Goal: Book appointment/travel/reservation: Register for event/course

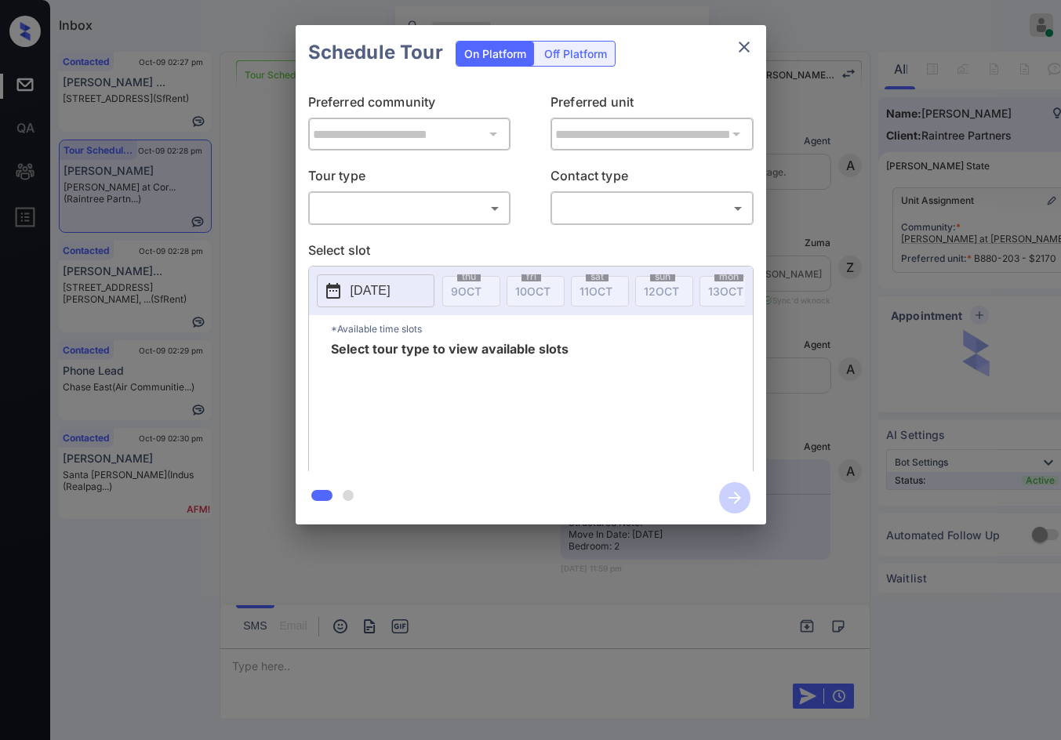
scroll to position [3469, 0]
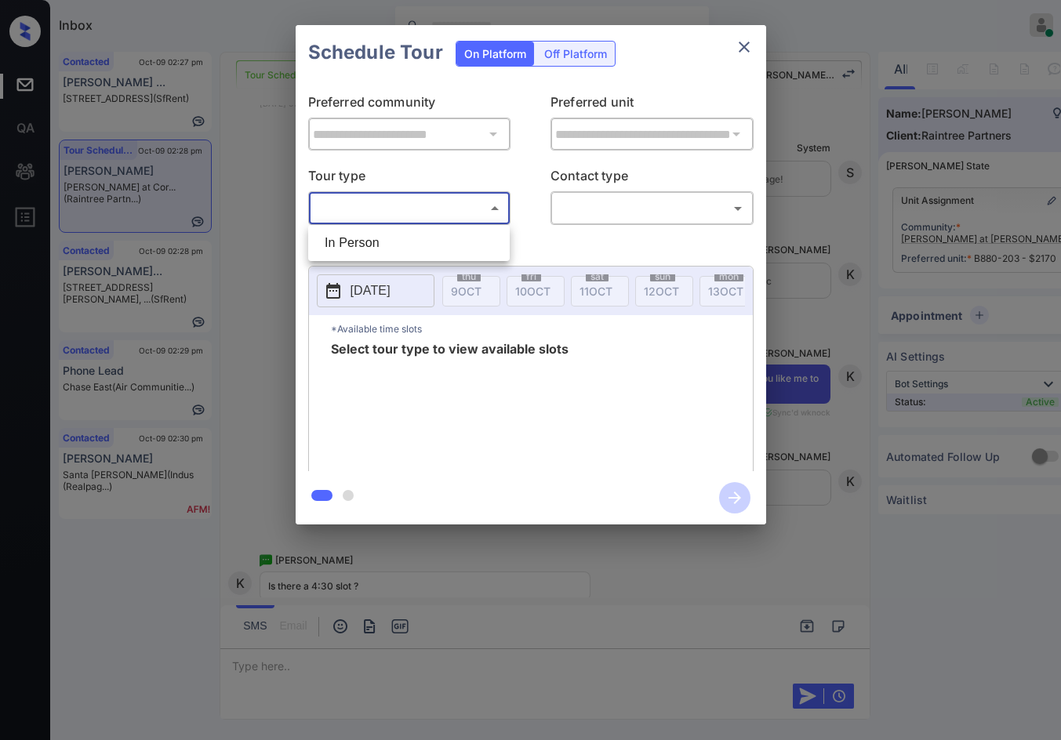
click at [437, 212] on body "Inbox Jezcil Usanastre Online Set yourself offline Set yourself on break Profil…" at bounding box center [530, 370] width 1061 height 740
click at [438, 234] on li "In Person" at bounding box center [409, 243] width 194 height 28
type input "********"
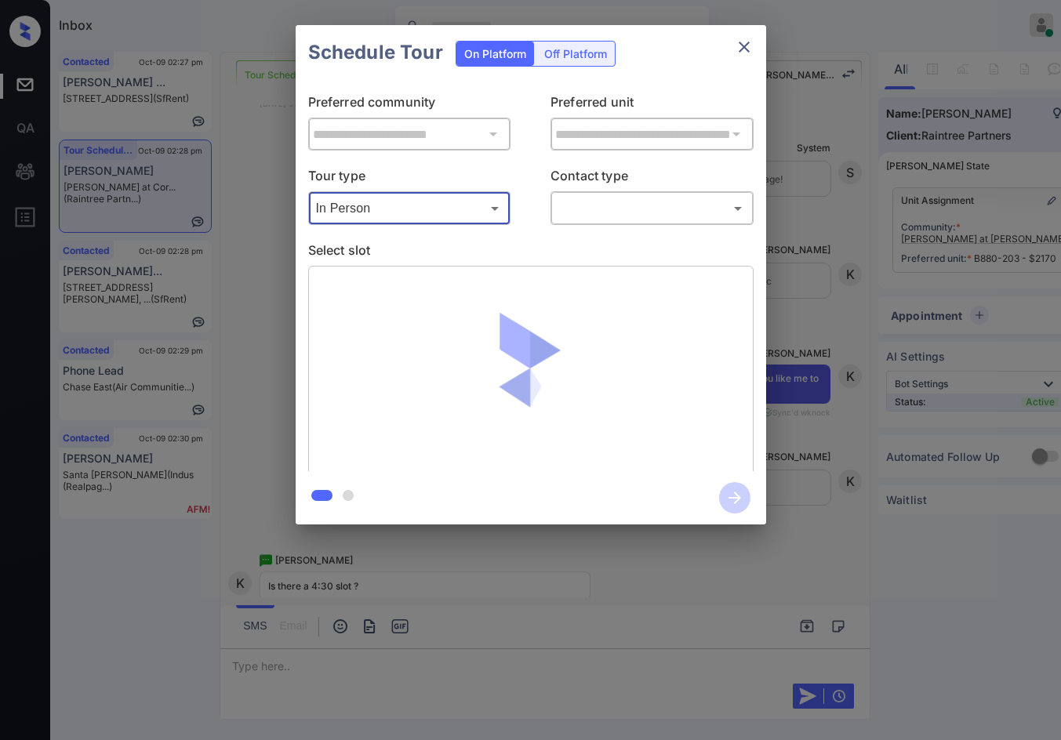
click at [613, 218] on body "Inbox Jezcil Usanastre Online Set yourself offline Set yourself on break Profil…" at bounding box center [530, 370] width 1061 height 740
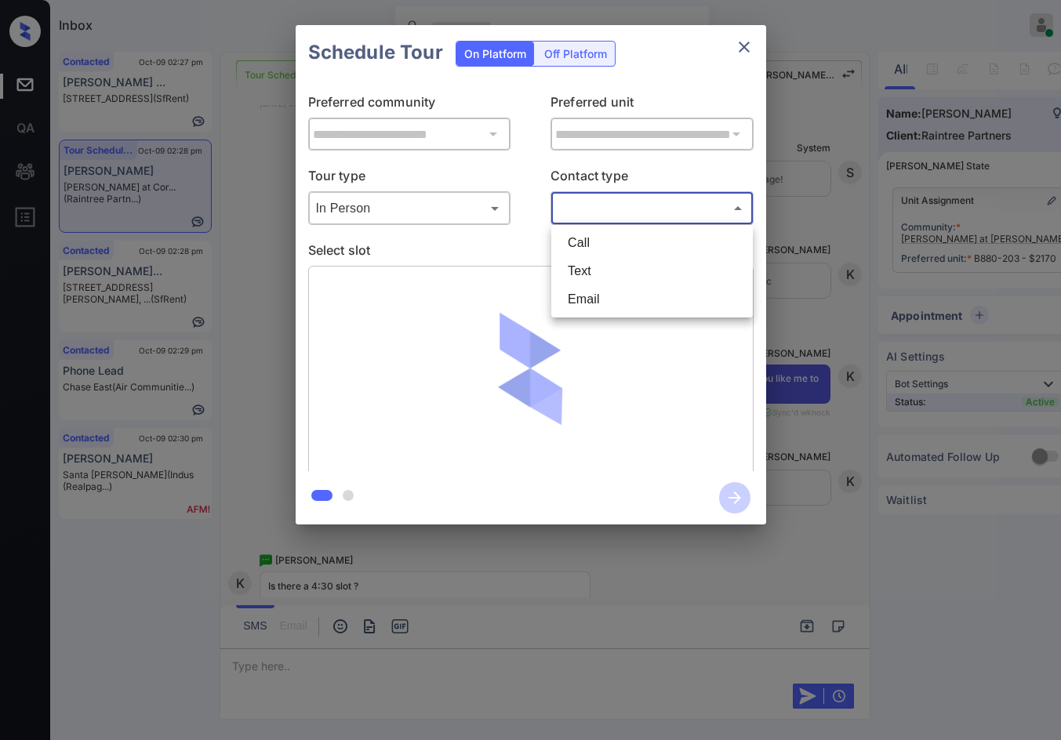
drag, startPoint x: 624, startPoint y: 278, endPoint x: 632, endPoint y: 290, distance: 14.8
click at [623, 278] on li "Text" at bounding box center [652, 271] width 194 height 28
type input "****"
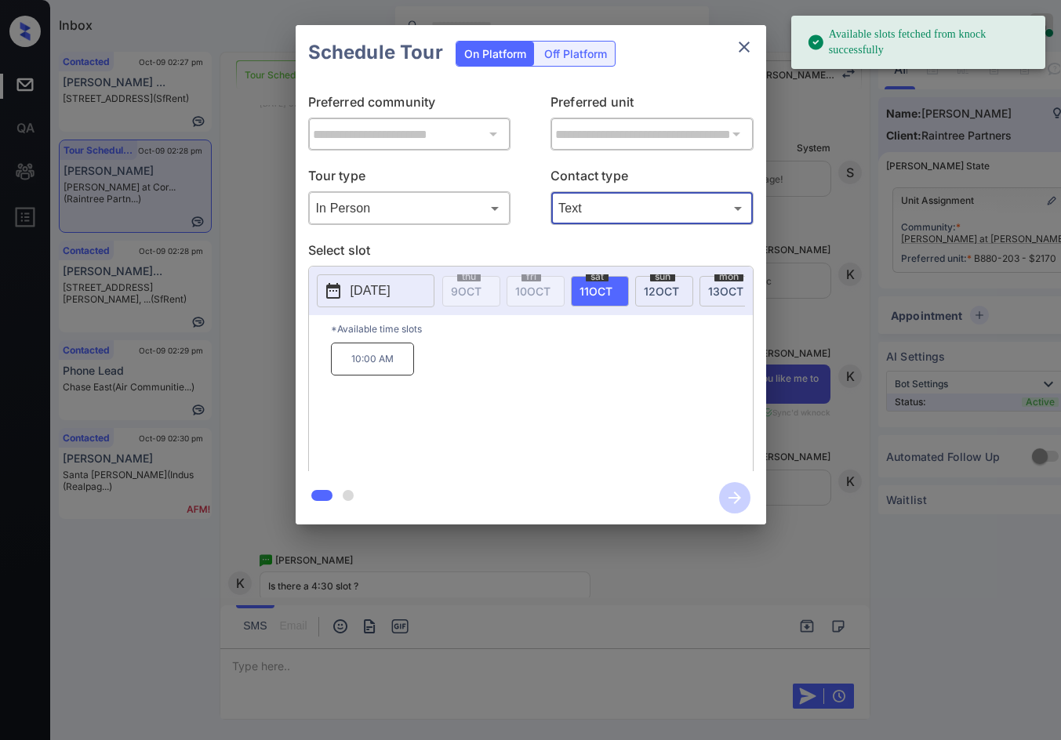
click at [708, 289] on div "mon 13 OCT" at bounding box center [728, 291] width 58 height 31
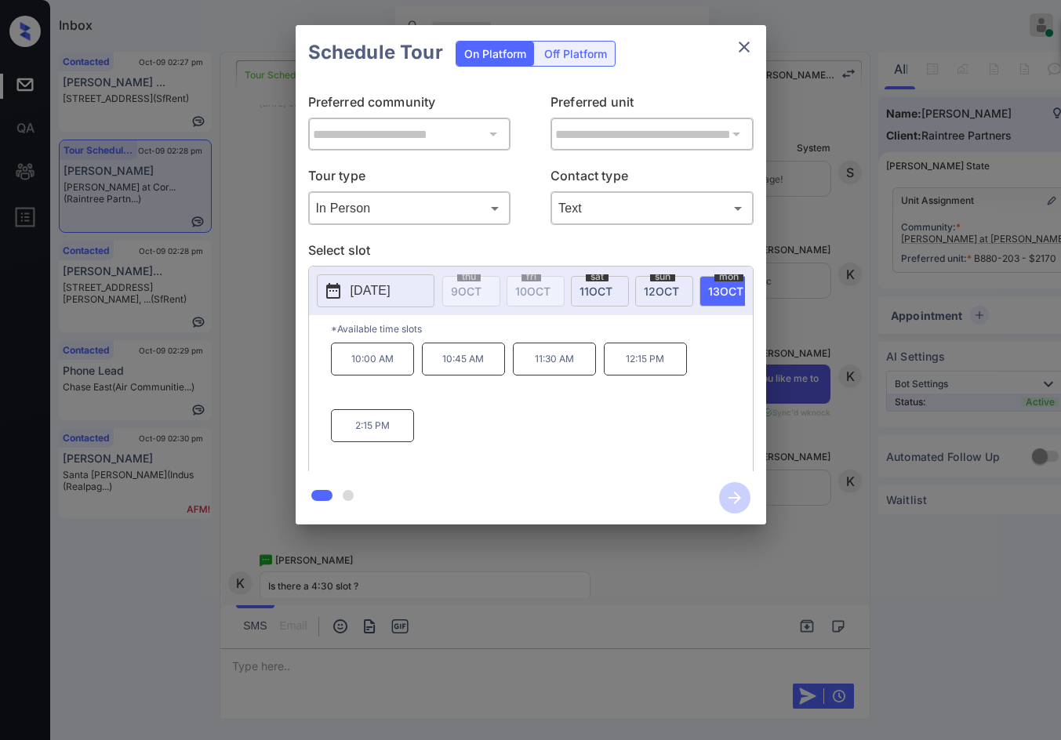
click at [782, 309] on div "**********" at bounding box center [530, 275] width 1061 height 550
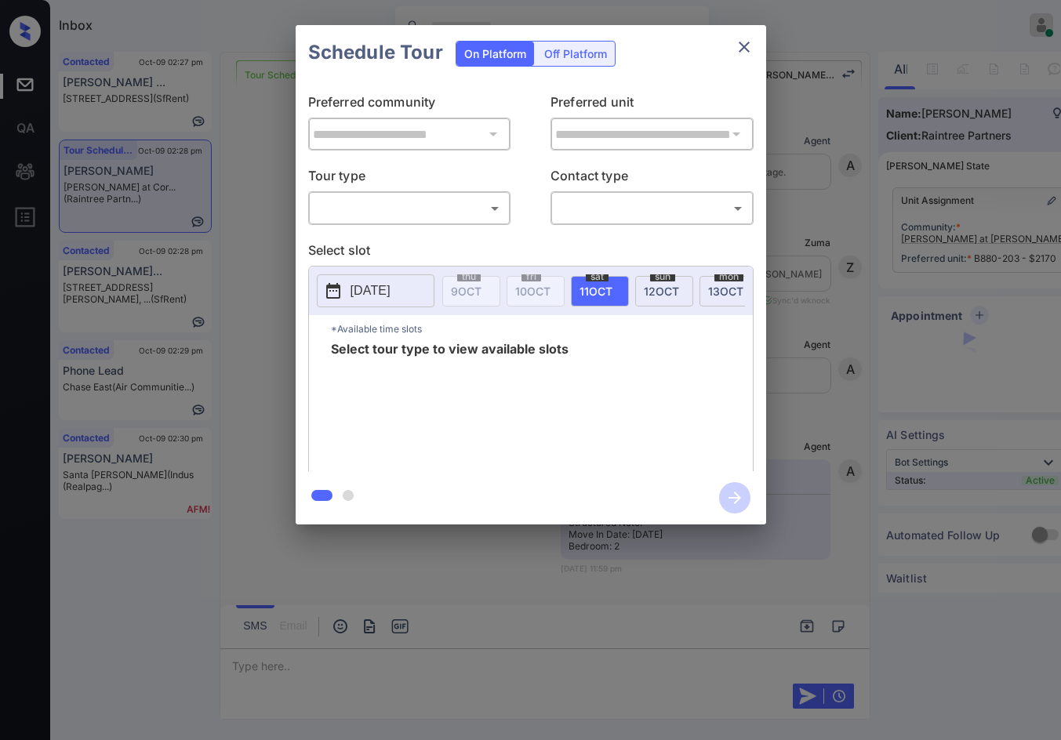
scroll to position [4433, 0]
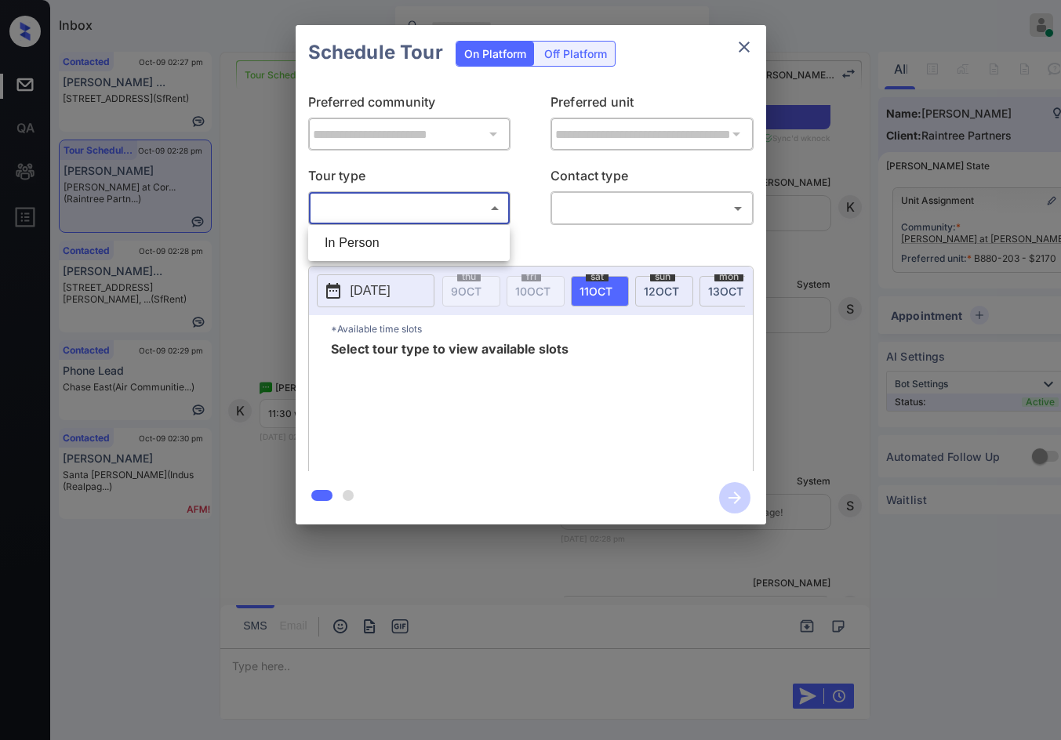
click at [446, 205] on body "Inbox Jezcil Usanastre Online Set yourself offline Set yourself on break Profil…" at bounding box center [530, 370] width 1061 height 740
click at [433, 234] on li "In Person" at bounding box center [409, 243] width 194 height 28
type input "********"
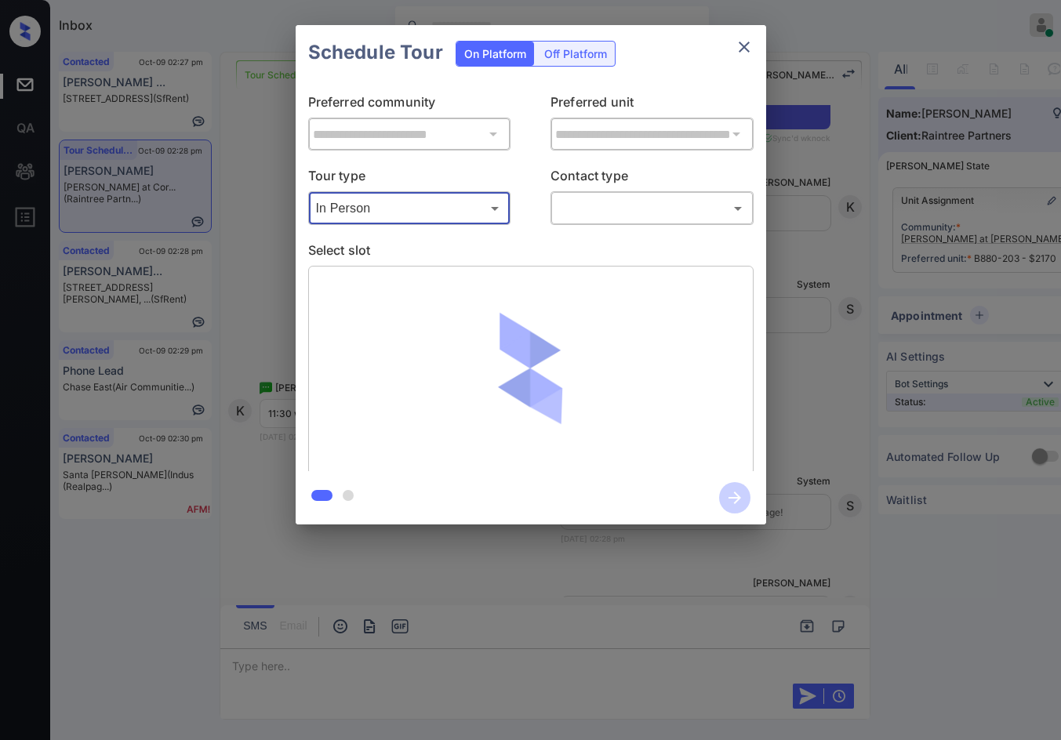
click at [629, 201] on body "Inbox Jezcil Usanastre Online Set yourself offline Set yourself on break Profil…" at bounding box center [530, 370] width 1061 height 740
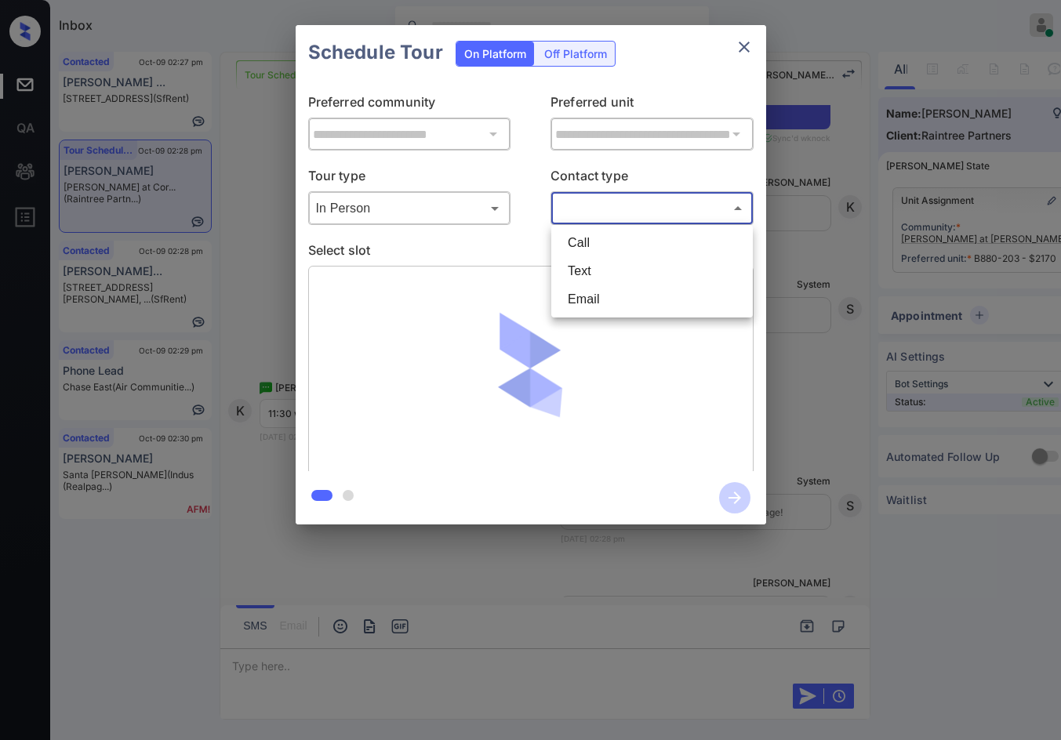
click at [625, 296] on li "Email" at bounding box center [652, 299] width 194 height 28
click at [626, 213] on body "Inbox Jezcil Usanastre Online Set yourself offline Set yourself on break Profil…" at bounding box center [530, 370] width 1061 height 740
click at [630, 258] on li "Text" at bounding box center [652, 271] width 194 height 28
type input "****"
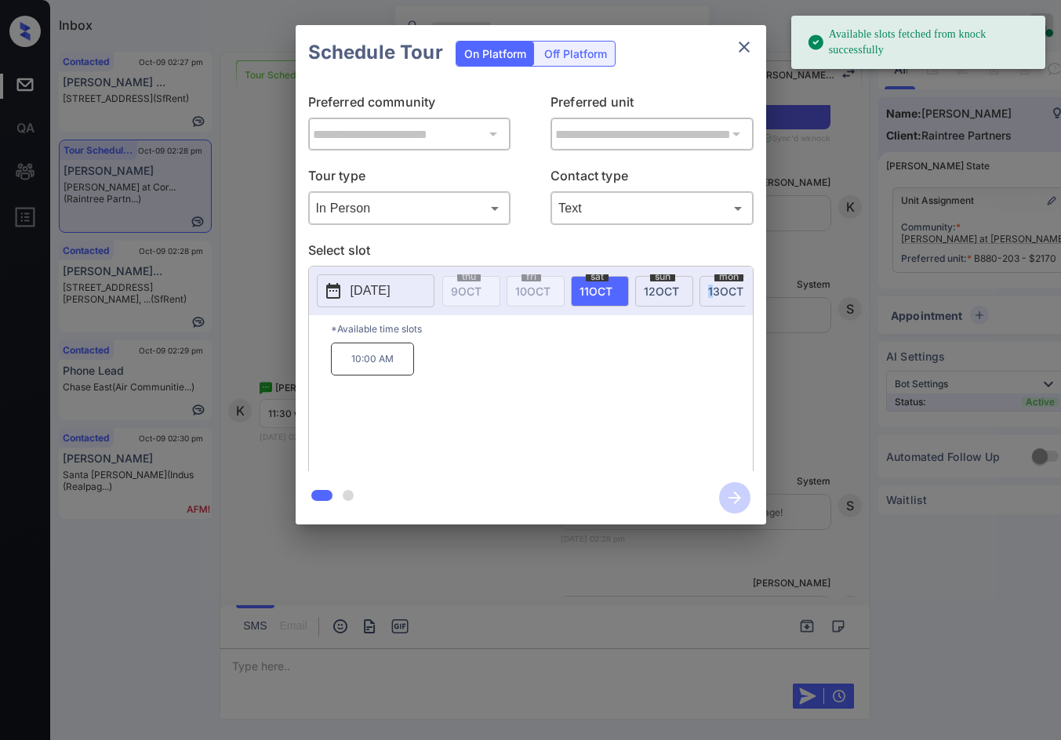
click at [715, 292] on div "mon 13 OCT" at bounding box center [728, 291] width 58 height 31
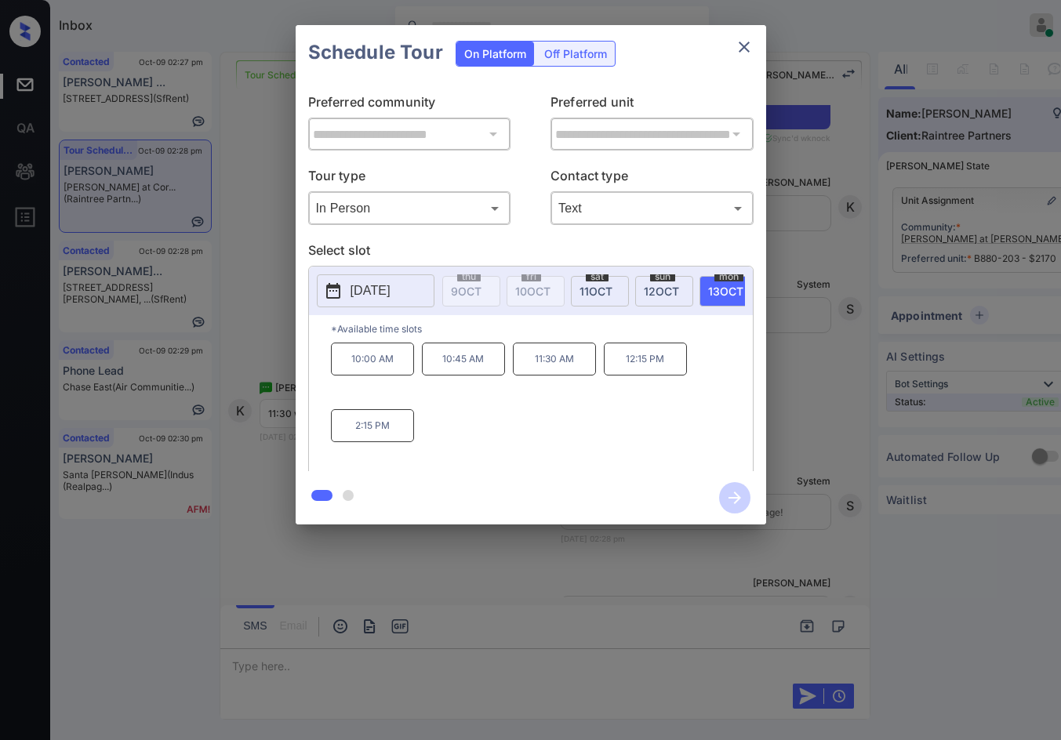
click at [572, 368] on p "11:30 AM" at bounding box center [554, 359] width 83 height 33
click at [739, 486] on icon "button" at bounding box center [734, 497] width 31 height 31
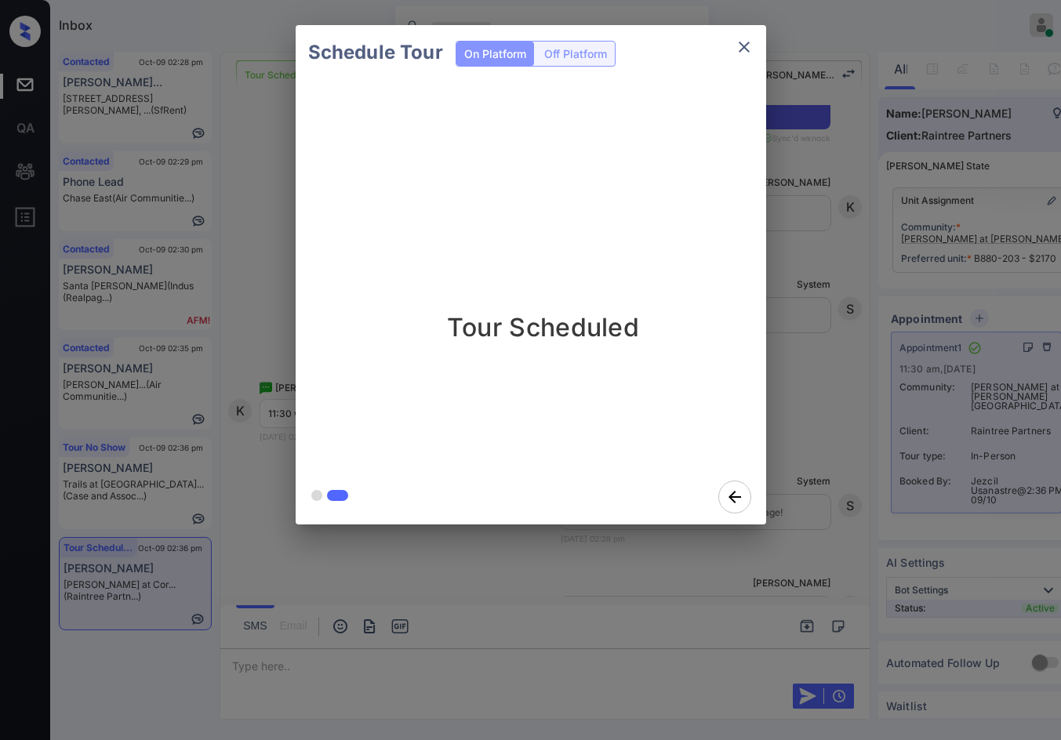
click at [226, 351] on div "Schedule Tour On Platform Off Platform Tour Scheduled" at bounding box center [530, 275] width 1061 height 550
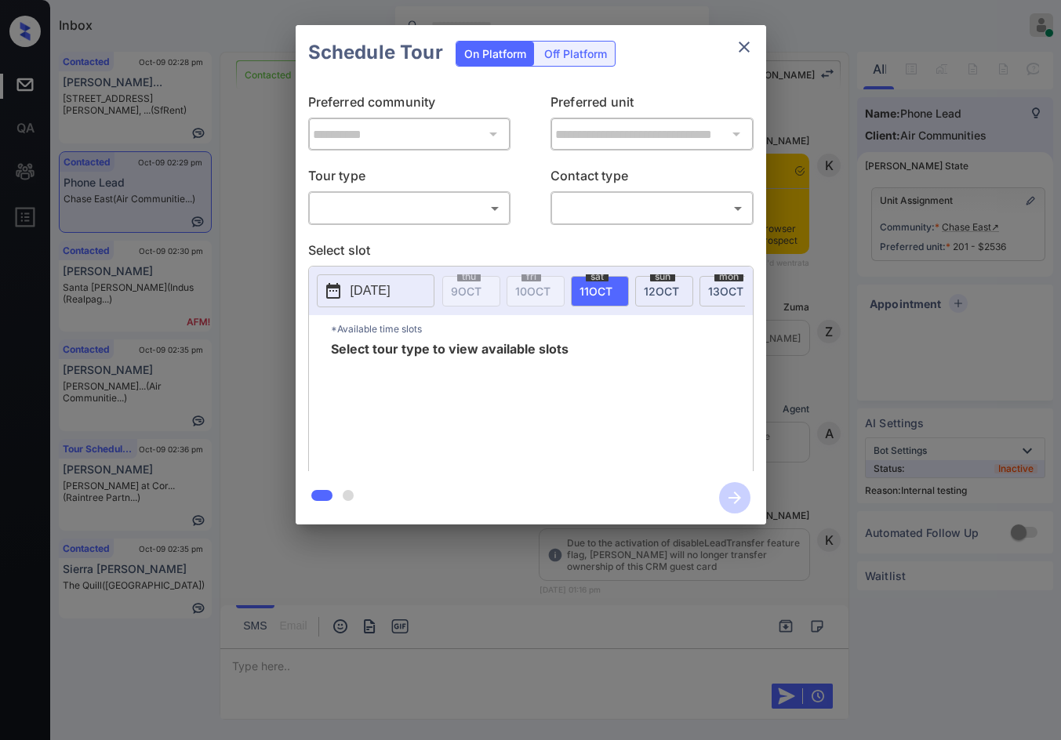
scroll to position [4070, 0]
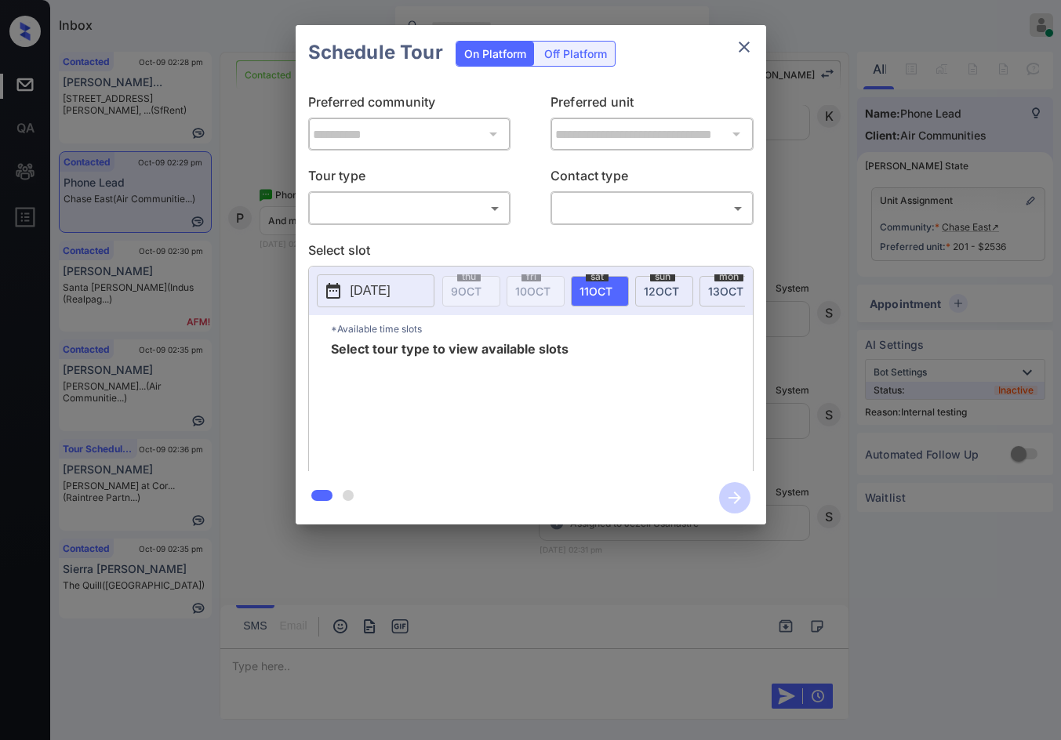
drag, startPoint x: 448, startPoint y: 238, endPoint x: 447, endPoint y: 216, distance: 22.8
click at [447, 238] on div "**********" at bounding box center [531, 275] width 470 height 391
click at [448, 212] on body "Inbox Jezcil Usanastre Online Set yourself offline Set yourself on break Profil…" at bounding box center [530, 370] width 1061 height 740
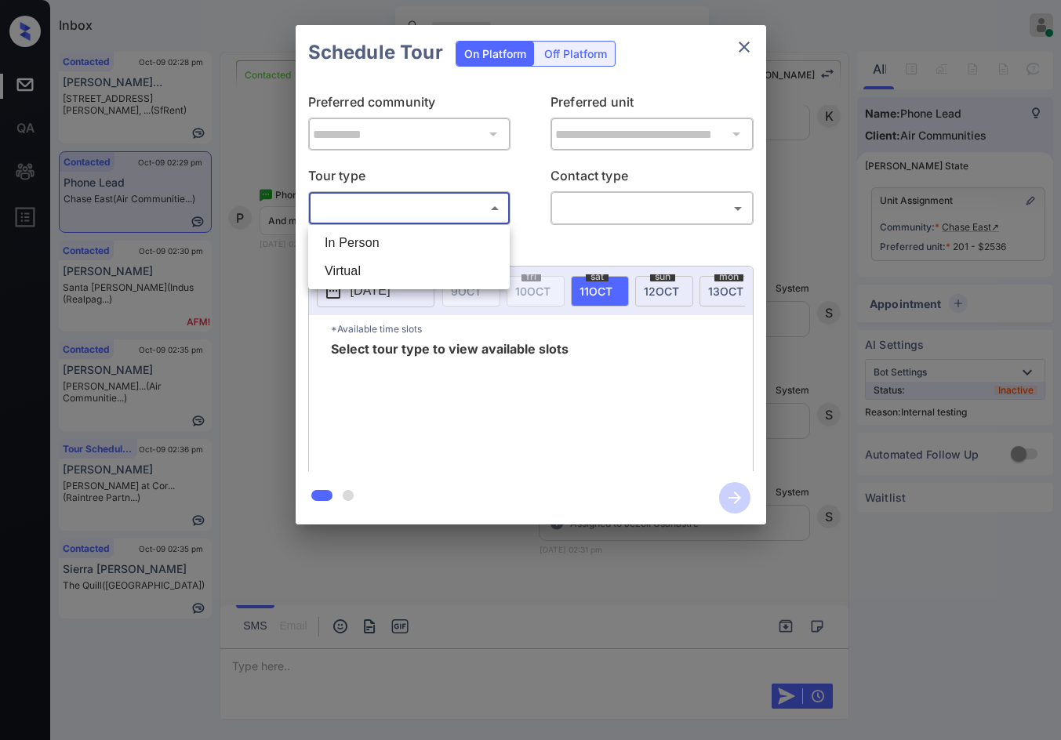
click at [445, 230] on li "In Person" at bounding box center [409, 243] width 194 height 28
type input "********"
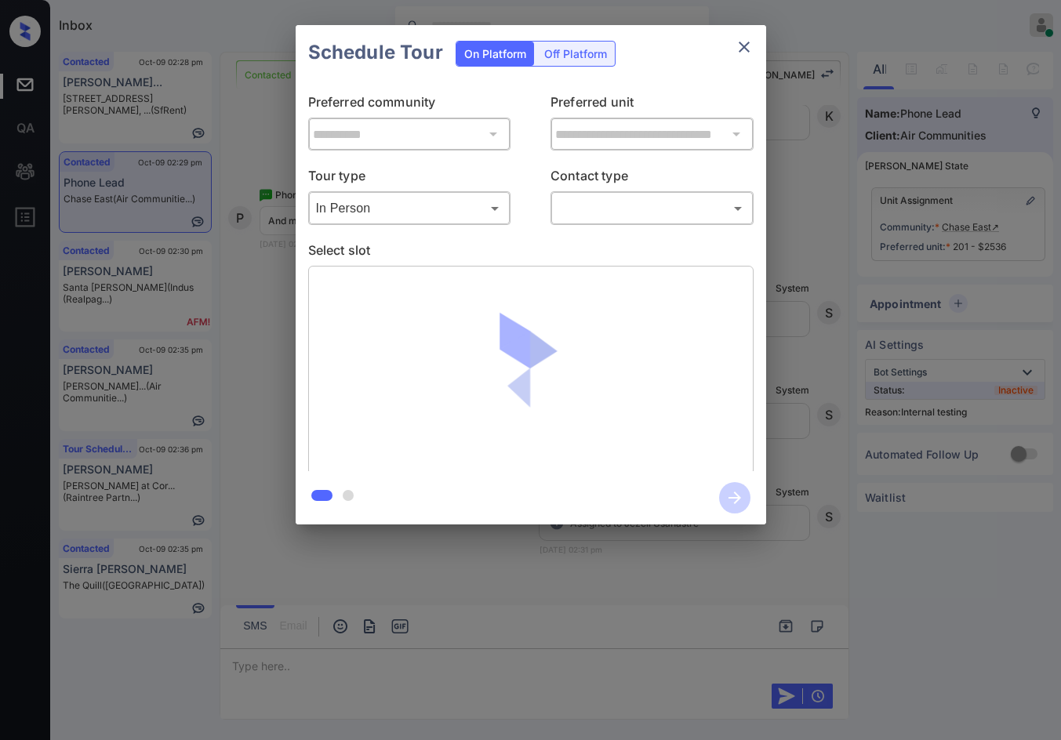
click at [629, 212] on body "Inbox Jezcil Usanastre Online Set yourself offline Set yourself on break Profil…" at bounding box center [530, 370] width 1061 height 740
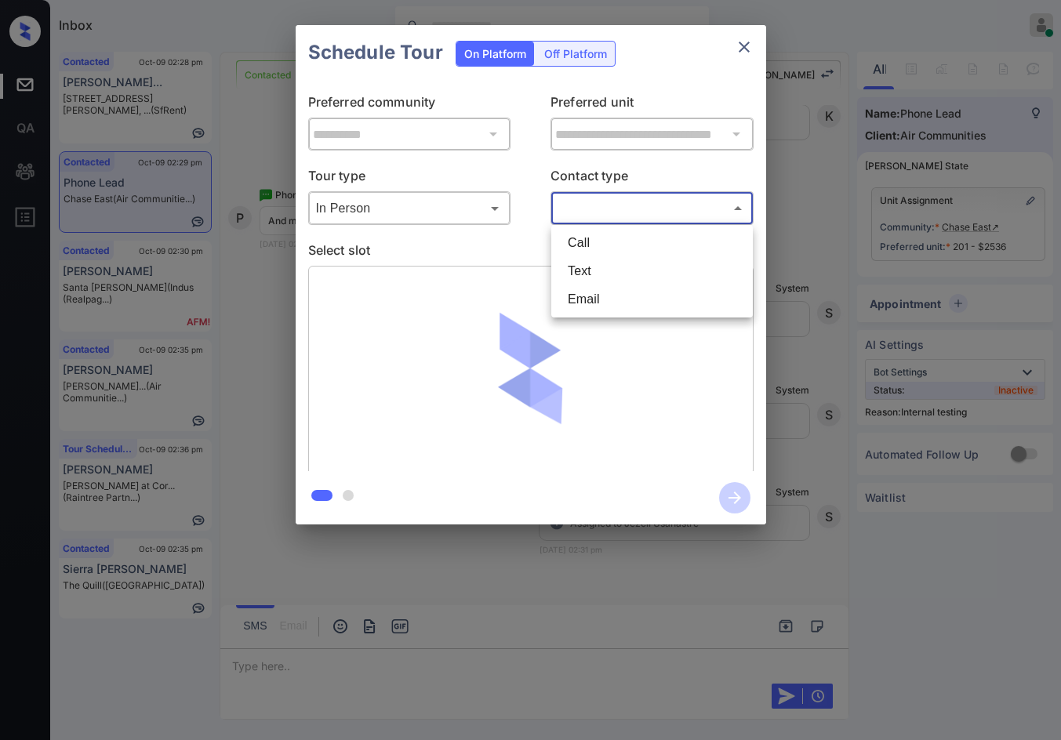
click at [617, 256] on li "Call" at bounding box center [652, 243] width 194 height 28
click at [622, 215] on body "Inbox Jezcil Usanastre Online Set yourself offline Set yourself on break Profil…" at bounding box center [530, 370] width 1061 height 740
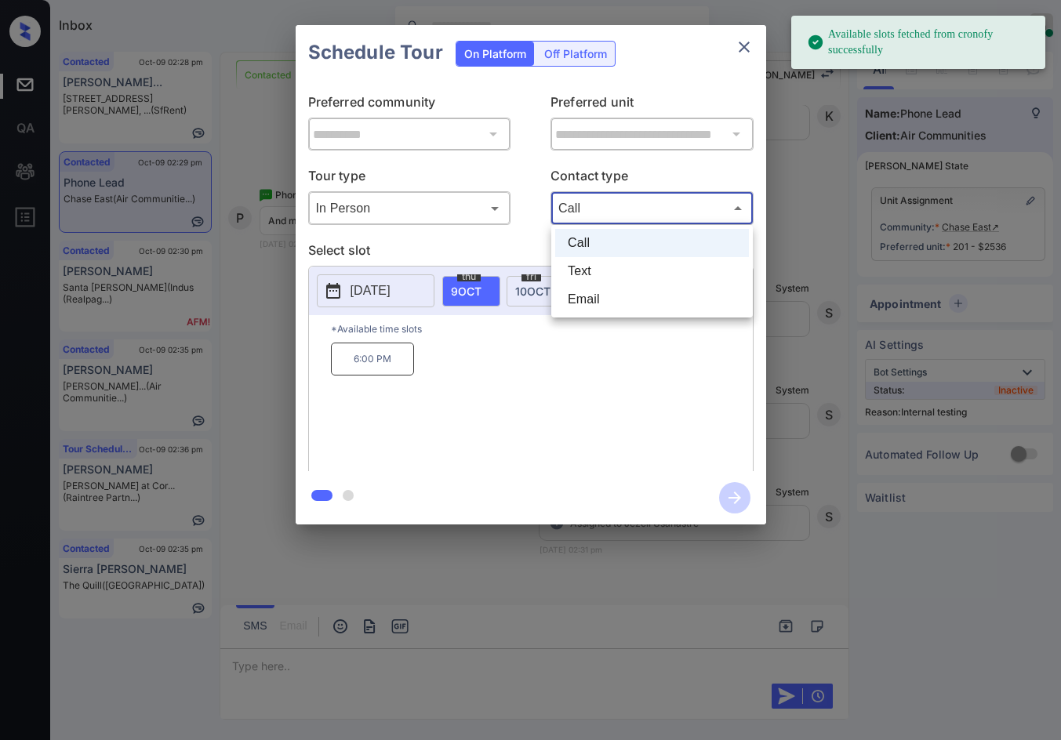
click at [626, 268] on li "Text" at bounding box center [652, 271] width 194 height 28
type input "****"
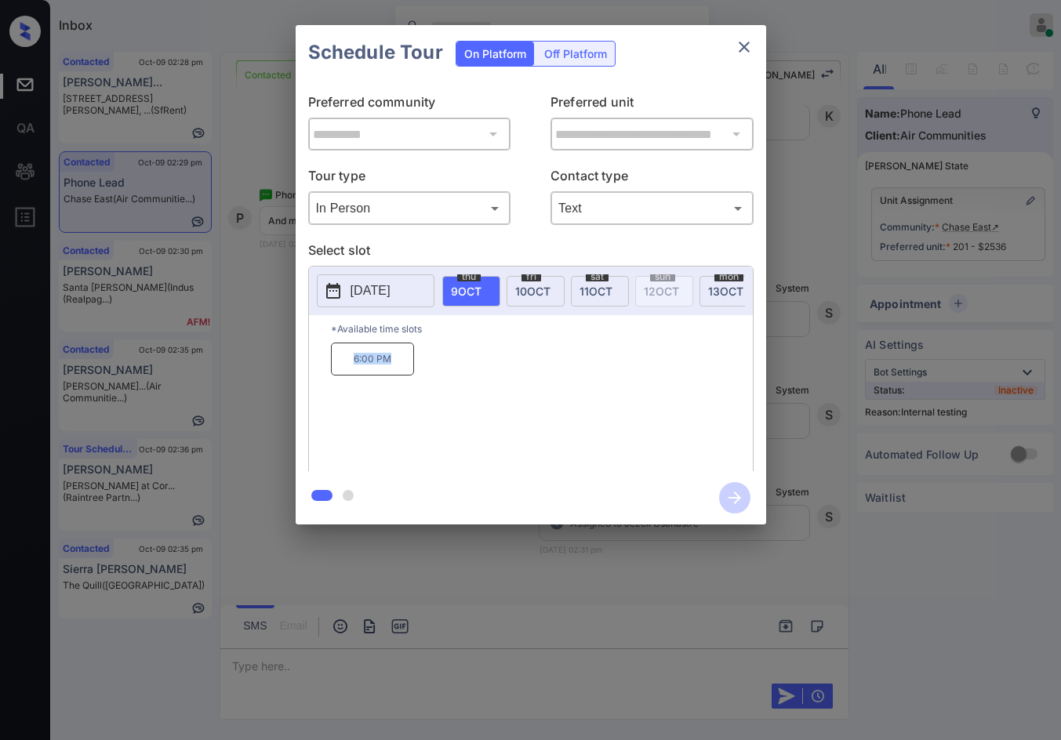
click at [410, 370] on p "6:00 PM" at bounding box center [372, 359] width 83 height 33
copy p "6:00 PM"
click at [268, 360] on div "**********" at bounding box center [530, 275] width 1061 height 550
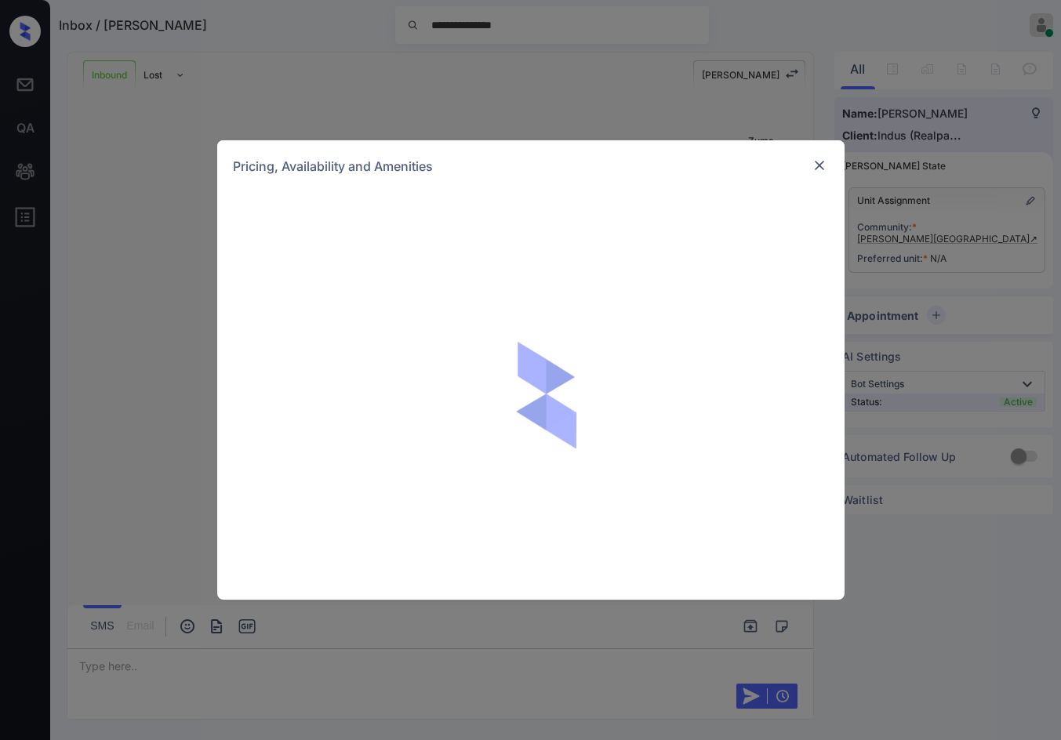
scroll to position [1208, 0]
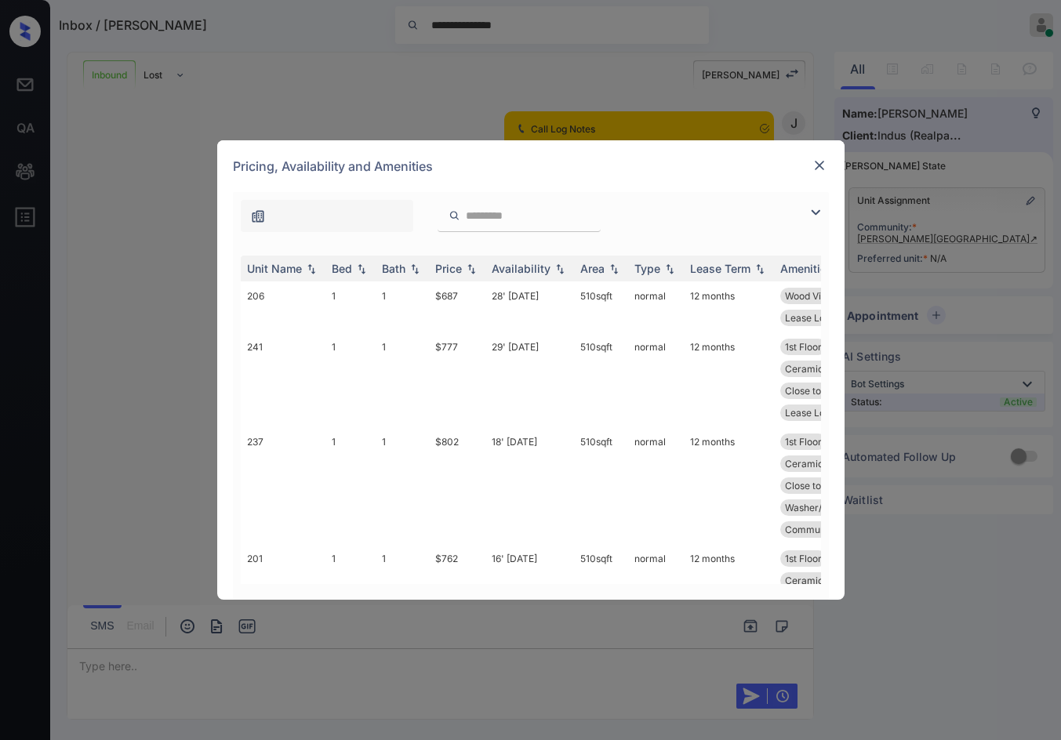
click at [817, 213] on img at bounding box center [815, 212] width 19 height 19
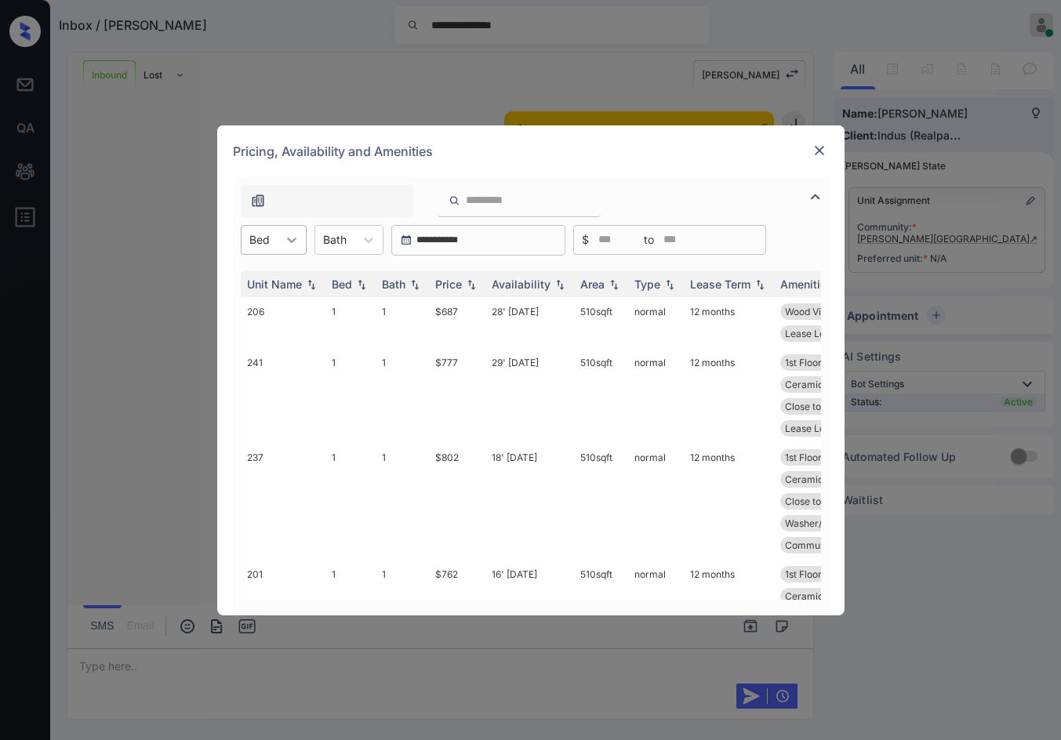
drag, startPoint x: 281, startPoint y: 234, endPoint x: 286, endPoint y: 249, distance: 15.9
click at [281, 235] on div at bounding box center [292, 240] width 28 height 28
click at [296, 307] on div "2" at bounding box center [274, 306] width 66 height 28
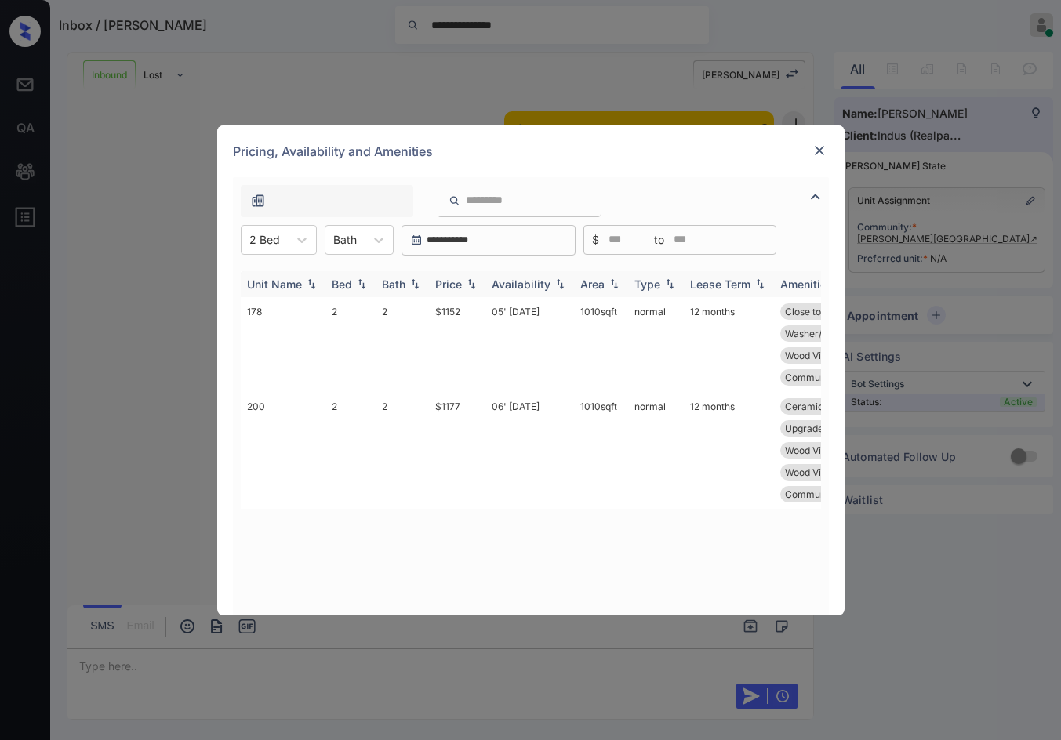
click at [474, 283] on img at bounding box center [471, 283] width 16 height 11
click at [819, 151] on img at bounding box center [819, 151] width 16 height 16
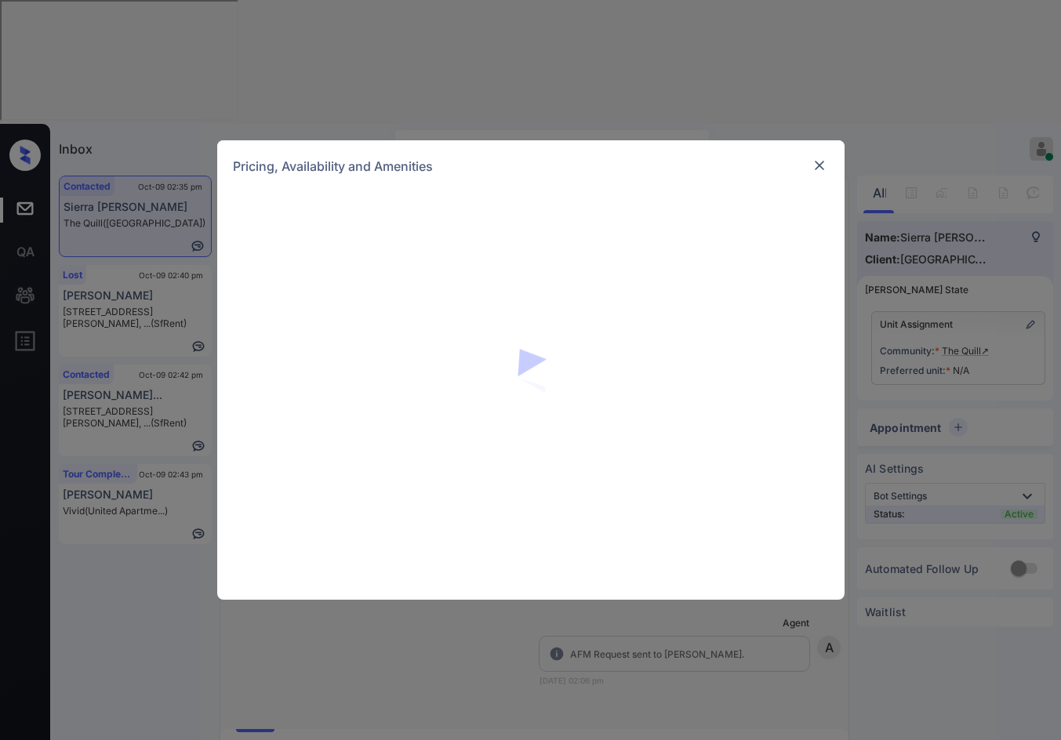
scroll to position [1080, 0]
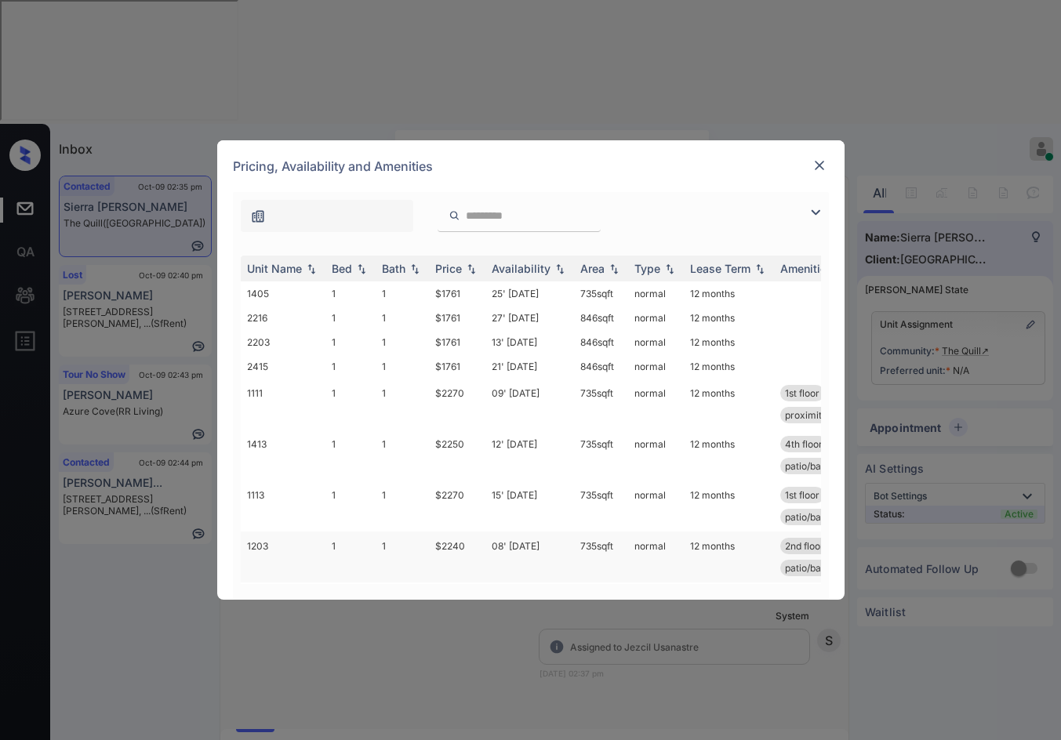
click at [91, 540] on div "**********" at bounding box center [530, 370] width 1061 height 740
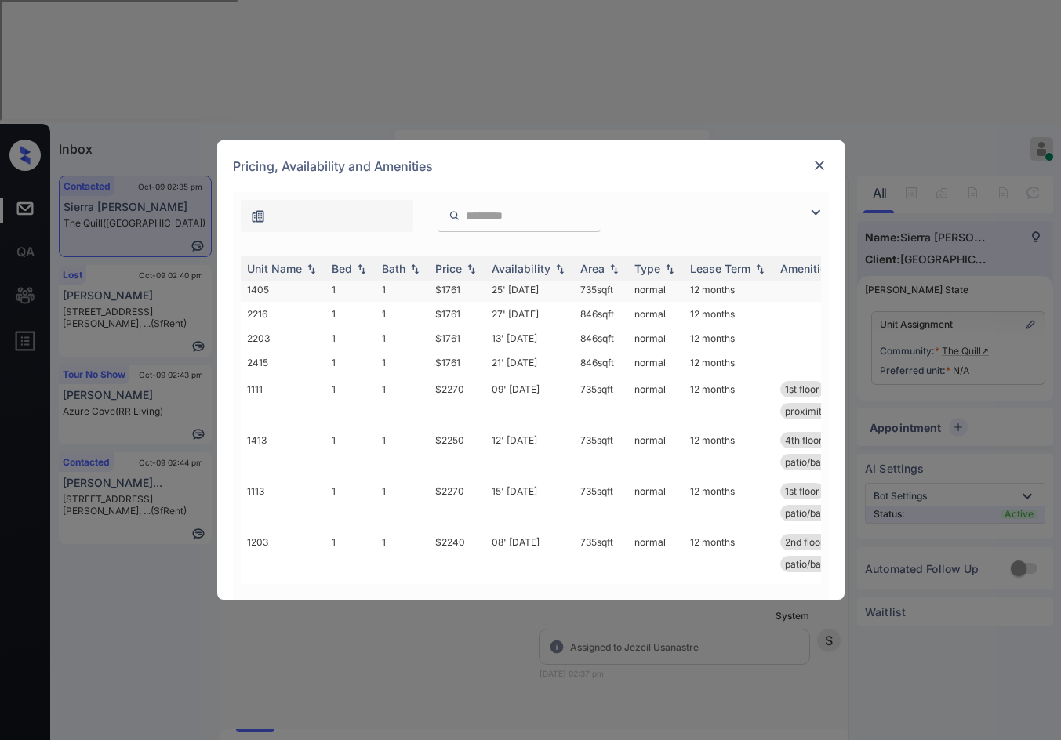
scroll to position [0, 0]
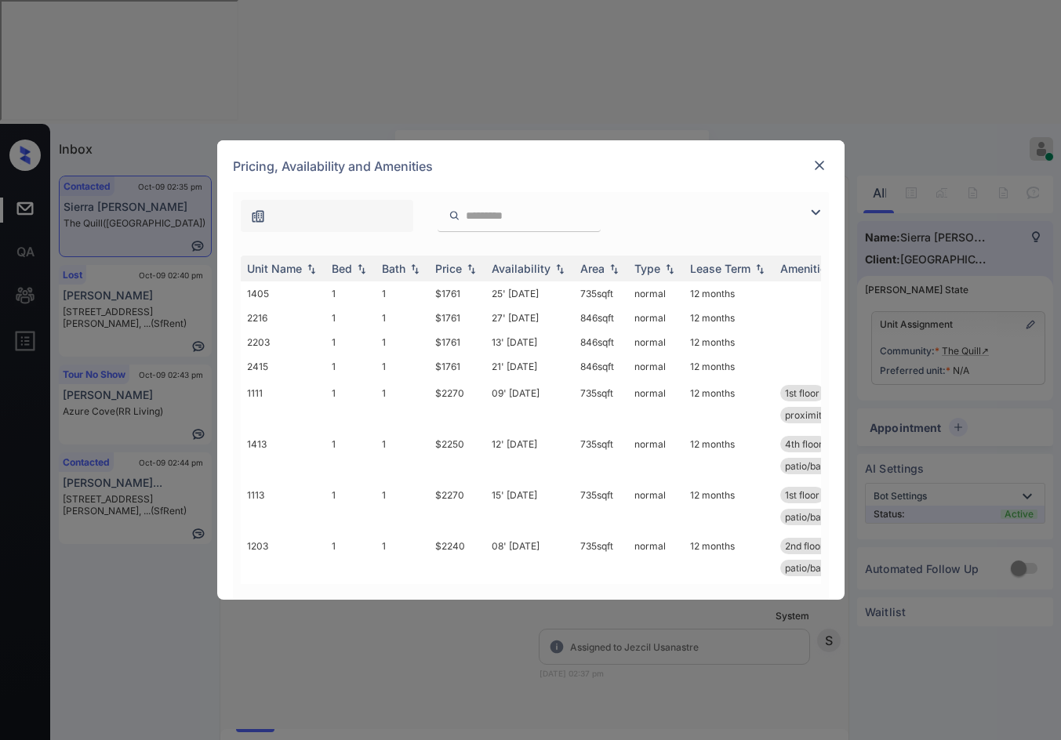
drag, startPoint x: 815, startPoint y: 212, endPoint x: 524, endPoint y: 232, distance: 291.5
click at [813, 211] on img at bounding box center [815, 212] width 19 height 19
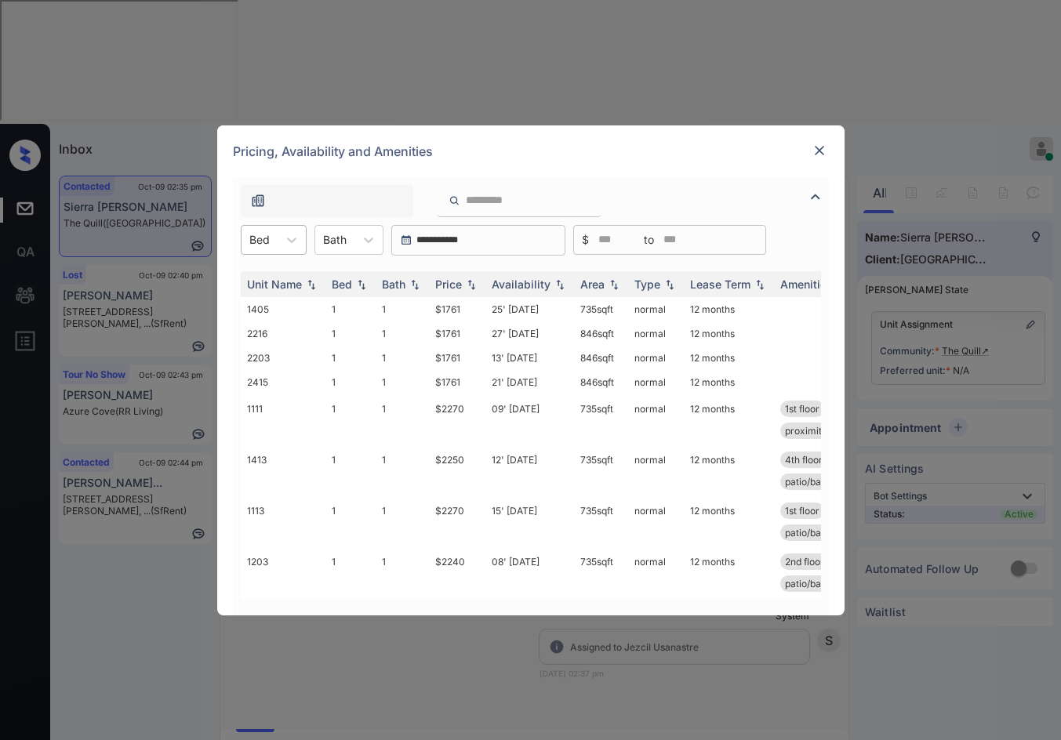
click at [271, 234] on div "Bed" at bounding box center [259, 239] width 36 height 23
click at [287, 275] on div "1" at bounding box center [274, 278] width 66 height 28
click at [474, 281] on img at bounding box center [471, 283] width 16 height 11
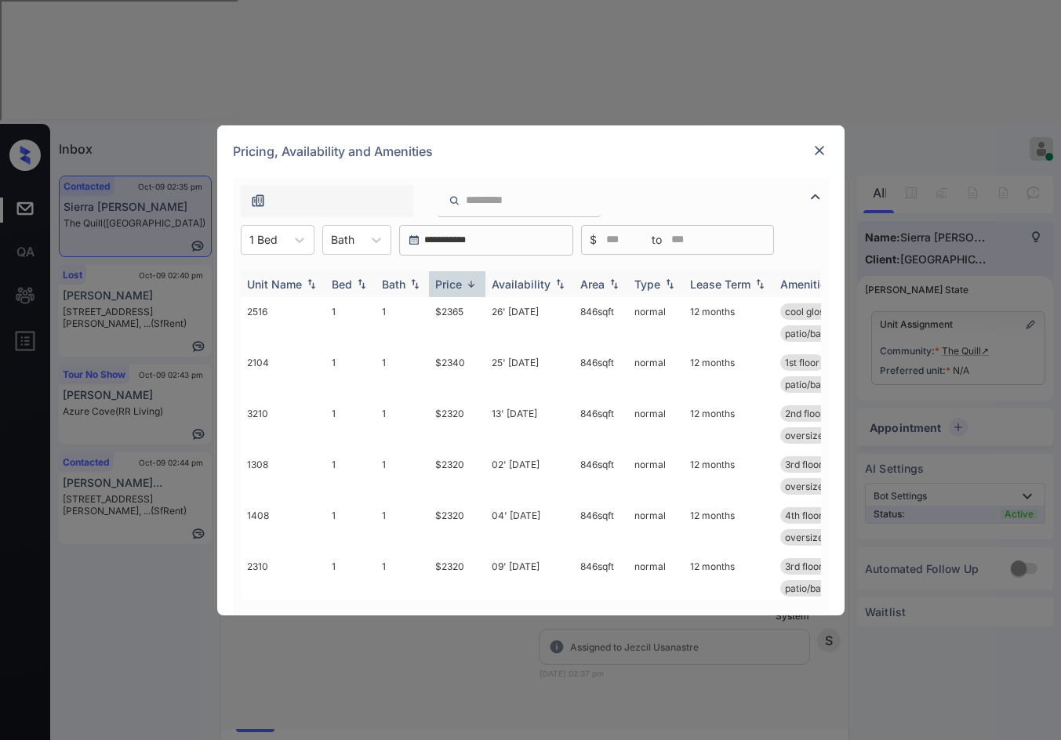
click at [474, 281] on img at bounding box center [471, 284] width 16 height 12
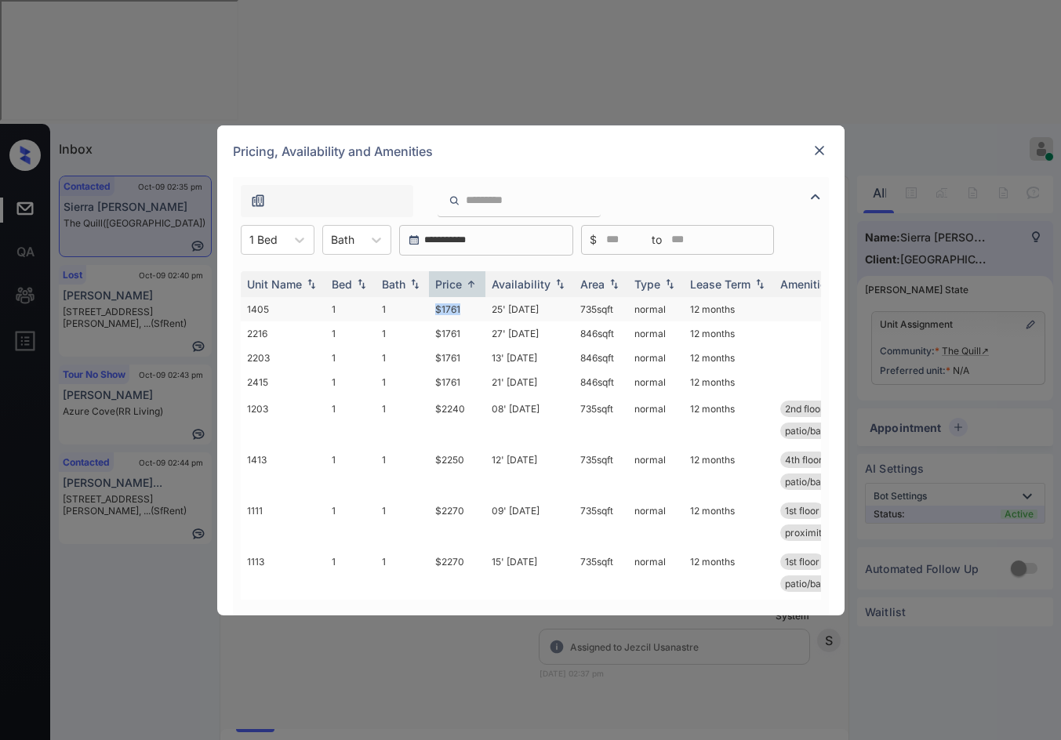
drag, startPoint x: 418, startPoint y: 307, endPoint x: 473, endPoint y: 305, distance: 54.9
click at [473, 305] on tr "1405 1 1 $1761 25' Nov 25 735 sqft normal 12 months" at bounding box center [650, 309] width 819 height 24
copy tr "$1761"
click at [824, 151] on img at bounding box center [819, 151] width 16 height 16
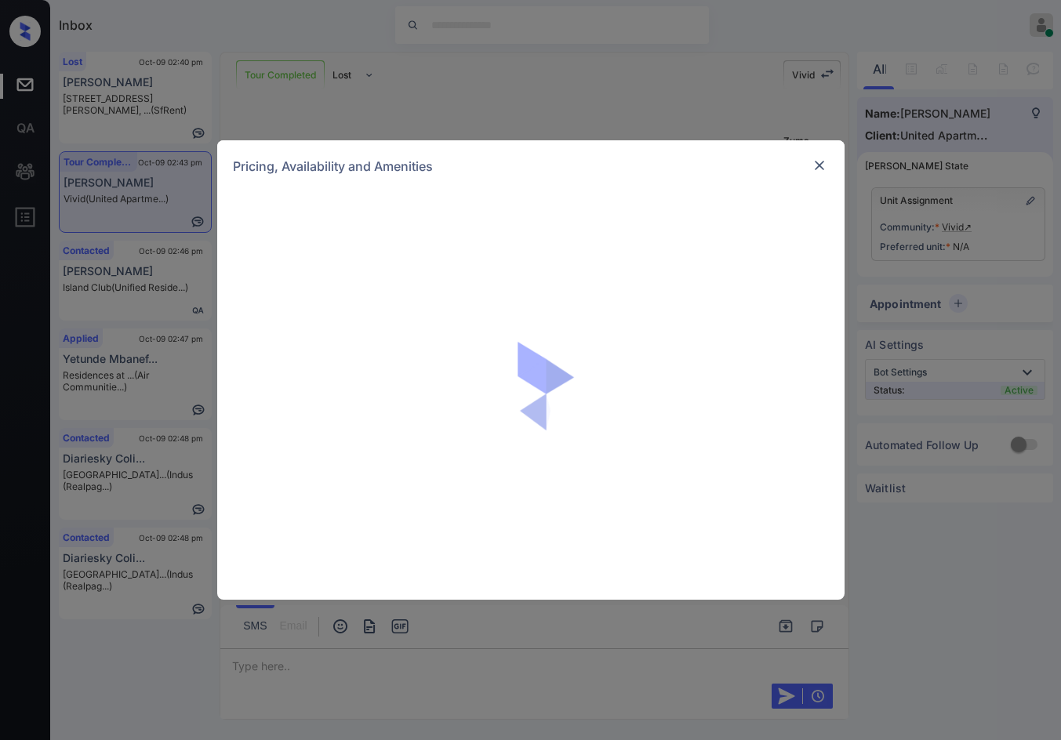
scroll to position [626, 0]
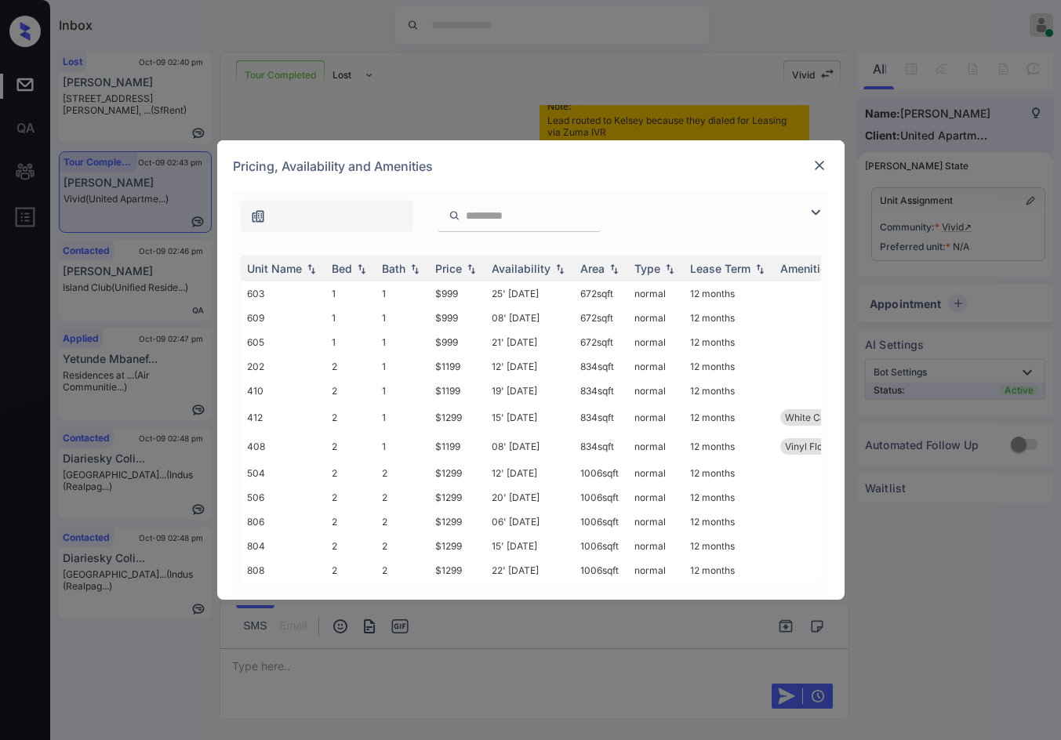
click at [812, 215] on img at bounding box center [815, 212] width 19 height 19
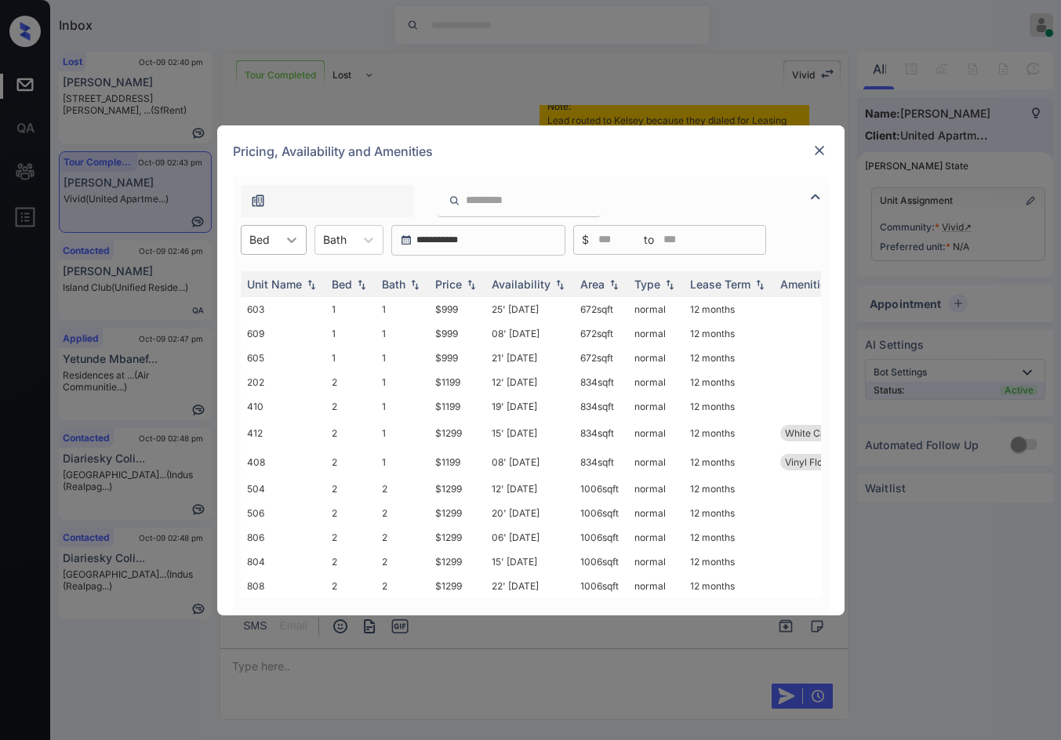
click at [293, 242] on icon at bounding box center [292, 240] width 16 height 16
drag, startPoint x: 294, startPoint y: 311, endPoint x: 310, endPoint y: 307, distance: 16.9
click at [294, 310] on div "2" at bounding box center [274, 306] width 66 height 28
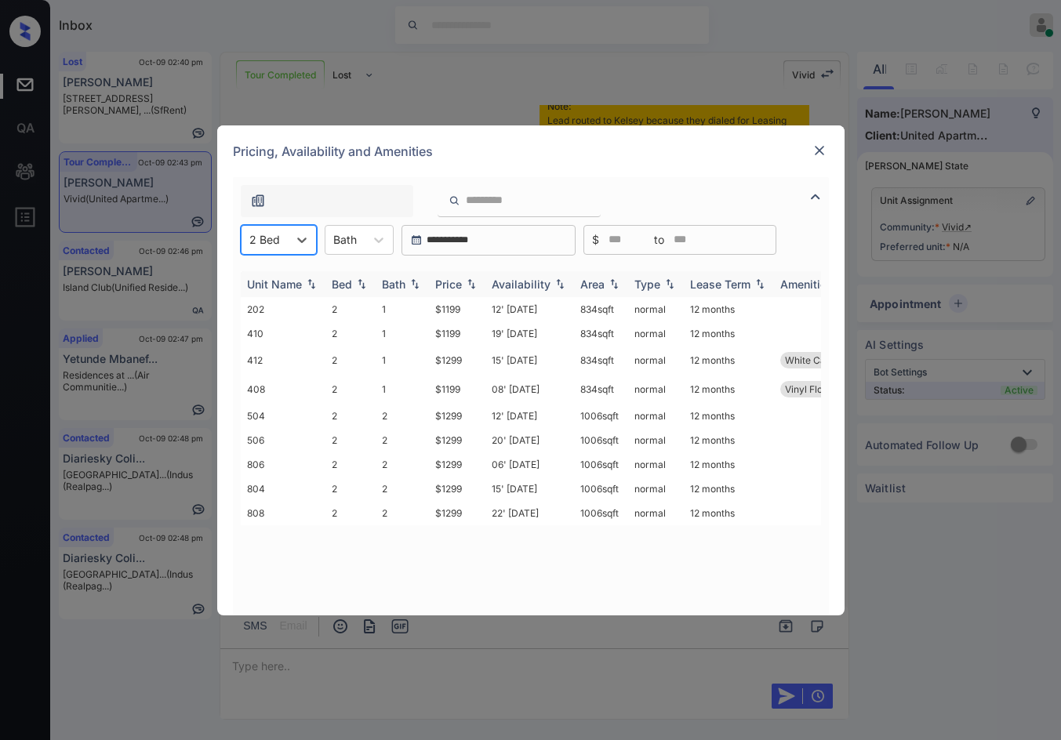
click at [465, 281] on img at bounding box center [471, 283] width 16 height 11
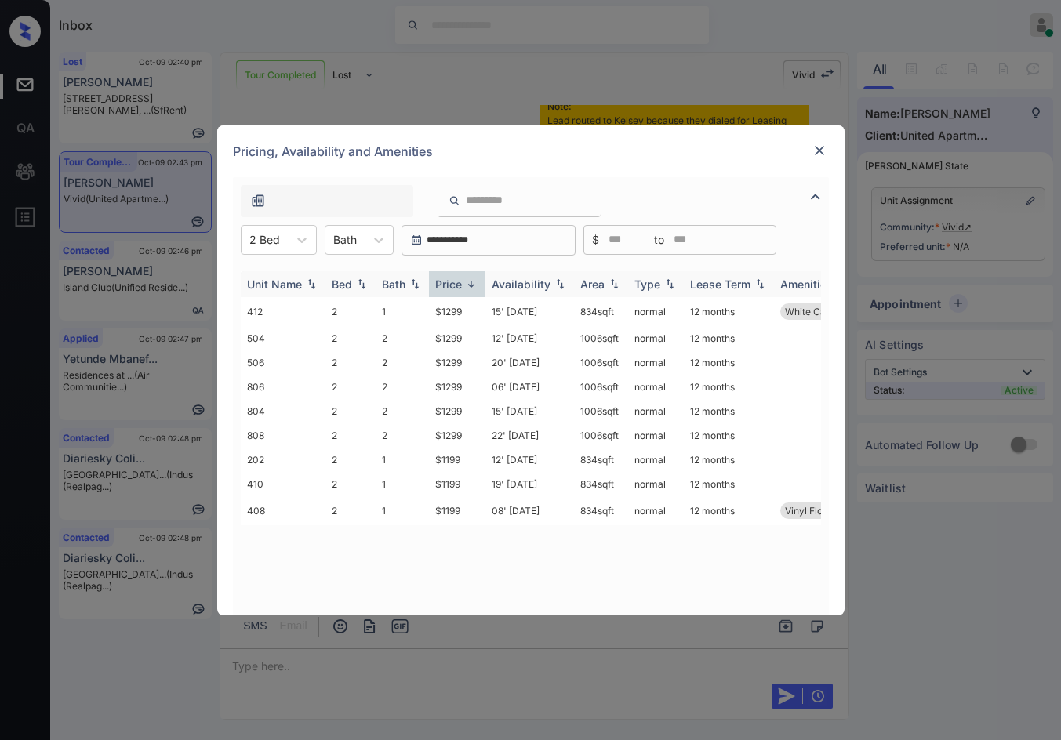
click at [466, 281] on img at bounding box center [471, 284] width 16 height 12
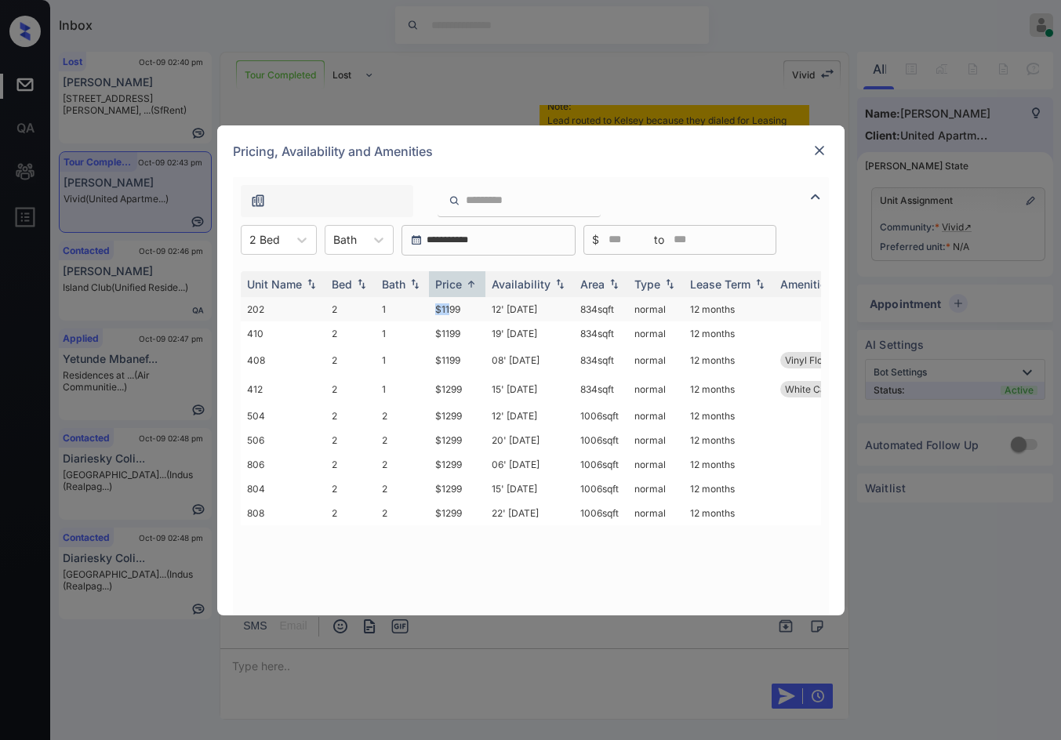
drag, startPoint x: 417, startPoint y: 316, endPoint x: 448, endPoint y: 311, distance: 30.9
click at [448, 311] on tr "202 2 1 $1199 12' Aug 25 834 sqft normal 12 months" at bounding box center [650, 309] width 819 height 24
click at [456, 311] on td "$1199" at bounding box center [457, 309] width 56 height 24
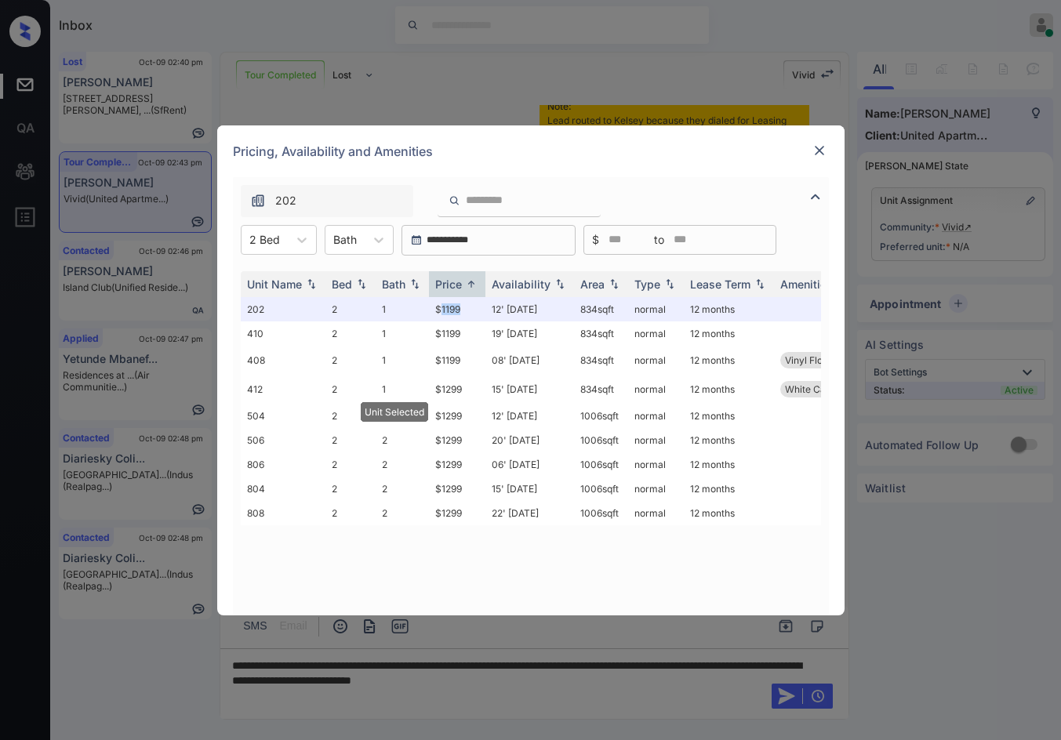
click at [817, 151] on img at bounding box center [819, 151] width 16 height 16
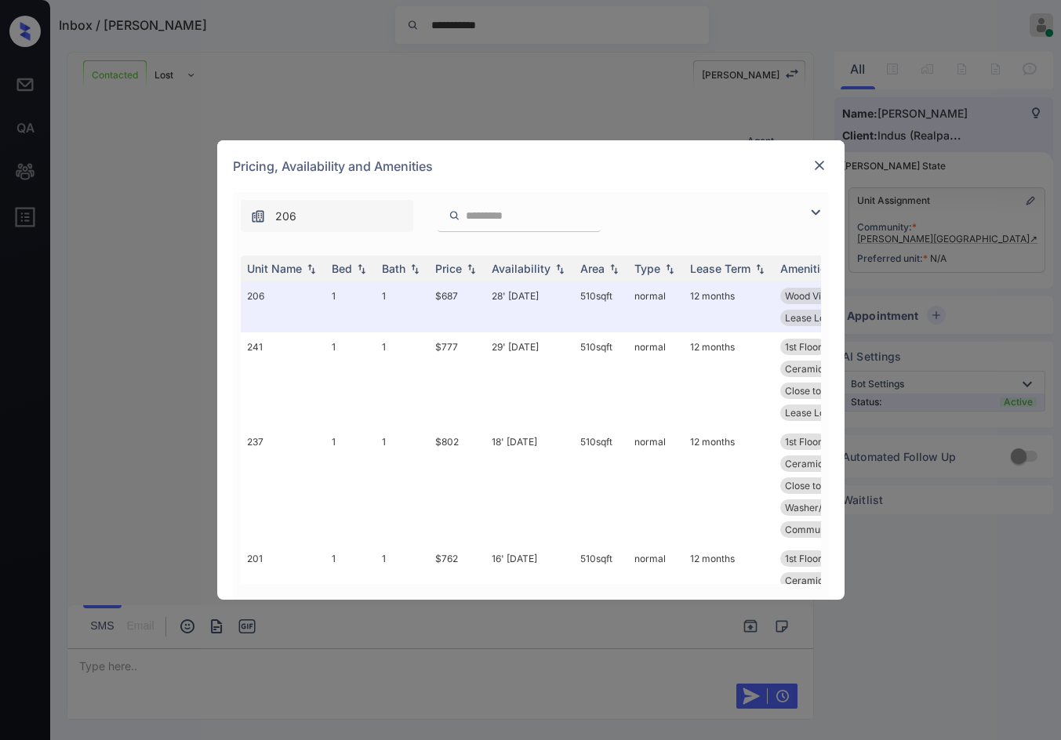
click at [816, 211] on img at bounding box center [815, 212] width 19 height 19
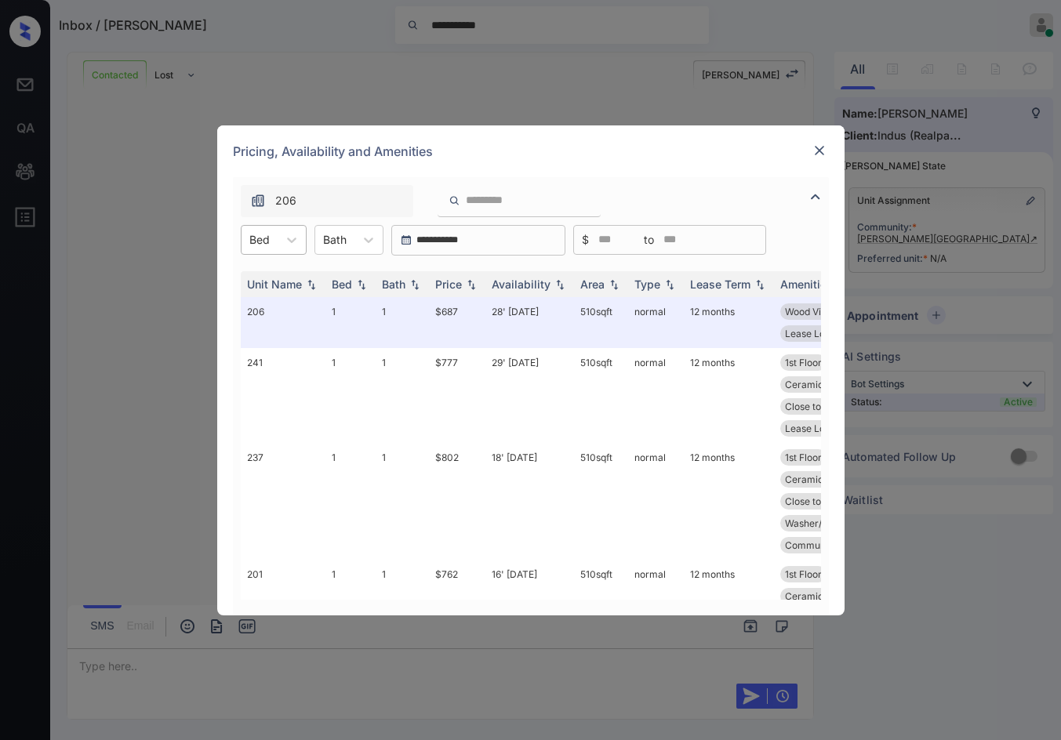
click at [267, 237] on div at bounding box center [259, 239] width 20 height 16
click at [275, 277] on div "1" at bounding box center [274, 278] width 66 height 28
click at [474, 285] on img at bounding box center [471, 283] width 16 height 11
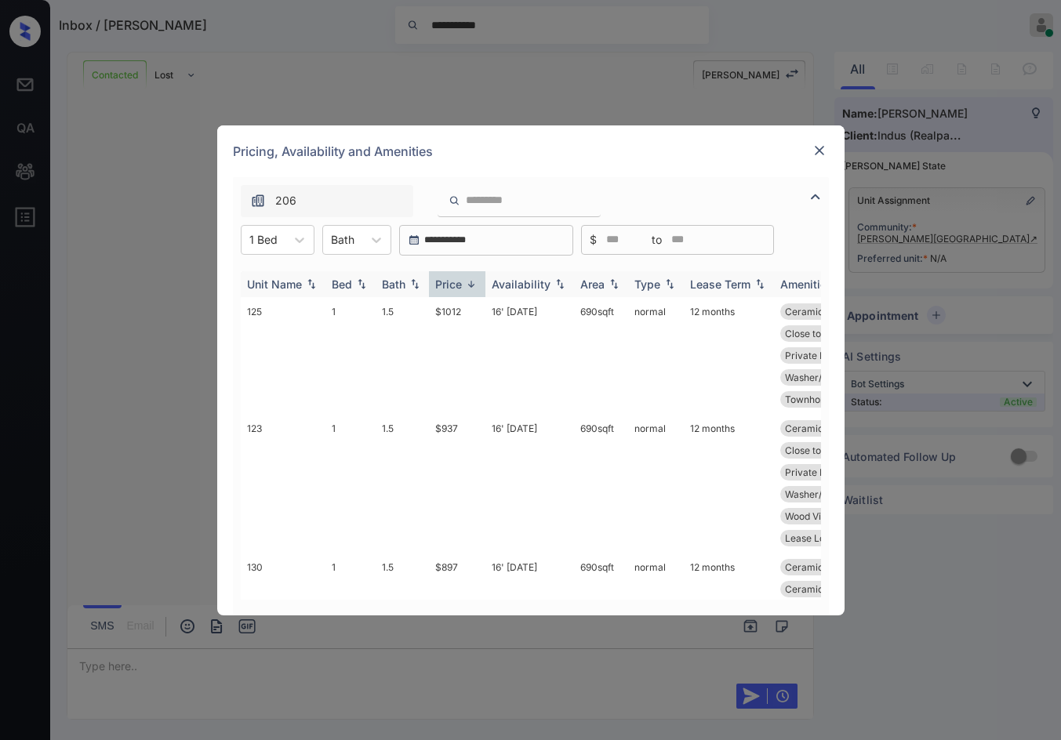
click at [474, 285] on img at bounding box center [471, 284] width 16 height 12
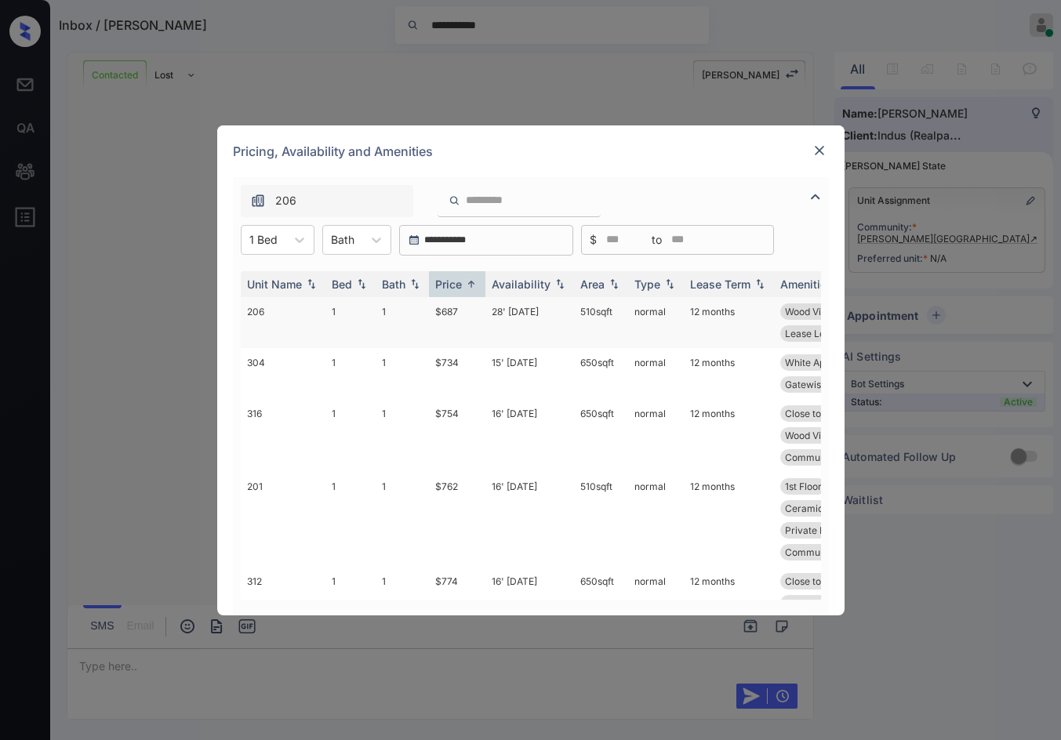
click at [481, 312] on td "$687" at bounding box center [457, 322] width 56 height 51
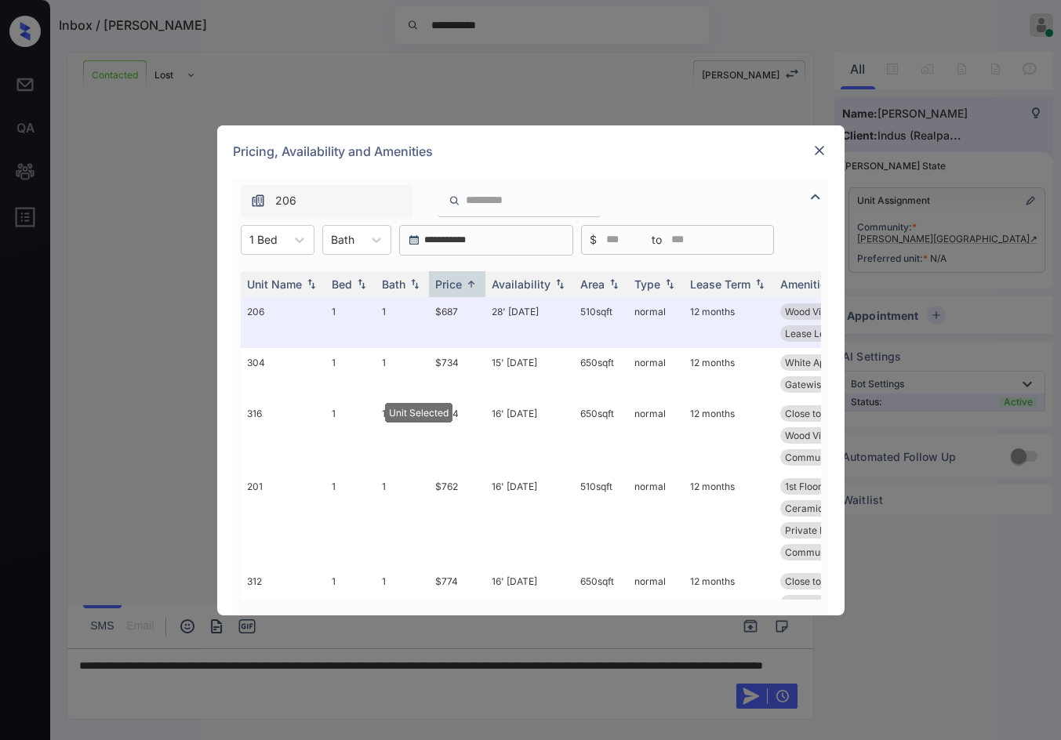
click at [817, 138] on div "Pricing, Availability and Amenities" at bounding box center [530, 151] width 627 height 52
click at [815, 144] on img at bounding box center [819, 151] width 16 height 16
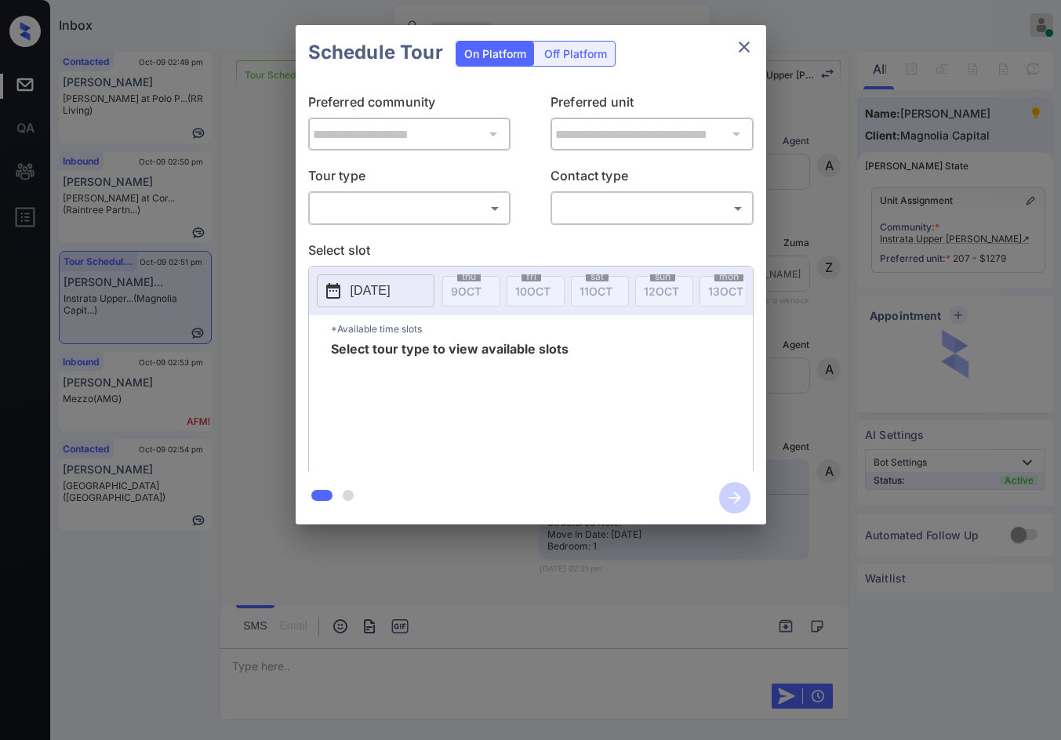
scroll to position [1878, 0]
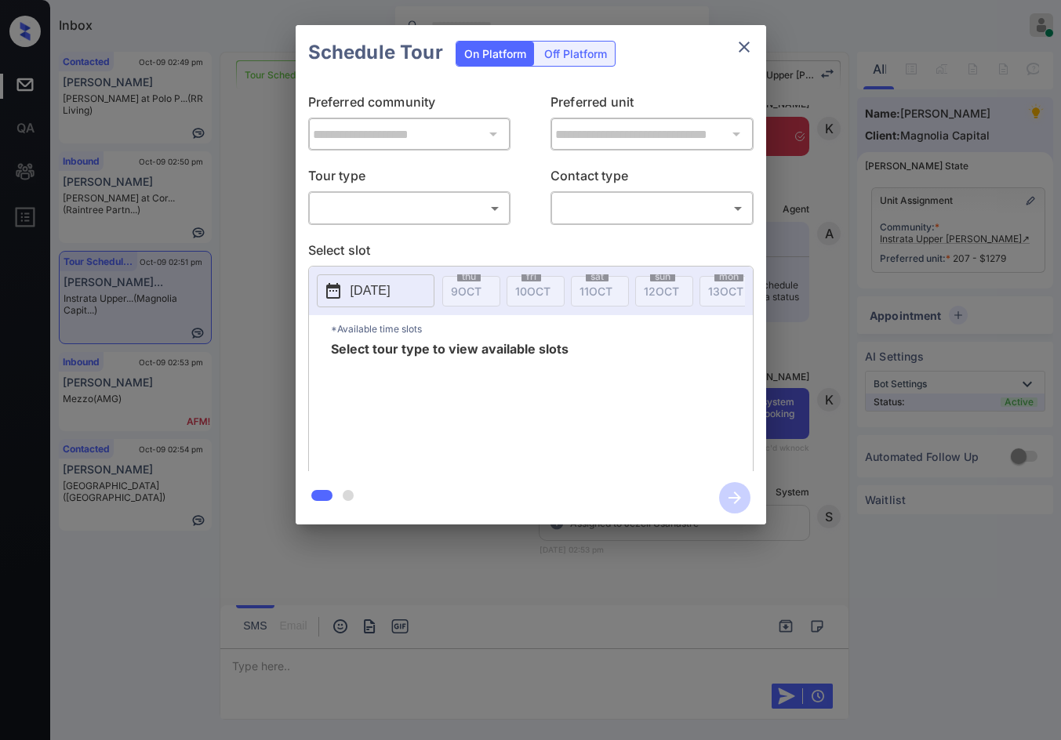
click at [394, 191] on div "​ ​" at bounding box center [409, 208] width 203 height 34
click at [397, 219] on body "Inbox Jezcil Usanastre Online Set yourself offline Set yourself on break Profil…" at bounding box center [530, 370] width 1061 height 740
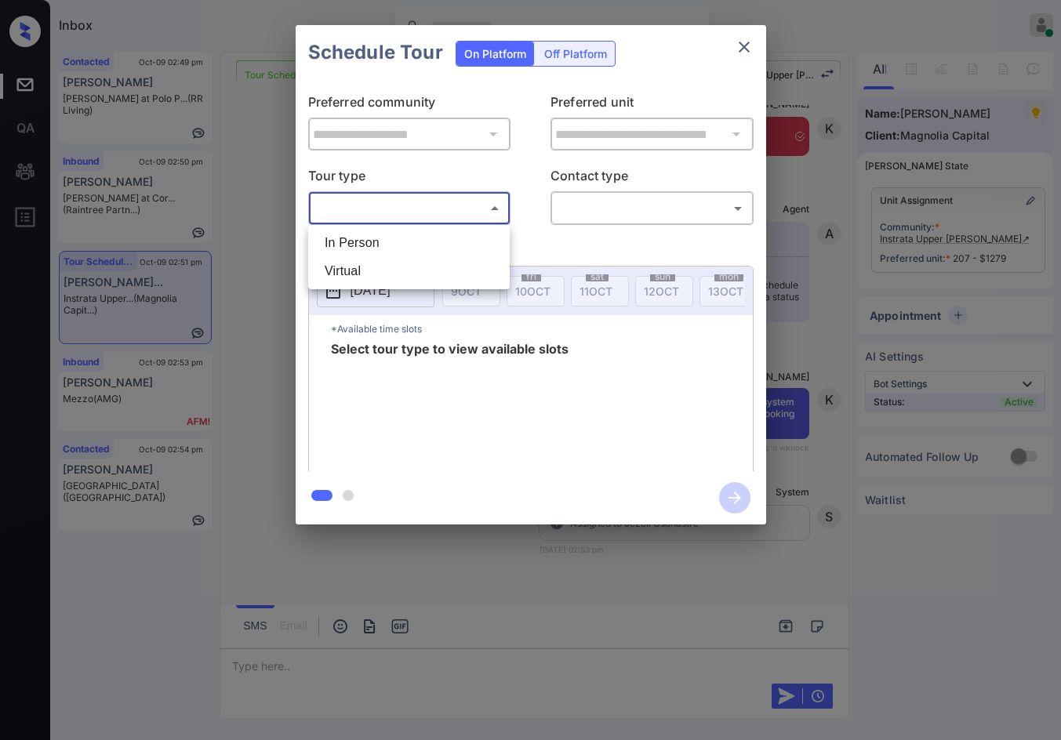
click at [390, 239] on li "In Person" at bounding box center [409, 243] width 194 height 28
type input "********"
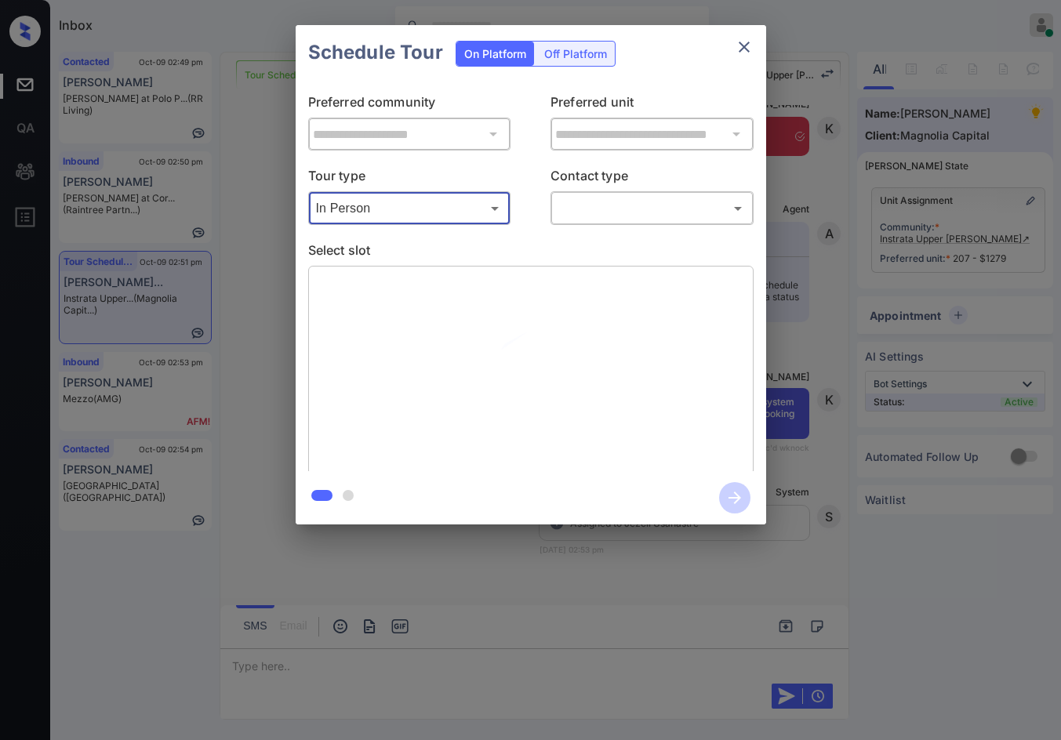
click at [602, 207] on body "Inbox Jezcil Usanastre Online Set yourself offline Set yourself on break Profil…" at bounding box center [530, 370] width 1061 height 740
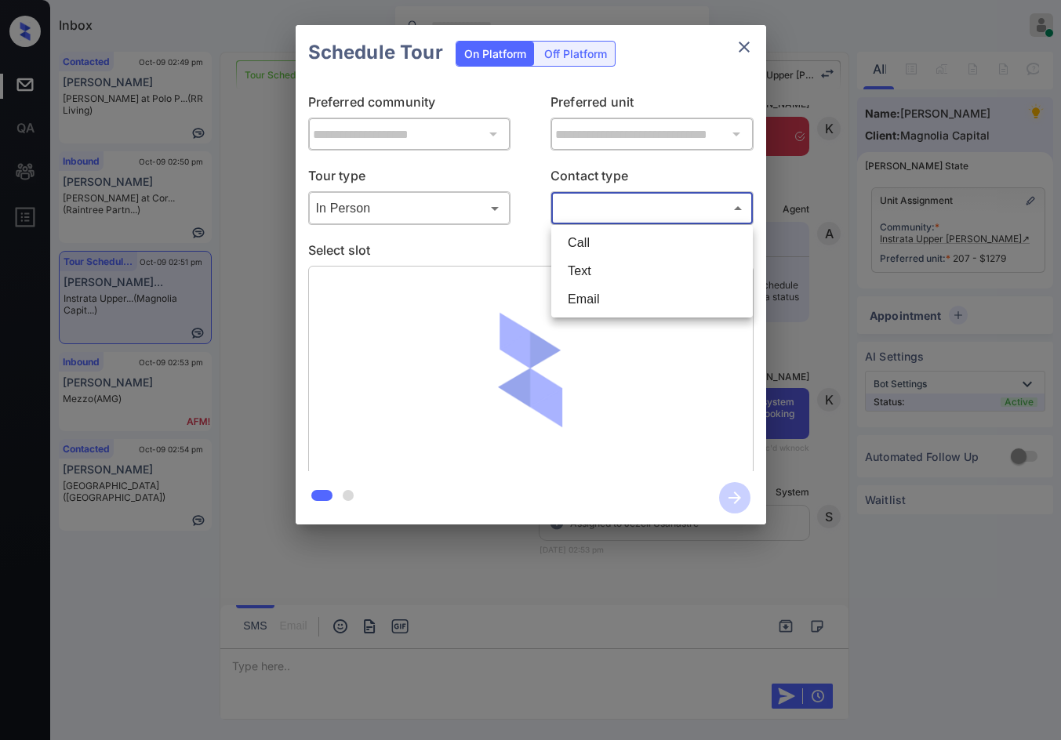
drag, startPoint x: 602, startPoint y: 207, endPoint x: 637, endPoint y: 256, distance: 60.7
click at [637, 256] on li "Call" at bounding box center [652, 243] width 194 height 28
click at [618, 205] on body "Inbox Jezcil Usanastre Online Set yourself offline Set yourself on break Profil…" at bounding box center [530, 370] width 1061 height 740
click at [619, 268] on li "Text" at bounding box center [652, 271] width 194 height 28
type input "****"
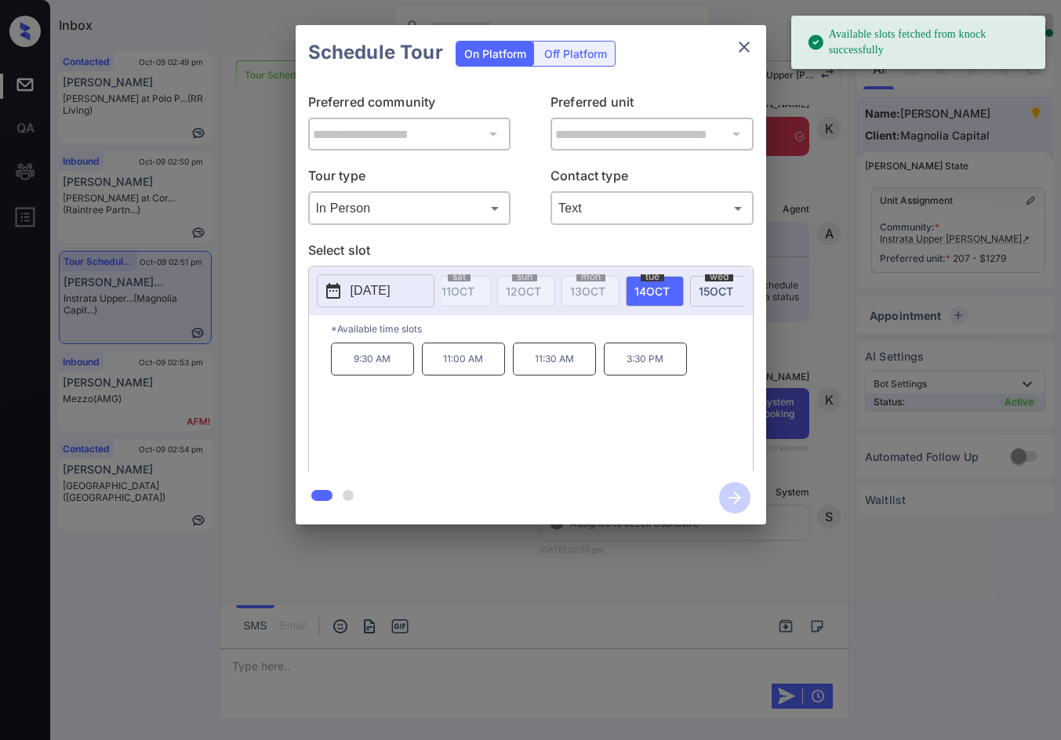
scroll to position [0, 126]
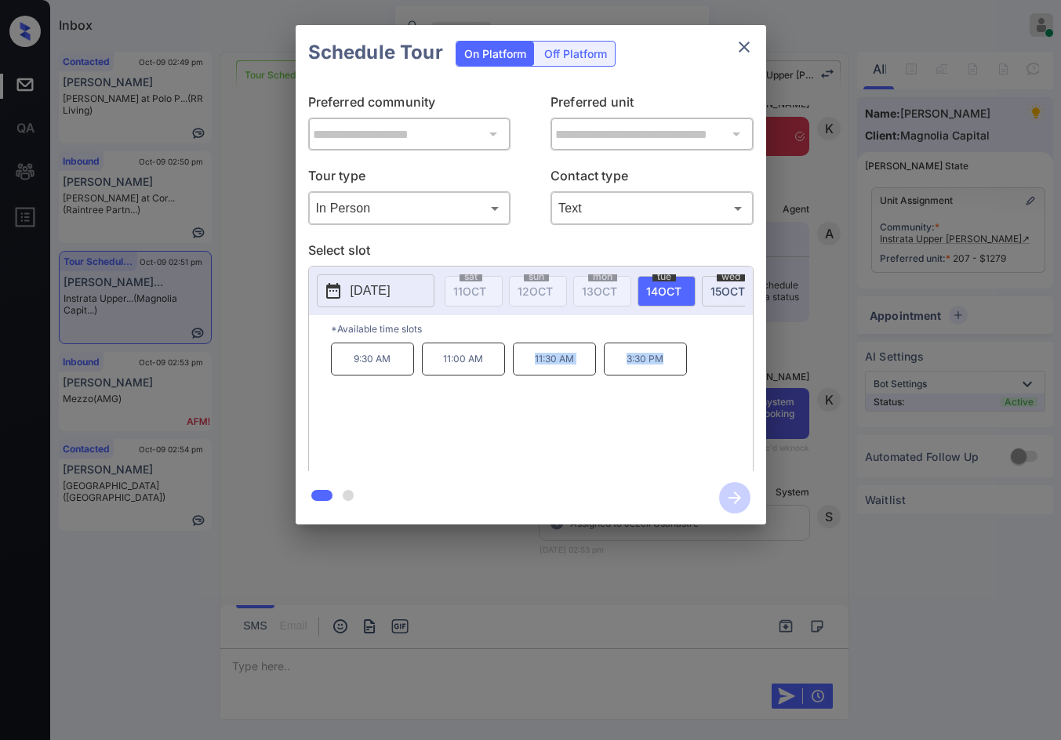
drag, startPoint x: 523, startPoint y: 368, endPoint x: 637, endPoint y: 375, distance: 114.6
click at [693, 372] on div "9:30 AM 11:00 AM 11:30 AM 3:30 PM" at bounding box center [542, 405] width 422 height 125
copy div "11:30 AM 3:30 PM"
click at [263, 342] on div "**********" at bounding box center [530, 275] width 1061 height 550
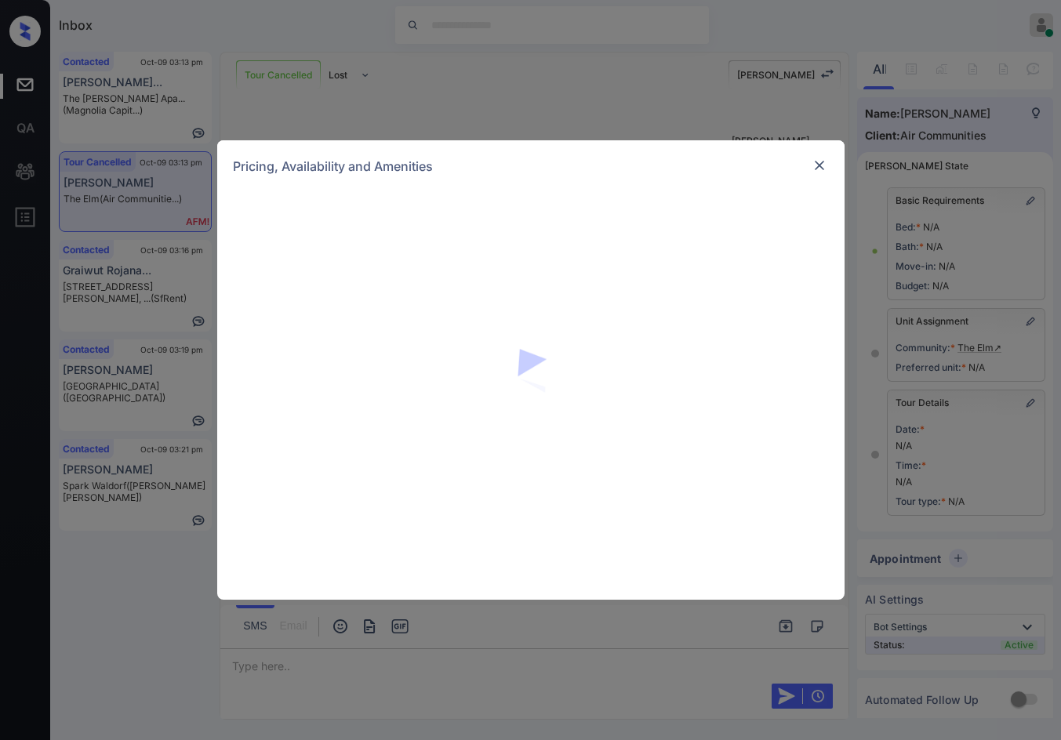
scroll to position [7184, 0]
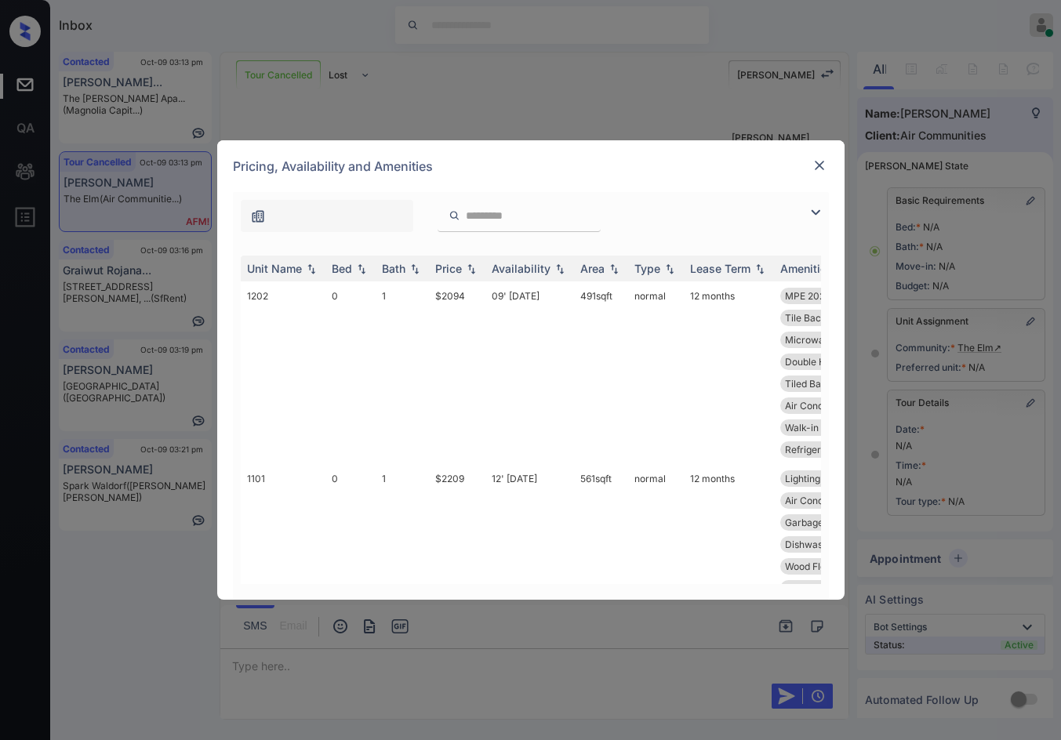
click at [818, 213] on img at bounding box center [815, 212] width 19 height 19
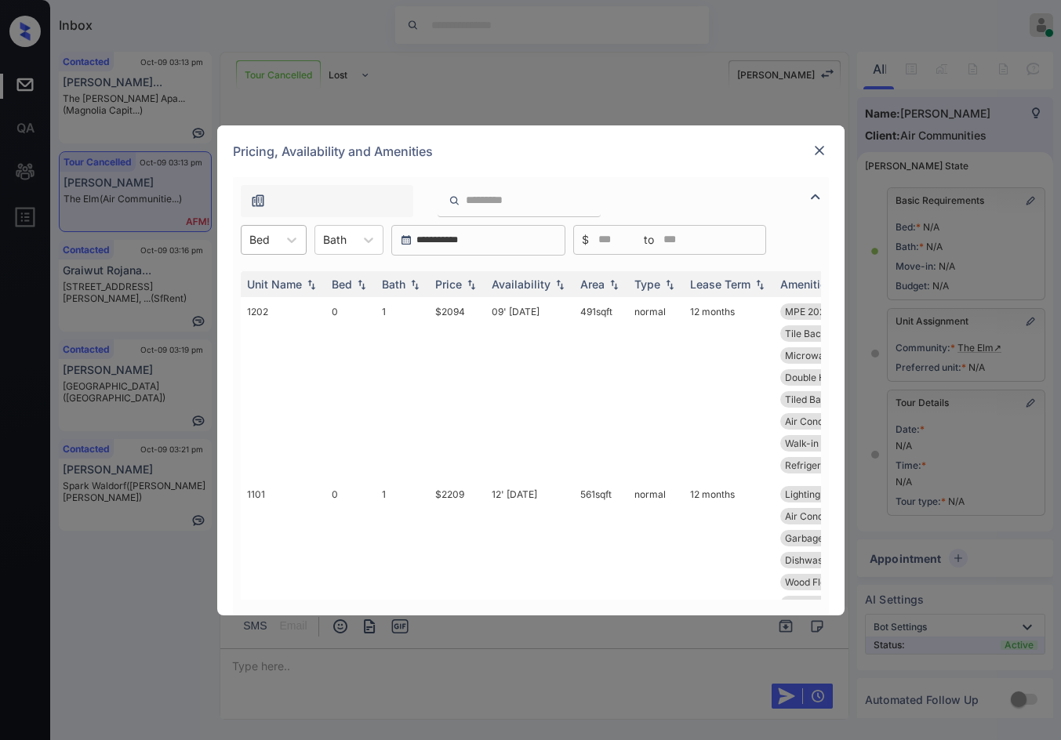
click at [264, 238] on div at bounding box center [259, 239] width 20 height 16
click at [256, 324] on div "2" at bounding box center [274, 335] width 66 height 28
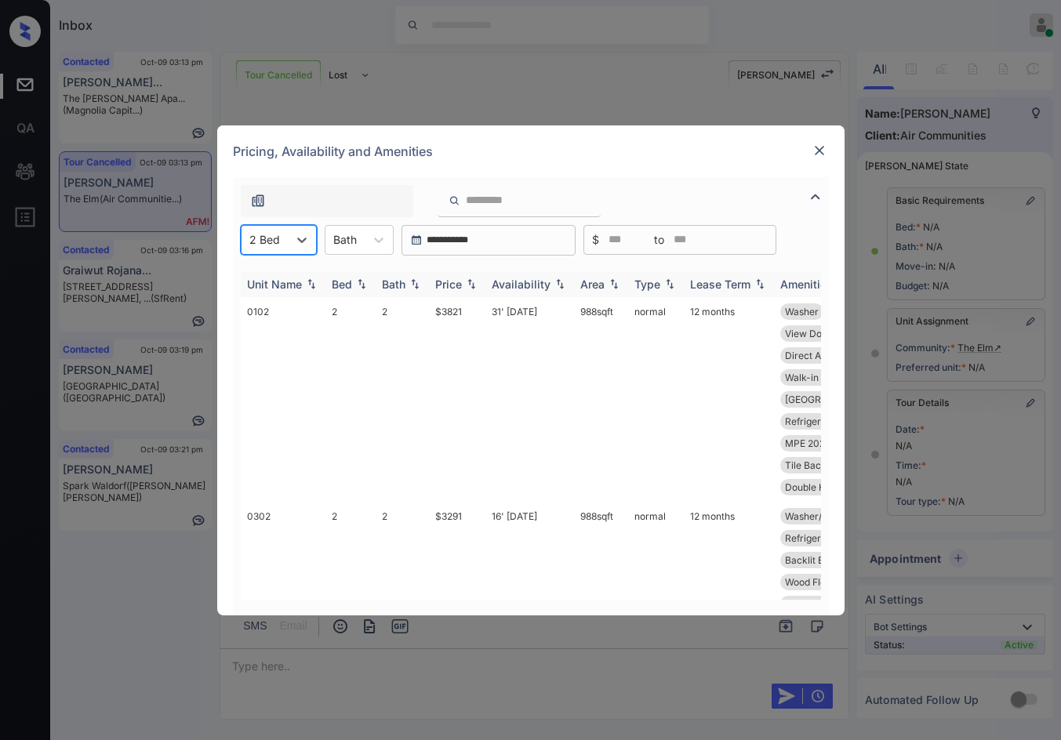
click at [477, 287] on img at bounding box center [471, 283] width 16 height 11
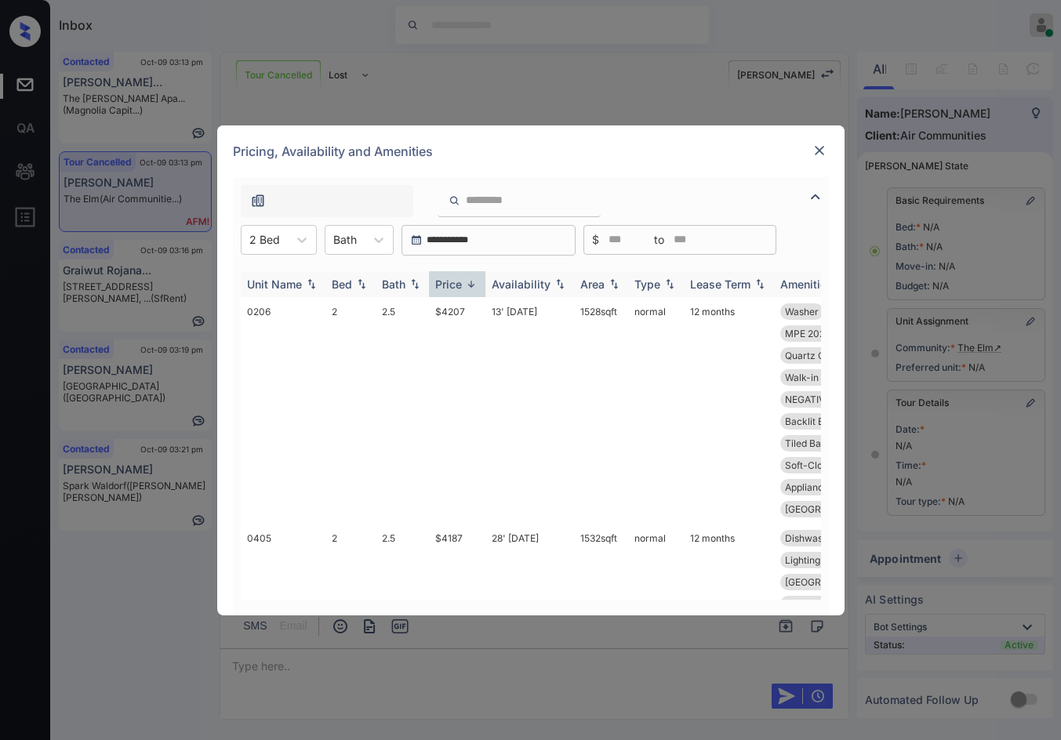
click at [477, 287] on img at bounding box center [471, 284] width 16 height 12
drag, startPoint x: 405, startPoint y: 311, endPoint x: 485, endPoint y: 314, distance: 79.2
click at [456, 313] on tr "0306 2 2 $3021 12' Aug 25 872 sqft normal 12 months Double Height C... Wood Flo…" at bounding box center [650, 399] width 819 height 205
click at [485, 314] on td "$3021" at bounding box center [457, 399] width 56 height 205
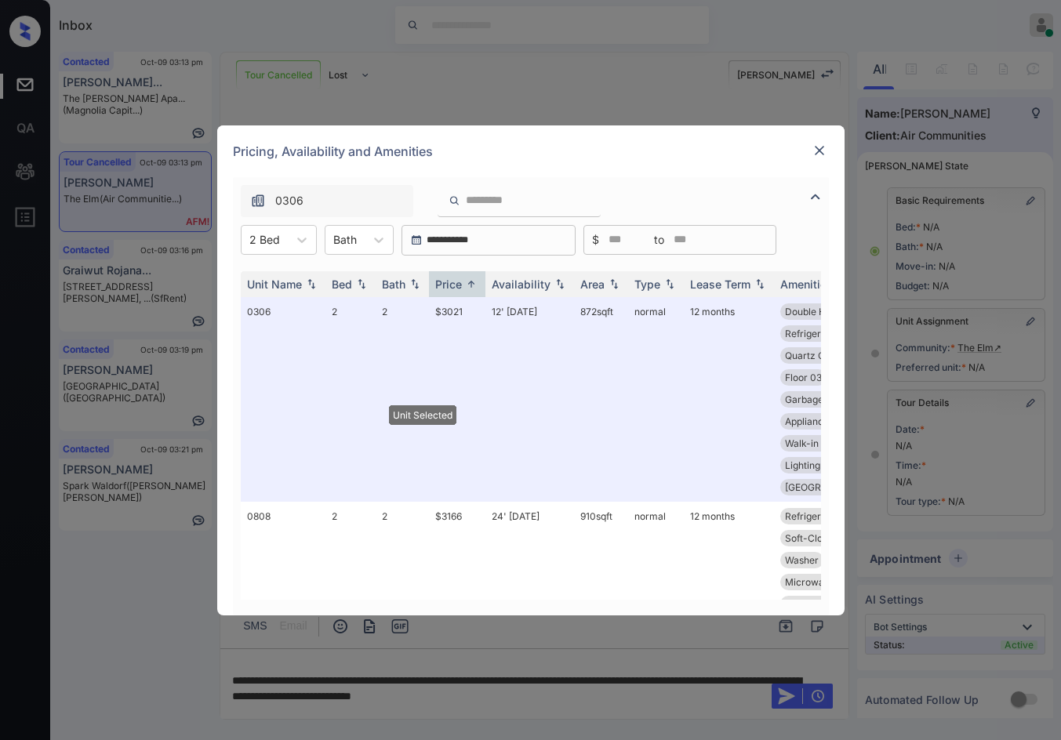
click at [825, 152] on img at bounding box center [819, 151] width 16 height 16
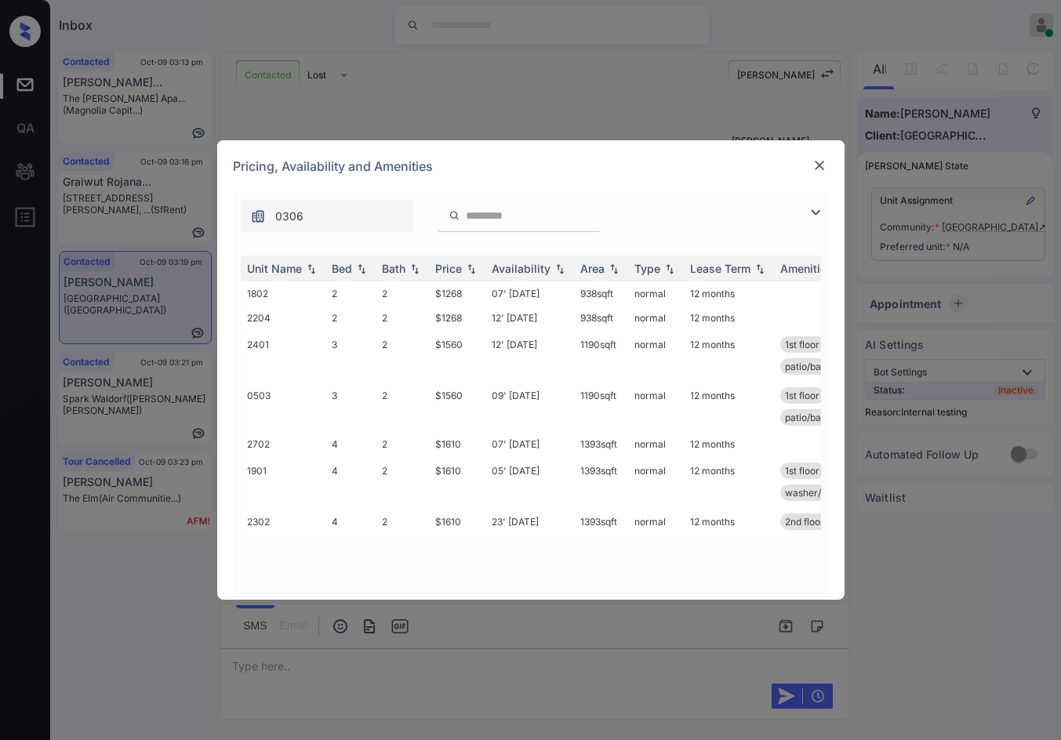
scroll to position [3492, 0]
click at [819, 209] on img at bounding box center [815, 212] width 19 height 19
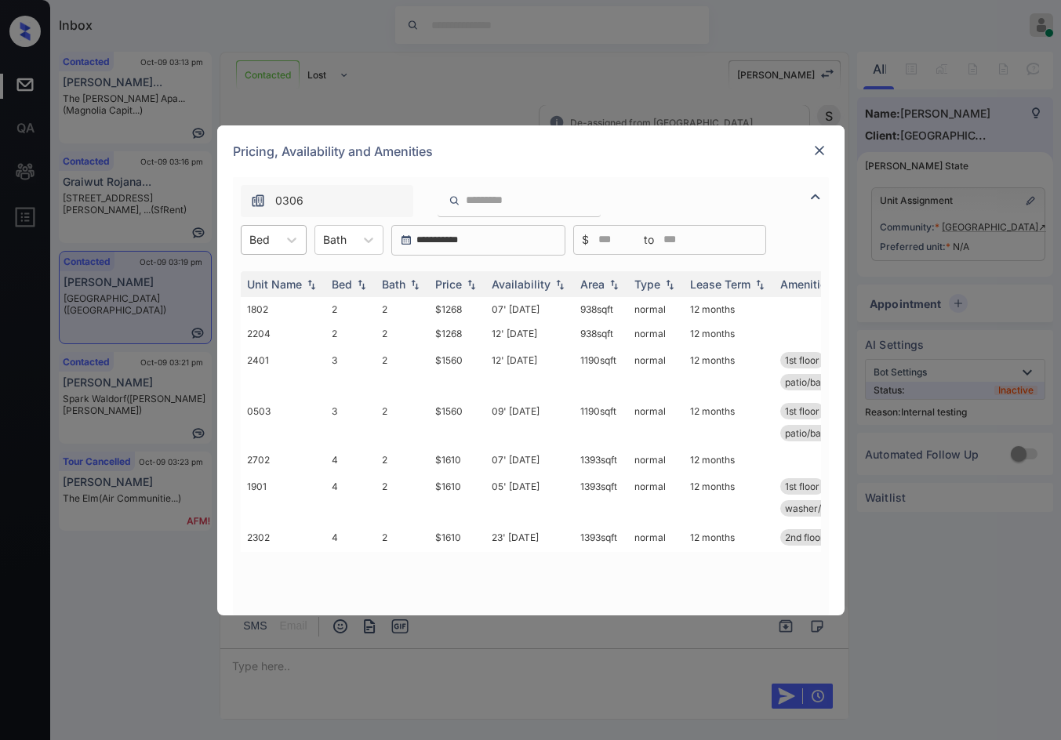
click at [267, 238] on div at bounding box center [259, 239] width 20 height 16
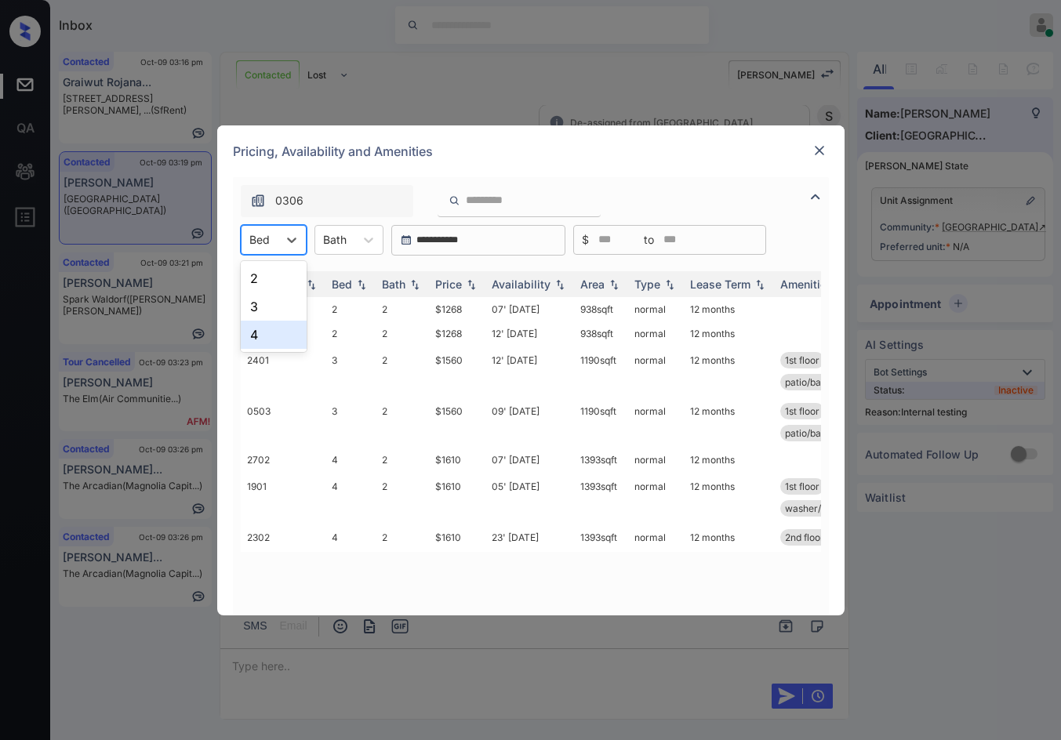
click at [262, 321] on div "4" at bounding box center [274, 335] width 66 height 28
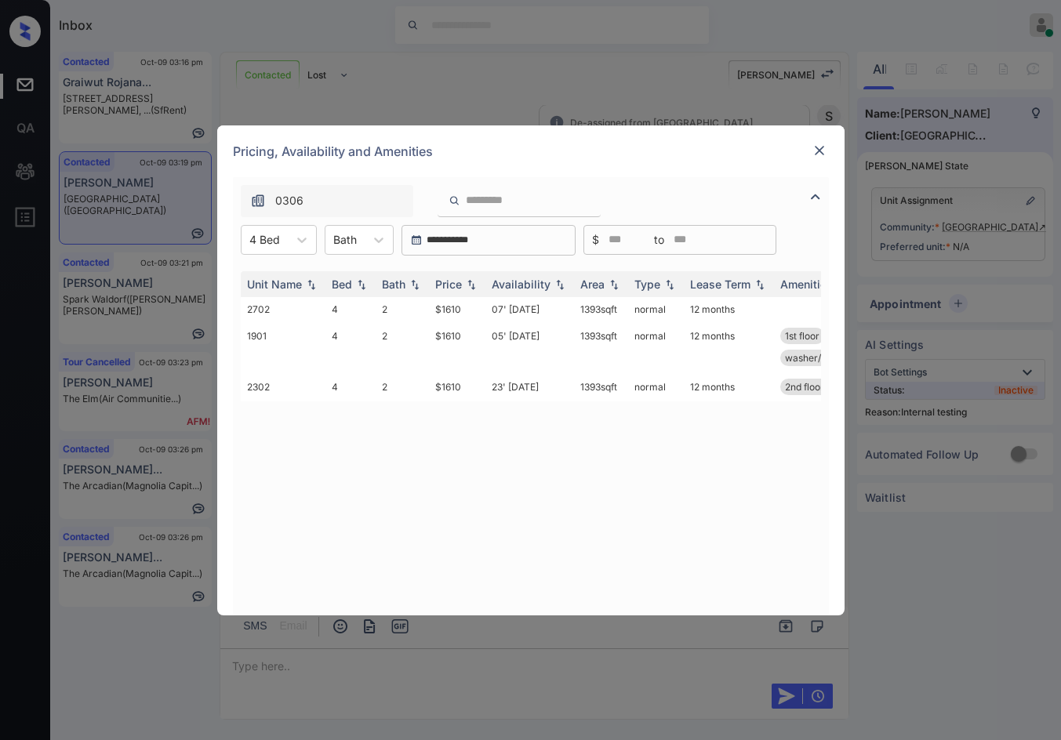
click at [269, 223] on div "**********" at bounding box center [531, 396] width 596 height 438
drag, startPoint x: 274, startPoint y: 248, endPoint x: 270, endPoint y: 282, distance: 34.6
click at [274, 248] on div "4 Bed" at bounding box center [264, 239] width 46 height 23
click at [274, 304] on div "3" at bounding box center [279, 306] width 76 height 28
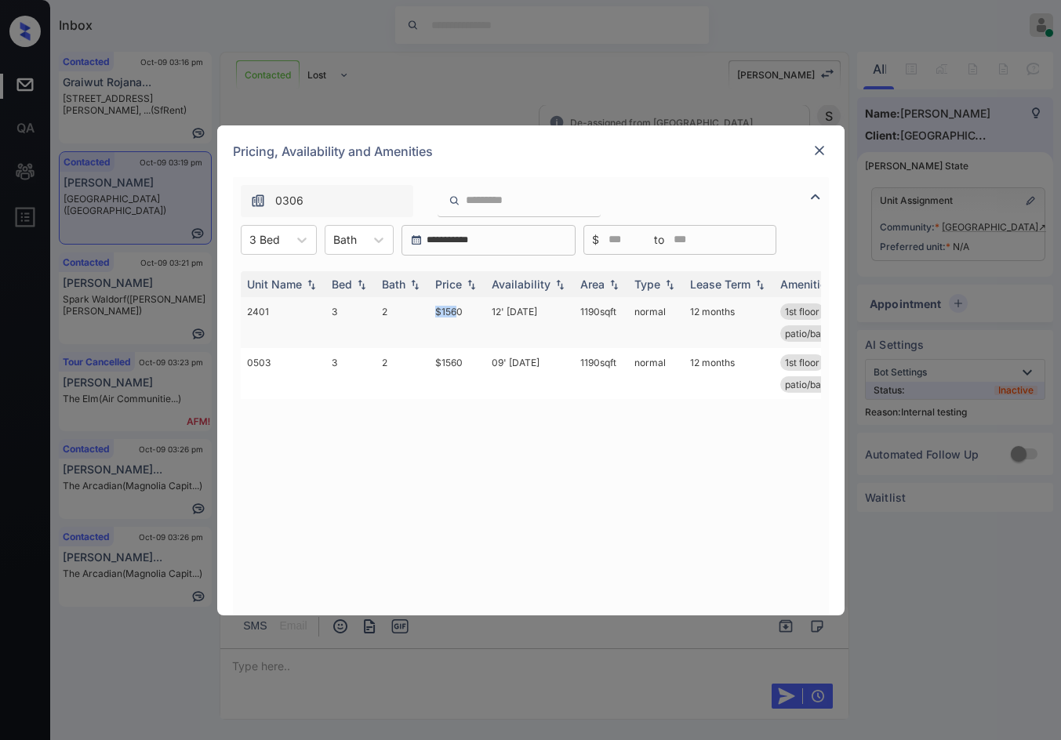
drag, startPoint x: 412, startPoint y: 309, endPoint x: 460, endPoint y: 308, distance: 48.6
click at [460, 308] on tr "2401 3 2 $1560 12' Dec 25 1190 sqft normal 12 months 1st floor attached garage …" at bounding box center [650, 322] width 819 height 51
click at [464, 313] on td "$1560" at bounding box center [457, 322] width 56 height 51
click at [465, 313] on td "$1560" at bounding box center [457, 322] width 56 height 51
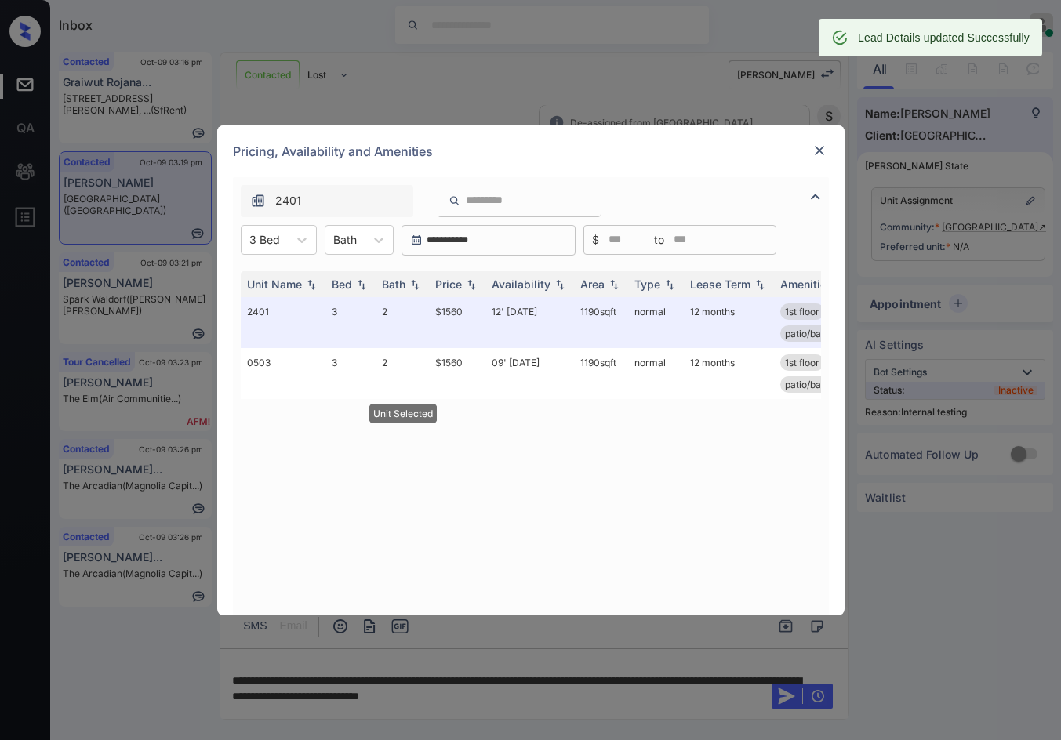
click at [817, 153] on img at bounding box center [819, 151] width 16 height 16
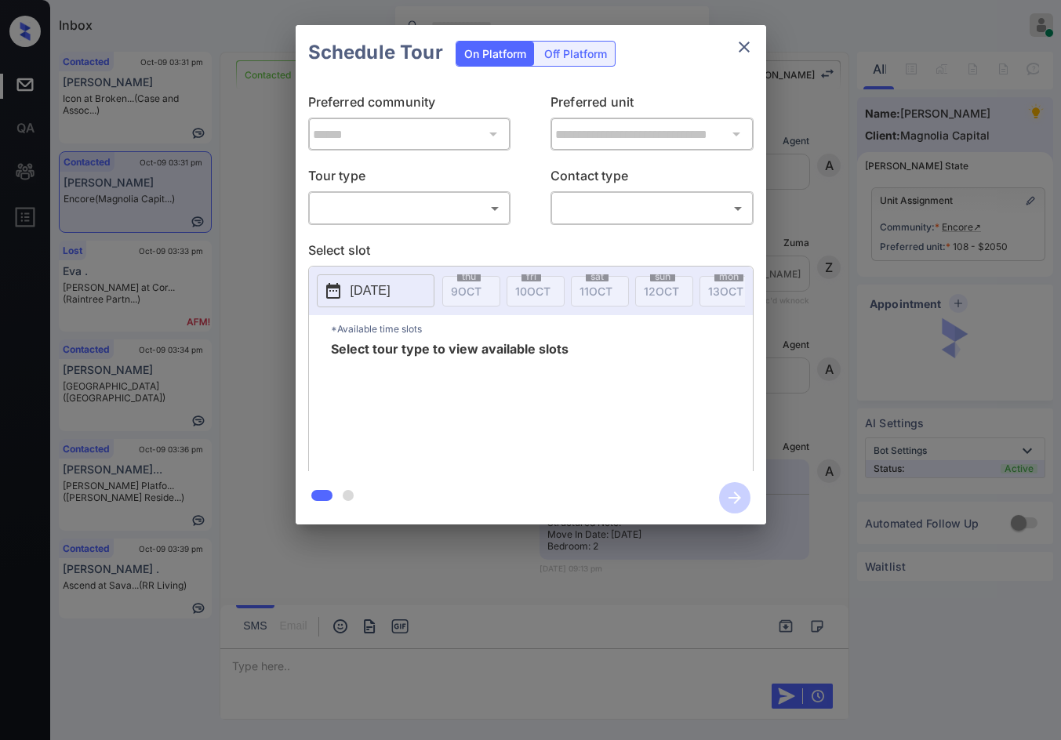
scroll to position [1045, 0]
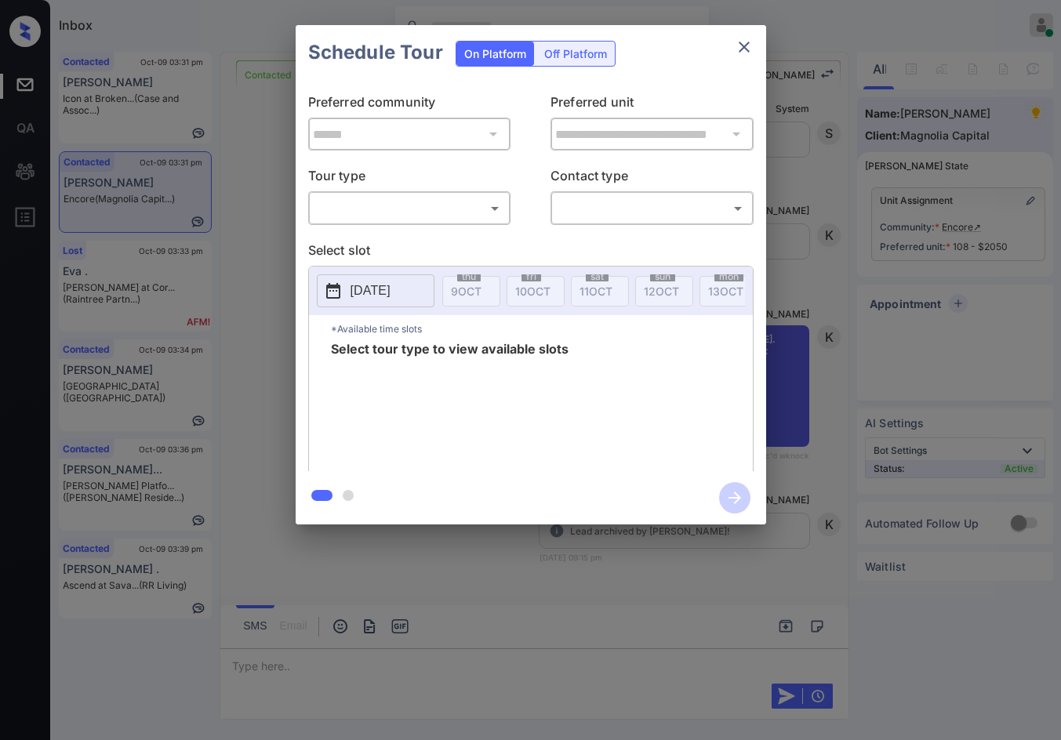
click at [415, 209] on body "Inbox Jezcil Usanastre Online Set yourself offline Set yourself on break Profil…" at bounding box center [530, 370] width 1061 height 740
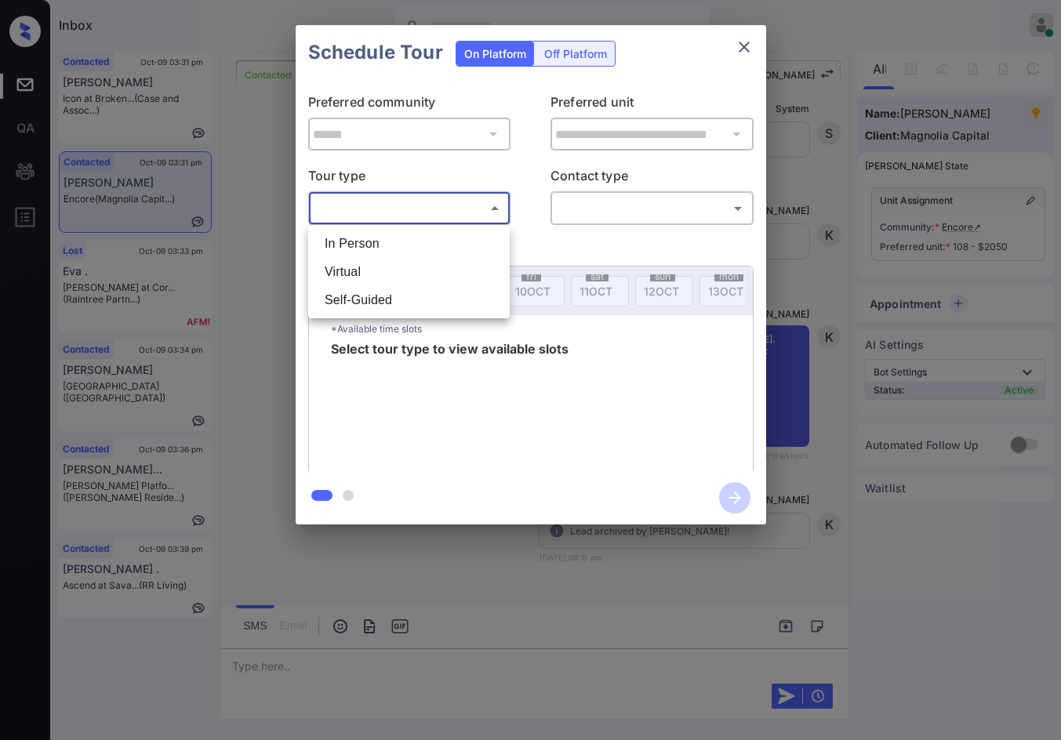
click at [420, 247] on li "In Person" at bounding box center [409, 244] width 194 height 28
type input "********"
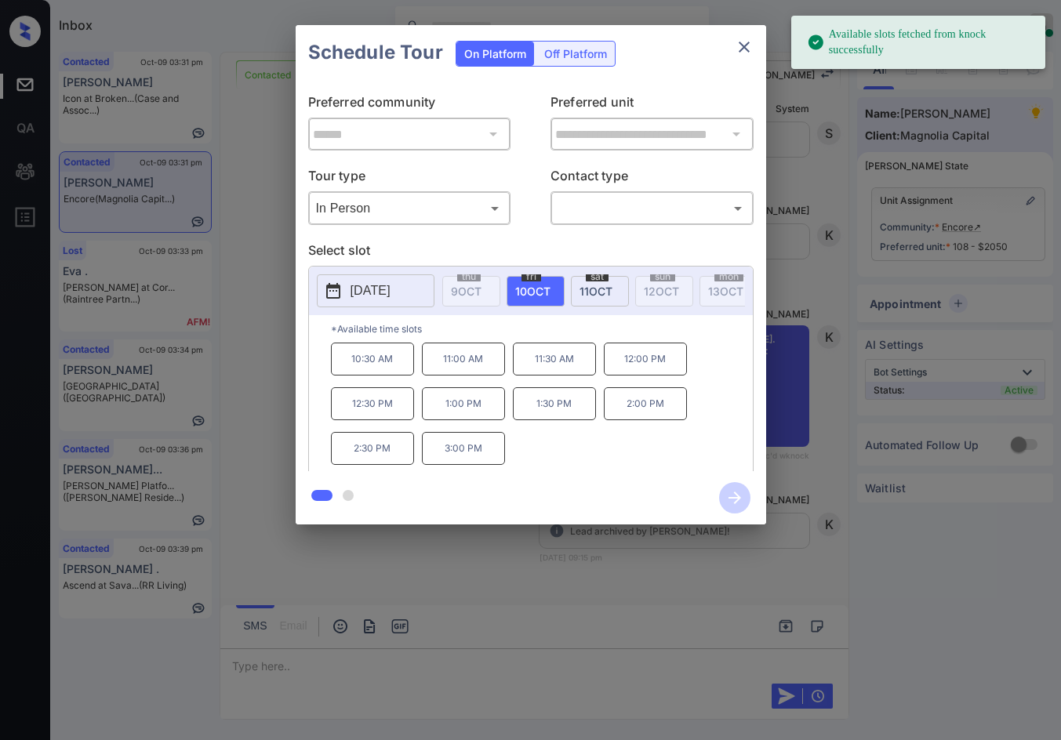
click at [390, 285] on p "2025-10-10" at bounding box center [370, 290] width 40 height 19
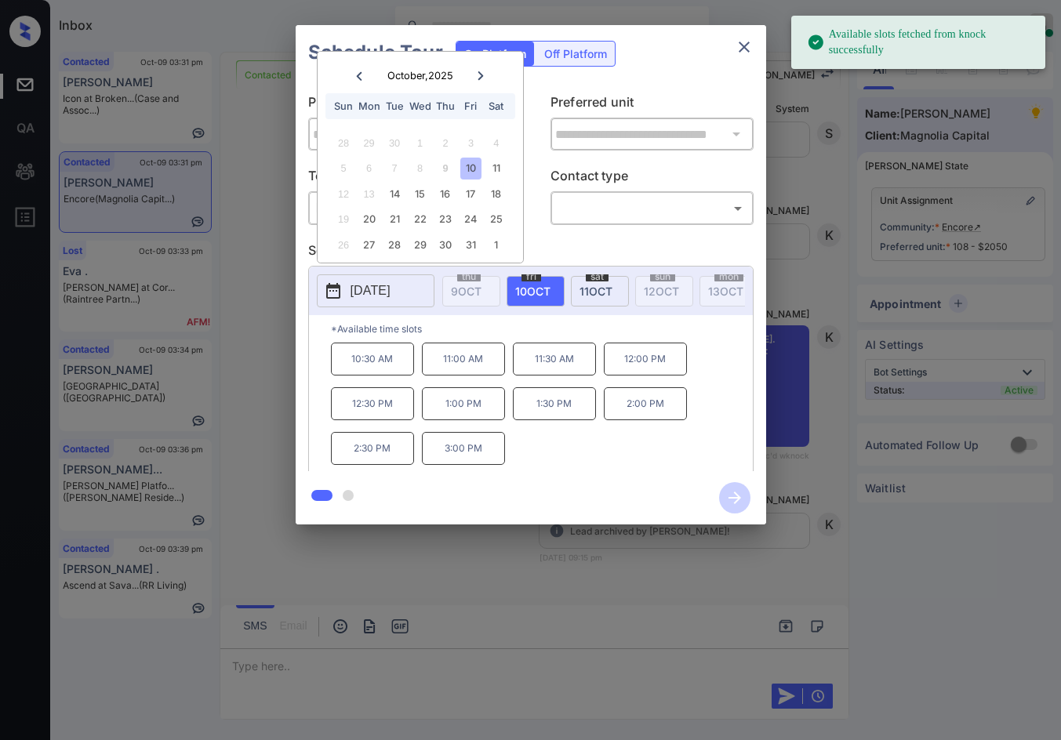
click at [483, 71] on icon at bounding box center [480, 75] width 9 height 9
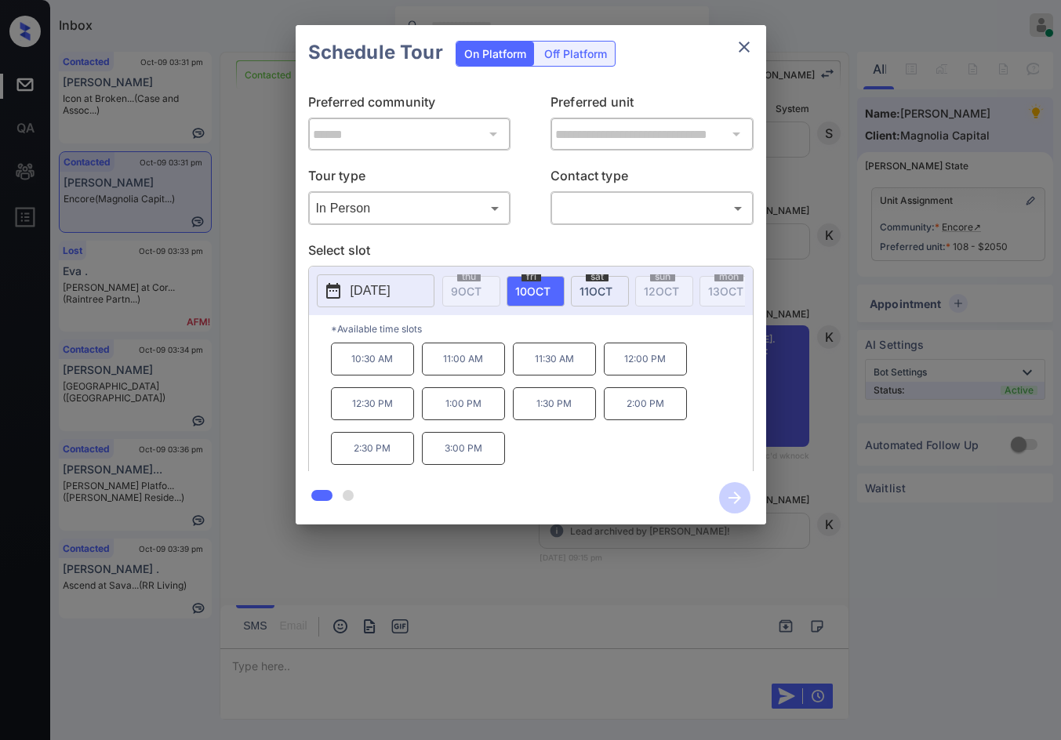
click at [226, 268] on div "**********" at bounding box center [530, 275] width 1061 height 550
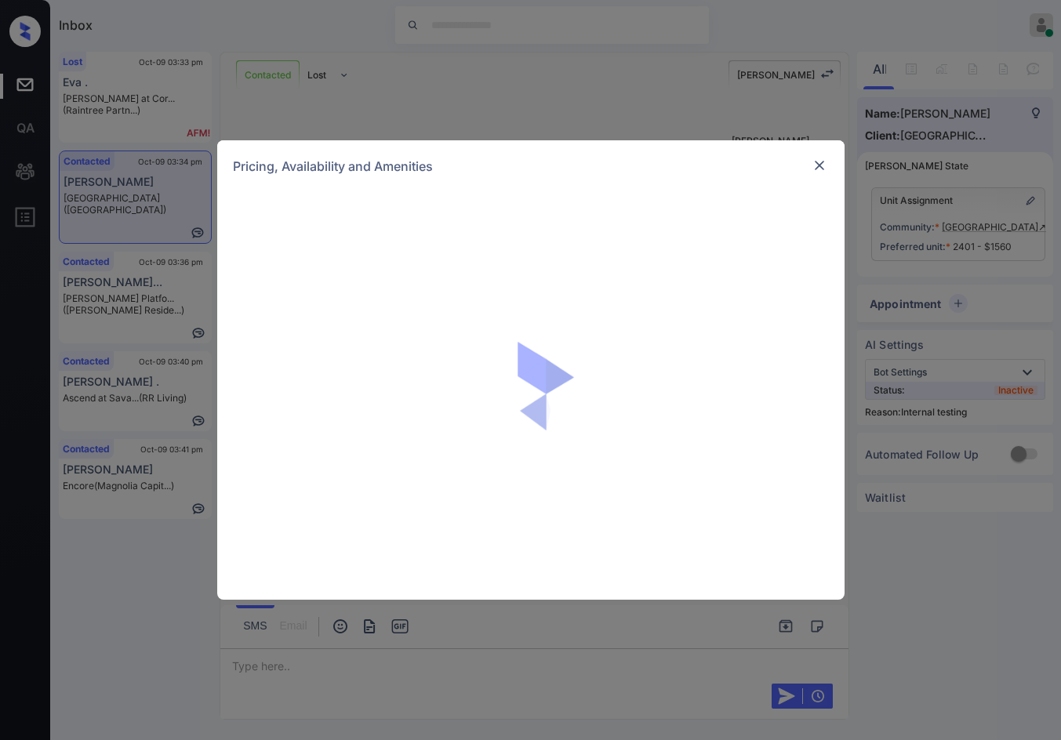
scroll to position [4213, 0]
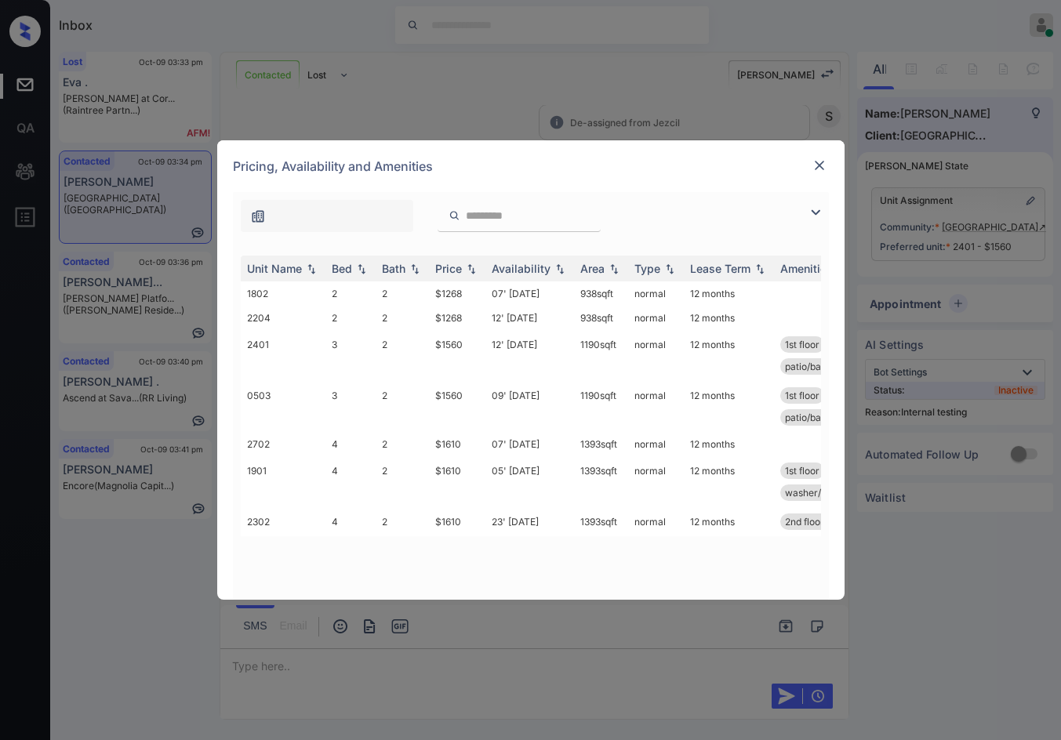
click at [814, 217] on img at bounding box center [815, 212] width 19 height 19
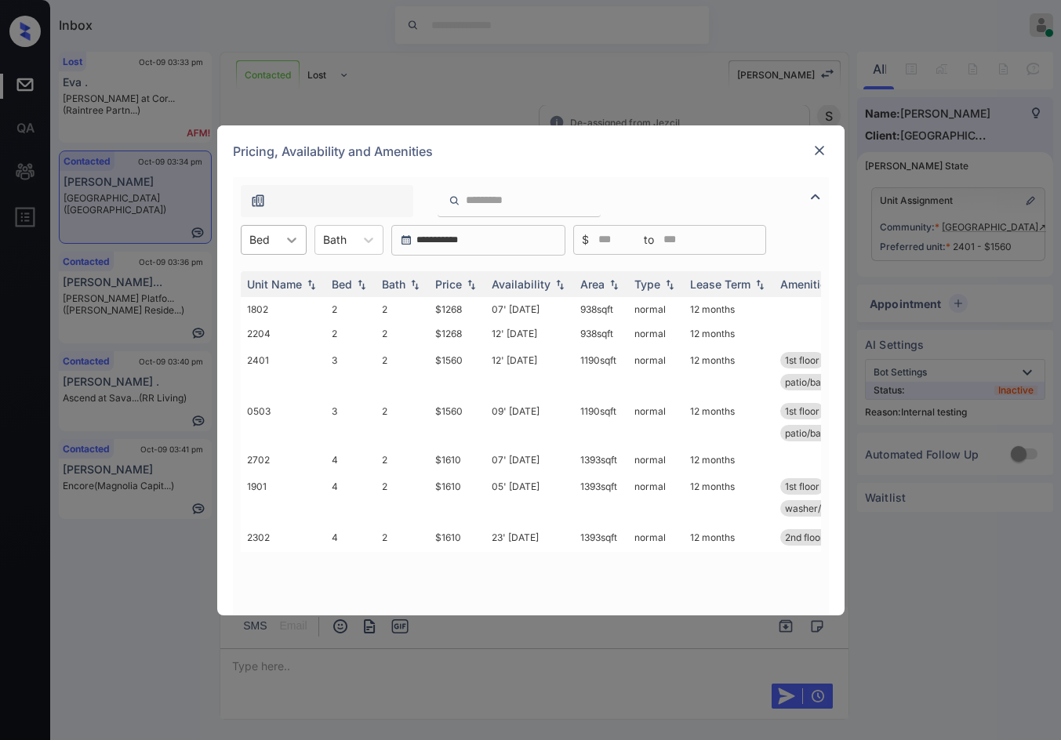
click at [288, 248] on div at bounding box center [292, 240] width 28 height 28
click at [294, 303] on div "3" at bounding box center [274, 306] width 66 height 28
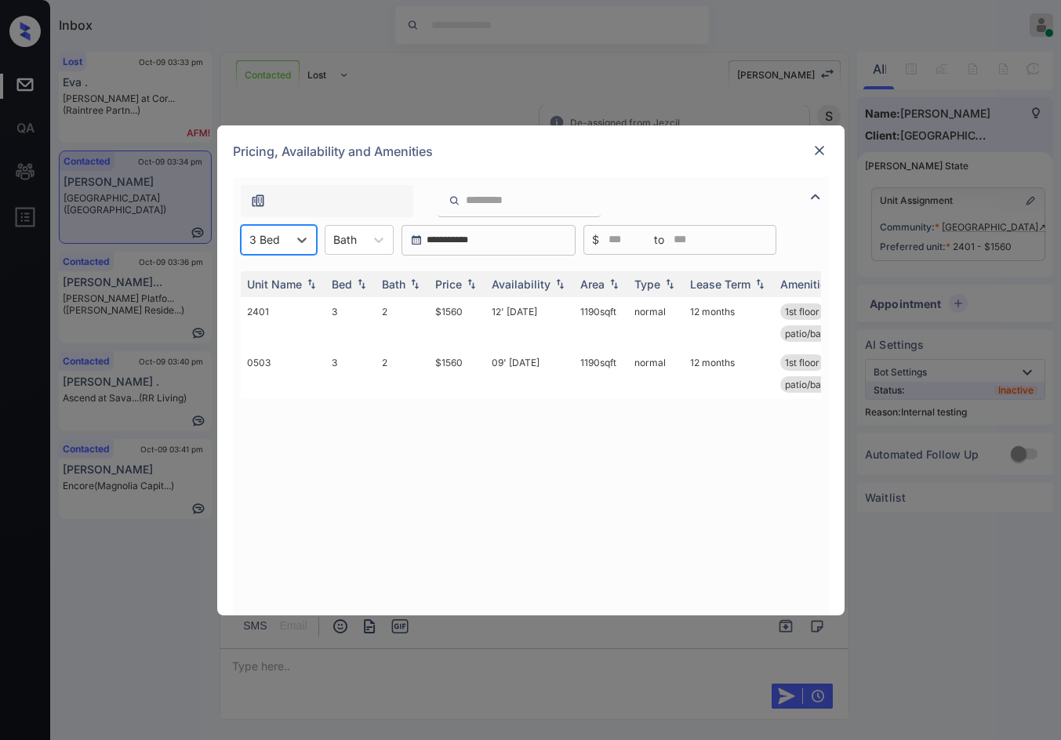
click at [817, 157] on img at bounding box center [819, 151] width 16 height 16
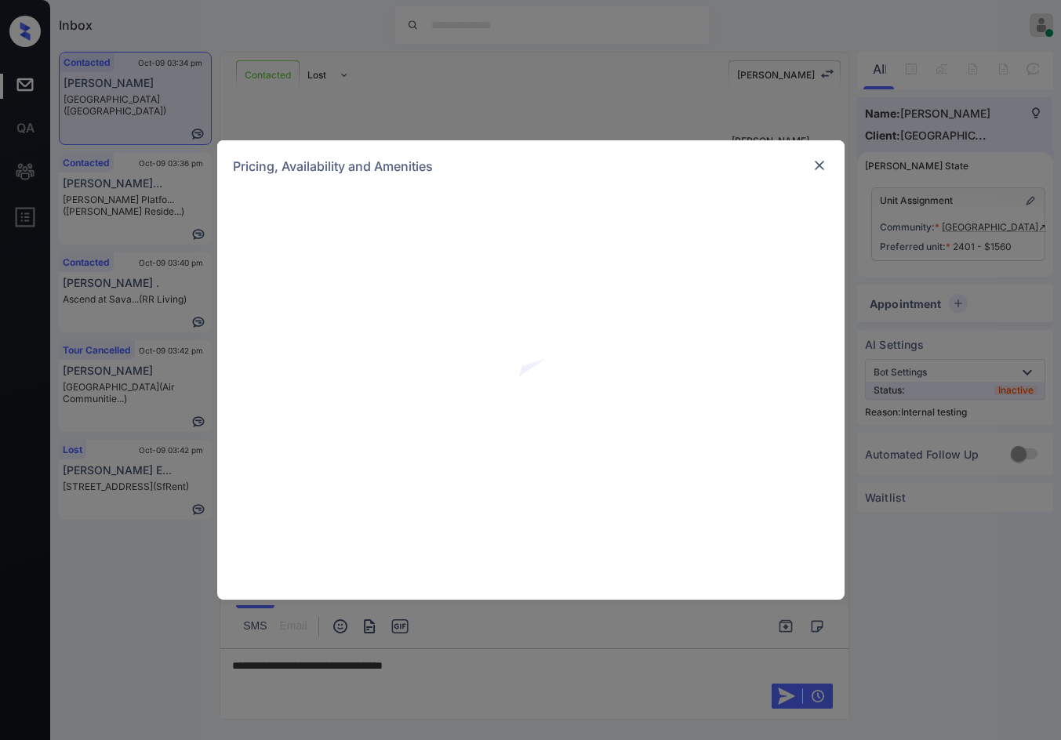
scroll to position [4213, 0]
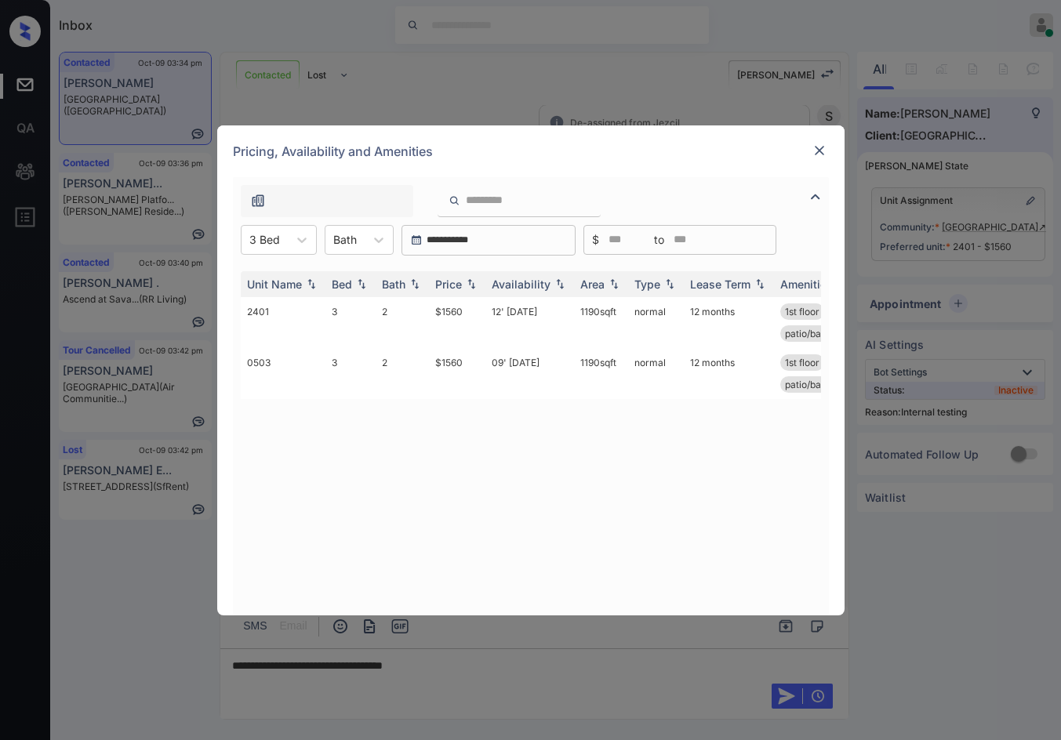
click at [817, 150] on img at bounding box center [819, 151] width 16 height 16
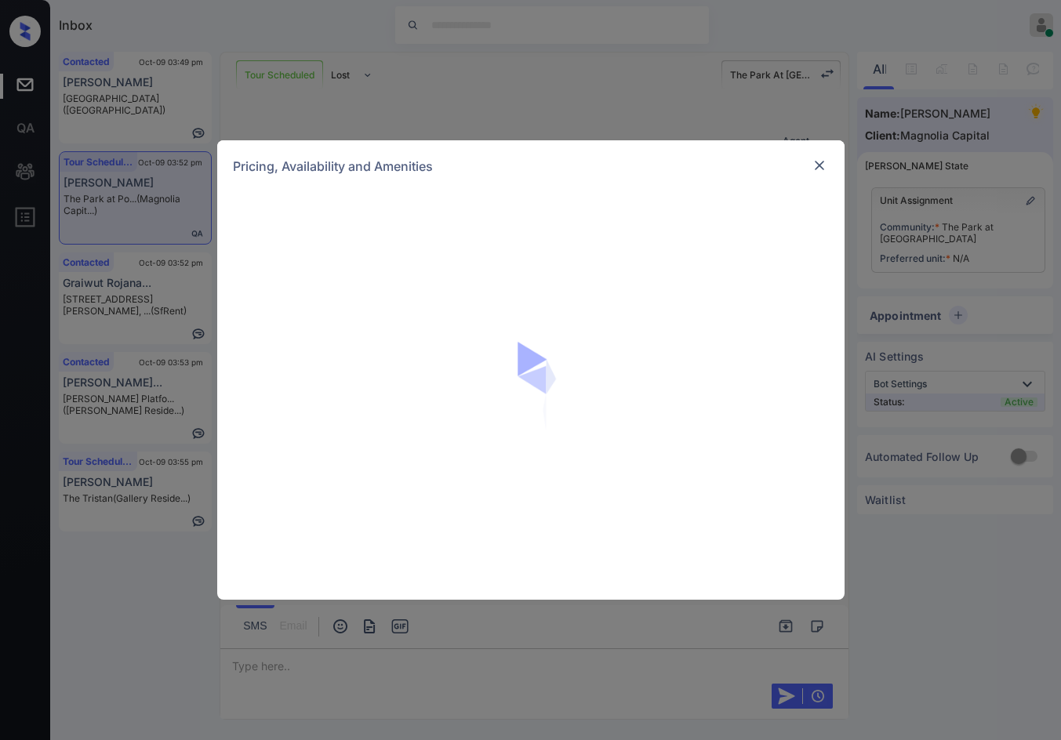
scroll to position [2805, 0]
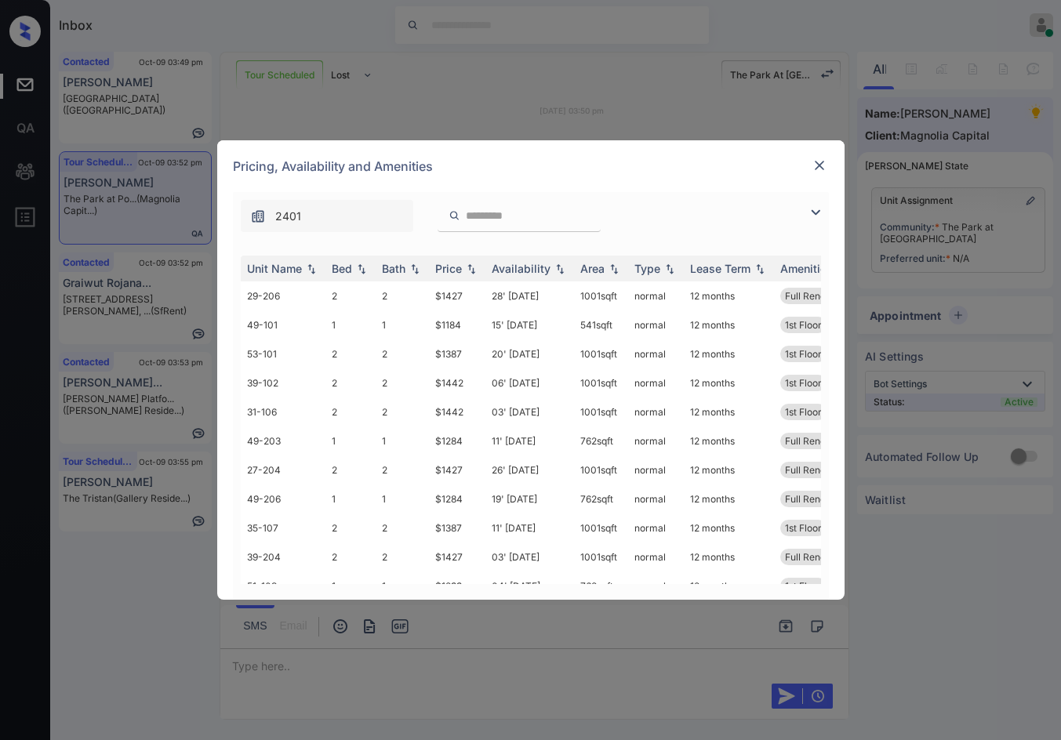
click at [1030, 110] on div "**********" at bounding box center [530, 370] width 1061 height 740
click at [1036, 114] on div "**********" at bounding box center [530, 370] width 1061 height 740
click at [816, 160] on img at bounding box center [819, 166] width 16 height 16
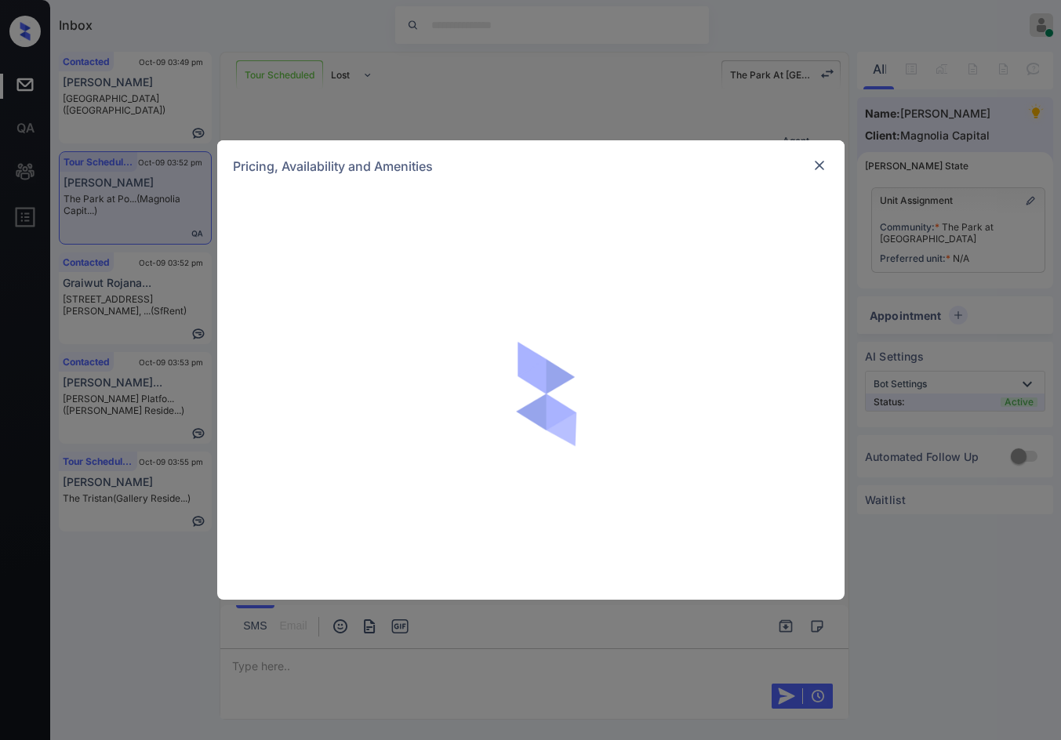
scroll to position [2805, 0]
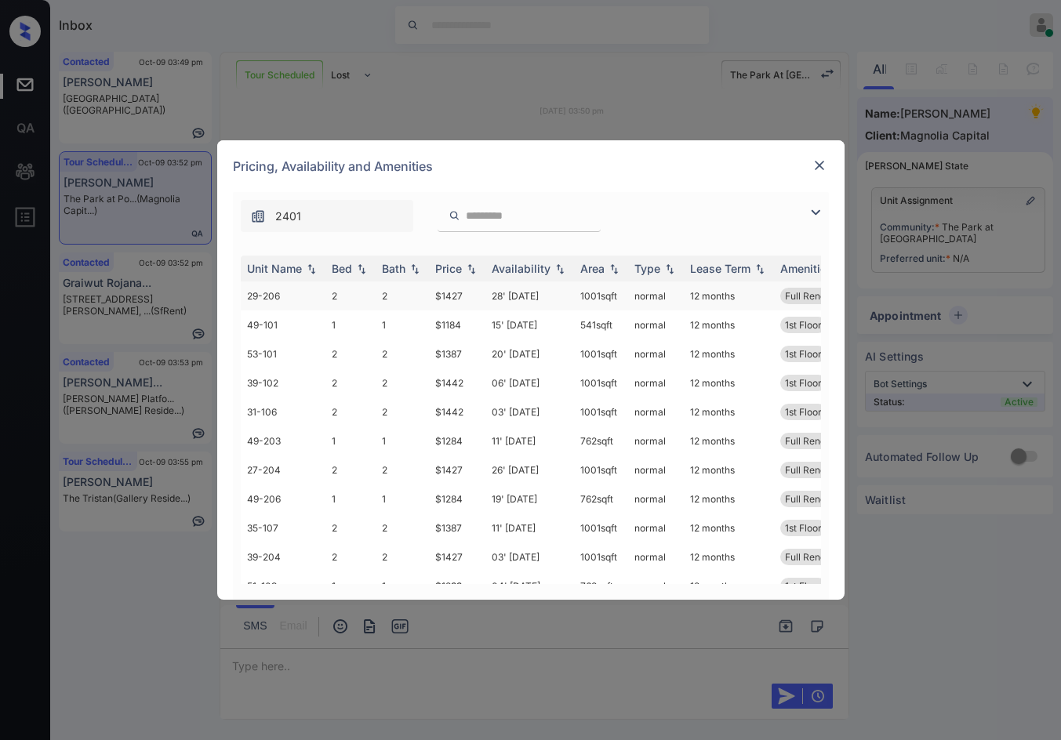
click at [408, 299] on td "2" at bounding box center [402, 295] width 53 height 29
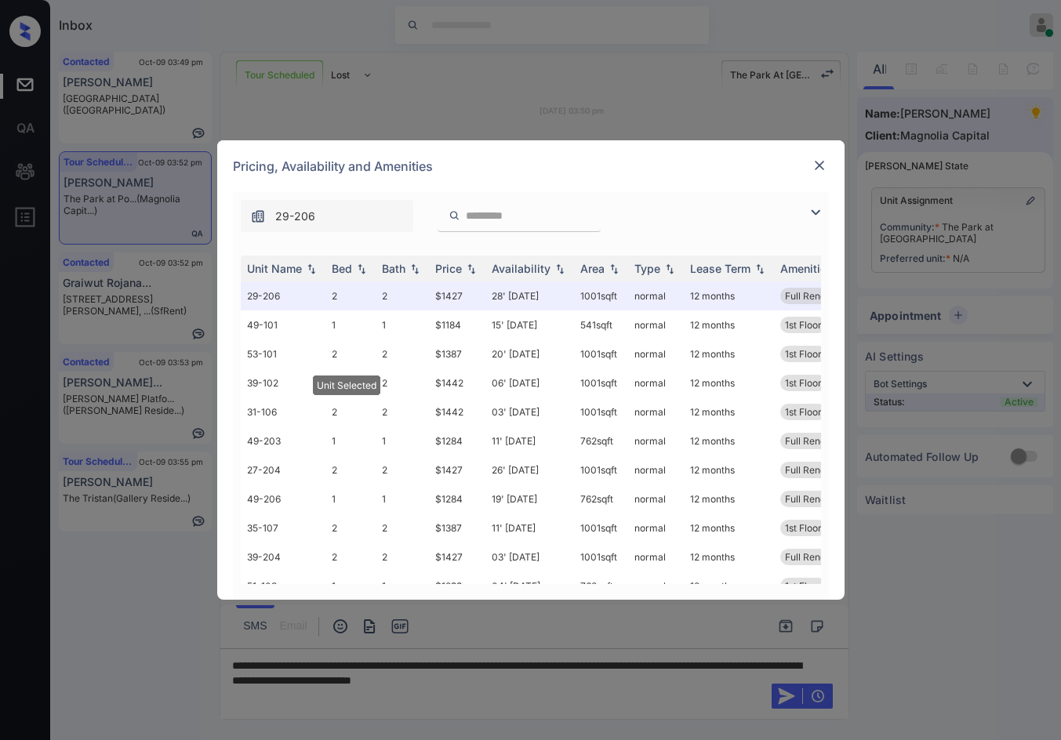
click at [817, 161] on img at bounding box center [819, 166] width 16 height 16
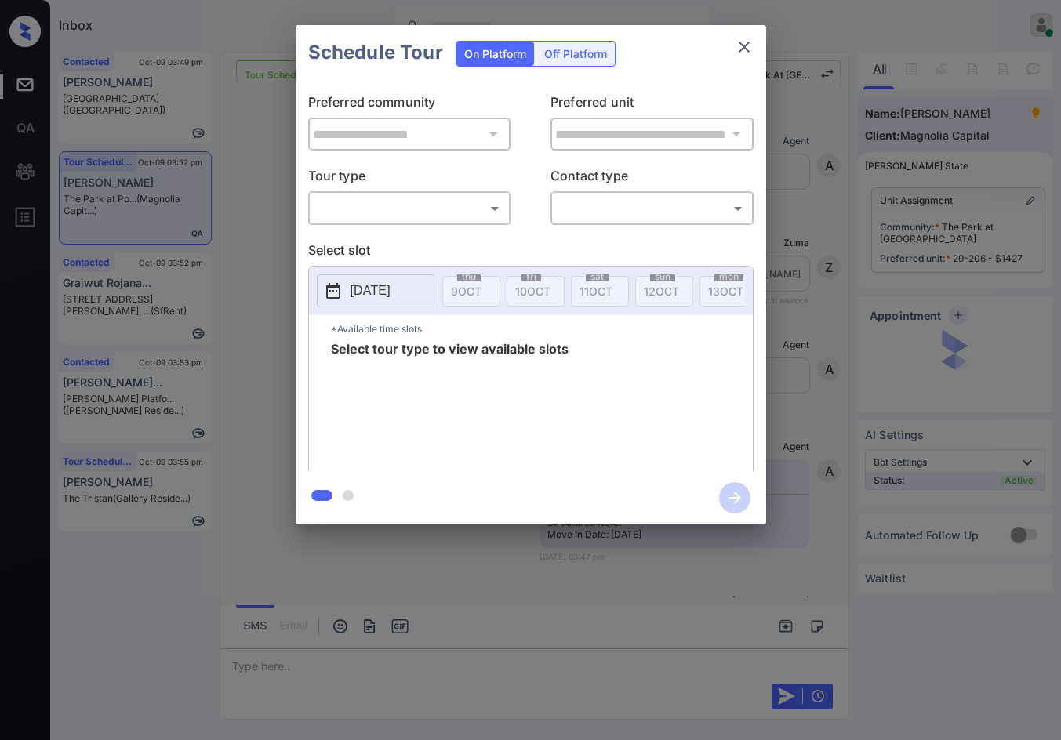
scroll to position [2862, 0]
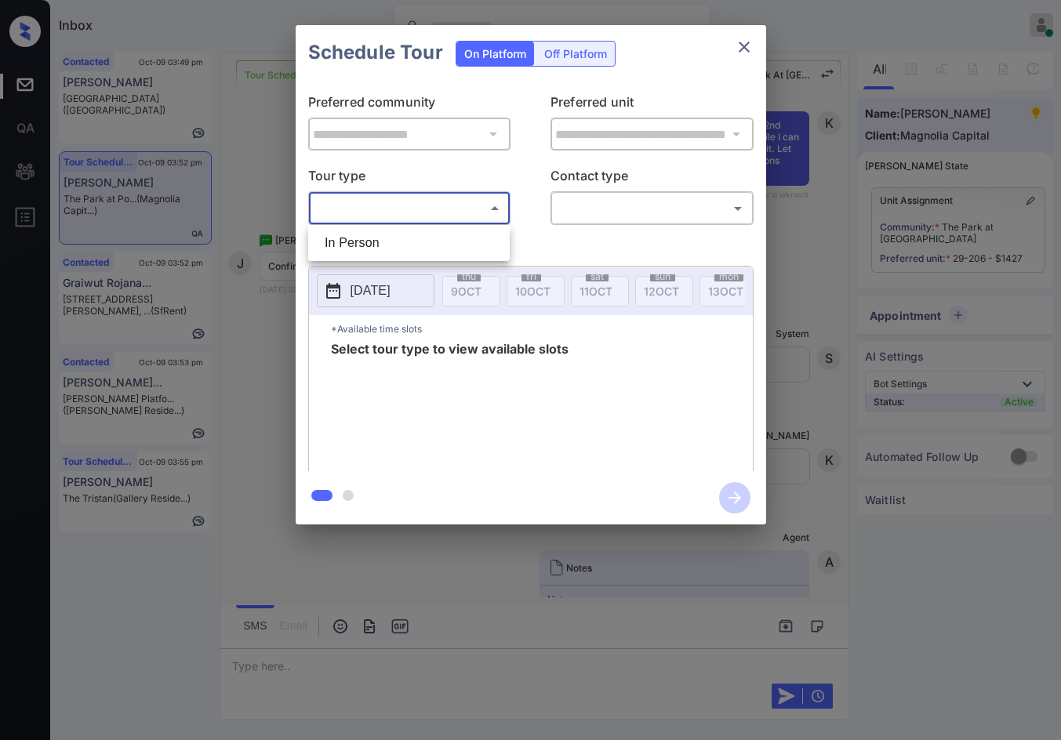
click at [399, 214] on body "Inbox Jezcil Usanastre Online Set yourself offline Set yourself on break Profil…" at bounding box center [530, 370] width 1061 height 740
click at [409, 239] on li "In Person" at bounding box center [409, 243] width 194 height 28
type input "********"
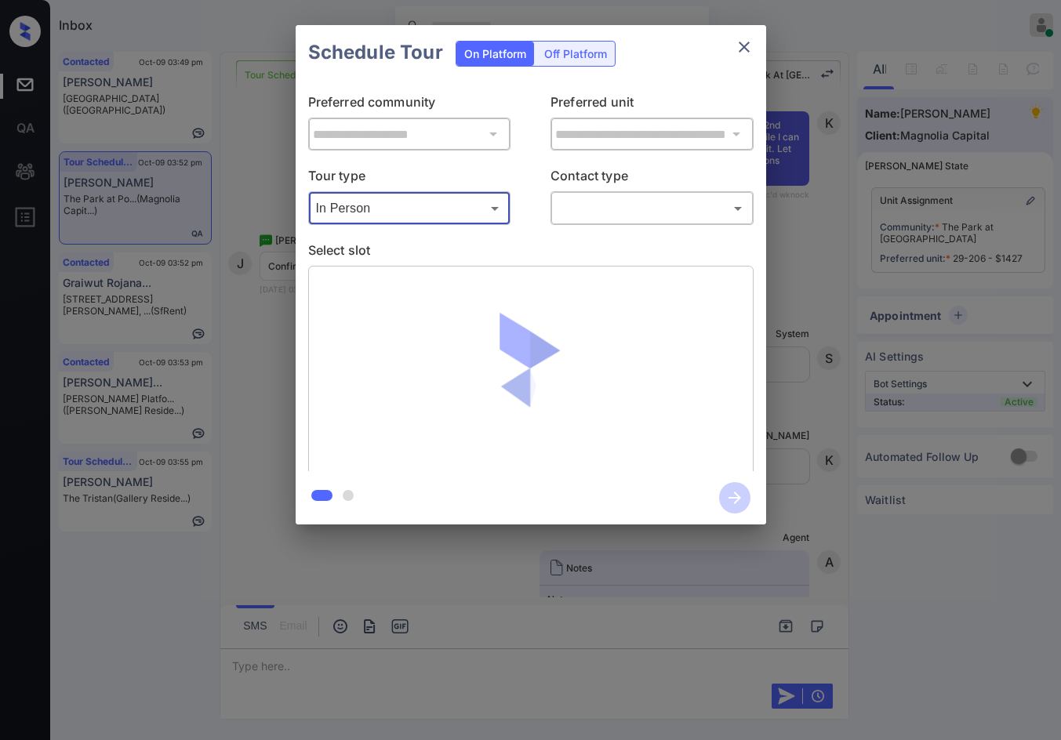
click at [582, 218] on body "Inbox Jezcil Usanastre Online Set yourself offline Set yourself on break Profil…" at bounding box center [530, 370] width 1061 height 740
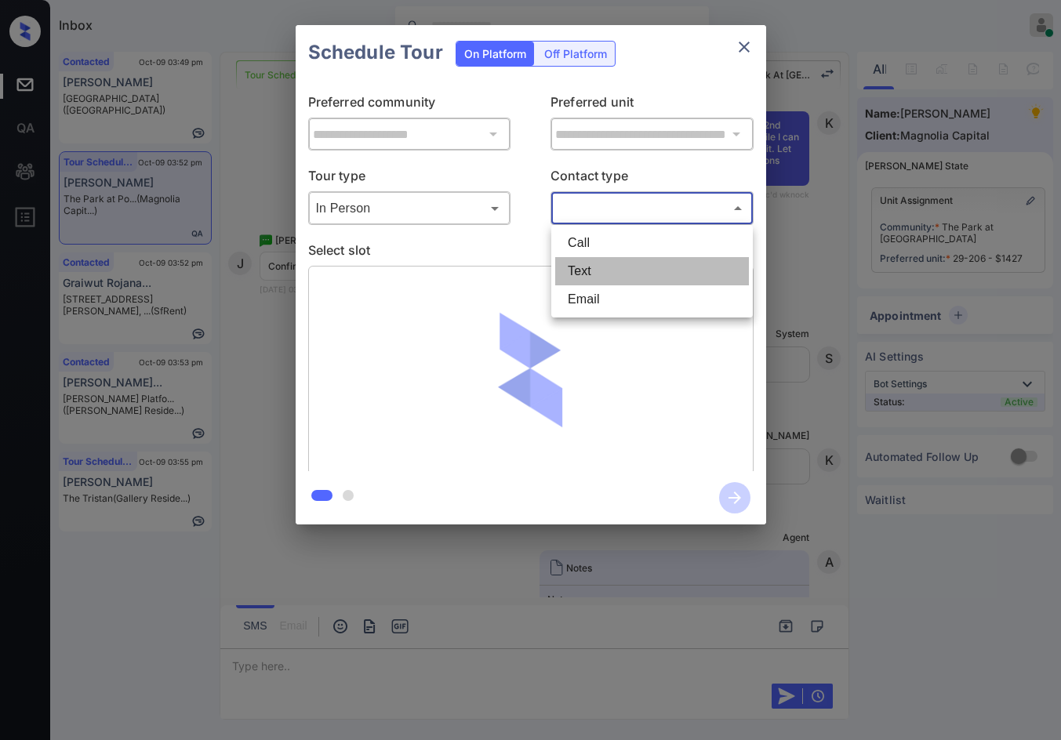
click at [593, 278] on li "Text" at bounding box center [652, 271] width 194 height 28
type input "****"
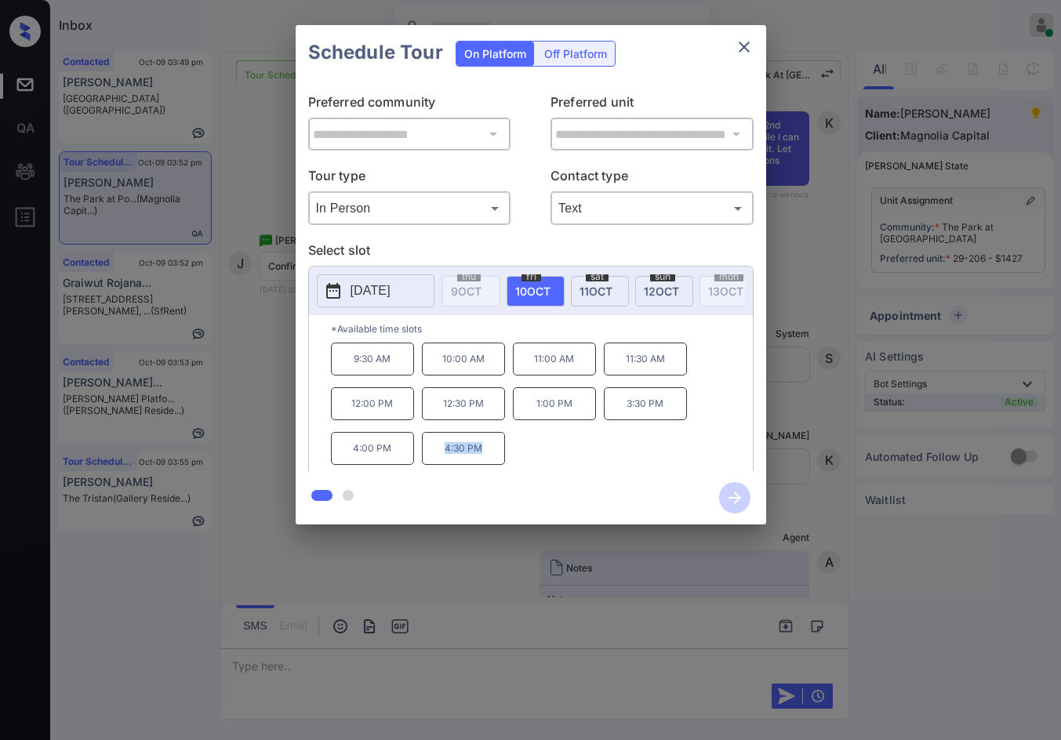
drag, startPoint x: 465, startPoint y: 456, endPoint x: 503, endPoint y: 459, distance: 38.5
click at [509, 458] on div "9:30 AM 10:00 AM 11:00 AM 11:30 AM 12:00 PM 12:30 PM 1:00 PM 3:30 PM 4:00 PM 4:…" at bounding box center [542, 405] width 422 height 125
copy p "4:30 PM"
click at [272, 418] on div "**********" at bounding box center [530, 275] width 1061 height 550
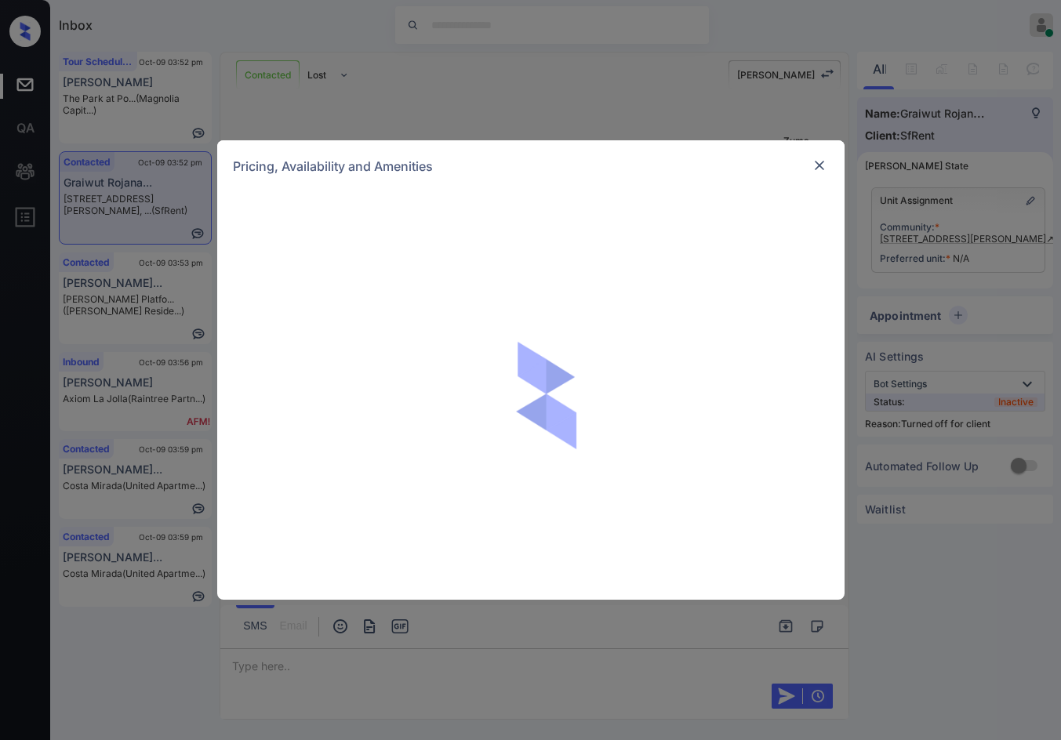
scroll to position [4561, 0]
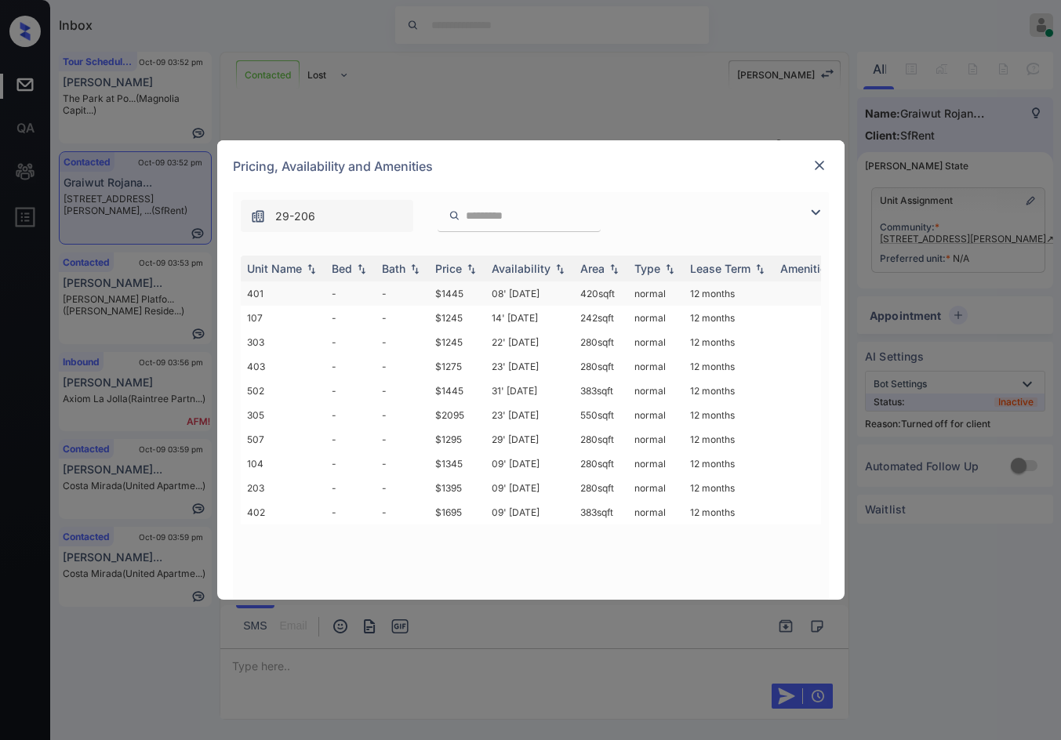
click at [506, 285] on td "08' [DATE]" at bounding box center [529, 293] width 89 height 24
click at [506, 285] on td "08' Oct 20" at bounding box center [529, 293] width 89 height 24
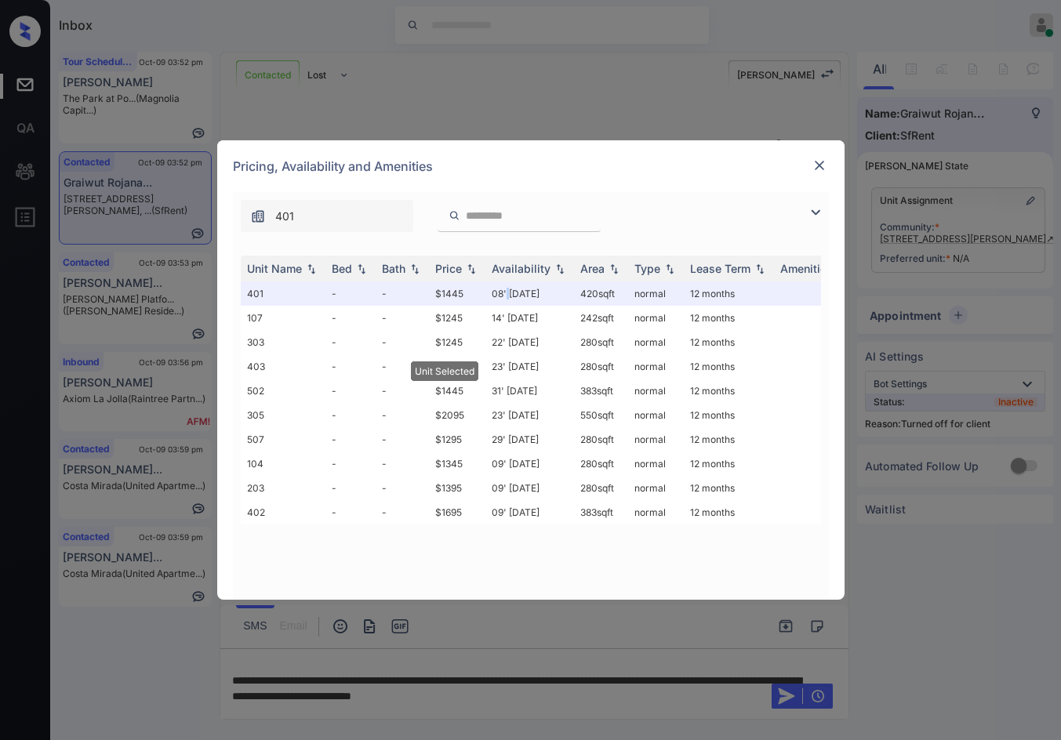
click at [822, 162] on img at bounding box center [819, 166] width 16 height 16
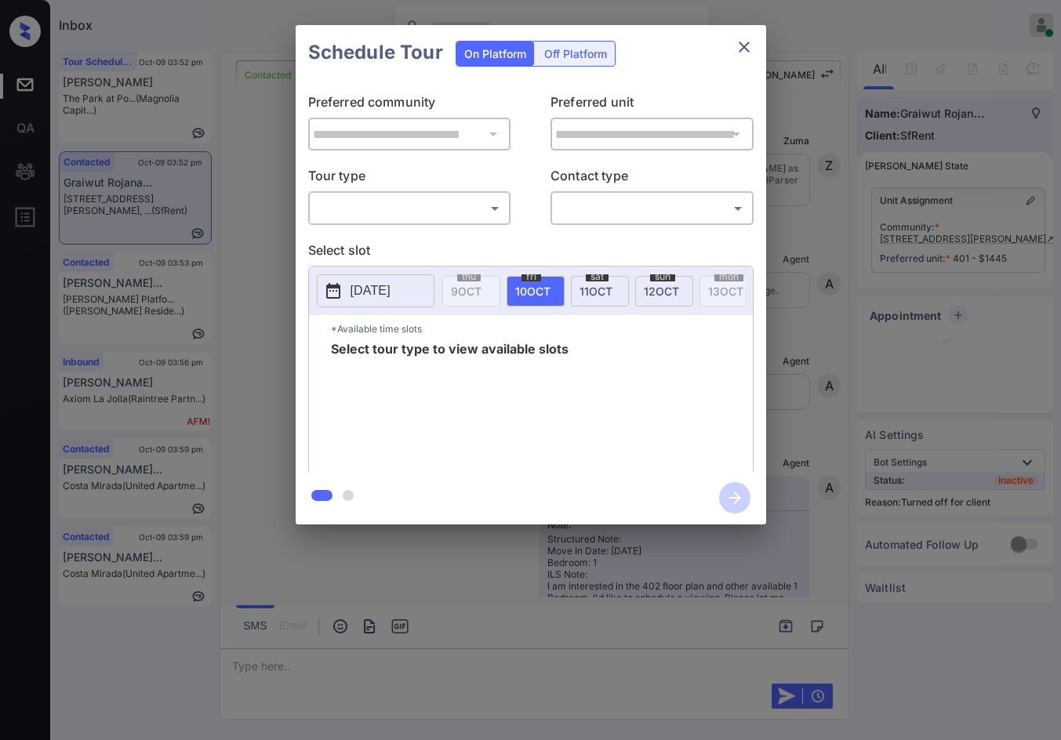
scroll to position [4819, 0]
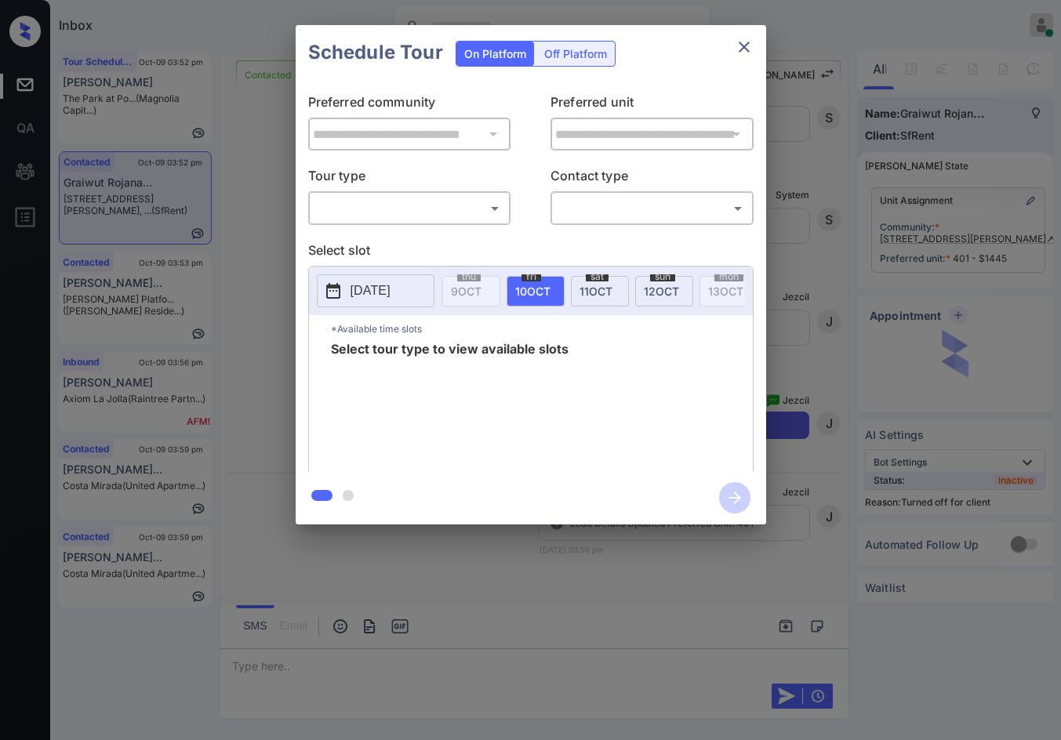
drag, startPoint x: 564, startPoint y: 52, endPoint x: 557, endPoint y: 65, distance: 15.1
click at [564, 53] on div "Off Platform" at bounding box center [575, 54] width 78 height 24
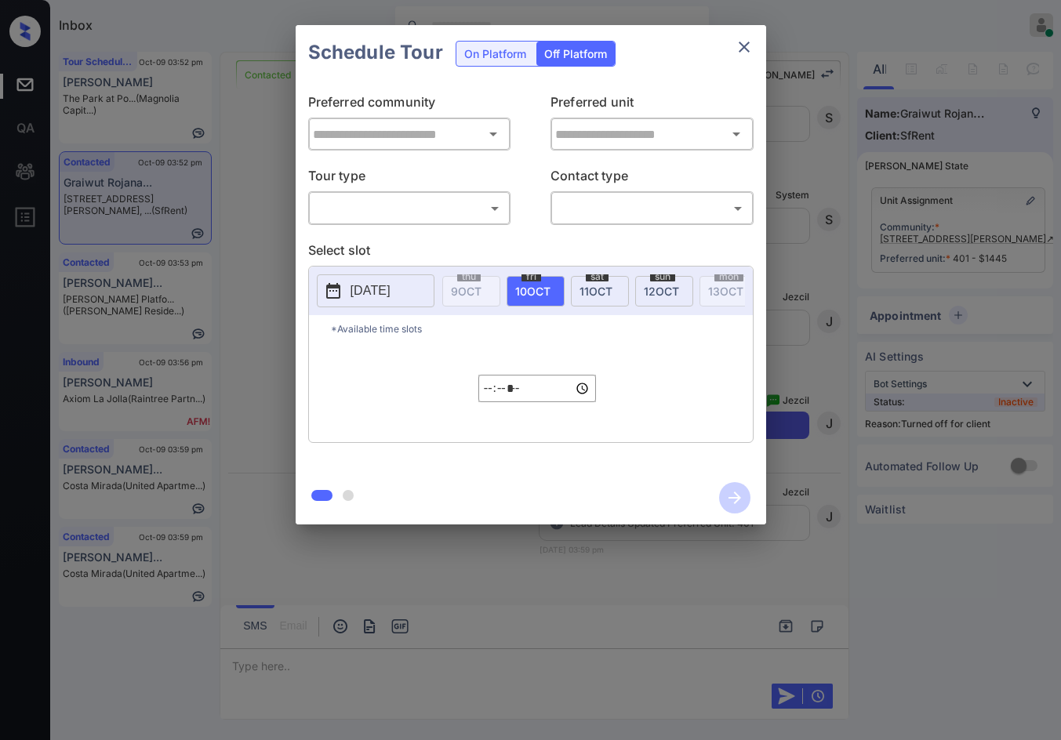
type input "**********"
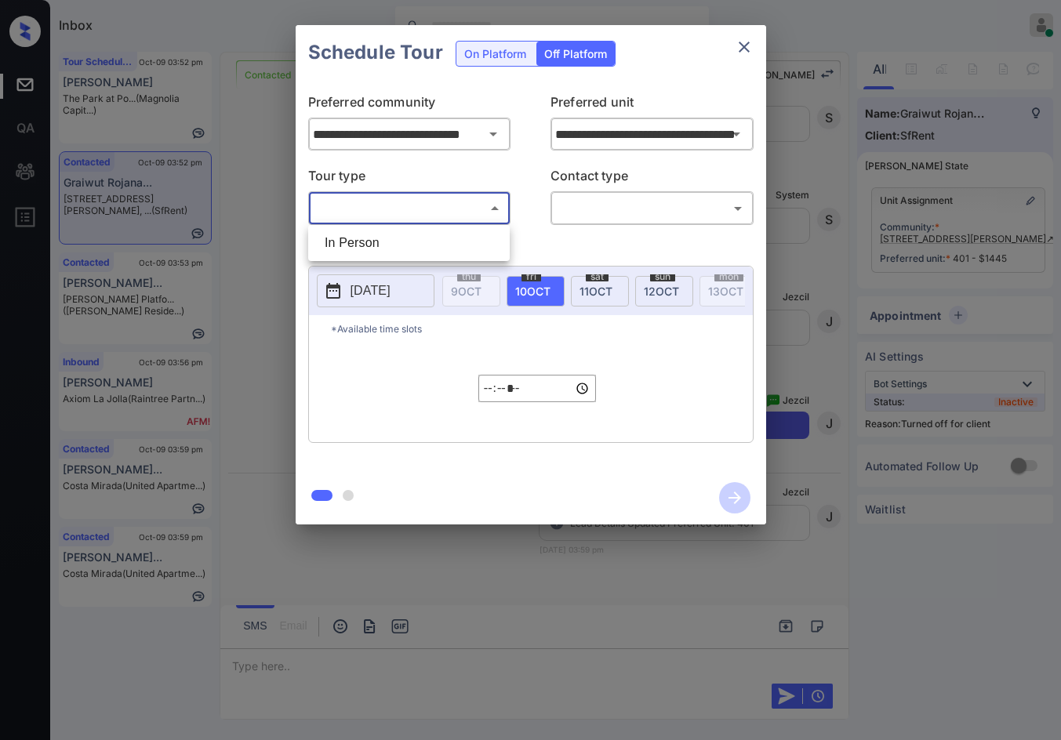
click at [425, 214] on body "Inbox Jezcil Usanastre Online Set yourself offline Set yourself on break Profil…" at bounding box center [530, 370] width 1061 height 740
click at [417, 239] on li "In Person" at bounding box center [409, 243] width 194 height 28
type input "********"
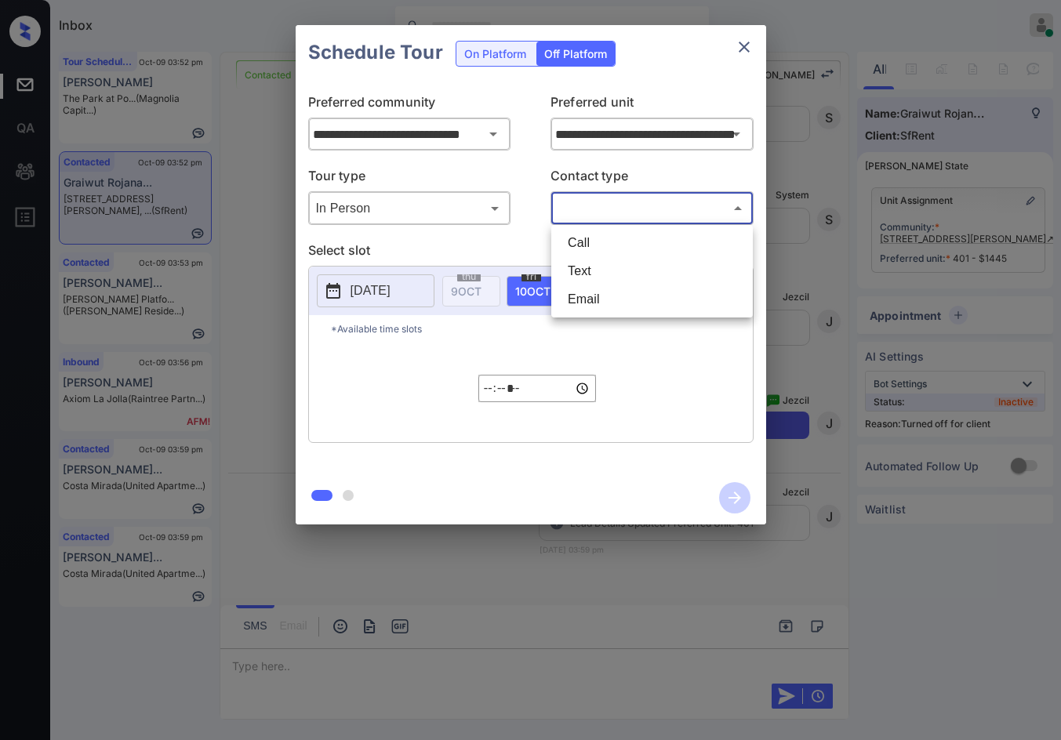
click at [555, 211] on body "Inbox Jezcil Usanastre Online Set yourself offline Set yourself on break Profil…" at bounding box center [530, 370] width 1061 height 740
click at [597, 282] on li "Text" at bounding box center [652, 271] width 194 height 28
type input "****"
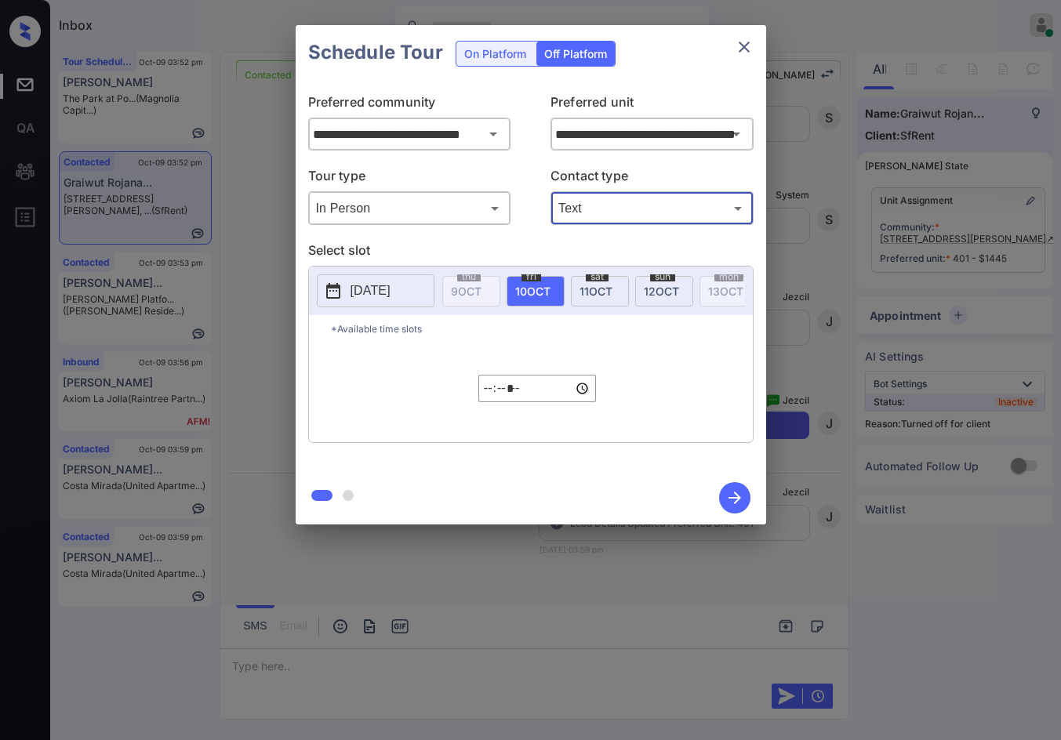
click at [390, 298] on p "[DATE]" at bounding box center [370, 290] width 40 height 19
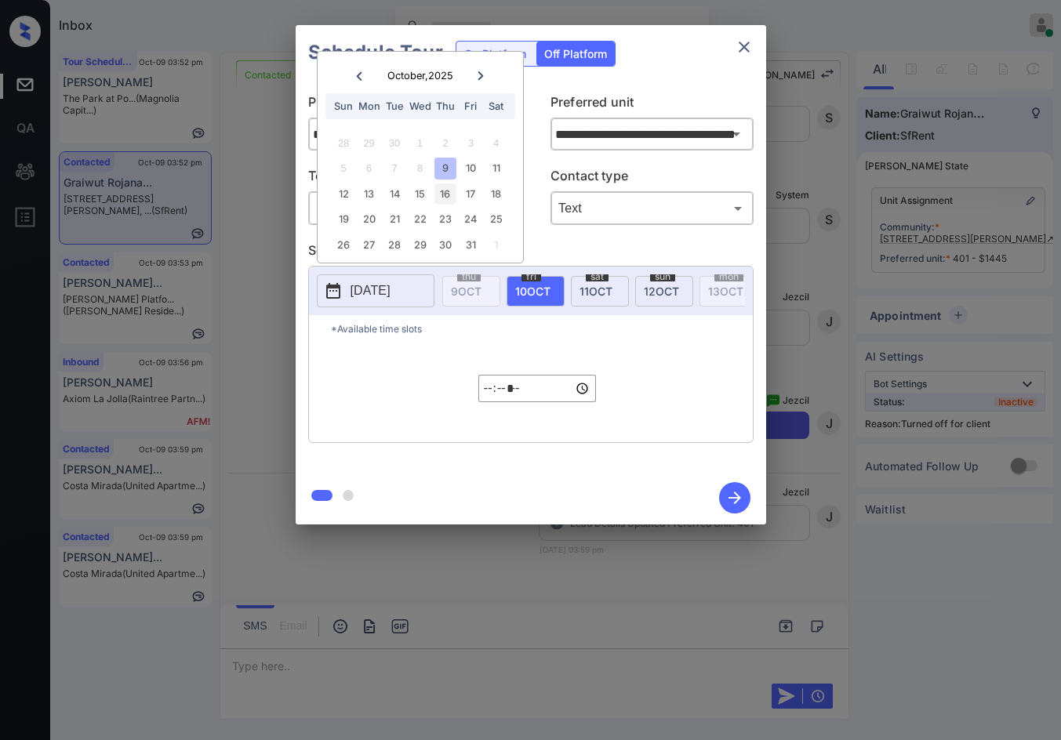
click at [448, 195] on div "16" at bounding box center [444, 193] width 21 height 21
click at [394, 343] on p "*Available time slots" at bounding box center [542, 328] width 422 height 27
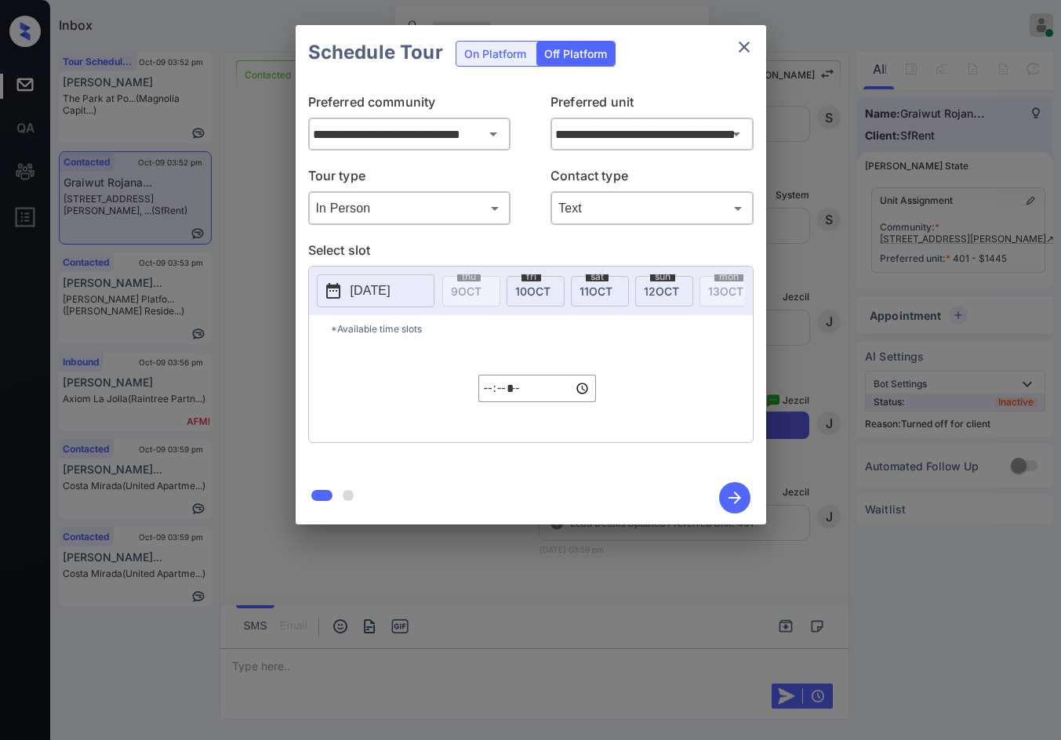
click at [310, 245] on p "Select slot" at bounding box center [530, 253] width 445 height 25
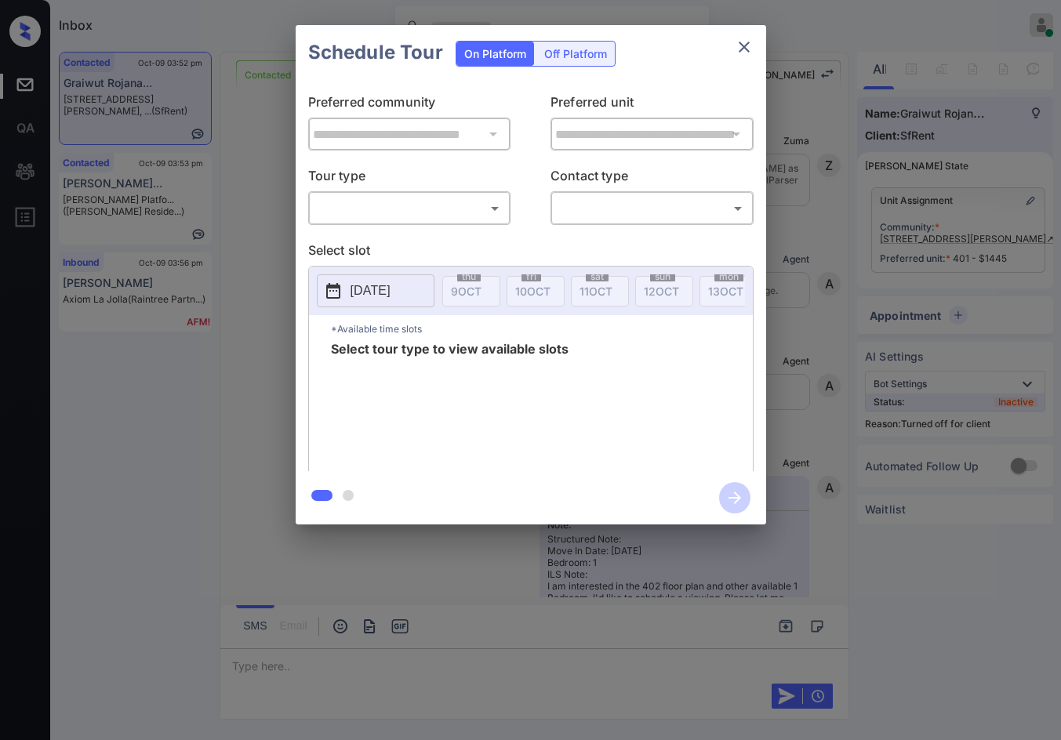
scroll to position [5016, 0]
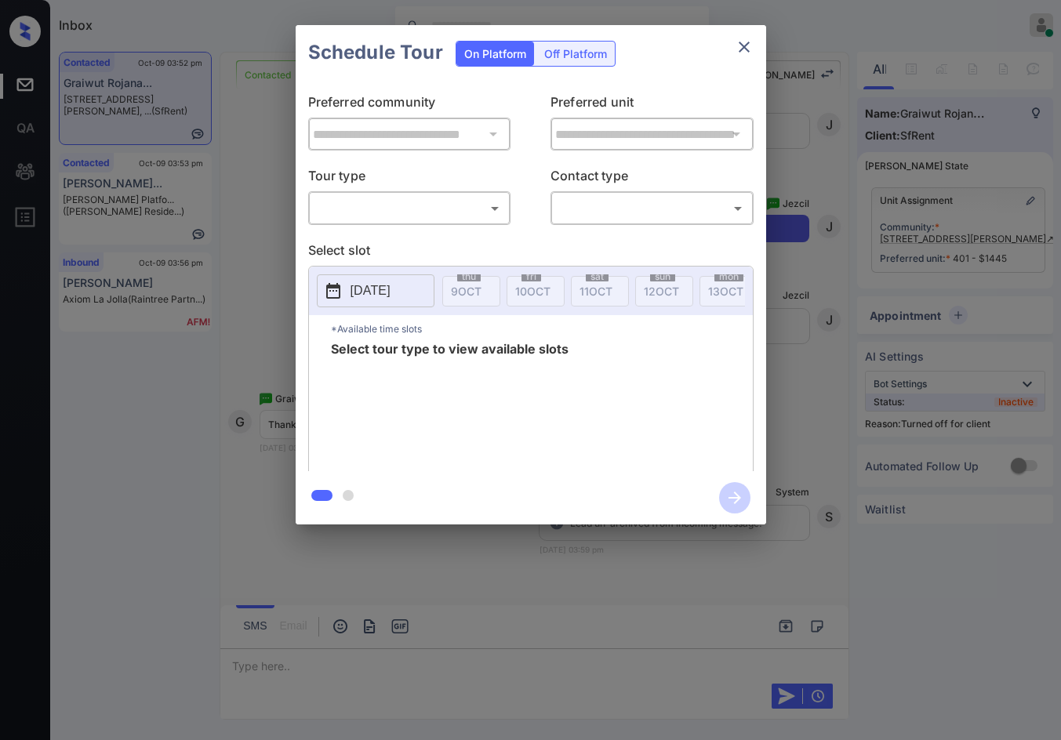
click at [581, 52] on div "Off Platform" at bounding box center [575, 54] width 78 height 24
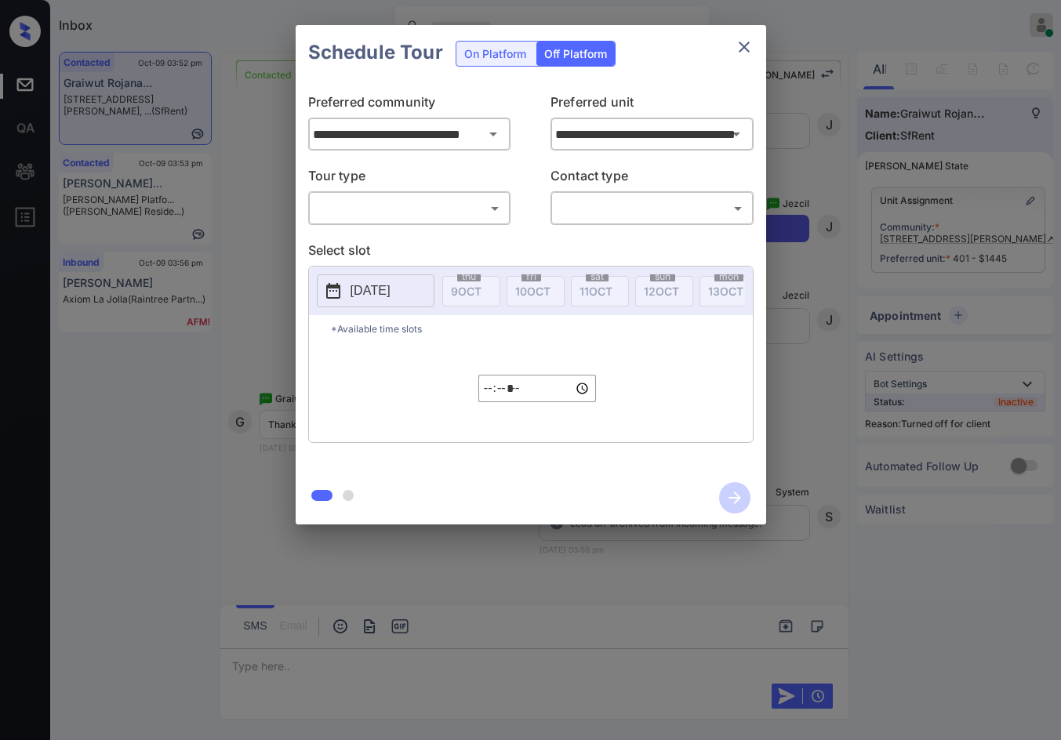
click at [470, 186] on p "Tour type" at bounding box center [409, 178] width 203 height 25
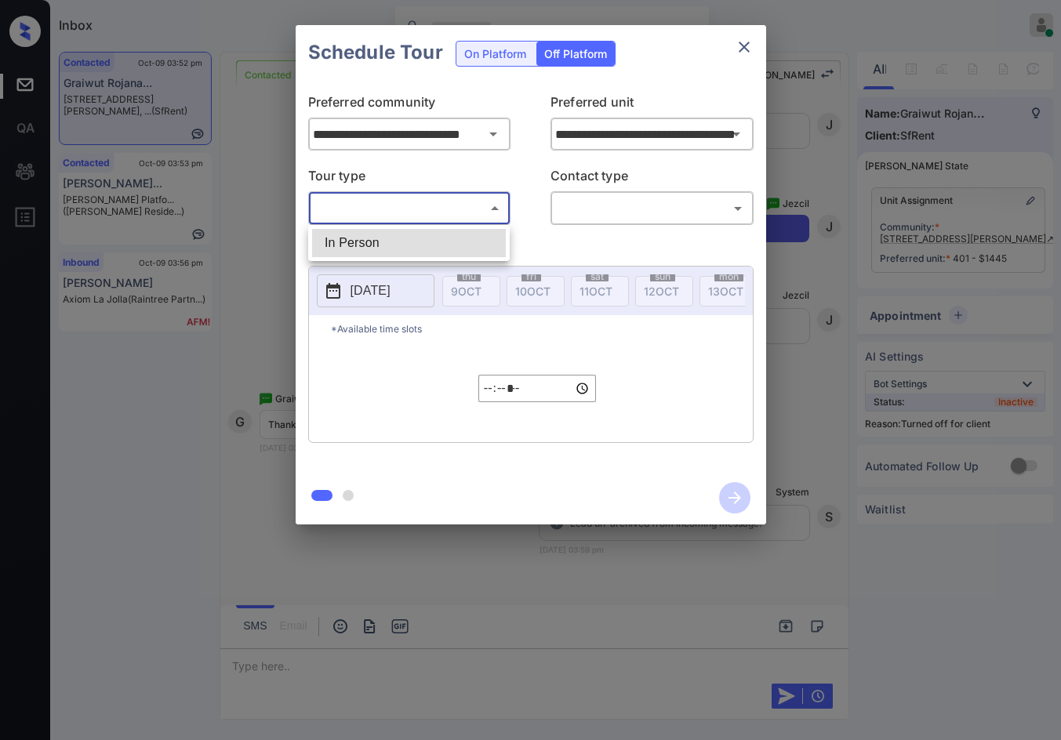
drag, startPoint x: 469, startPoint y: 206, endPoint x: 451, endPoint y: 248, distance: 45.3
click at [466, 206] on body "Inbox Jezcil Usanastre Online Set yourself offline Set yourself on break Profil…" at bounding box center [530, 370] width 1061 height 740
click at [449, 250] on li "In Person" at bounding box center [409, 243] width 194 height 28
type input "********"
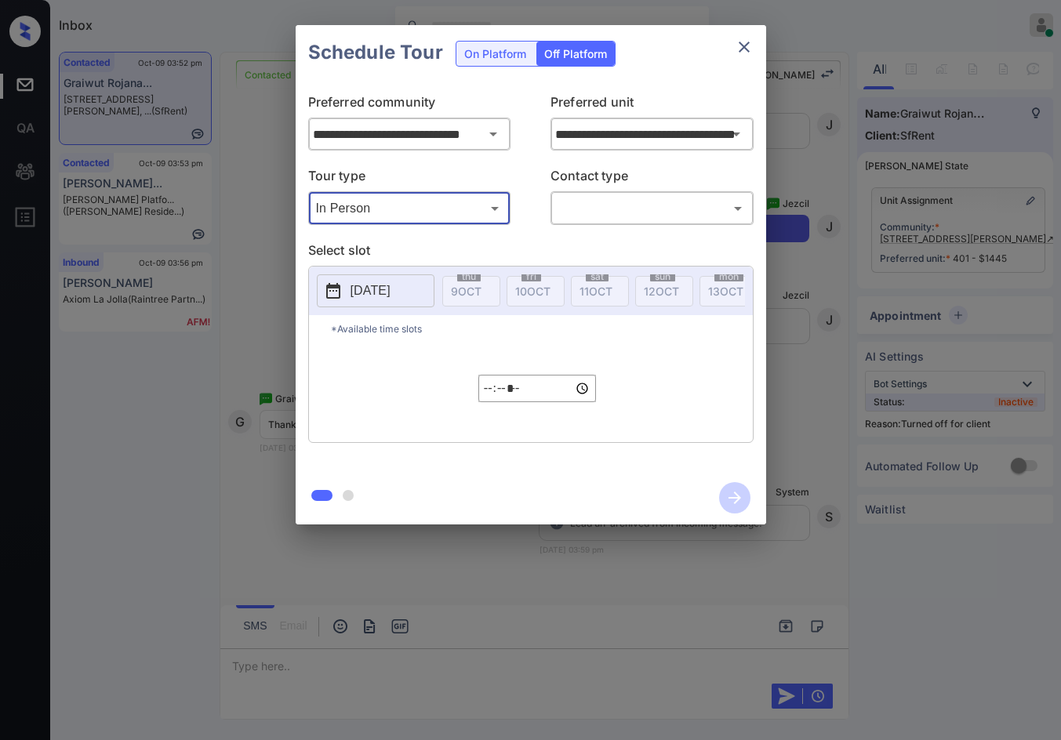
click at [603, 212] on body "Inbox Jezcil Usanastre Online Set yourself offline Set yourself on break Profil…" at bounding box center [530, 370] width 1061 height 740
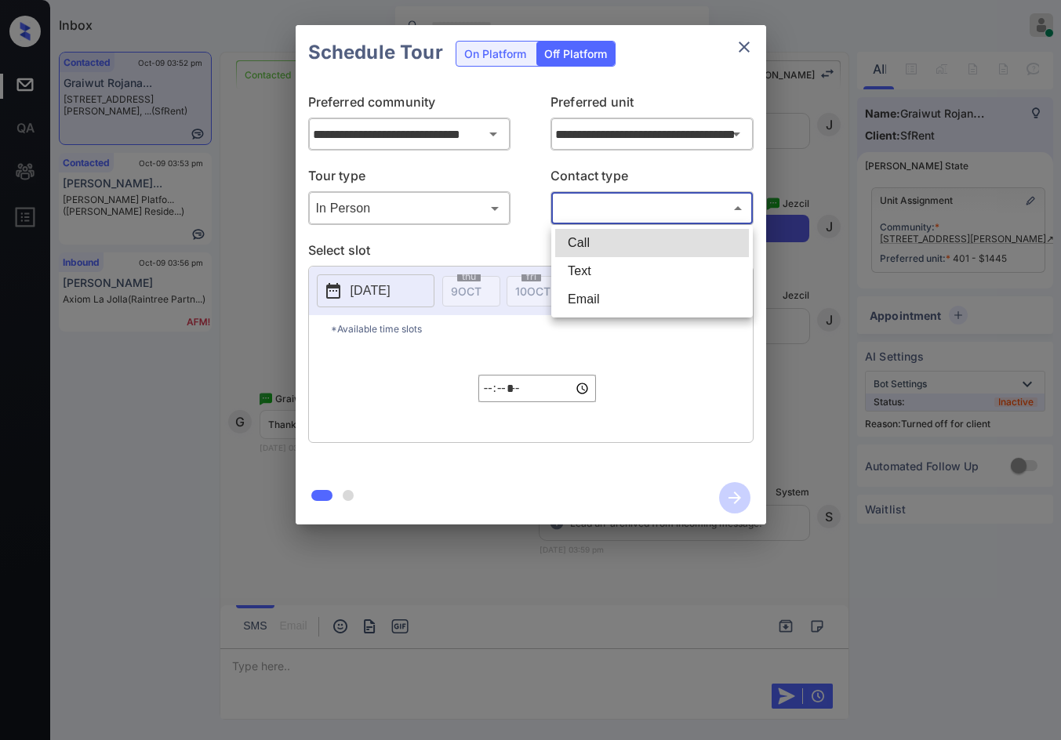
click at [619, 272] on li "Text" at bounding box center [652, 271] width 194 height 28
type input "****"
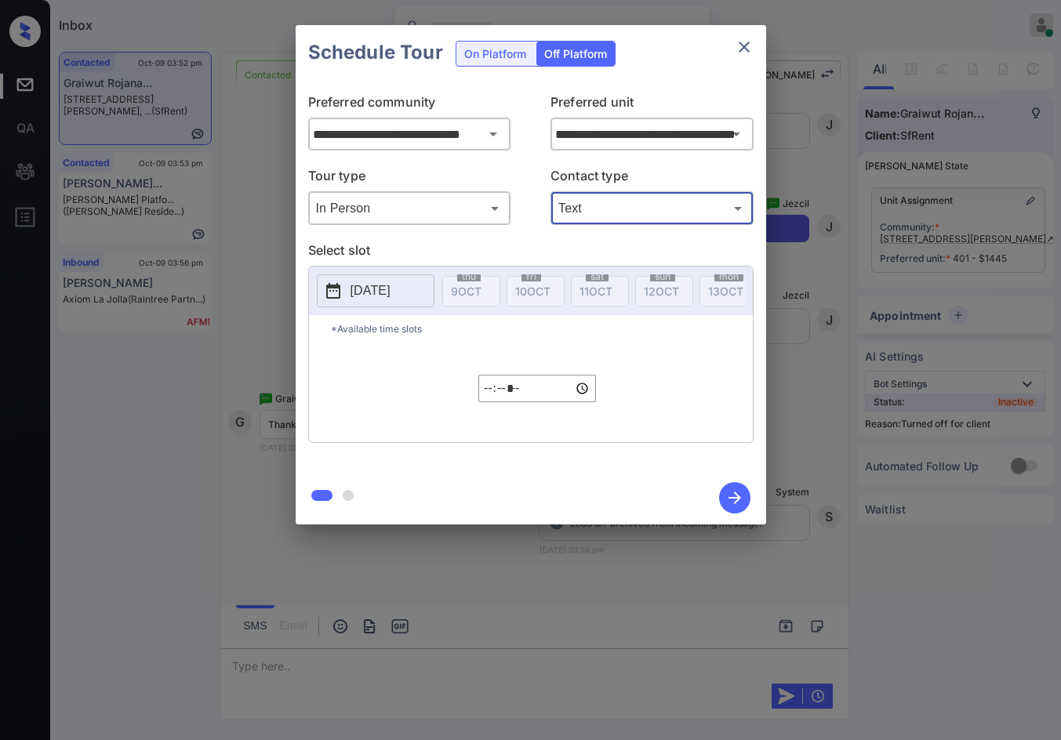
click at [369, 289] on p "2025-10-09" at bounding box center [370, 290] width 40 height 19
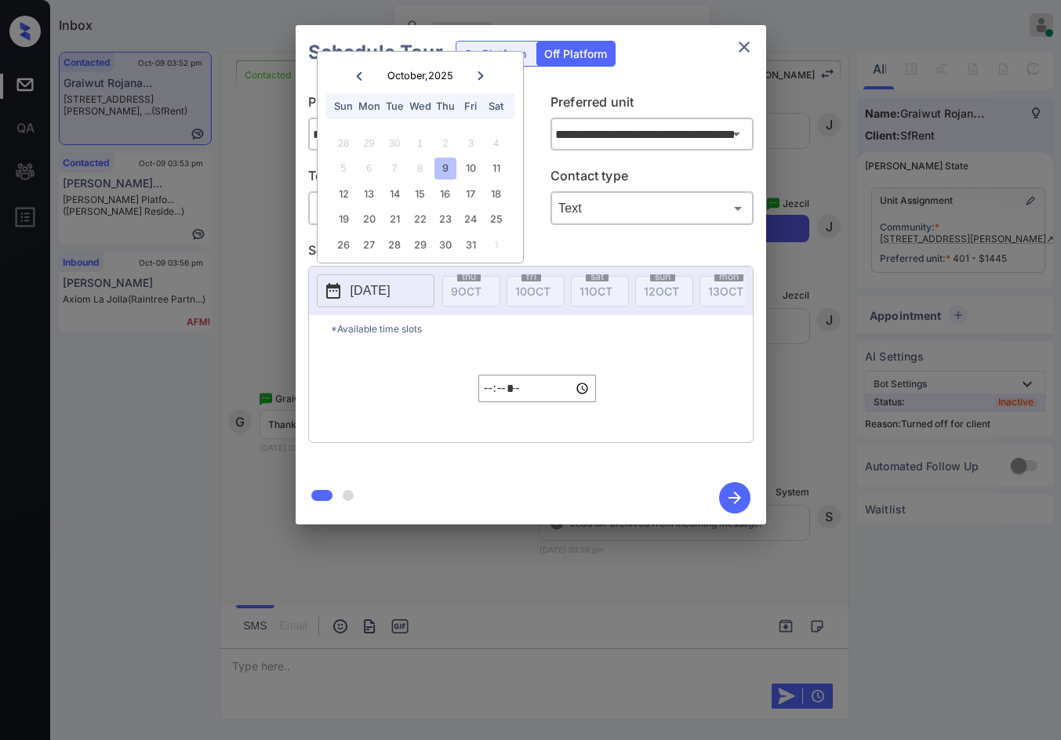
click at [431, 198] on div "12 13 14 15 16 17 18" at bounding box center [419, 193] width 195 height 25
click at [441, 194] on div "16" at bounding box center [444, 193] width 21 height 21
click at [494, 397] on input "*****" at bounding box center [537, 388] width 118 height 27
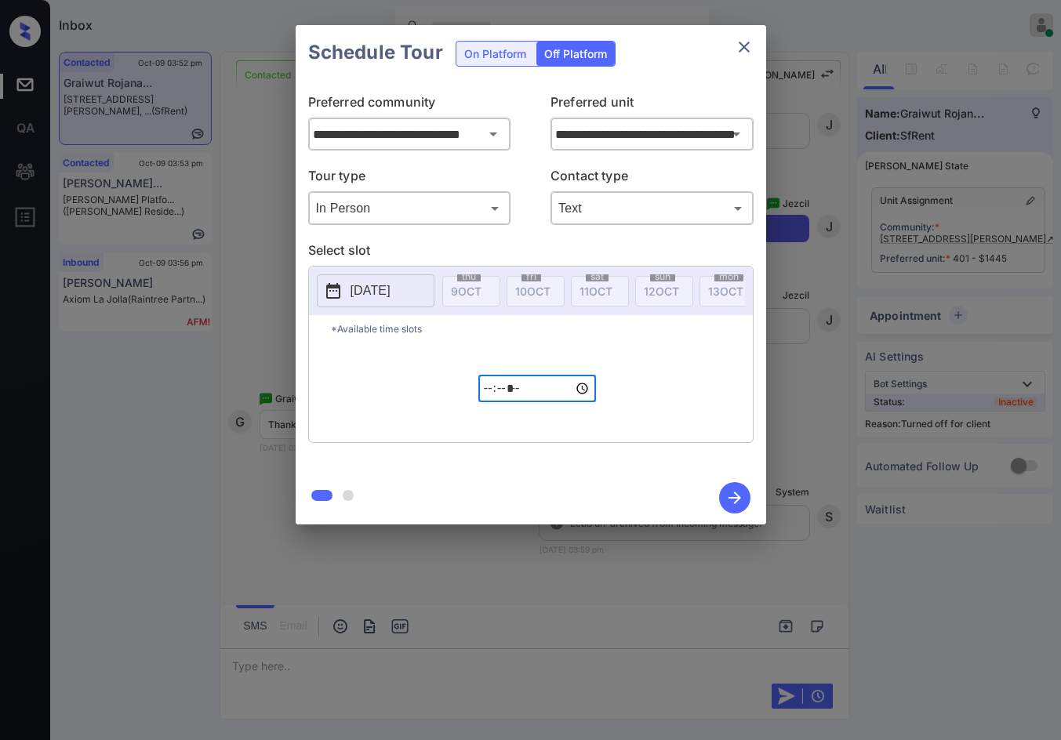
type input "*****"
click at [741, 501] on icon "button" at bounding box center [734, 497] width 31 height 31
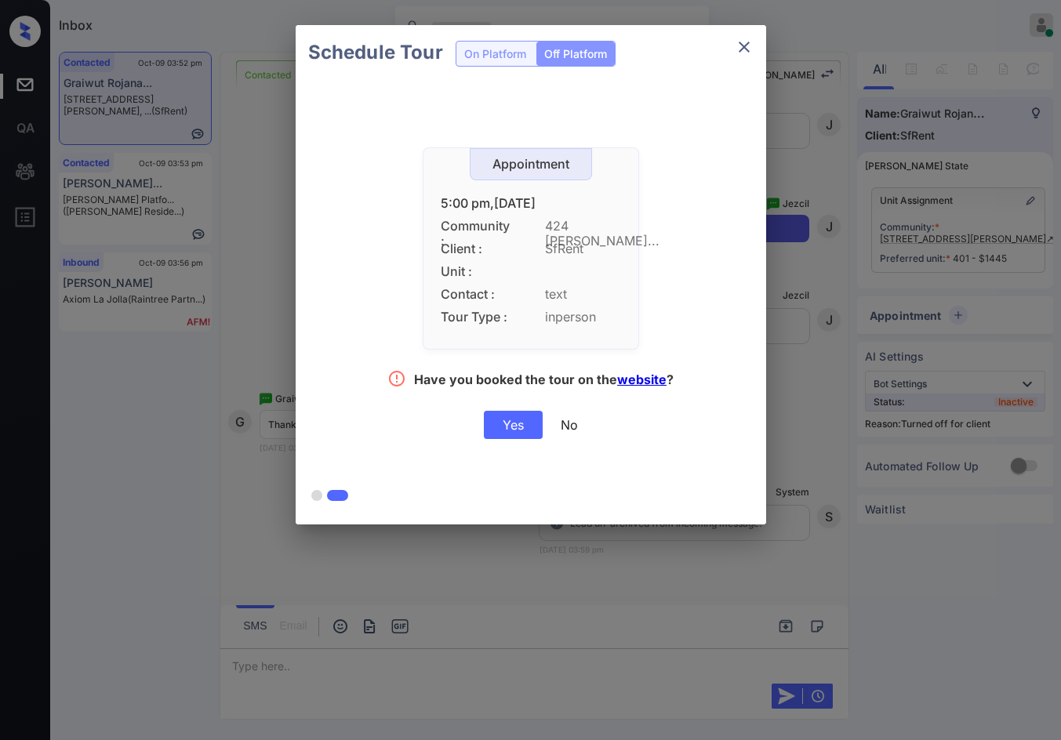
click at [525, 436] on div "Yes" at bounding box center [513, 425] width 59 height 28
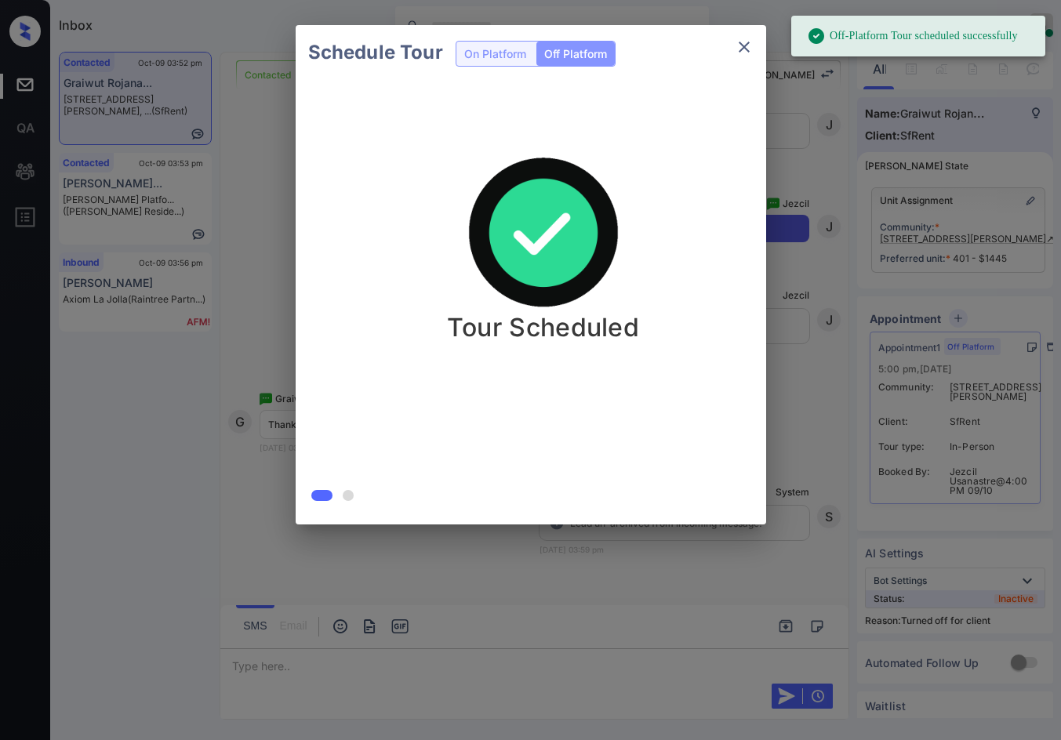
click at [248, 333] on div "Schedule Tour On Platform Off Platform Tour Scheduled" at bounding box center [530, 275] width 1061 height 550
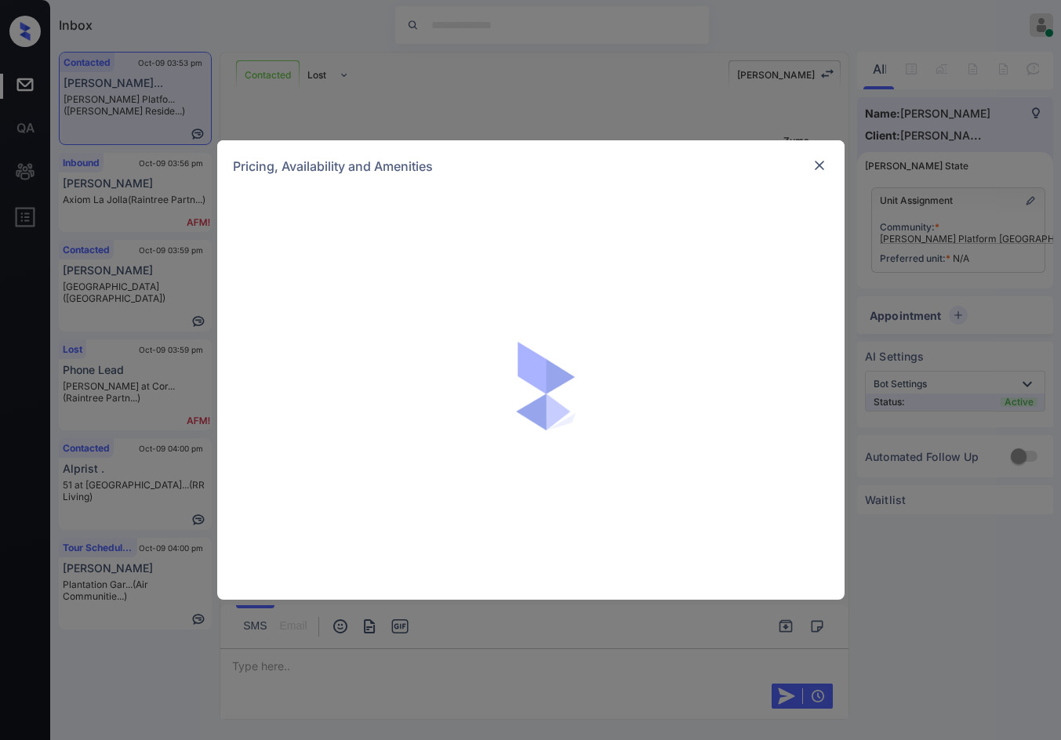
scroll to position [1257, 0]
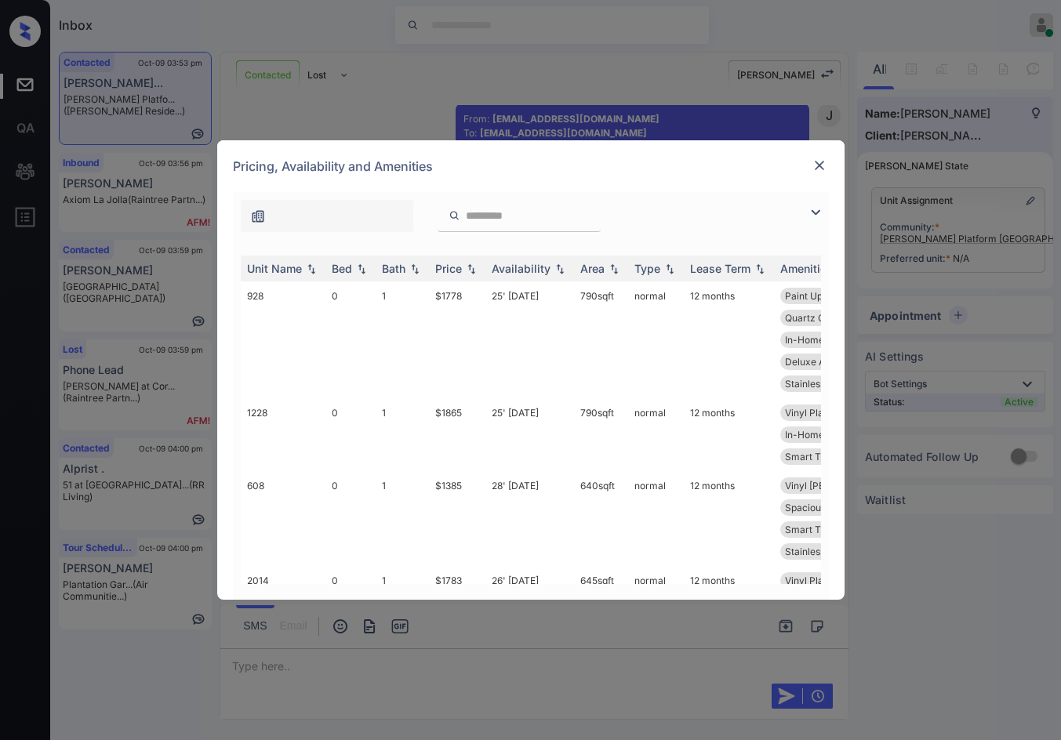
click at [811, 214] on img at bounding box center [815, 212] width 19 height 19
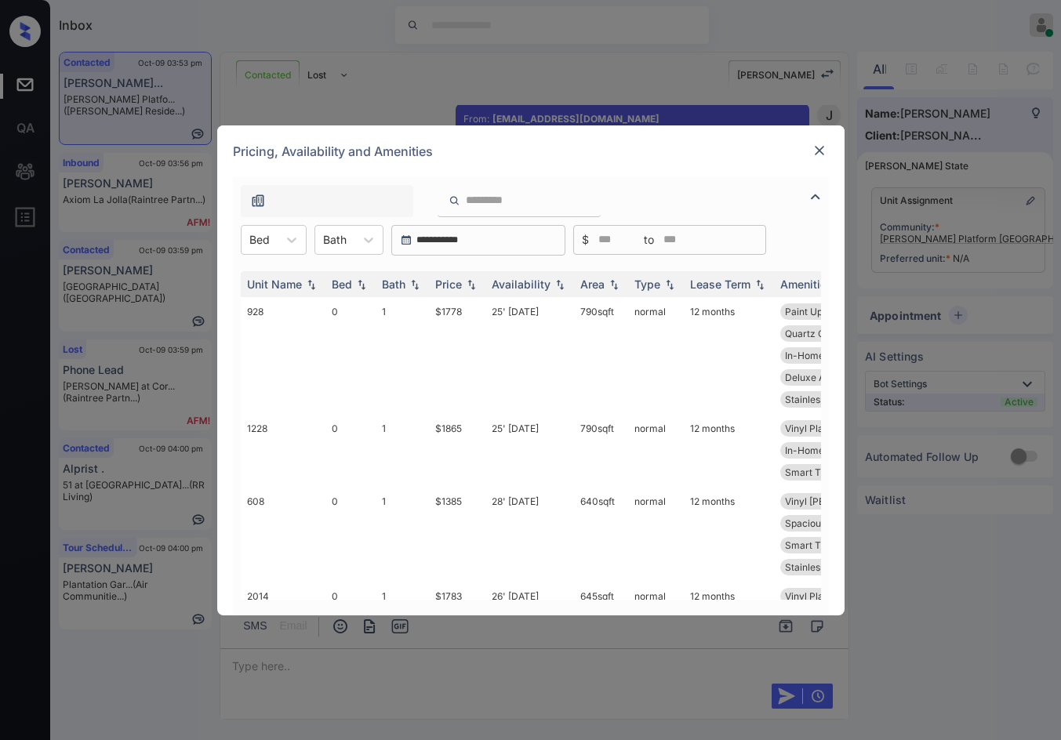
drag, startPoint x: 270, startPoint y: 241, endPoint x: 268, endPoint y: 257, distance: 16.6
click at [271, 240] on div "Bed" at bounding box center [259, 239] width 36 height 23
click at [274, 321] on div "2" at bounding box center [274, 335] width 66 height 28
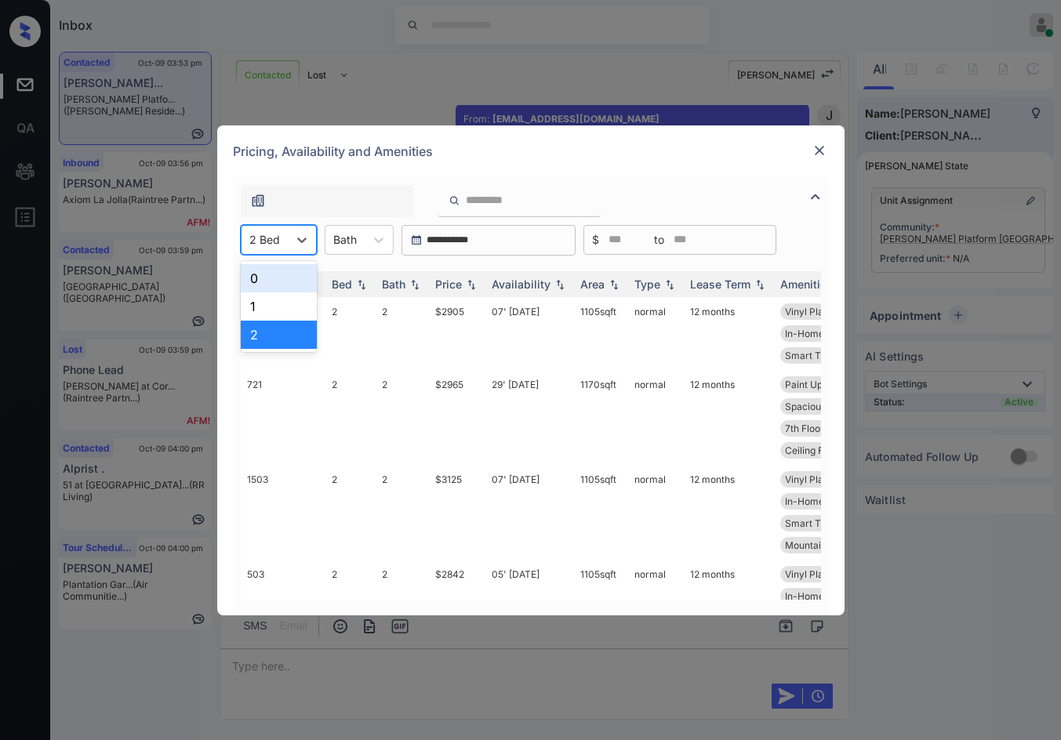
drag, startPoint x: 295, startPoint y: 243, endPoint x: 282, endPoint y: 252, distance: 15.2
click at [295, 242] on icon at bounding box center [302, 240] width 16 height 16
click at [280, 310] on div "1" at bounding box center [279, 306] width 76 height 28
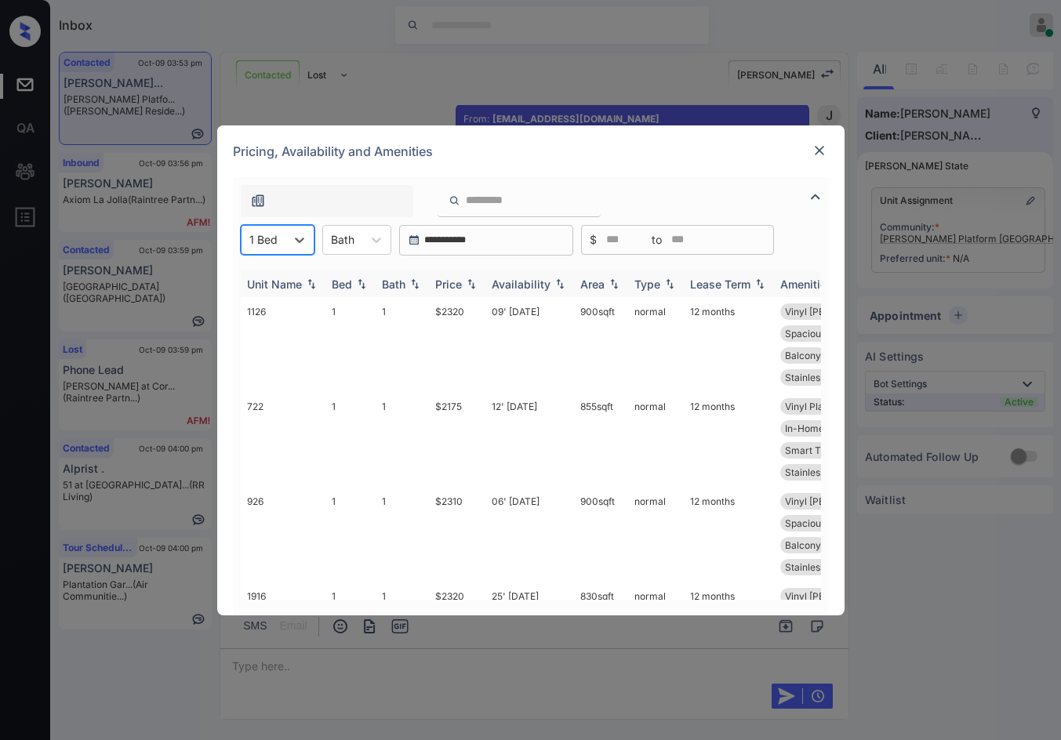
click at [474, 285] on img at bounding box center [471, 283] width 16 height 11
click at [474, 285] on img at bounding box center [471, 284] width 16 height 12
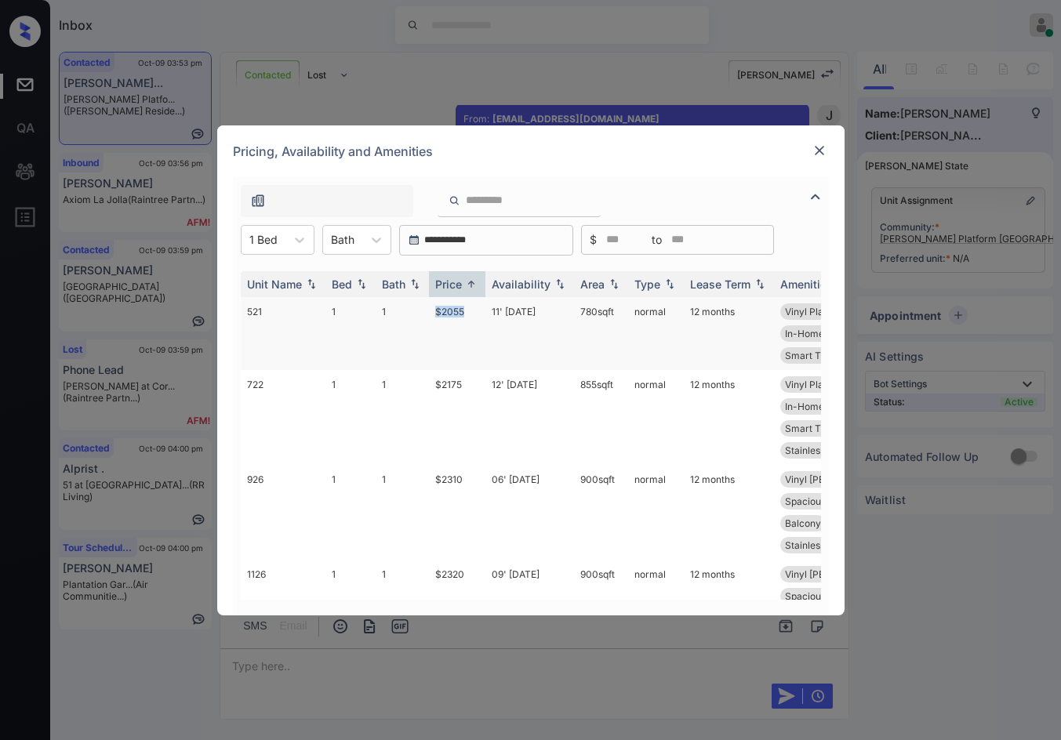
drag, startPoint x: 440, startPoint y: 312, endPoint x: 470, endPoint y: 314, distance: 29.8
click at [472, 314] on td "$2055" at bounding box center [457, 333] width 56 height 73
copy td "$2055"
click at [280, 256] on div "Unit Name Bed Bath Price Availability Area Type Lease Term Amenities 521 1 1 $2…" at bounding box center [531, 436] width 596 height 360
click at [289, 249] on div at bounding box center [299, 240] width 28 height 28
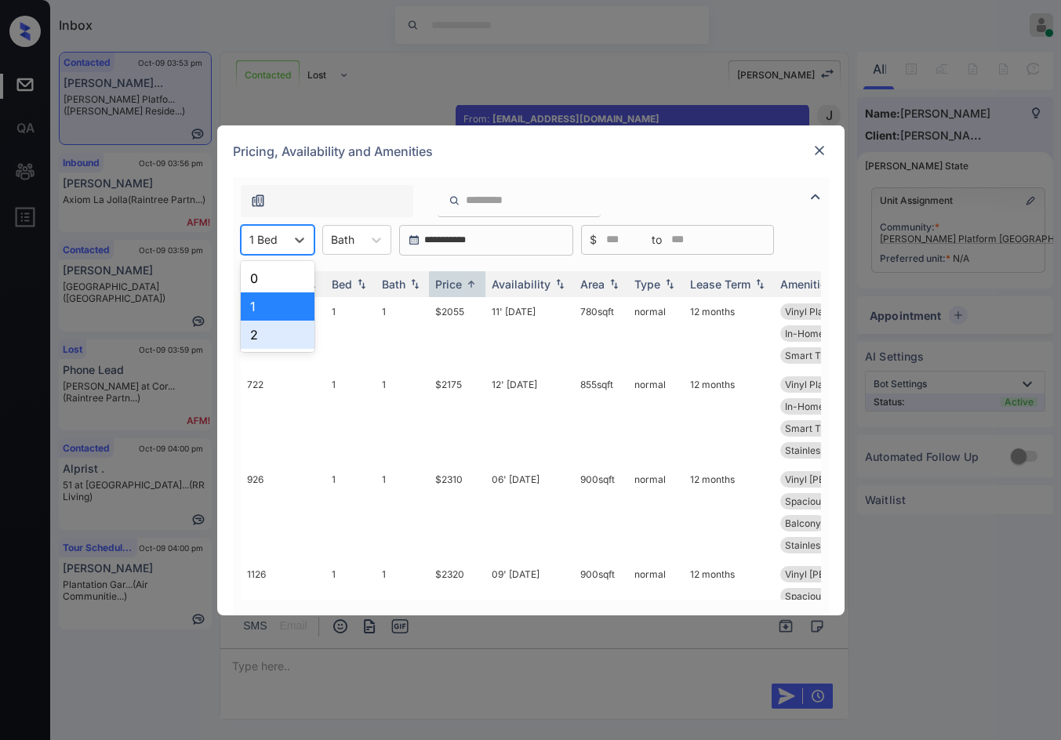
click at [306, 336] on div "2" at bounding box center [278, 335] width 74 height 28
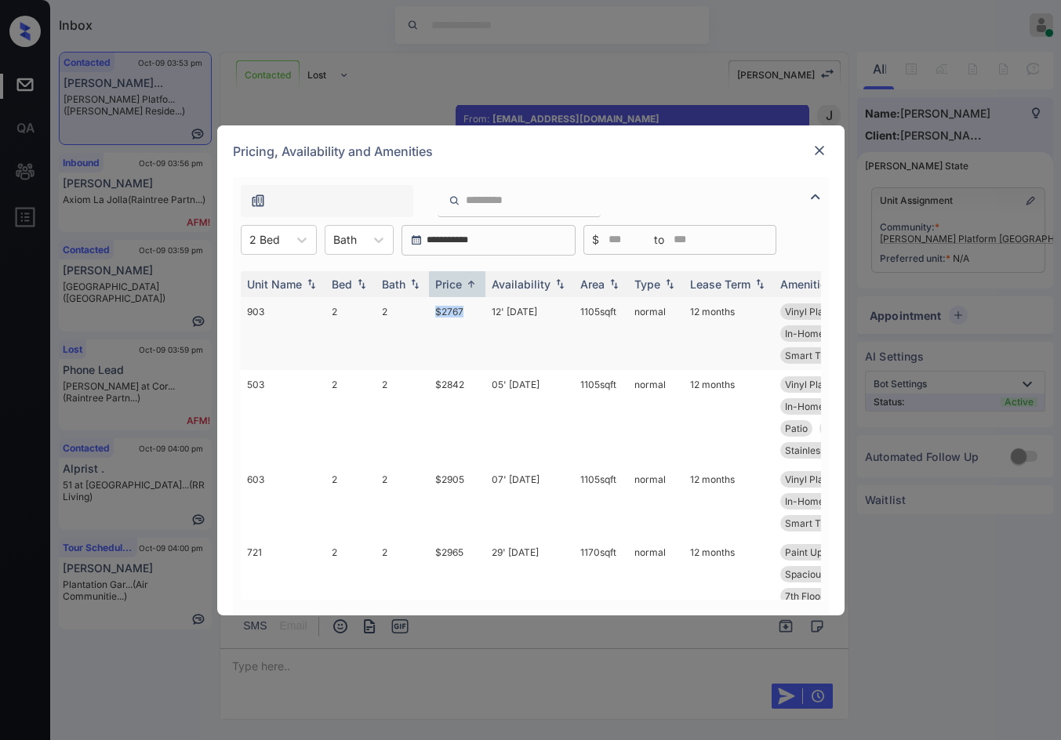
drag, startPoint x: 435, startPoint y: 311, endPoint x: 288, endPoint y: 301, distance: 147.7
click at [467, 314] on td "$2767" at bounding box center [457, 333] width 56 height 73
copy td "$2767"
click at [407, 78] on div "**********" at bounding box center [530, 370] width 1061 height 740
click at [817, 148] on img at bounding box center [819, 151] width 16 height 16
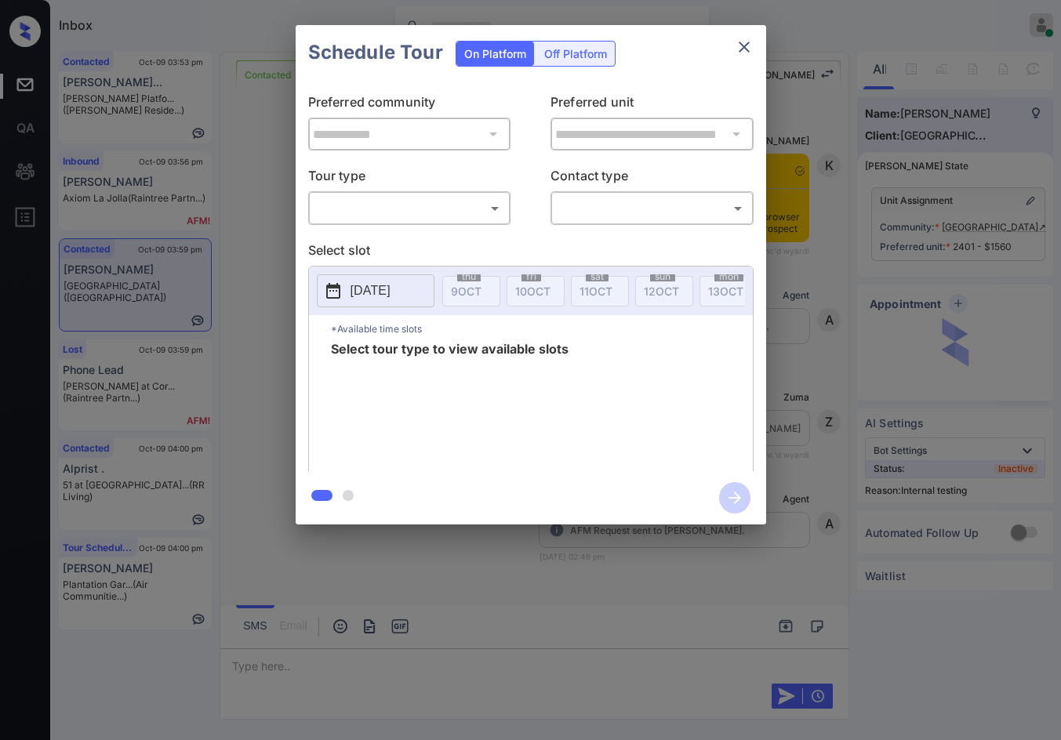
scroll to position [5621, 0]
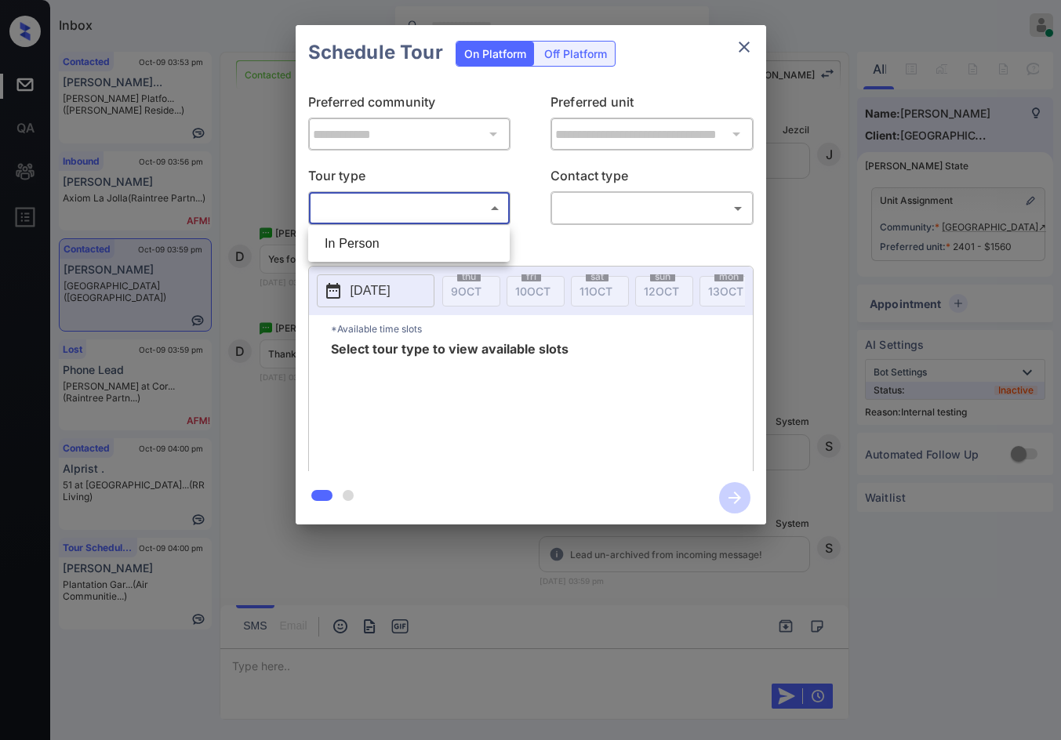
click at [412, 197] on body "Inbox Jezcil Usanastre Online Set yourself offline Set yourself on break Profil…" at bounding box center [530, 370] width 1061 height 740
click at [402, 227] on ul "In Person" at bounding box center [408, 244] width 201 height 36
click at [404, 238] on li "In Person" at bounding box center [409, 244] width 194 height 28
type input "********"
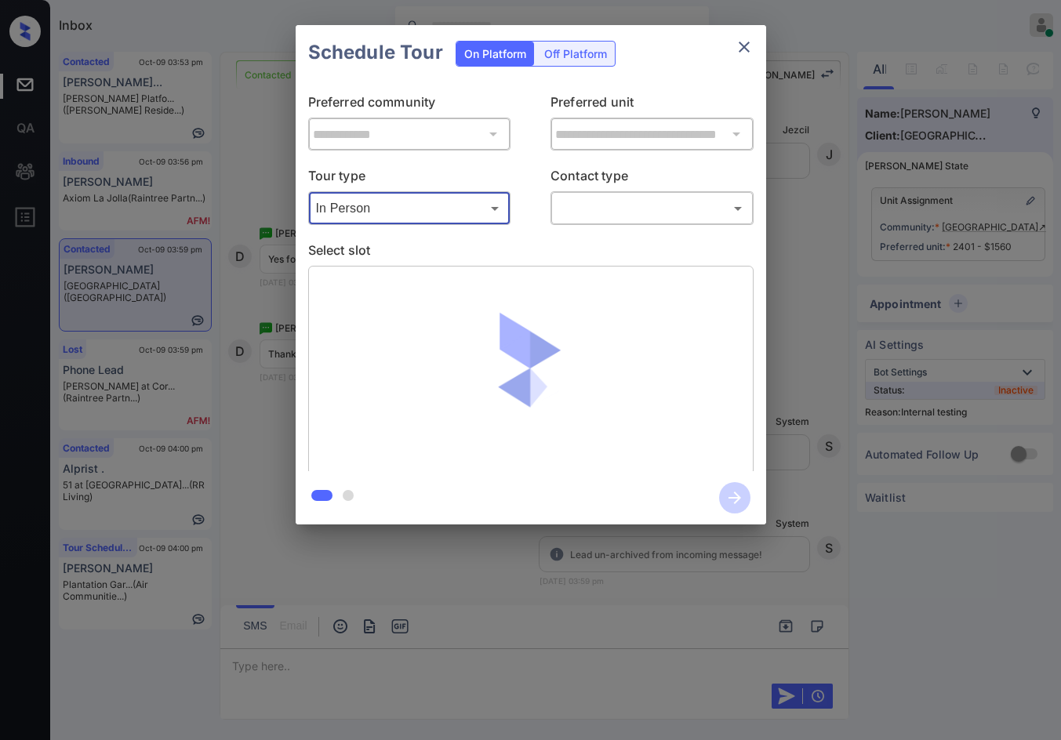
click at [595, 195] on body "Inbox Jezcil Usanastre Online Set yourself offline Set yourself on break Profil…" at bounding box center [530, 370] width 1061 height 740
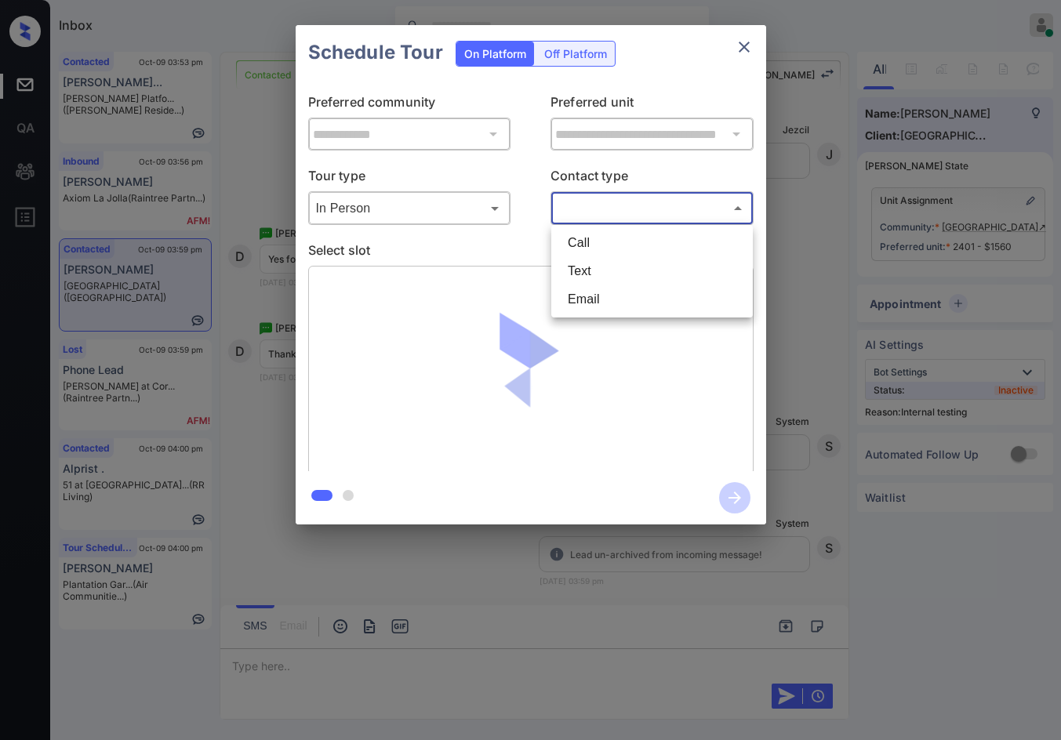
click at [602, 267] on li "Text" at bounding box center [652, 271] width 194 height 28
type input "****"
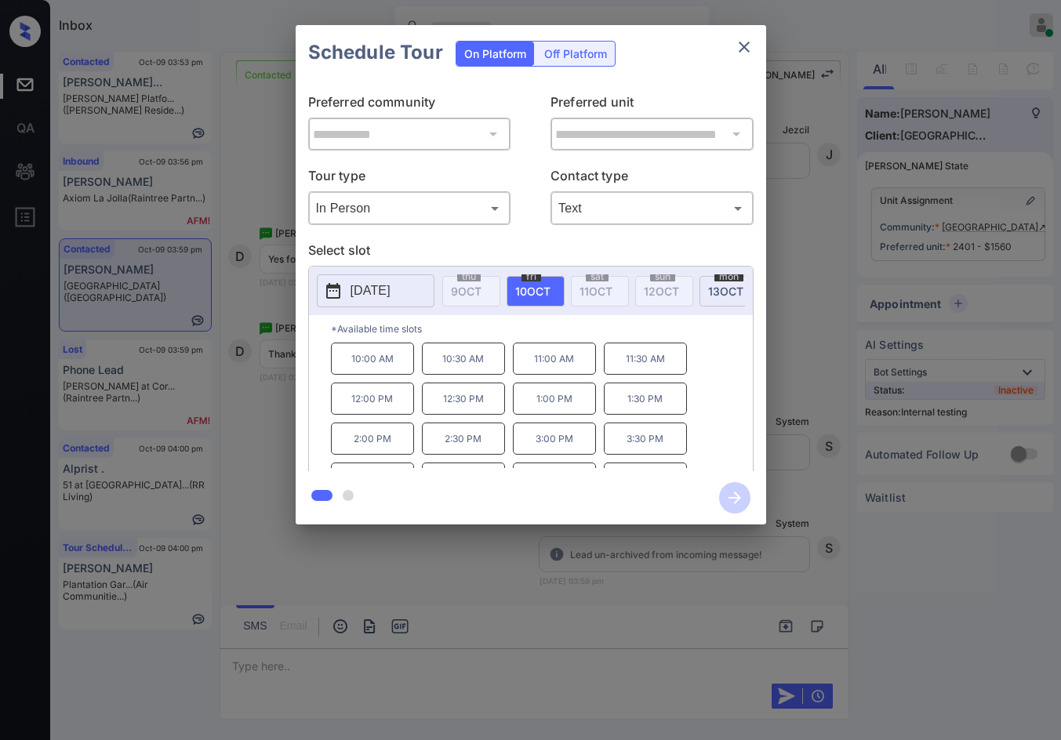
click at [381, 299] on p "2025-10-10" at bounding box center [370, 290] width 40 height 19
click at [223, 231] on div "**********" at bounding box center [530, 275] width 1061 height 550
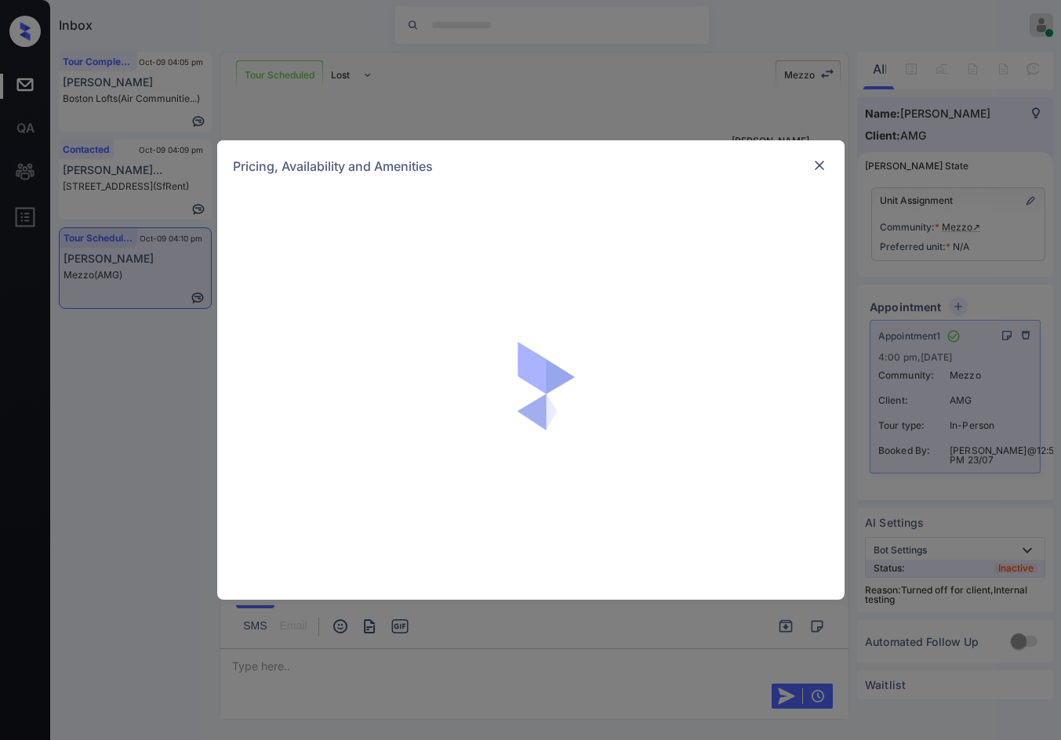
scroll to position [16667, 0]
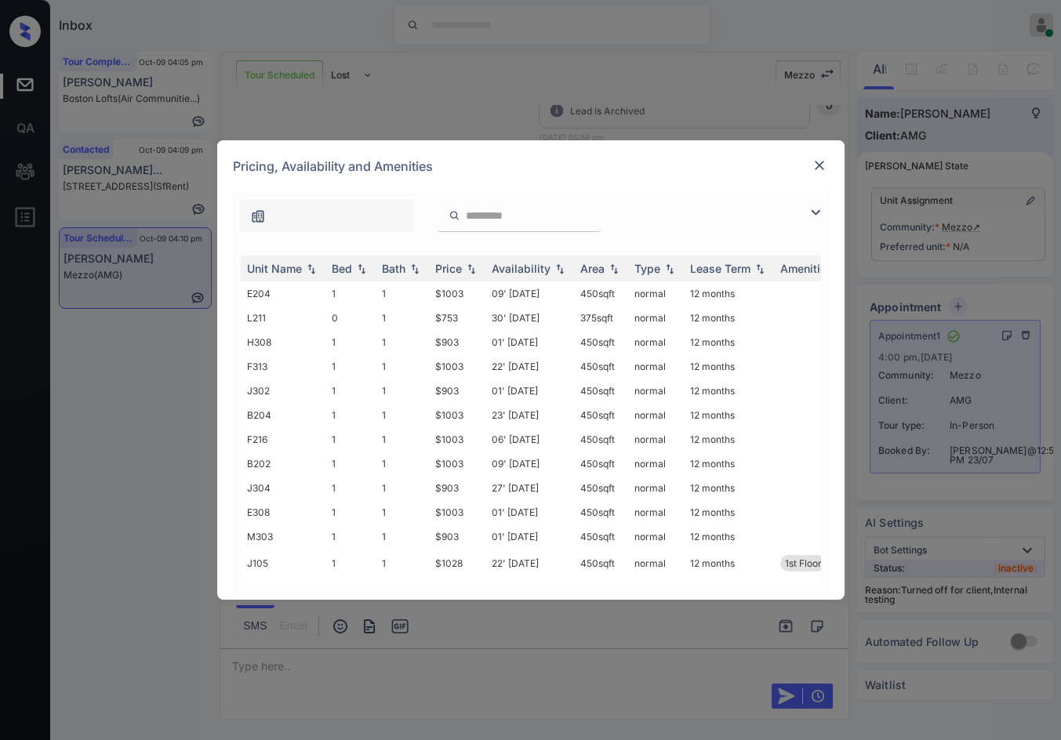
click at [811, 212] on img at bounding box center [815, 212] width 19 height 19
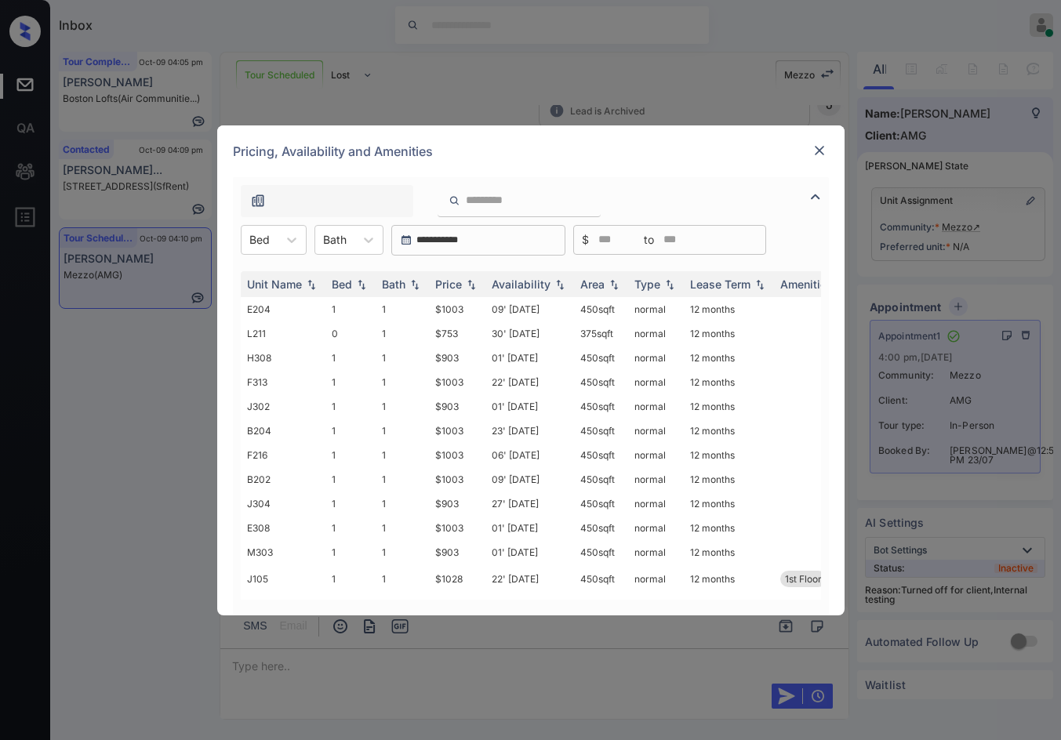
drag, startPoint x: 272, startPoint y: 243, endPoint x: 277, endPoint y: 255, distance: 12.7
click at [273, 243] on div "Bed" at bounding box center [259, 239] width 36 height 23
click at [282, 281] on div "0" at bounding box center [274, 278] width 66 height 28
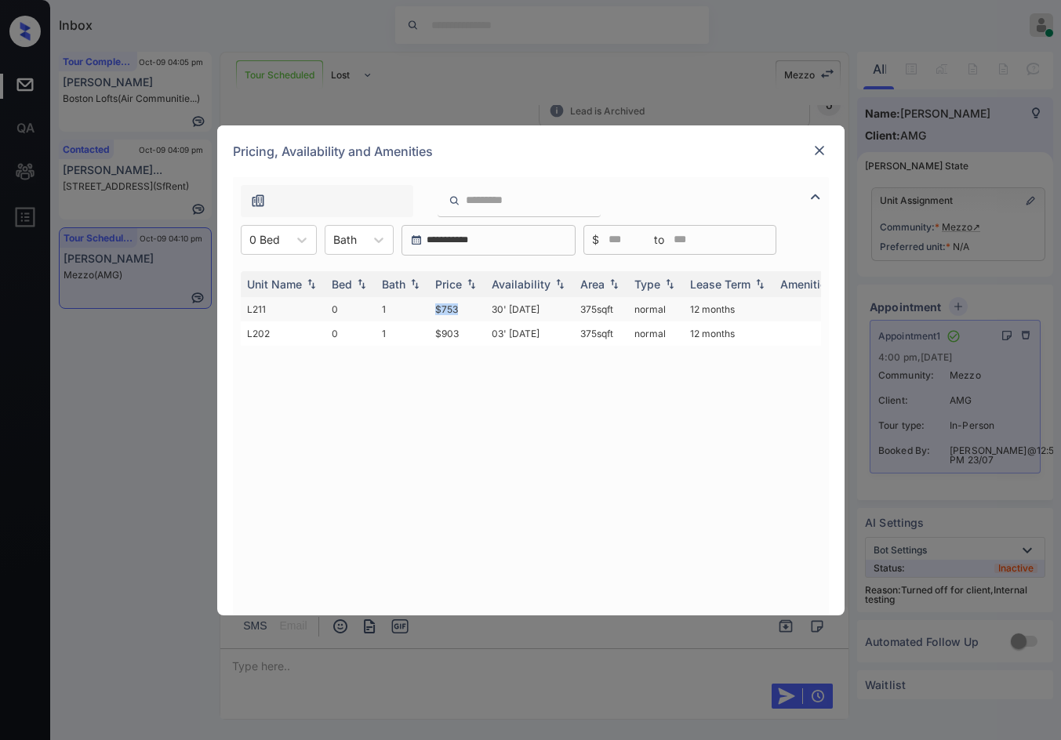
drag, startPoint x: 431, startPoint y: 312, endPoint x: 459, endPoint y: 309, distance: 27.6
click at [459, 309] on td "$753" at bounding box center [457, 309] width 56 height 24
copy td "$753"
click at [817, 158] on div at bounding box center [819, 150] width 19 height 19
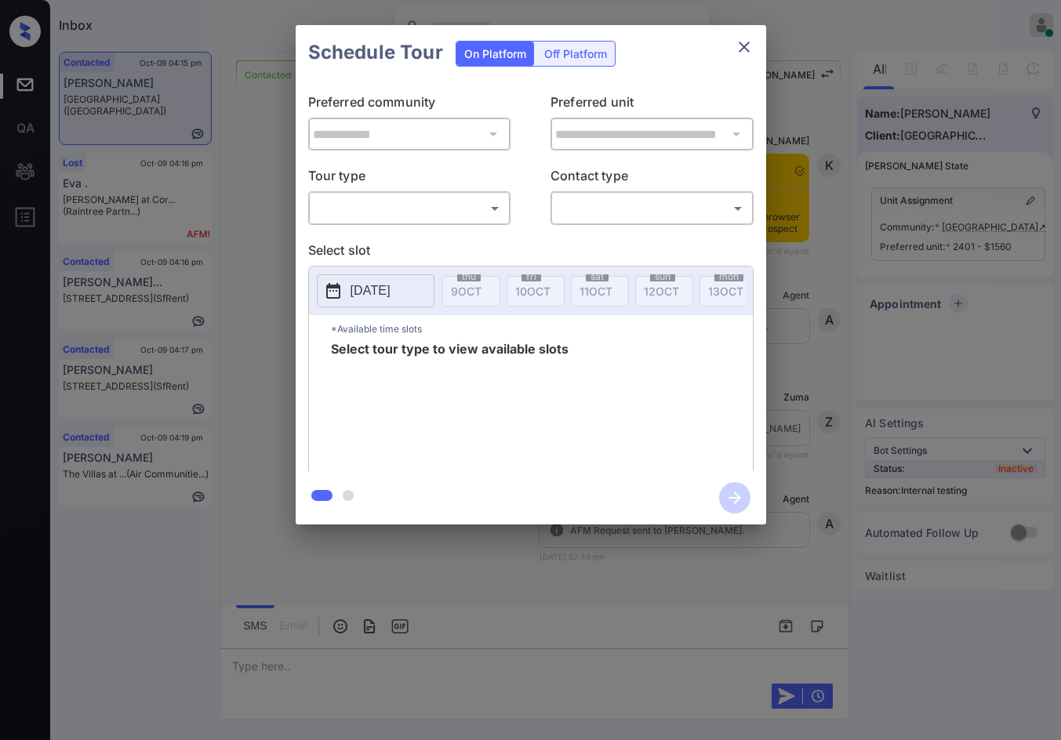
scroll to position [6680, 0]
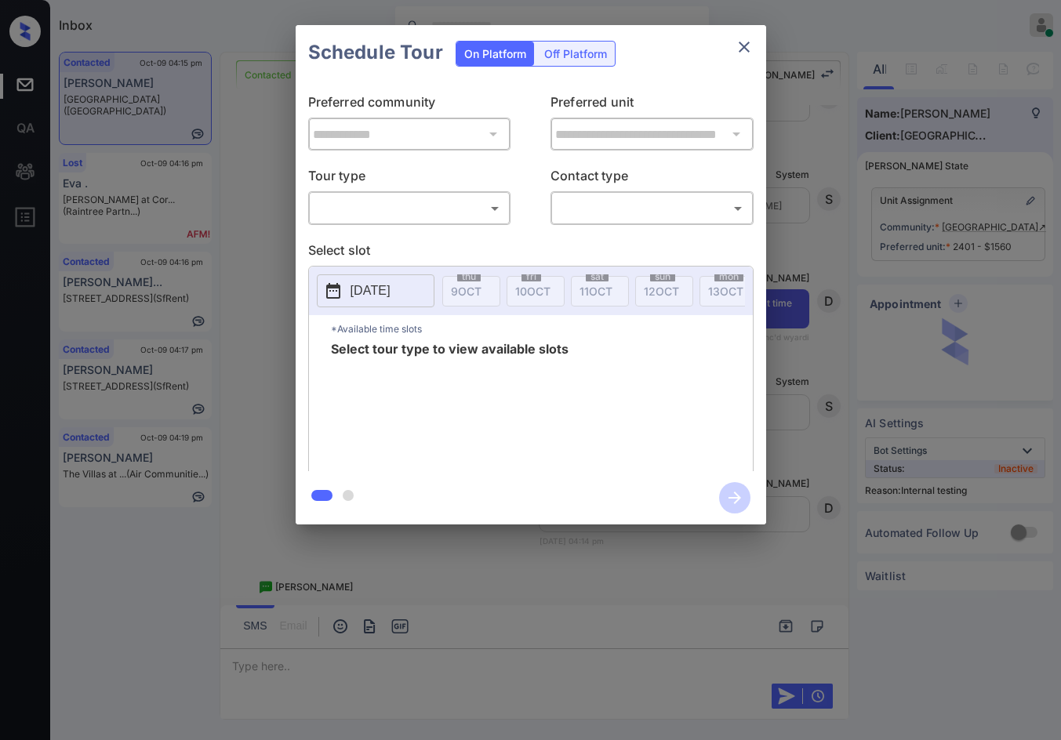
click at [446, 220] on body "Inbox Jezcil Usanastre Online Set yourself offline Set yourself on break Profil…" at bounding box center [530, 370] width 1061 height 740
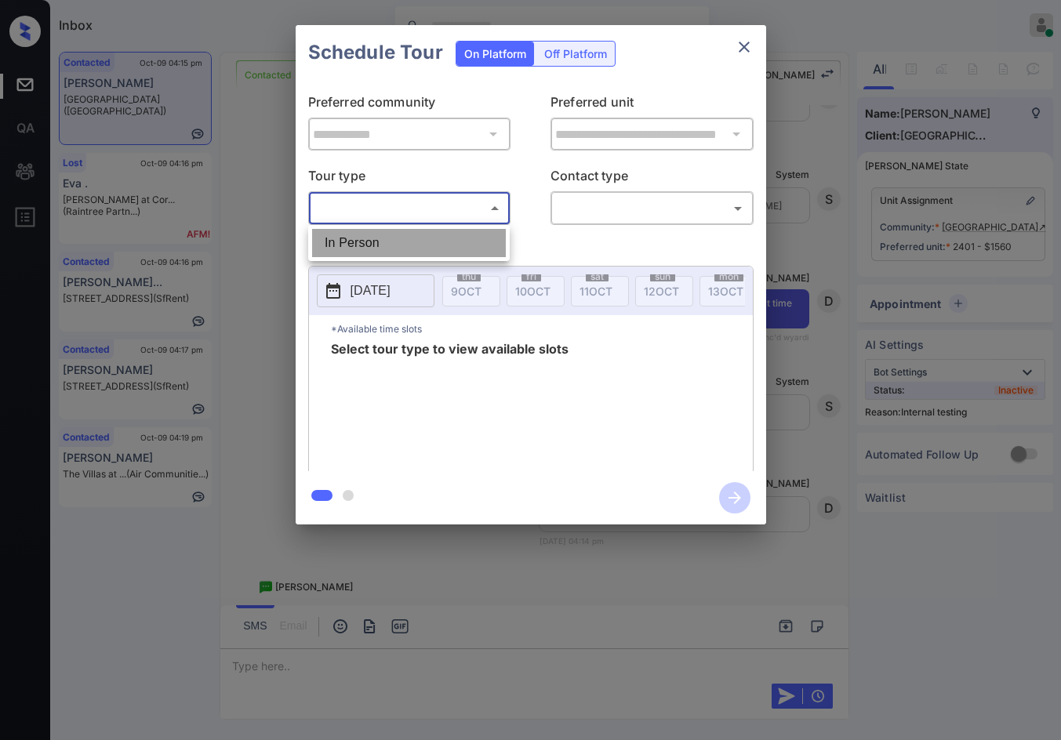
click at [406, 252] on li "In Person" at bounding box center [409, 243] width 194 height 28
type input "********"
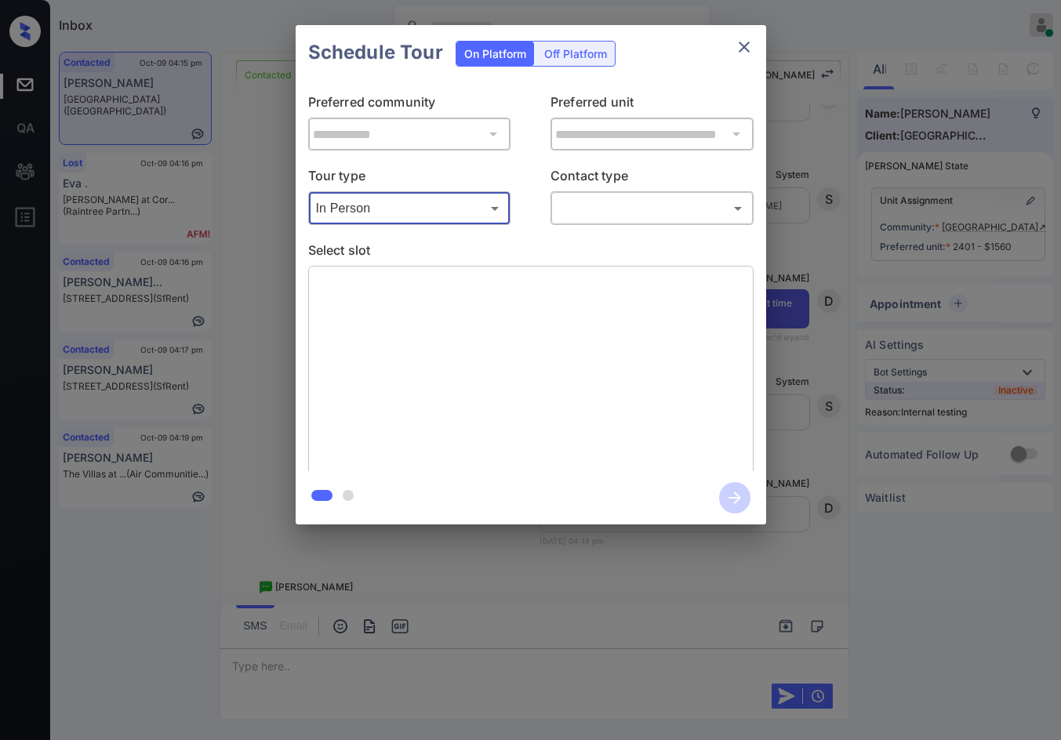
click at [584, 201] on body "Inbox Jezcil Usanastre Online Set yourself offline Set yourself on break Profil…" at bounding box center [530, 370] width 1061 height 740
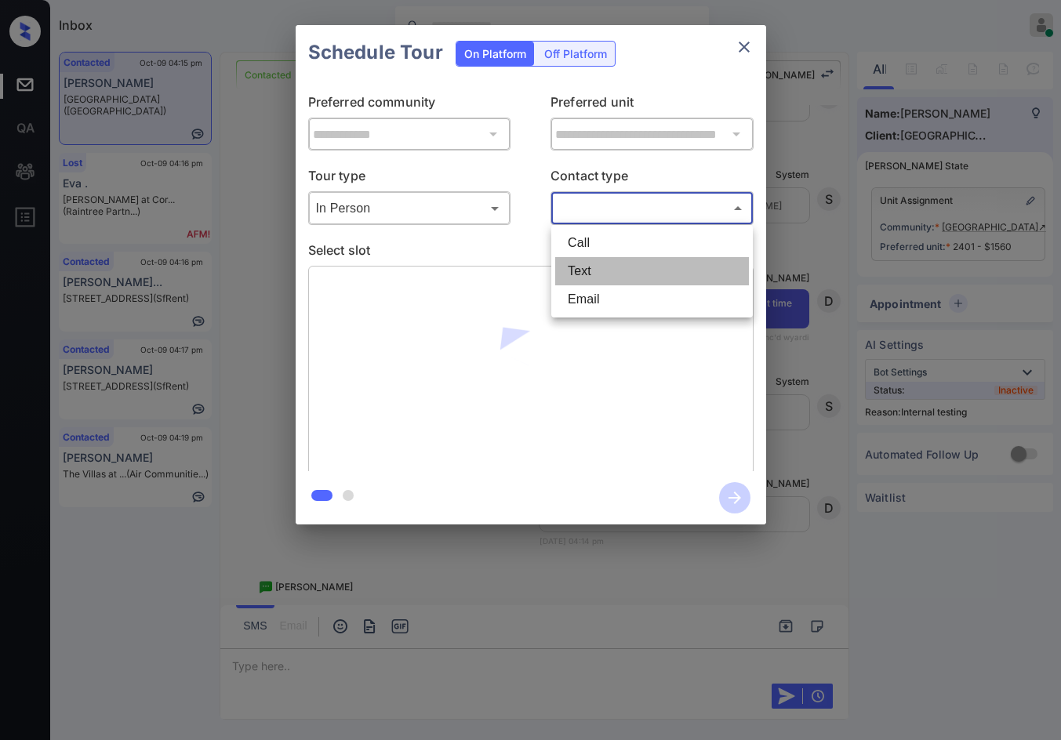
click at [606, 260] on li "Text" at bounding box center [652, 271] width 194 height 28
type input "****"
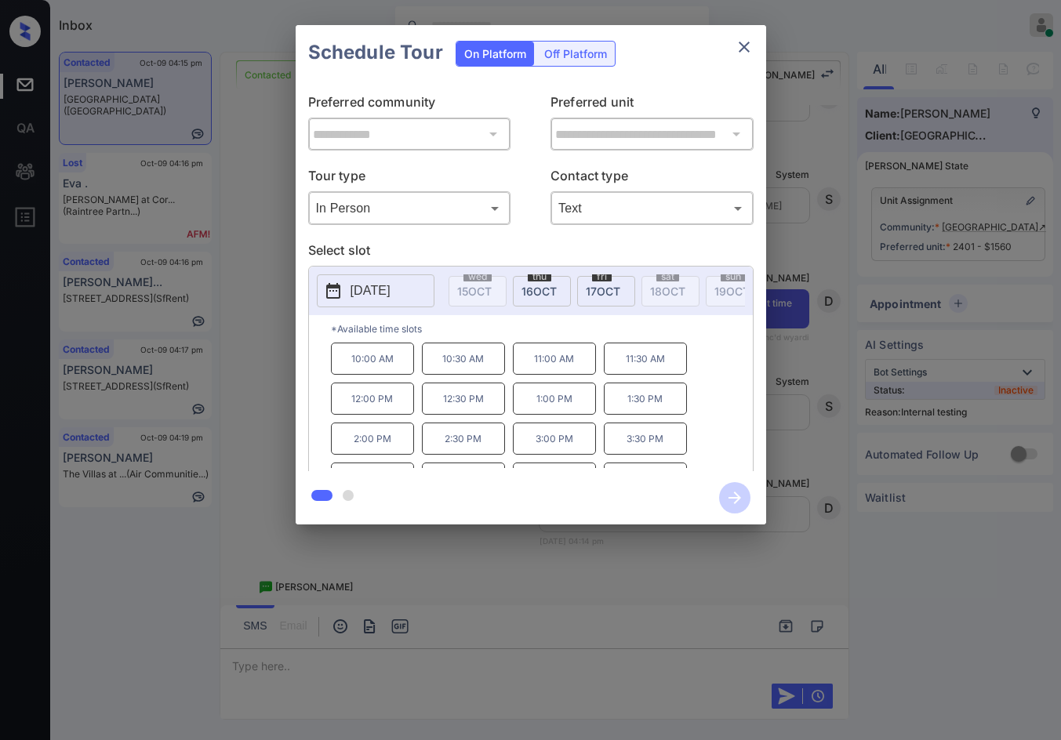
scroll to position [0, 391]
click at [587, 286] on span "17 OCT" at bounding box center [591, 291] width 34 height 13
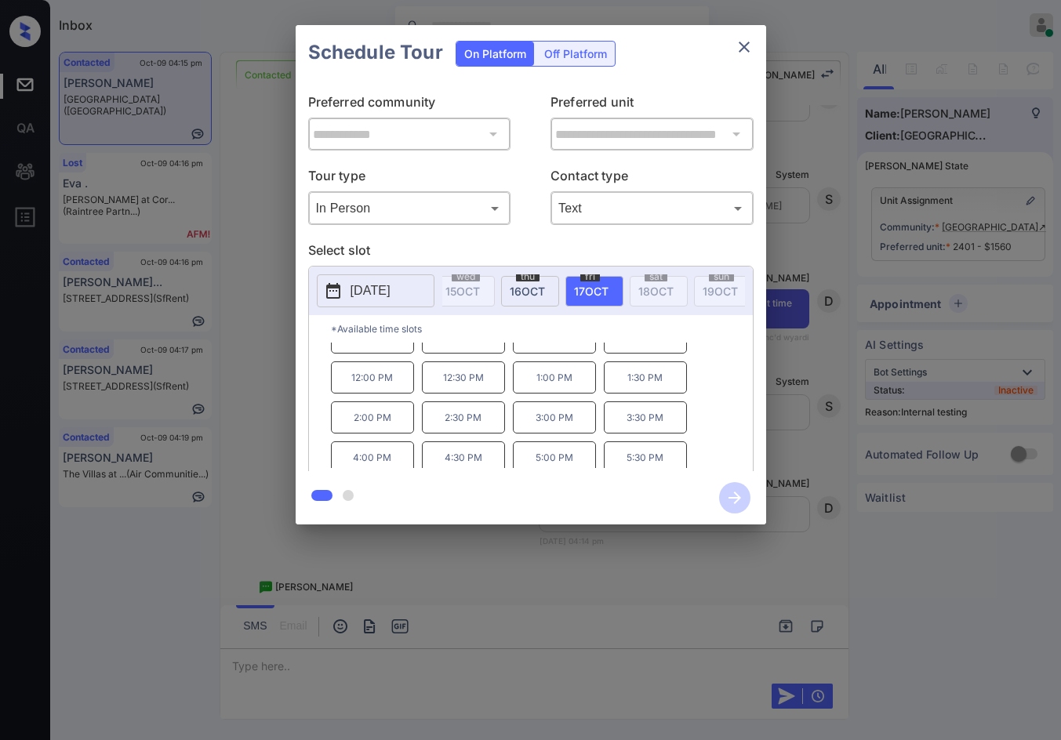
scroll to position [27, 0]
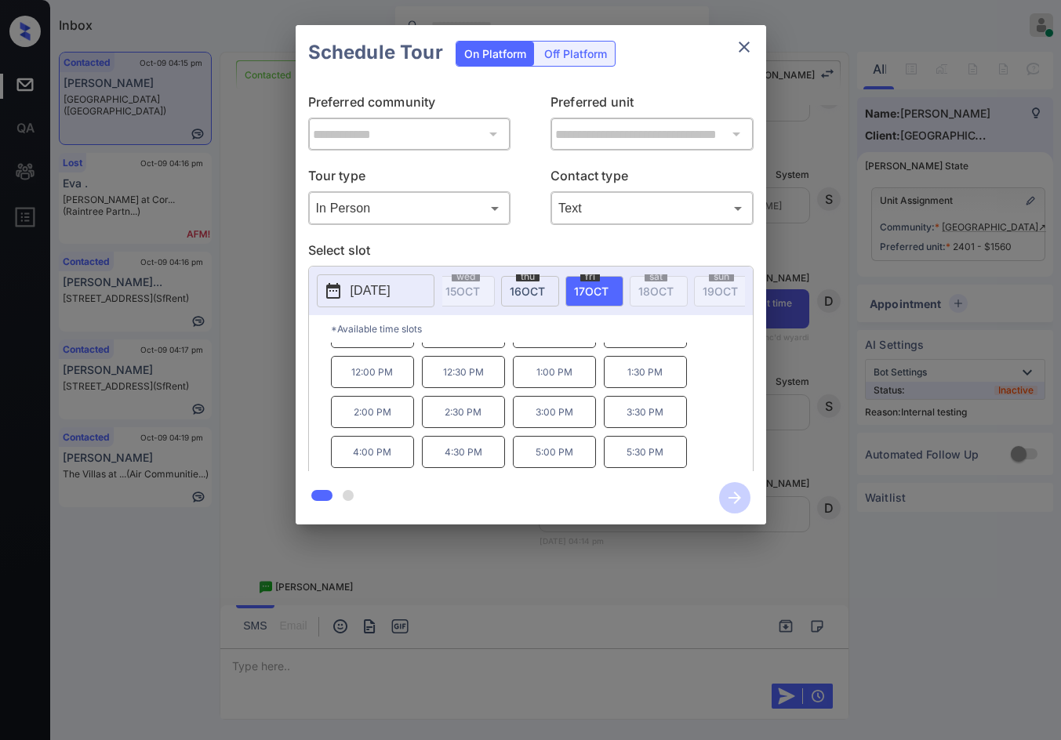
click at [271, 390] on div "**********" at bounding box center [530, 275] width 1061 height 550
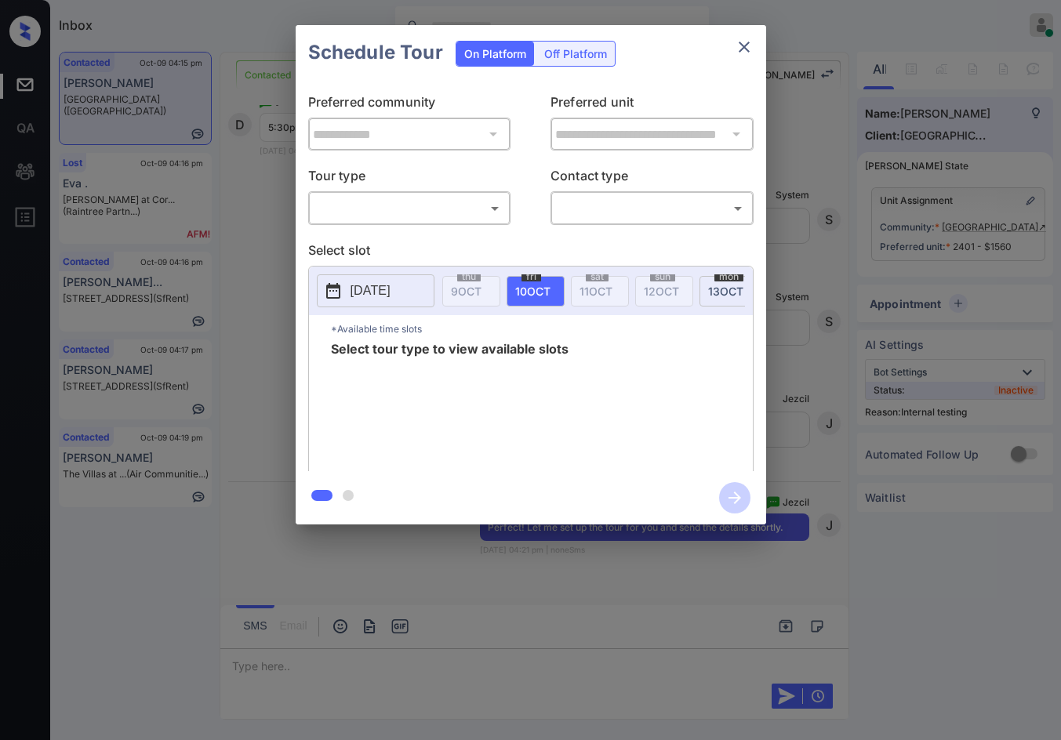
click at [425, 224] on div "​ ​" at bounding box center [409, 208] width 203 height 34
click at [439, 221] on body "Inbox Jezcil Usanastre Online Set yourself offline Set yourself on break Profil…" at bounding box center [530, 370] width 1061 height 740
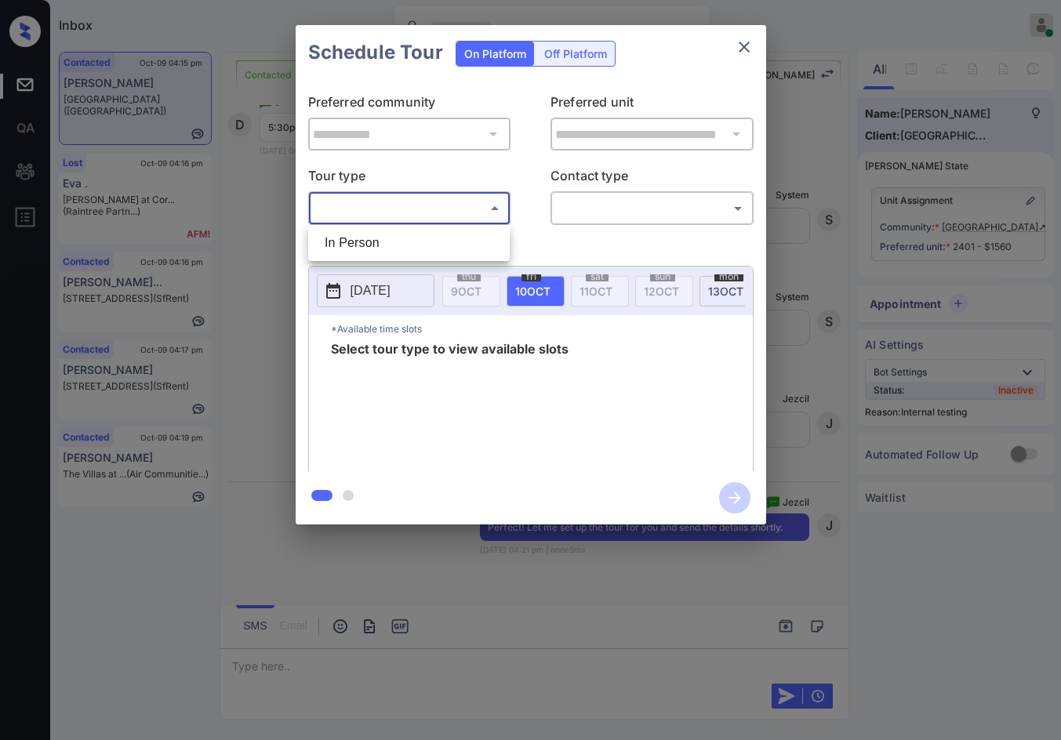
click at [419, 240] on li "In Person" at bounding box center [409, 243] width 194 height 28
type input "********"
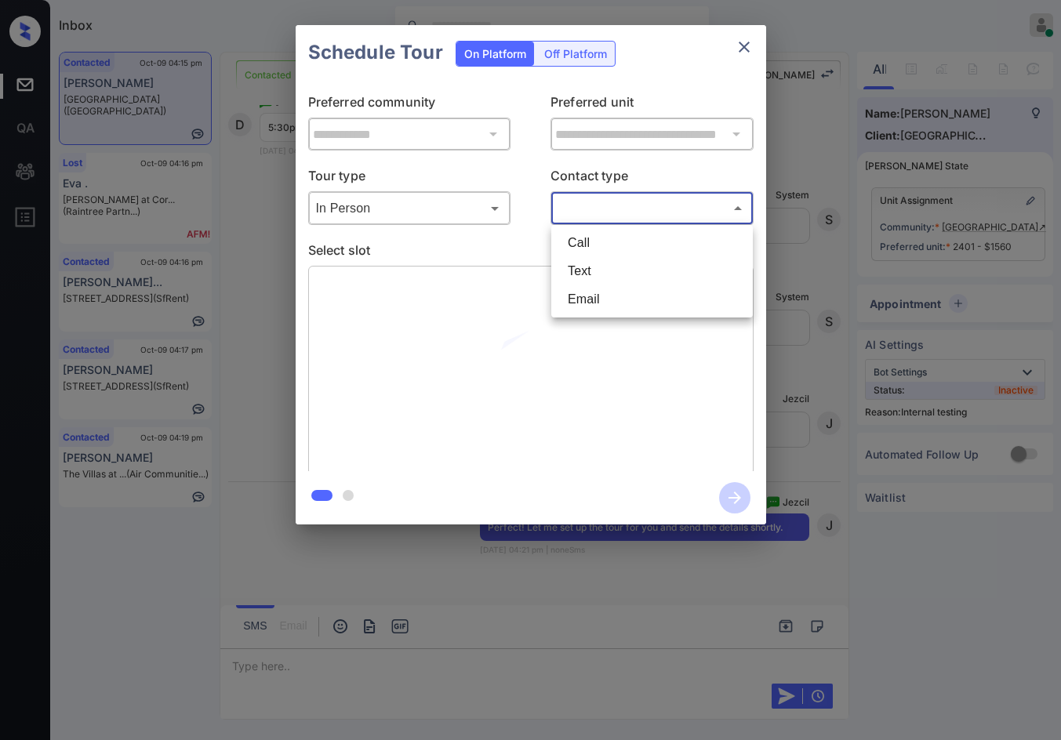
click at [582, 213] on body "Inbox Jezcil Usanastre Online Set yourself offline Set yourself on break Profil…" at bounding box center [530, 370] width 1061 height 740
click at [579, 269] on li "Text" at bounding box center [652, 271] width 194 height 28
type input "****"
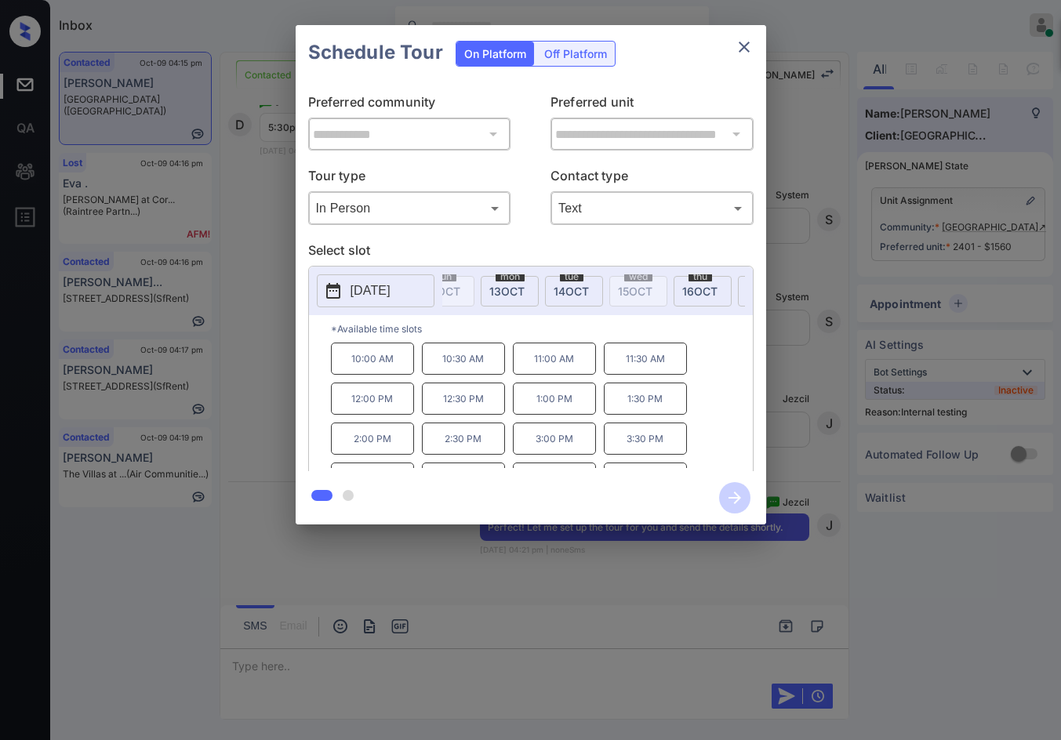
scroll to position [0, 276]
click at [696, 285] on span "17 OCT" at bounding box center [706, 291] width 34 height 13
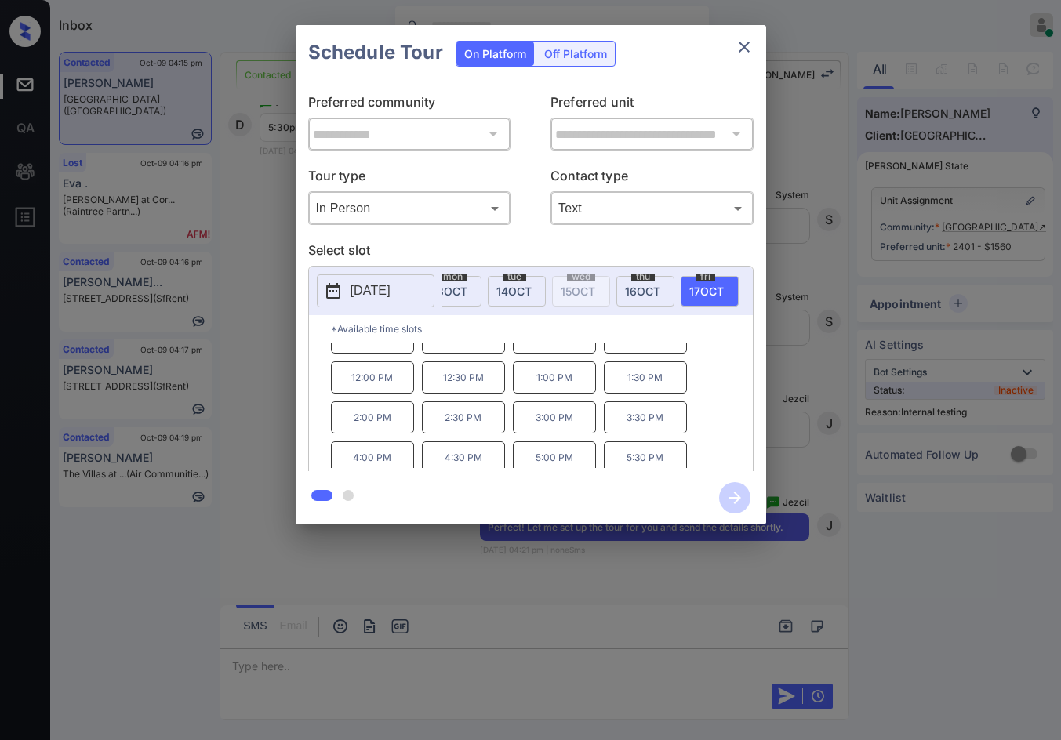
scroll to position [27, 0]
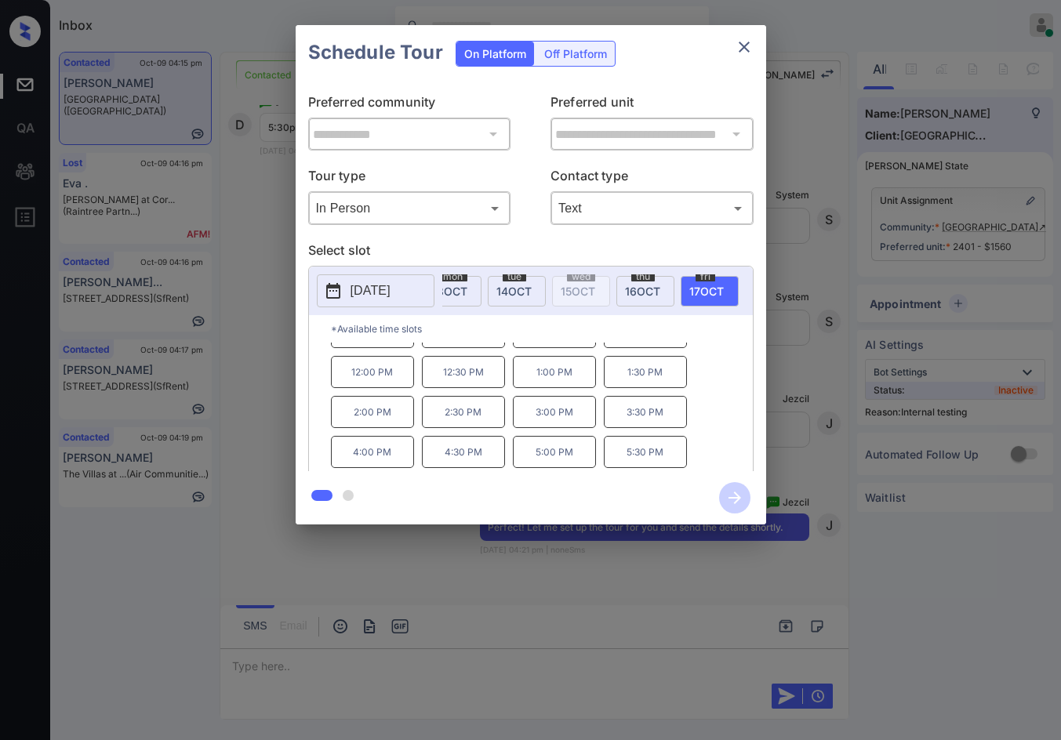
click at [660, 466] on p "5:30 PM" at bounding box center [645, 452] width 83 height 32
click at [713, 485] on button "button" at bounding box center [735, 497] width 50 height 41
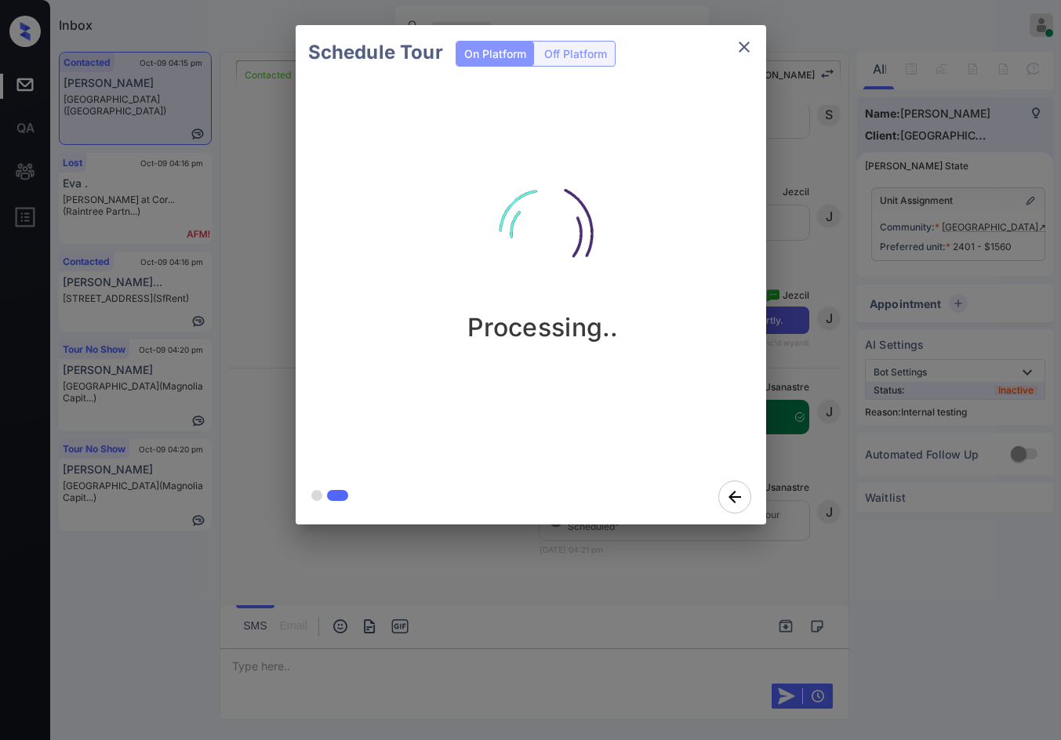
scroll to position [7396, 0]
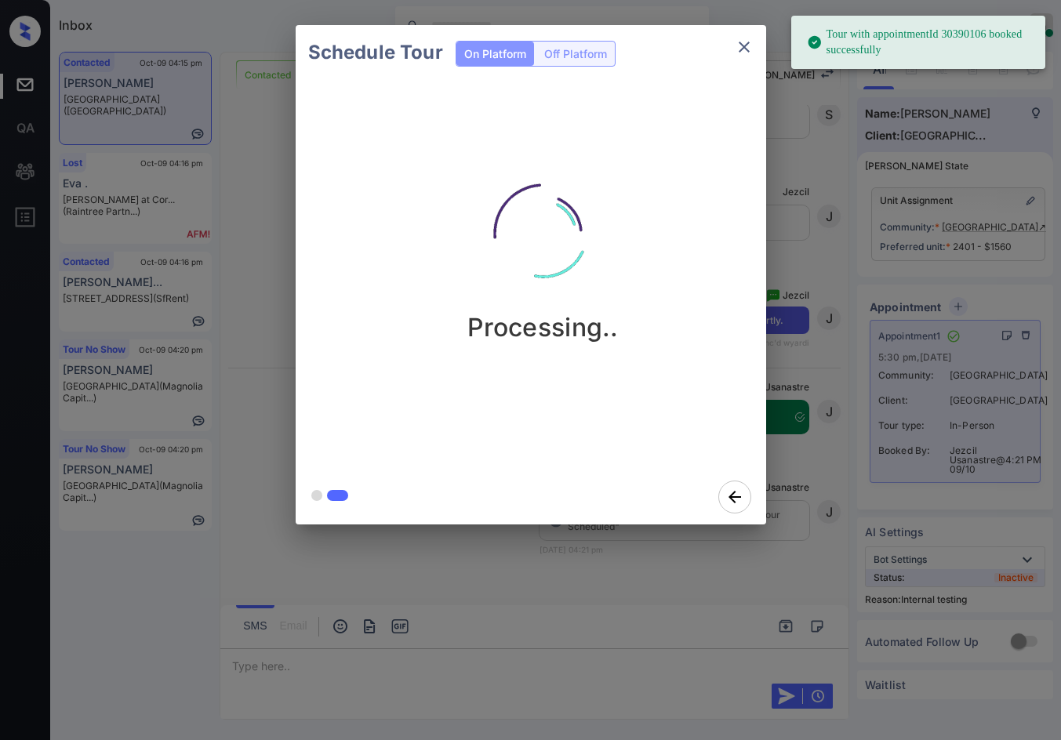
click at [282, 291] on div "Schedule Tour On Platform Off Platform Processing.." at bounding box center [530, 275] width 1061 height 550
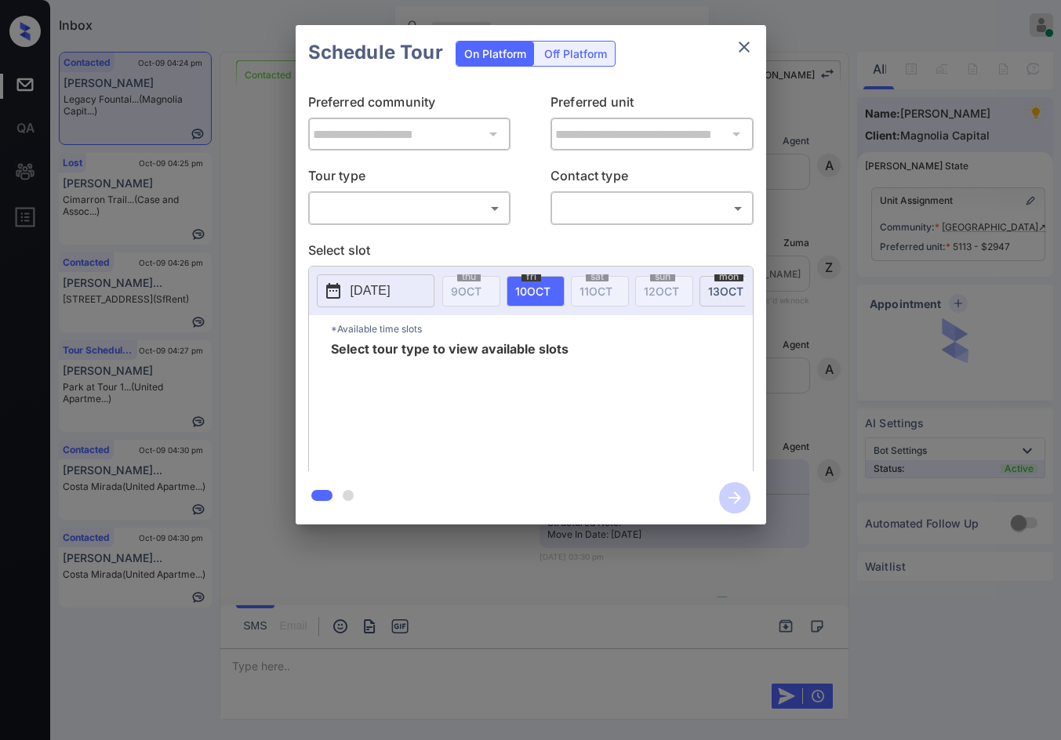
scroll to position [6811, 0]
click at [452, 223] on div "​ ​" at bounding box center [409, 208] width 203 height 34
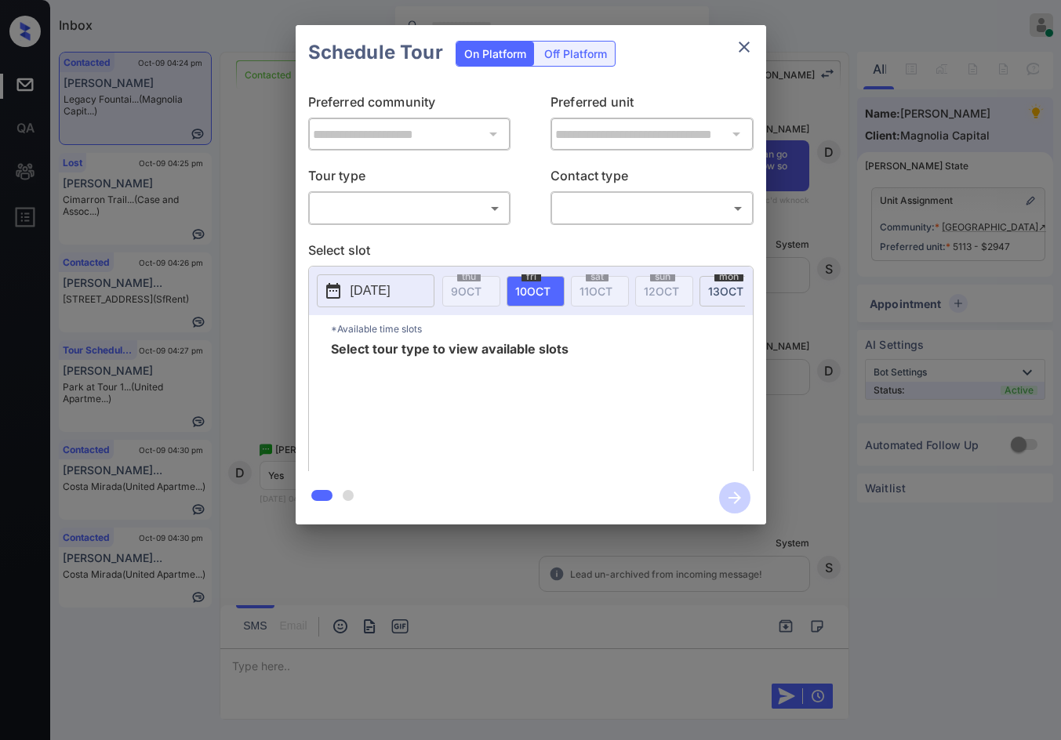
drag, startPoint x: 457, startPoint y: 224, endPoint x: 454, endPoint y: 238, distance: 13.7
click at [457, 225] on div "​ ​" at bounding box center [409, 208] width 203 height 34
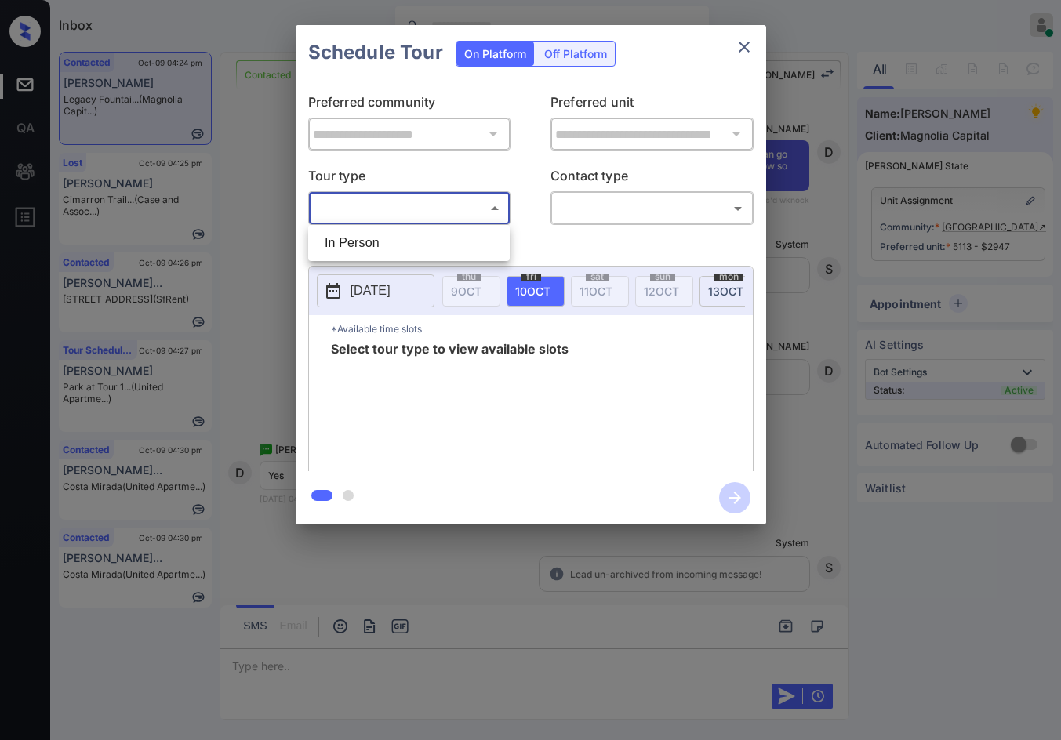
click at [464, 217] on body "Inbox Jezcil Usanastre Online Set yourself offline Set yourself on break Profil…" at bounding box center [530, 370] width 1061 height 740
click at [450, 250] on li "In Person" at bounding box center [409, 243] width 194 height 28
type input "********"
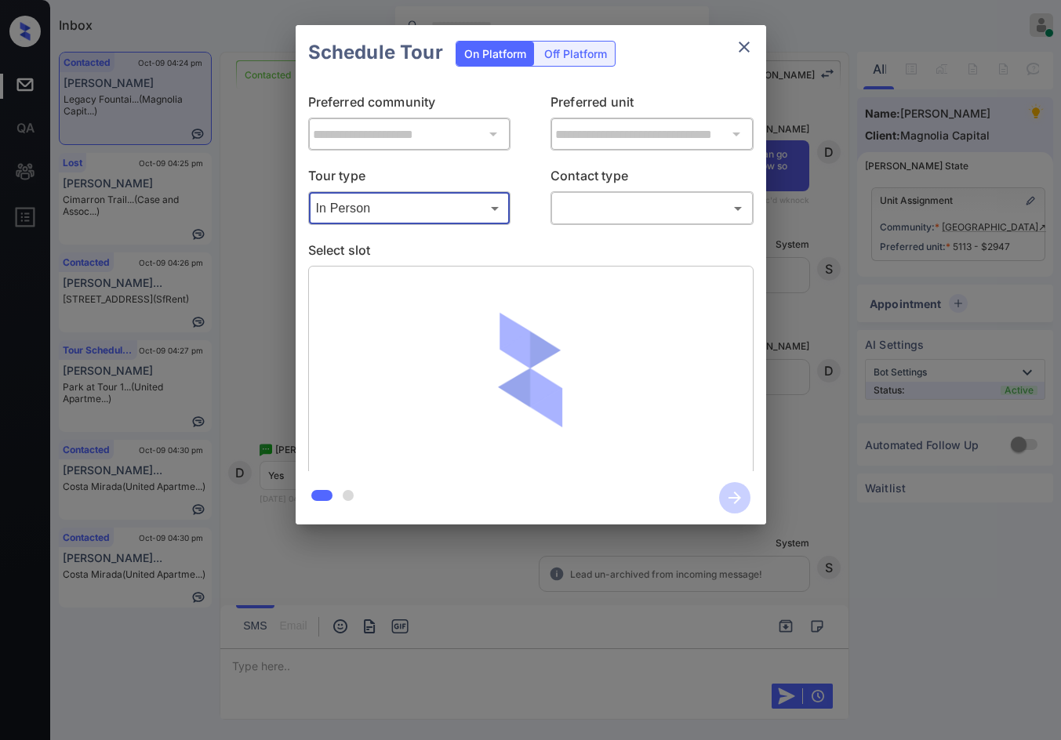
click at [656, 214] on body "Inbox Jezcil Usanastre Online Set yourself offline Set yourself on break Profil…" at bounding box center [530, 370] width 1061 height 740
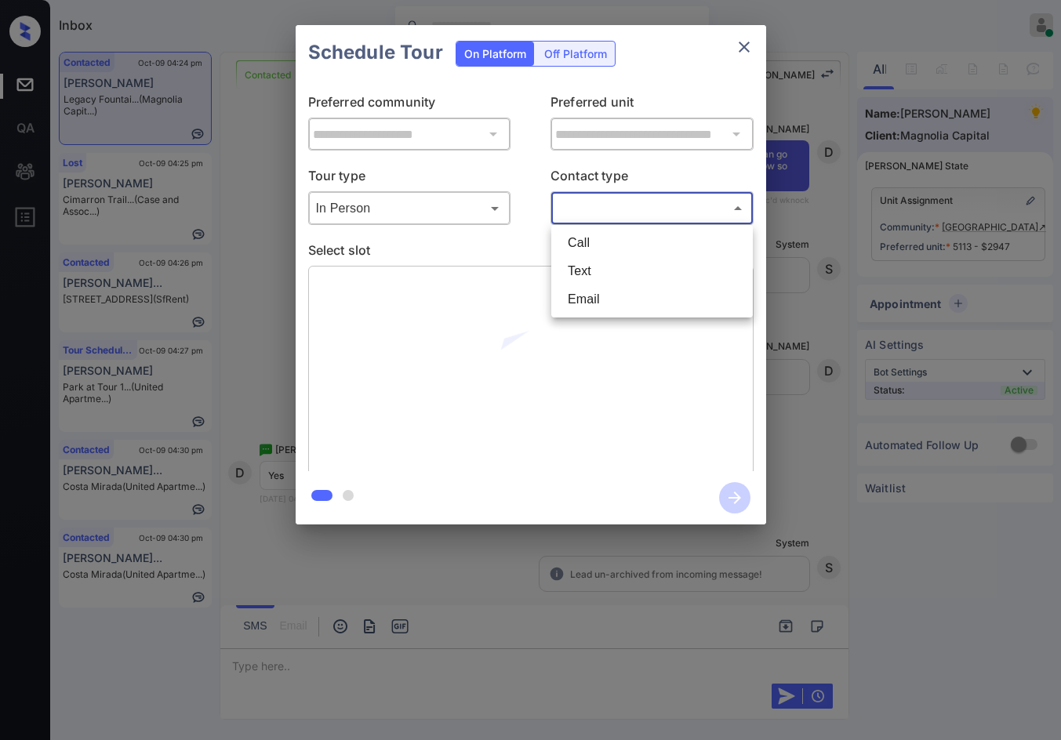
click at [637, 268] on li "Text" at bounding box center [652, 271] width 194 height 28
type input "****"
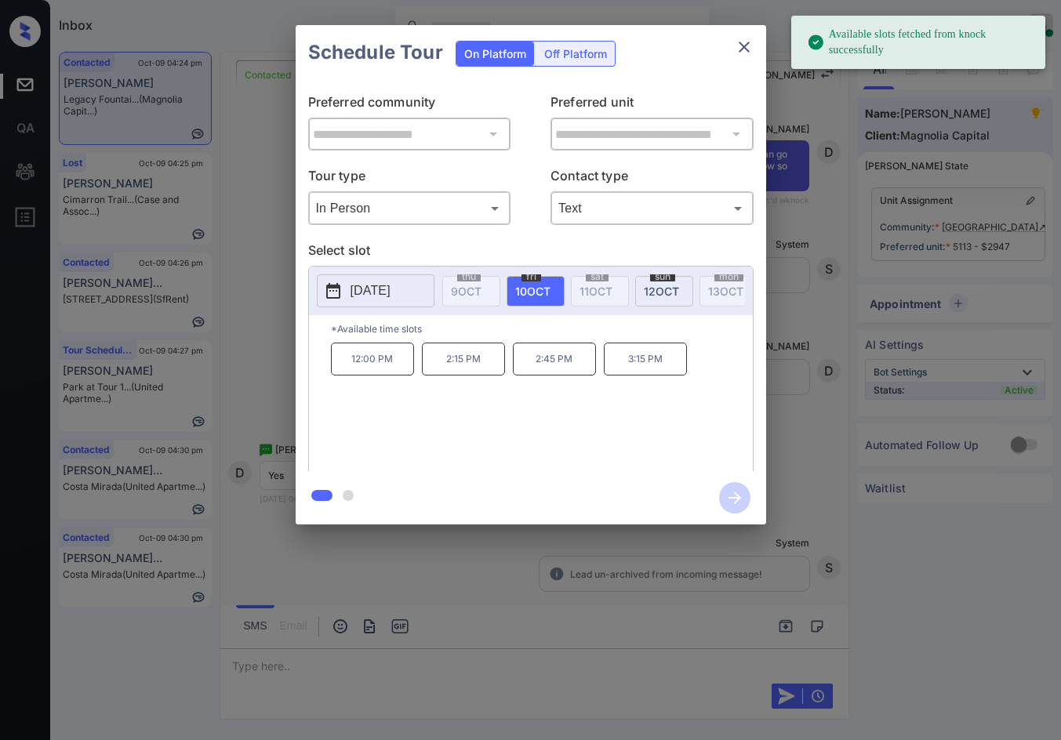
click at [288, 321] on div "**********" at bounding box center [530, 275] width 1061 height 550
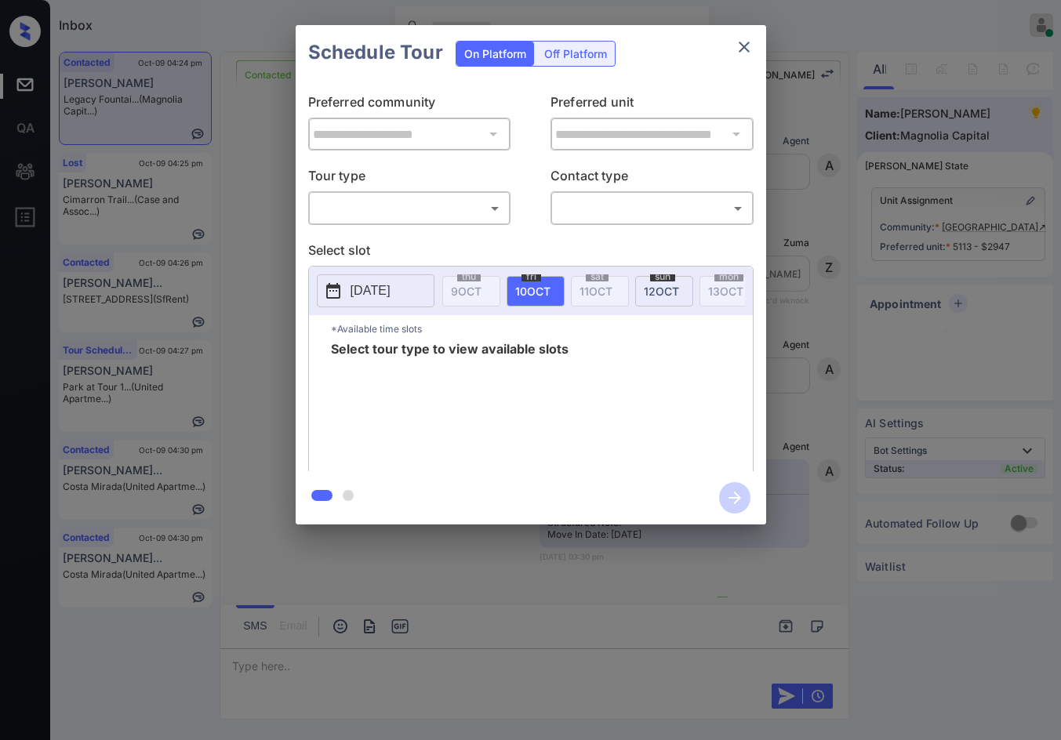
scroll to position [6889, 0]
click at [407, 218] on body "Inbox Jezcil Usanastre Online Set yourself offline Set yourself on break Profil…" at bounding box center [530, 370] width 1061 height 740
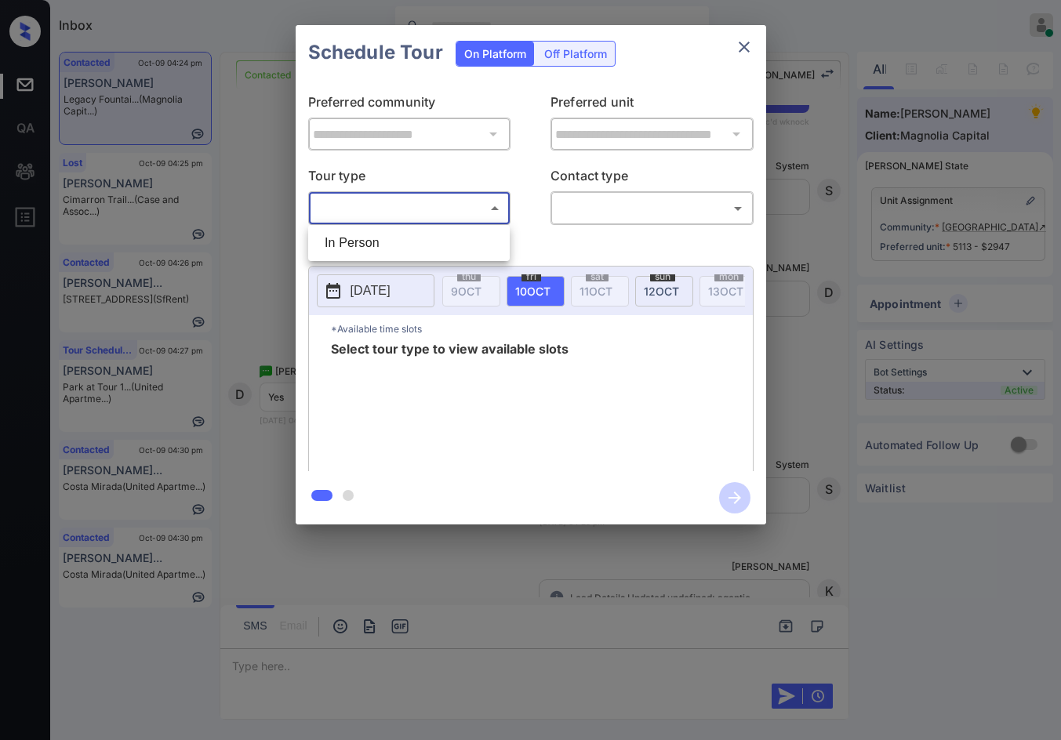
click at [397, 235] on li "In Person" at bounding box center [409, 243] width 194 height 28
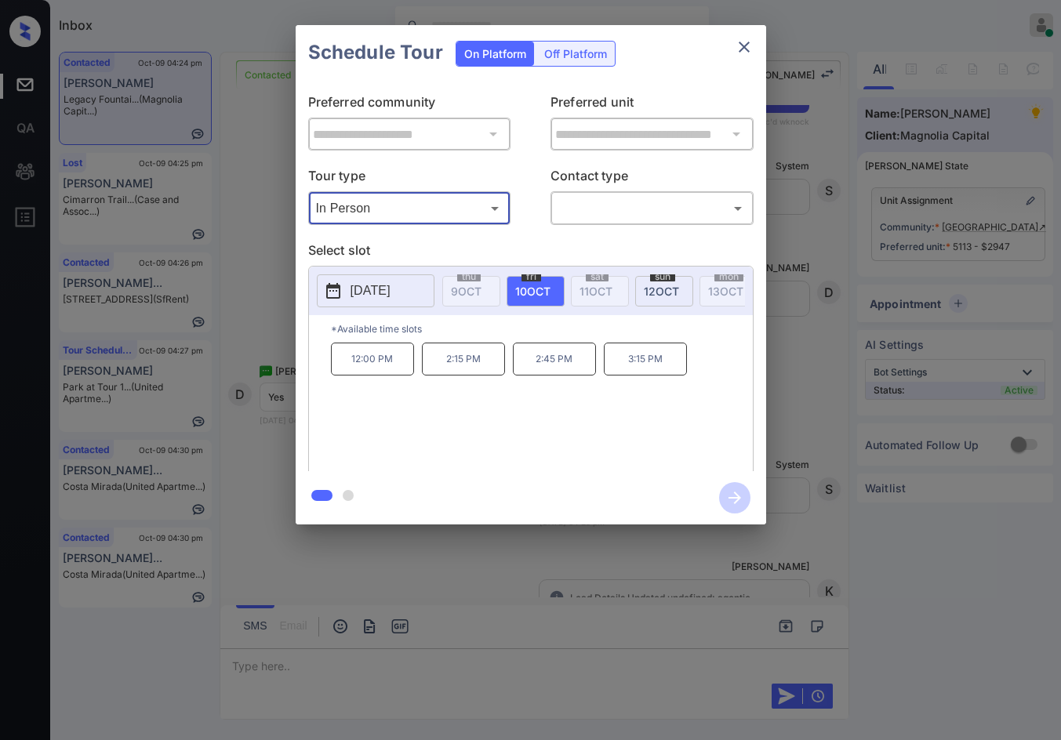
type input "********"
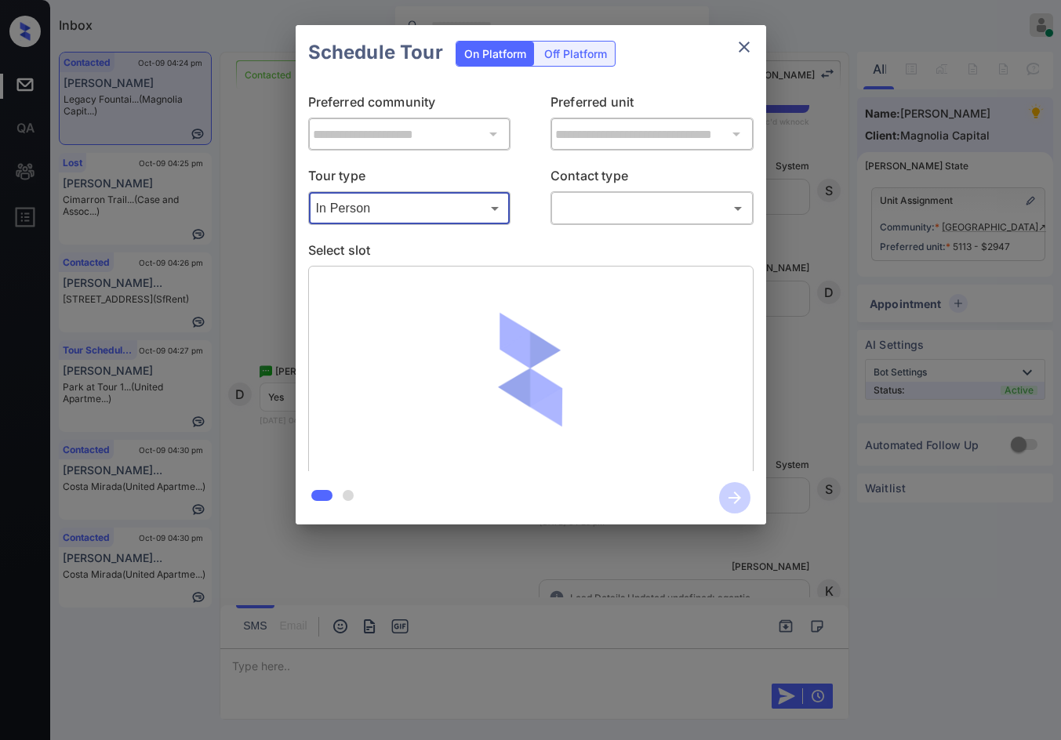
click at [646, 222] on div "​ ​" at bounding box center [651, 208] width 203 height 34
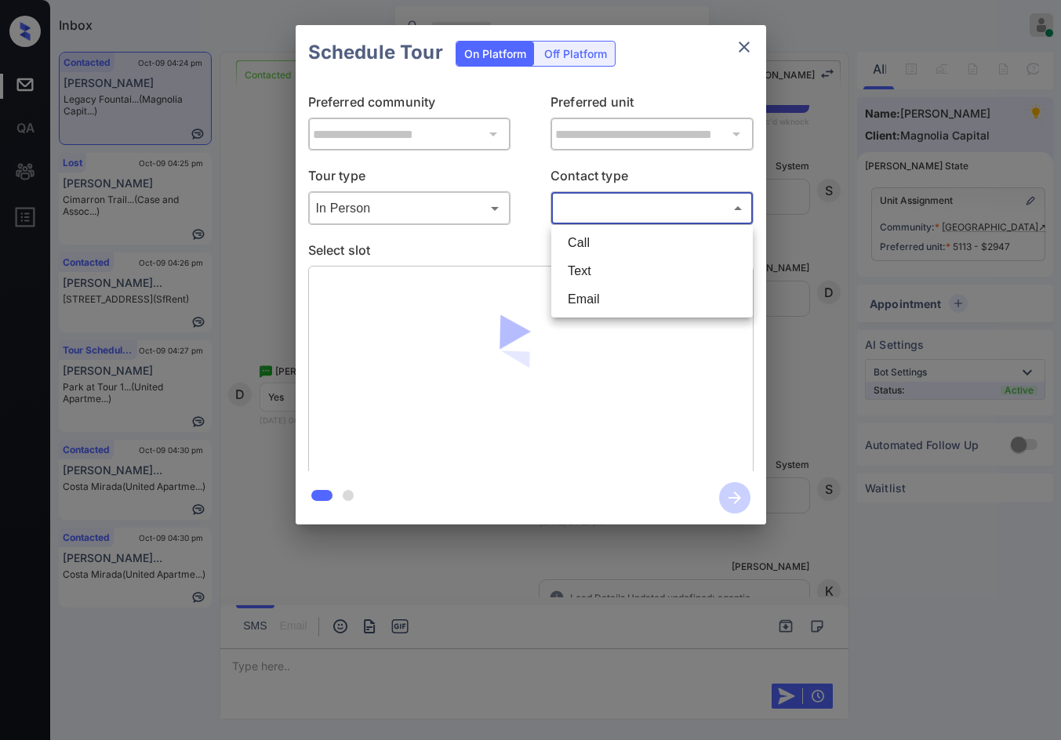
click at [621, 196] on body "Inbox Jezcil Usanastre Online Set yourself offline Set yourself on break Profil…" at bounding box center [530, 370] width 1061 height 740
click at [615, 289] on li "Email" at bounding box center [652, 299] width 194 height 28
type input "*****"
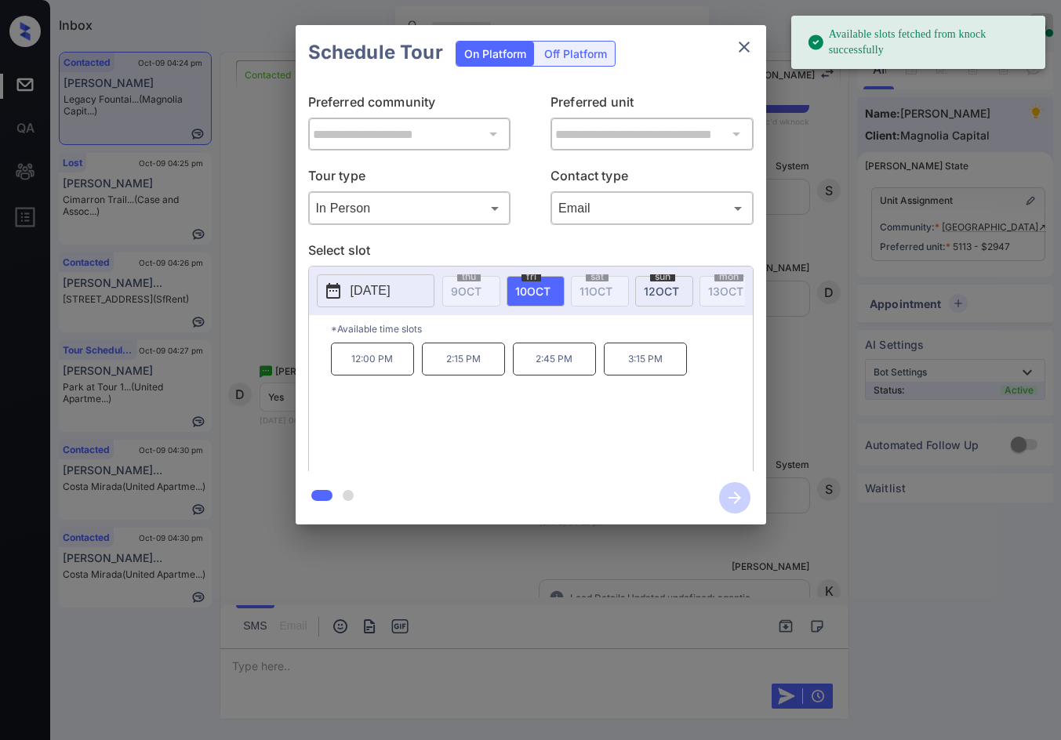
click at [385, 376] on p "12:00 PM" at bounding box center [372, 359] width 83 height 33
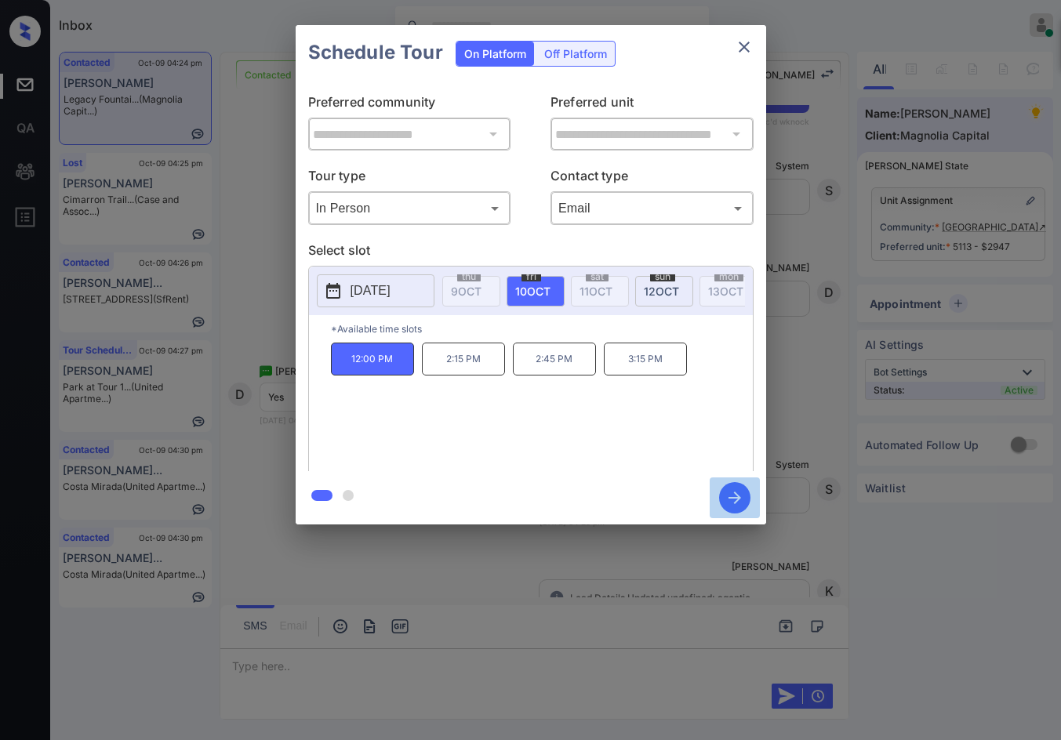
click at [736, 492] on icon "button" at bounding box center [734, 497] width 31 height 31
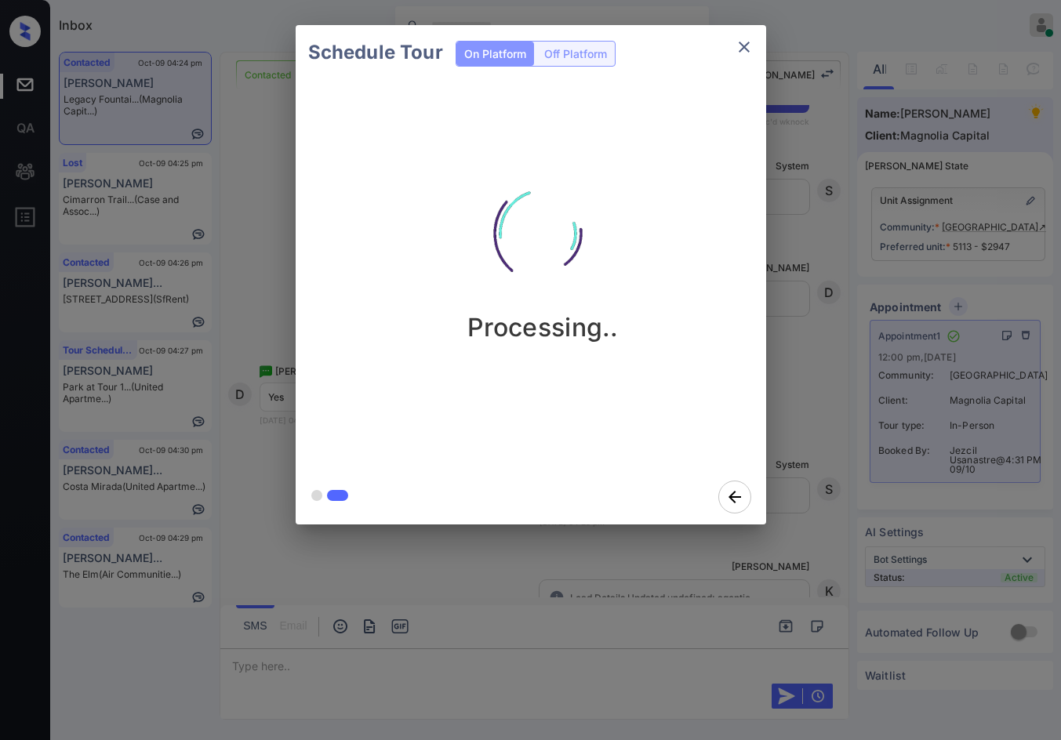
click at [268, 362] on div "Schedule Tour On Platform Off Platform Processing.." at bounding box center [530, 275] width 1061 height 550
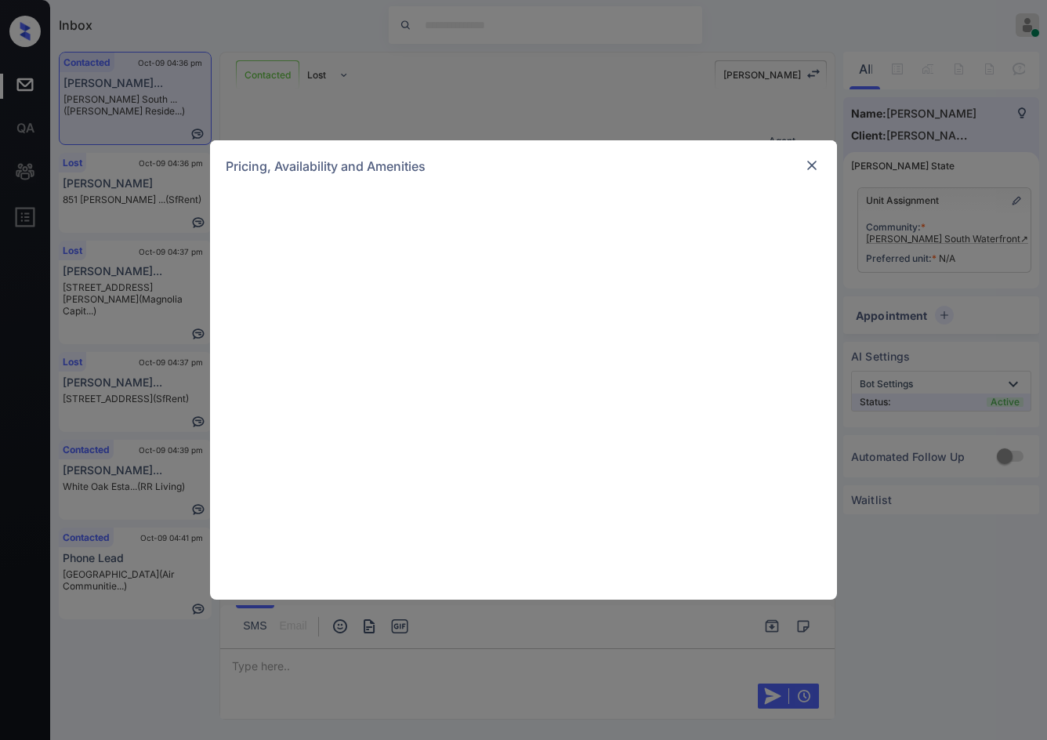
scroll to position [2195, 0]
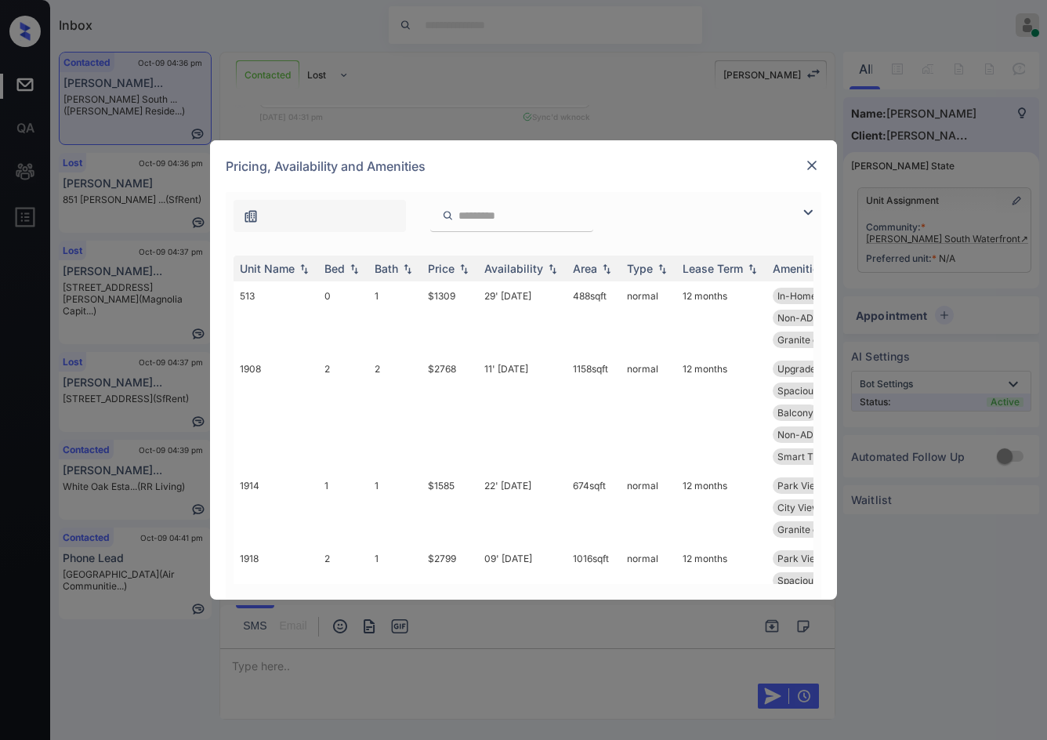
drag, startPoint x: 805, startPoint y: 215, endPoint x: 670, endPoint y: 230, distance: 136.5
click at [805, 214] on img at bounding box center [808, 212] width 19 height 19
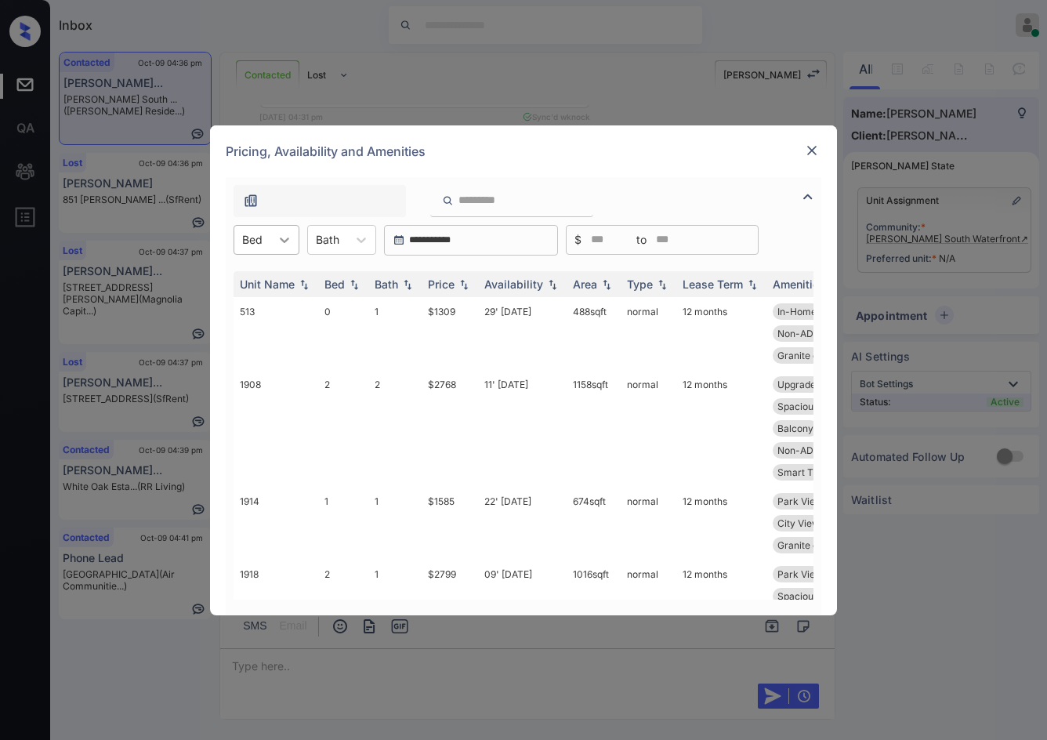
click at [278, 248] on div at bounding box center [284, 240] width 28 height 28
click at [280, 310] on div "1" at bounding box center [267, 306] width 66 height 28
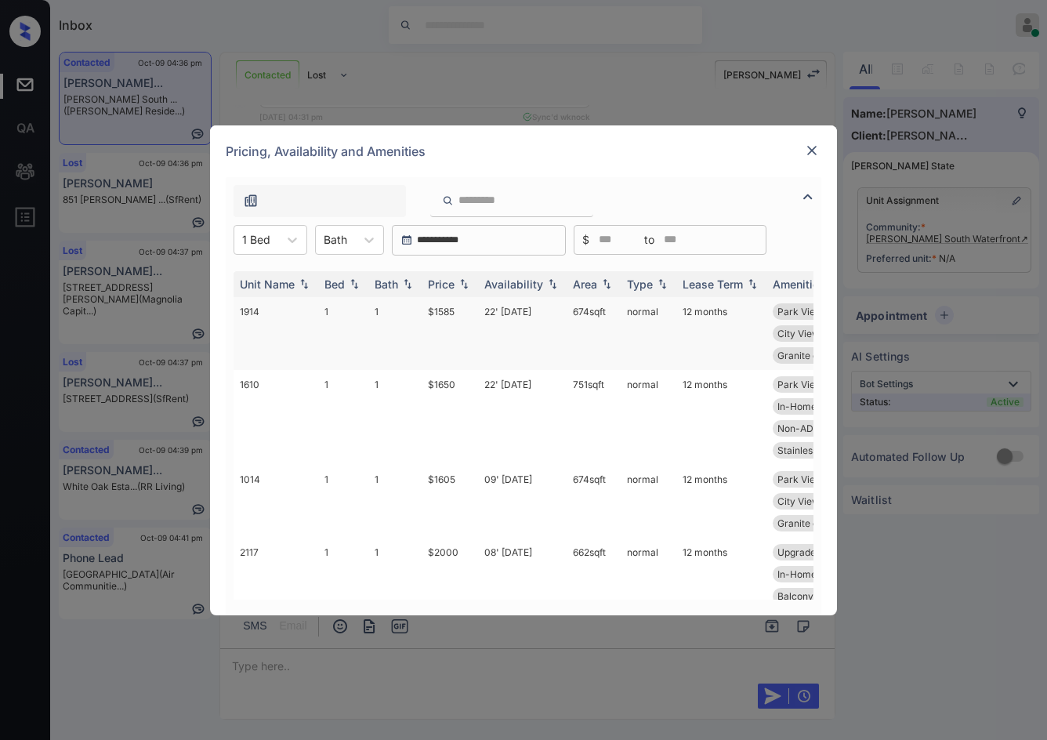
click at [471, 317] on td "$1585" at bounding box center [450, 333] width 56 height 73
click at [471, 318] on td "$1585" at bounding box center [450, 333] width 56 height 73
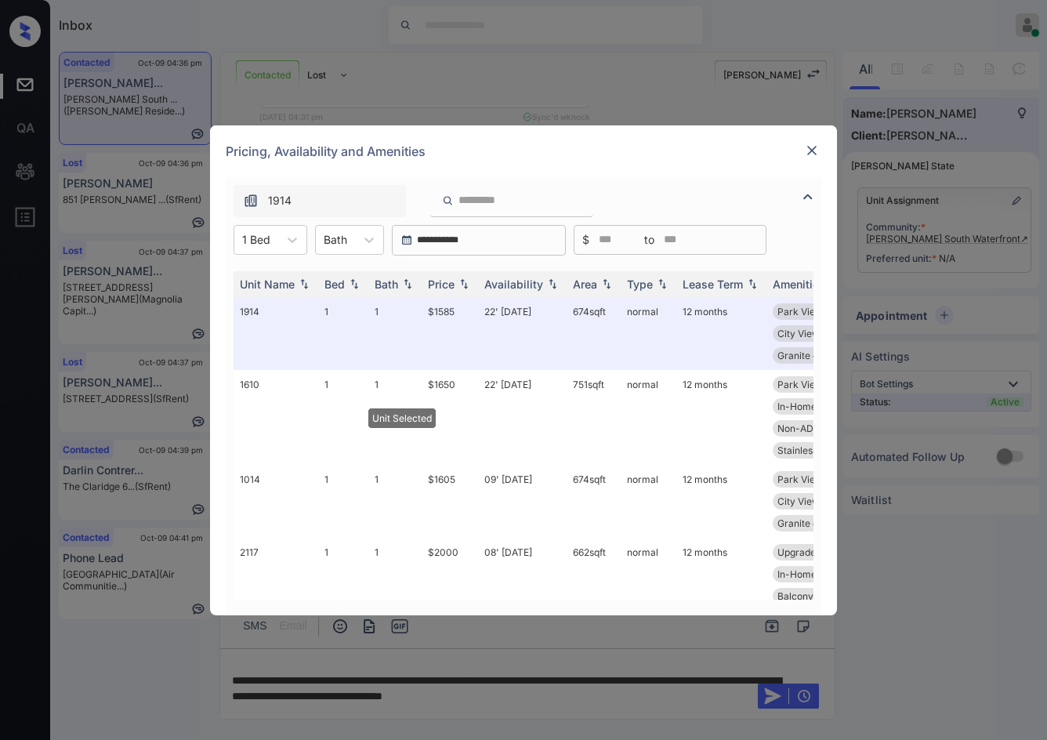
click at [815, 147] on img at bounding box center [812, 151] width 16 height 16
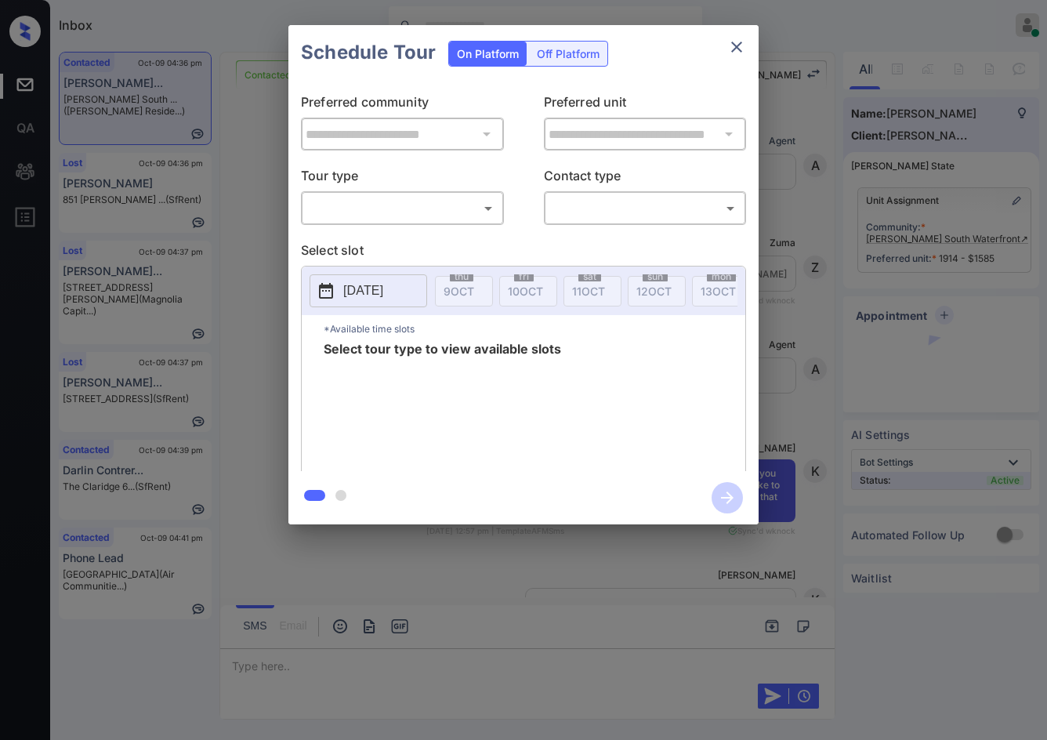
scroll to position [3743, 0]
click at [425, 197] on body "Inbox Jezcil Usanastre Online Set yourself offline Set yourself on break Profil…" at bounding box center [523, 370] width 1047 height 740
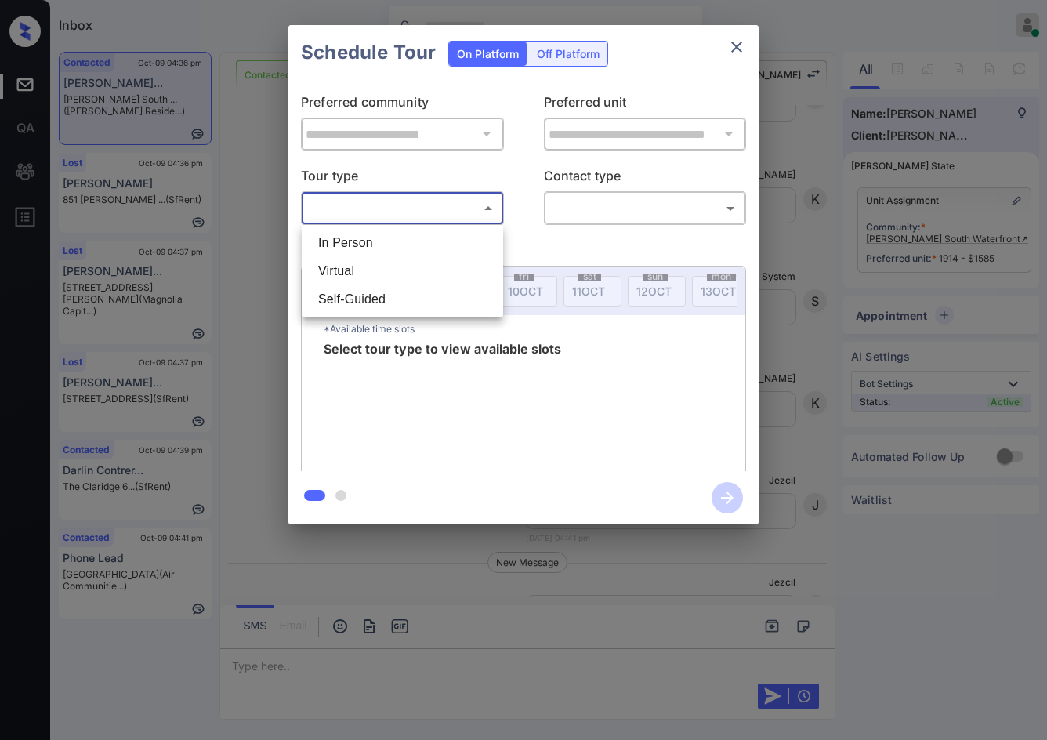
click at [425, 233] on li "In Person" at bounding box center [403, 243] width 194 height 28
type input "********"
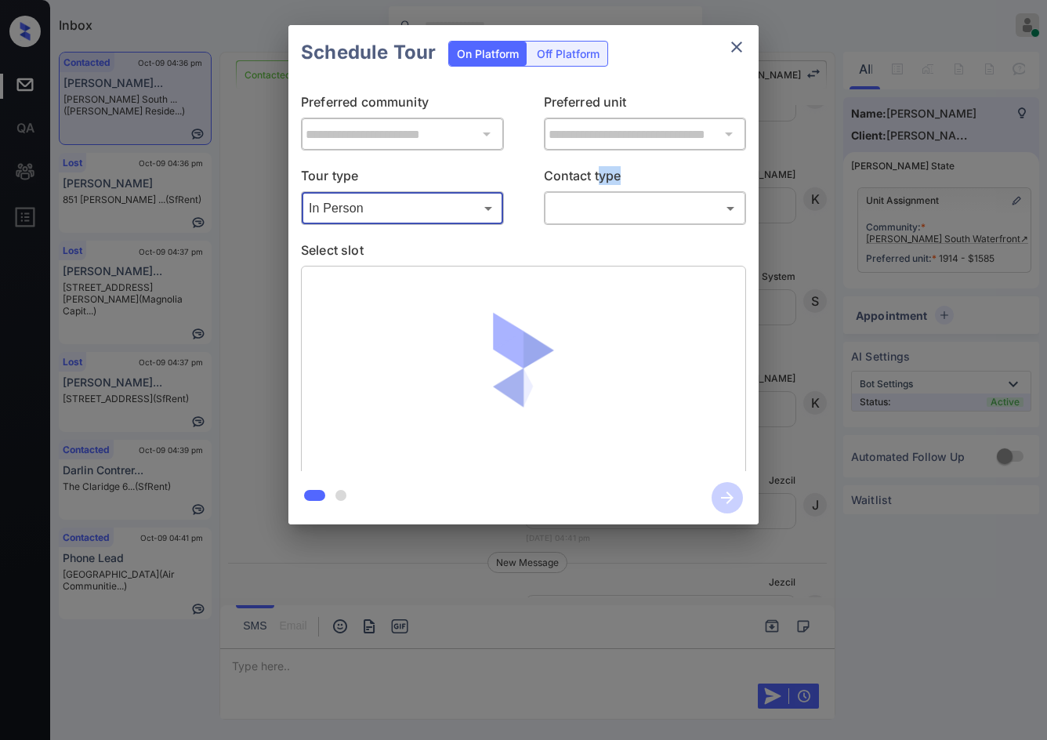
click at [601, 191] on div "Contact type ​ ​" at bounding box center [645, 195] width 203 height 59
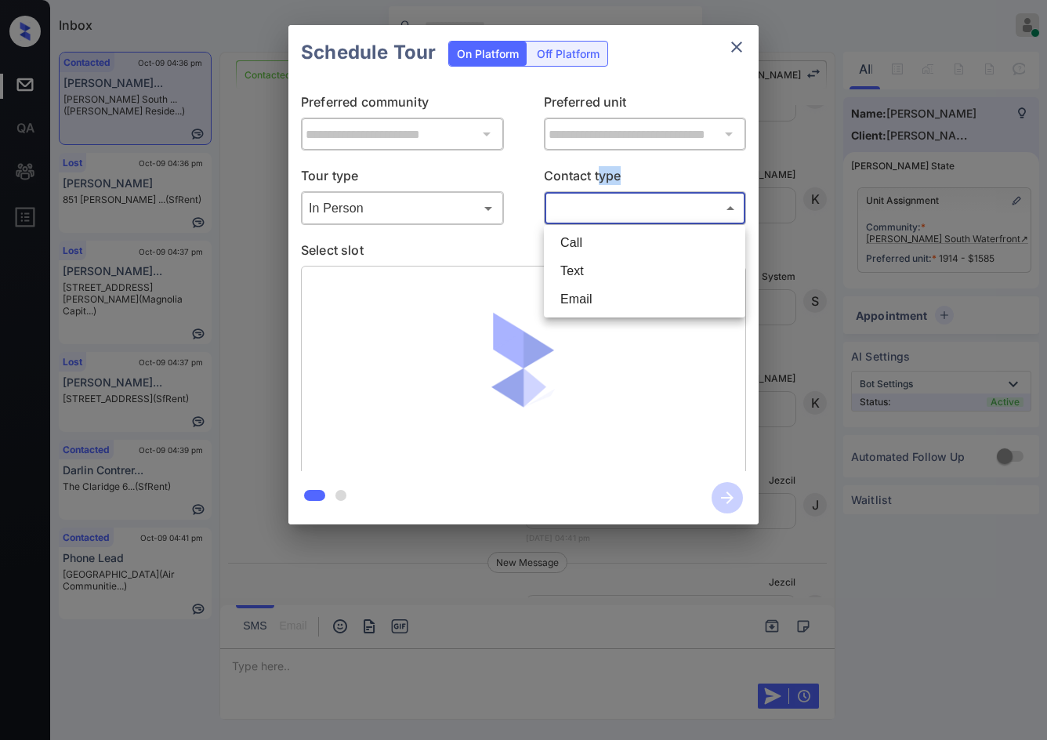
click at [615, 209] on body "Inbox Jezcil Usanastre Online Set yourself offline Set yourself on break Profil…" at bounding box center [523, 370] width 1047 height 740
click at [640, 267] on li "Text" at bounding box center [645, 271] width 194 height 28
type input "****"
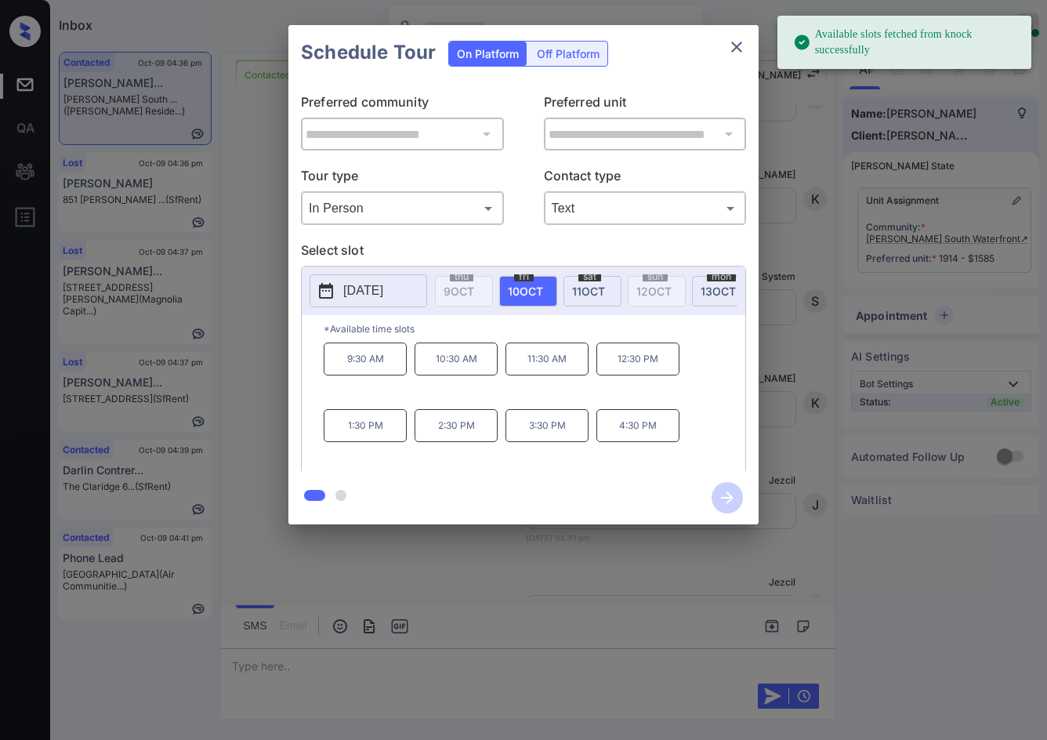
click at [297, 359] on div "**********" at bounding box center [524, 275] width 470 height 391
click at [255, 356] on div "**********" at bounding box center [523, 275] width 1047 height 550
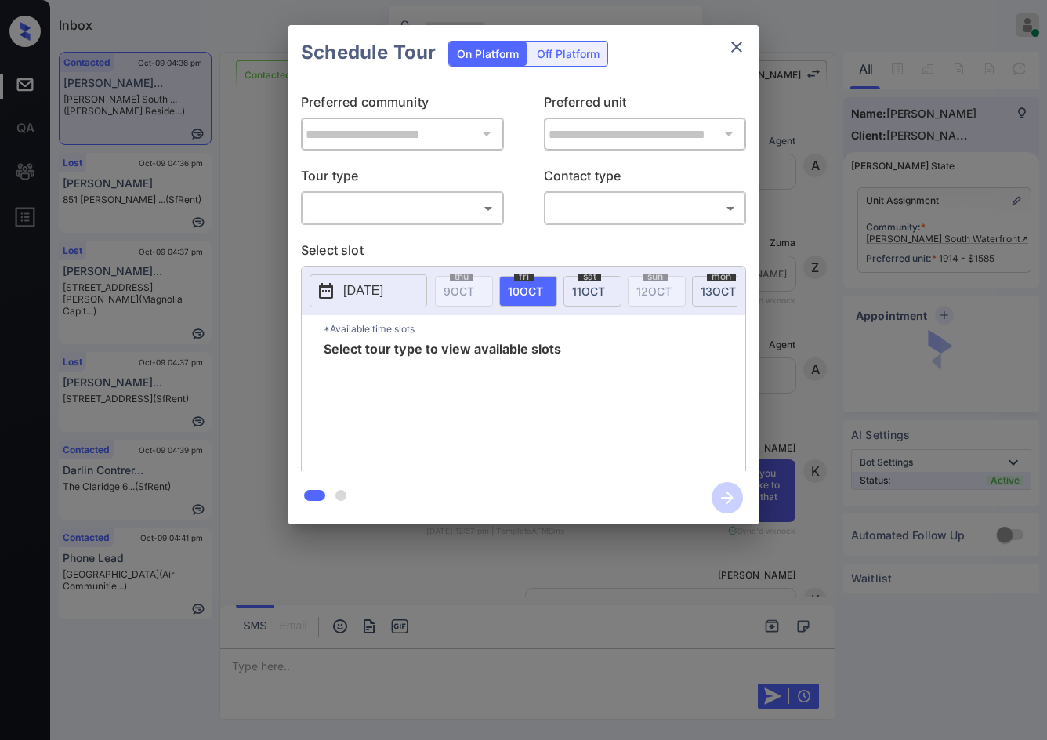
scroll to position [3845, 0]
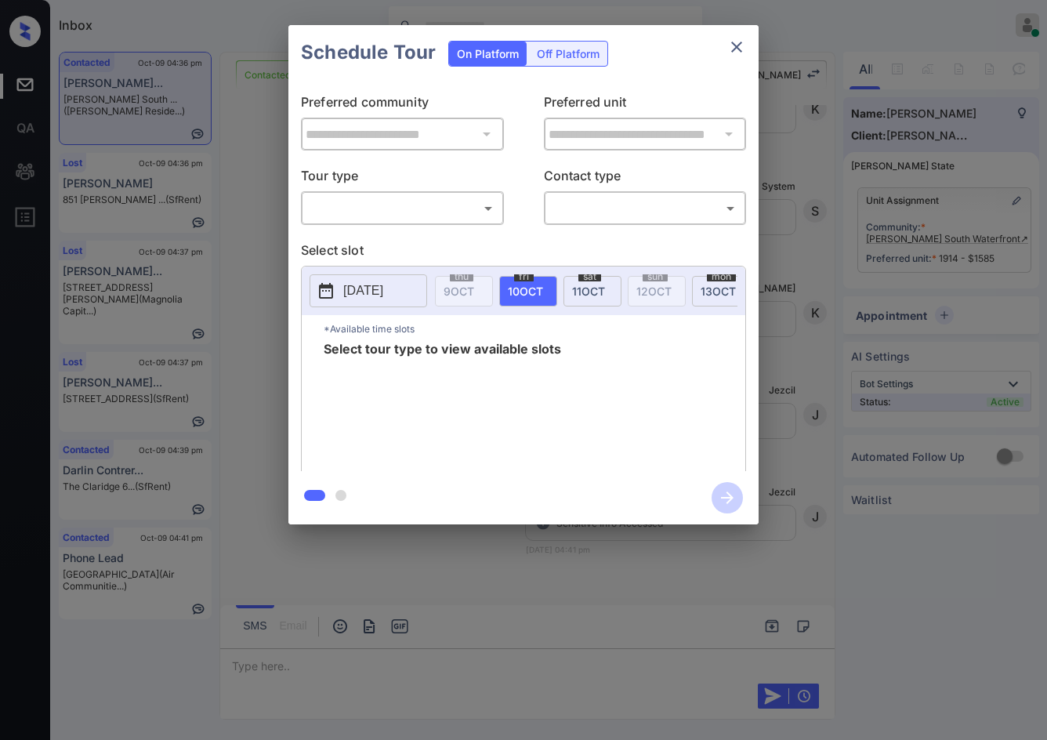
click at [441, 211] on body "Inbox Jezcil Usanastre Online Set yourself offline Set yourself on break Profil…" at bounding box center [523, 370] width 1047 height 740
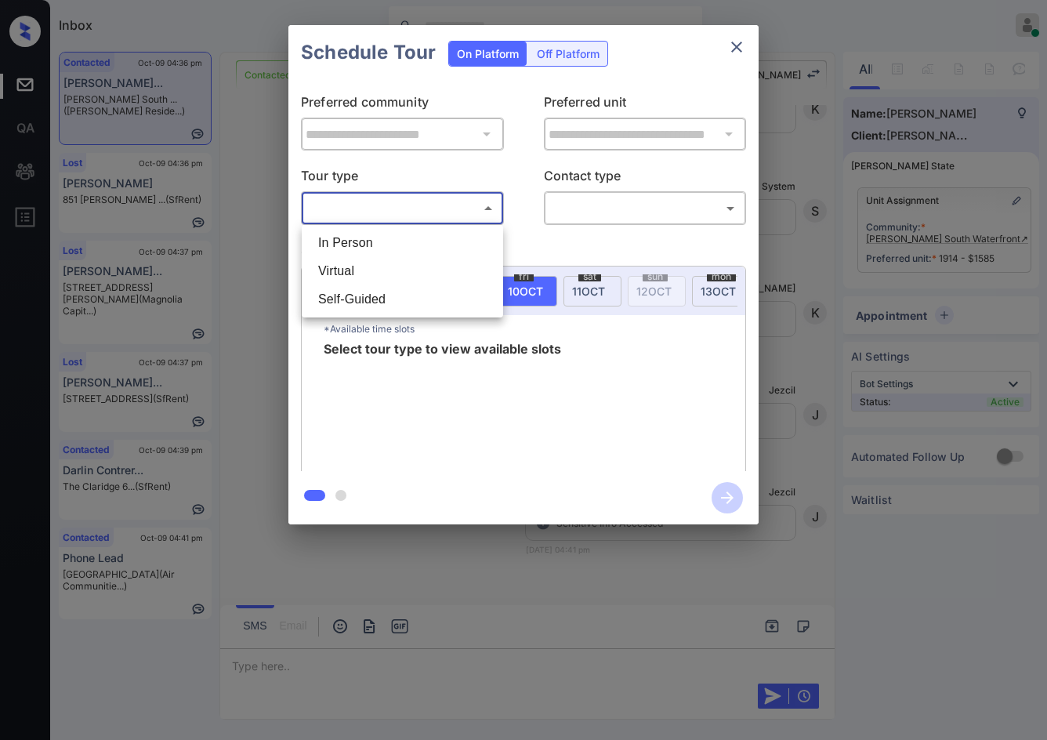
drag, startPoint x: 441, startPoint y: 211, endPoint x: 460, endPoint y: 252, distance: 44.9
click at [459, 258] on li "Virtual" at bounding box center [403, 271] width 194 height 28
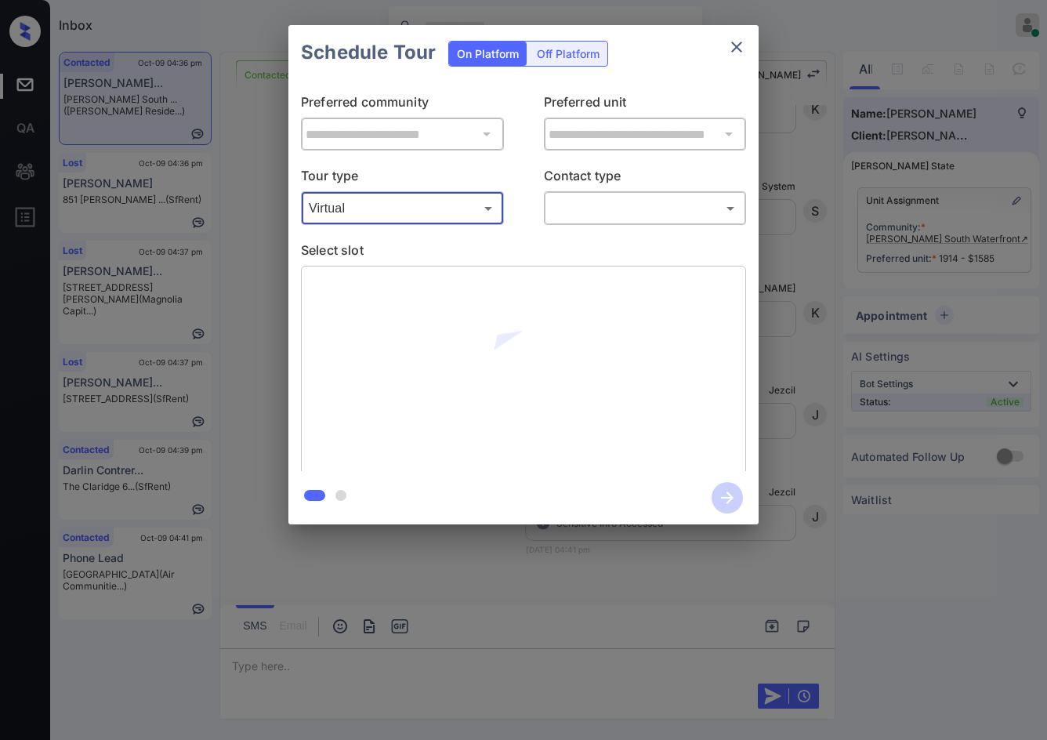
click at [470, 223] on div "Virtual ******* ​" at bounding box center [402, 208] width 203 height 34
drag, startPoint x: 455, startPoint y: 239, endPoint x: 465, endPoint y: 220, distance: 22.1
click at [454, 238] on div "**********" at bounding box center [524, 275] width 470 height 391
click at [466, 220] on body "Inbox Jezcil Usanastre Online Set yourself offline Set yourself on break Profil…" at bounding box center [523, 370] width 1047 height 740
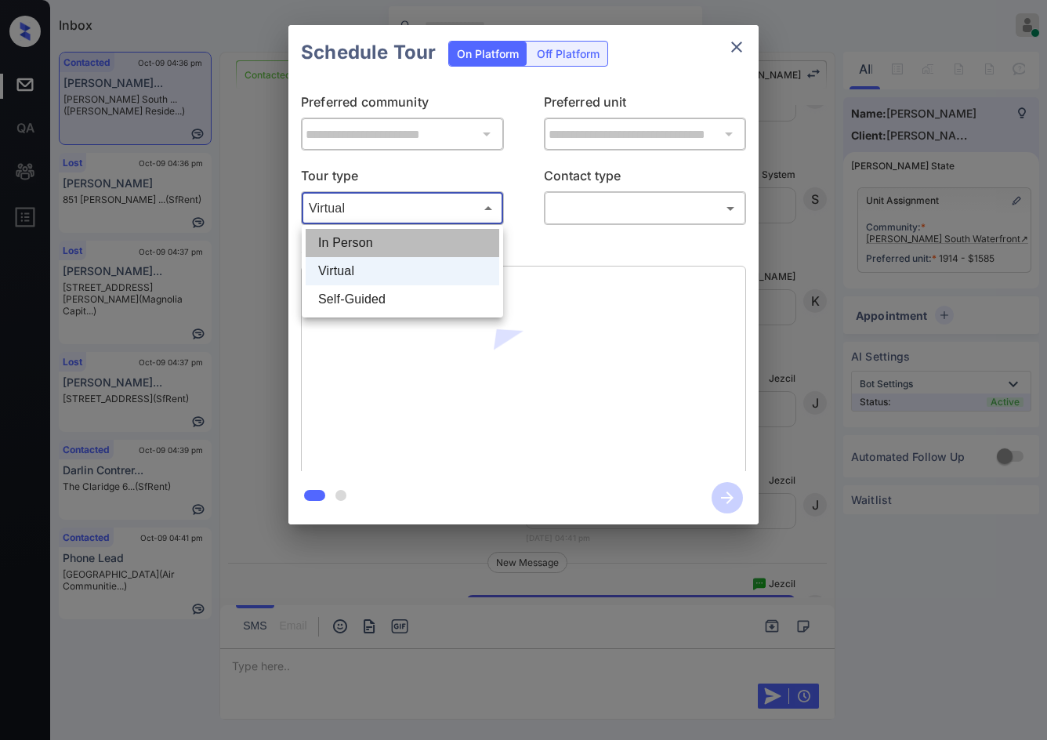
click at [458, 236] on li "In Person" at bounding box center [403, 243] width 194 height 28
type input "********"
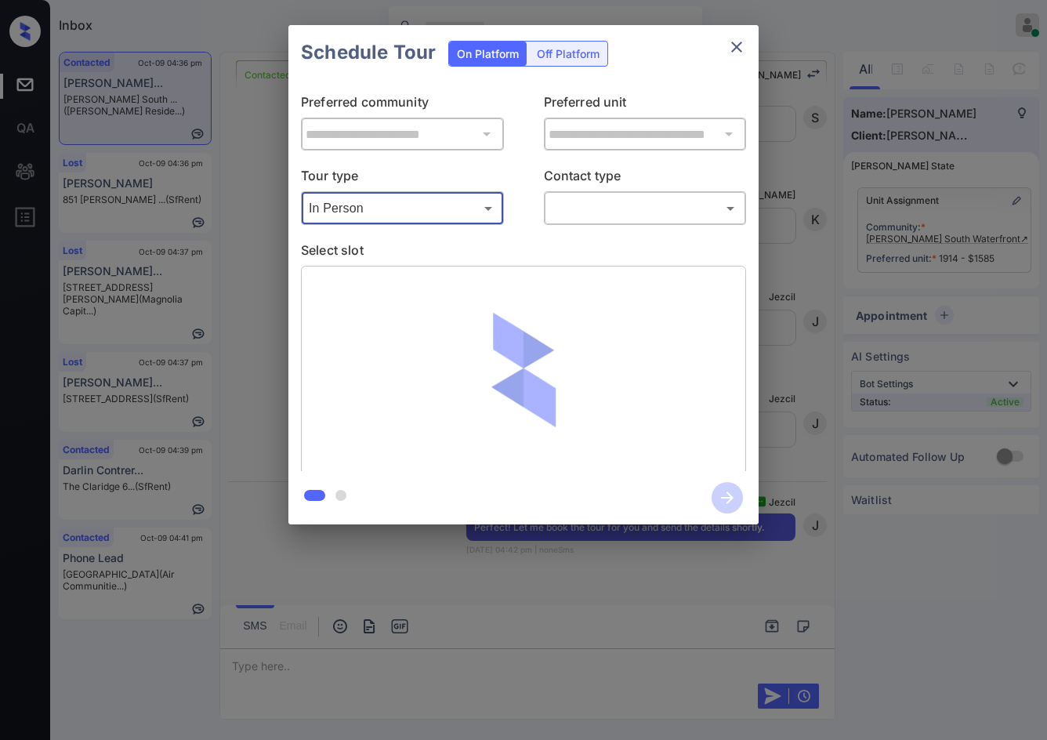
click at [567, 209] on body "Inbox Jezcil Usanastre Online Set yourself offline Set yourself on break Profil…" at bounding box center [523, 370] width 1047 height 740
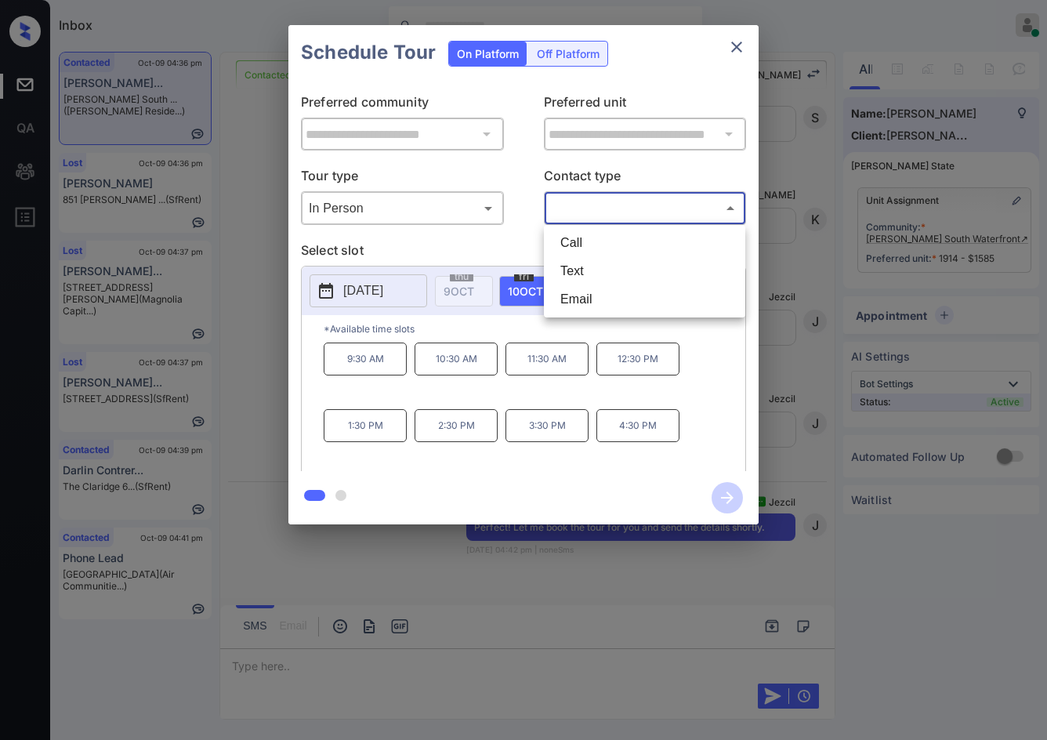
click at [619, 266] on li "Text" at bounding box center [645, 271] width 194 height 28
type input "****"
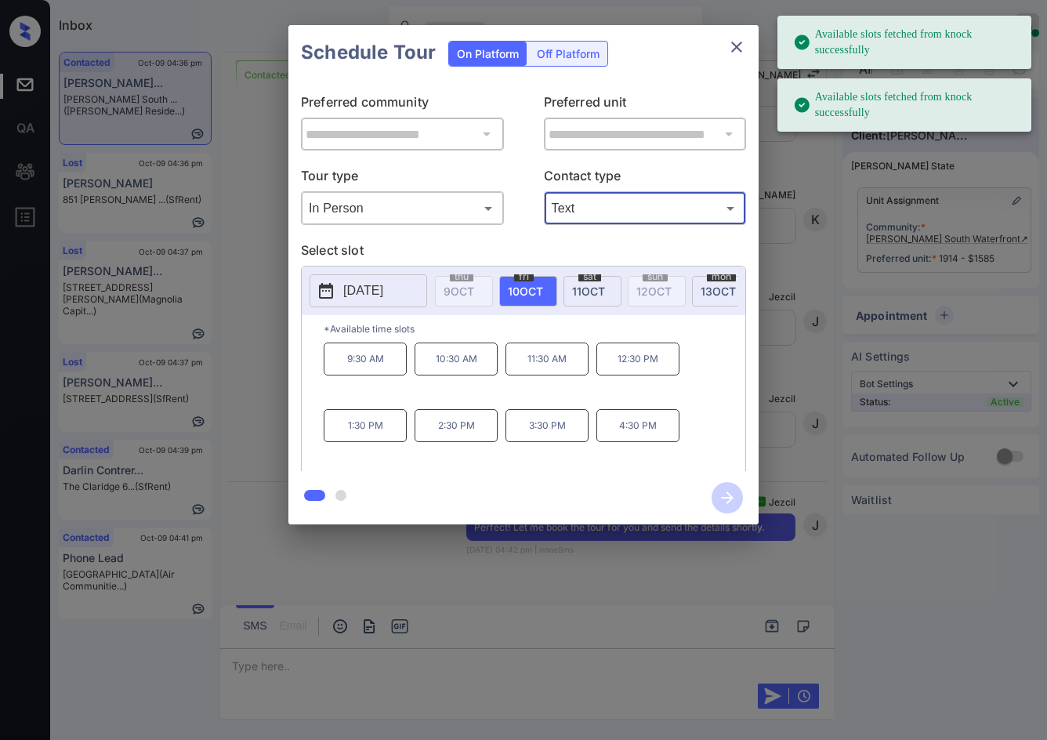
click at [372, 366] on p "9:30 AM" at bounding box center [365, 359] width 83 height 33
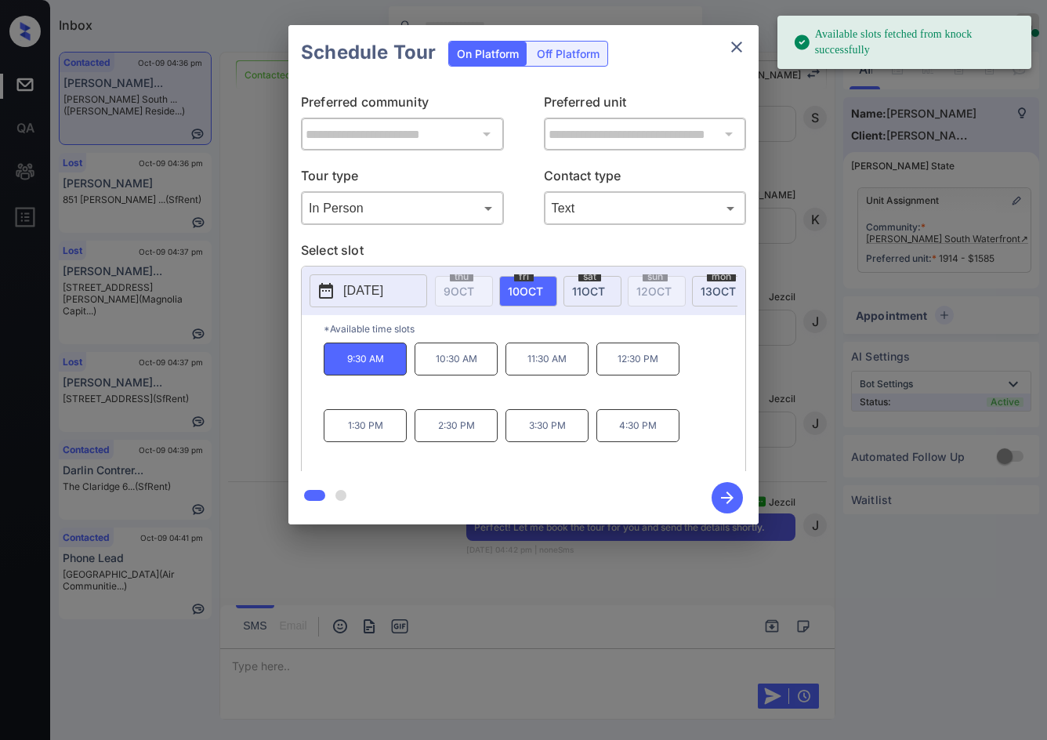
click at [725, 495] on icon "button" at bounding box center [727, 497] width 31 height 31
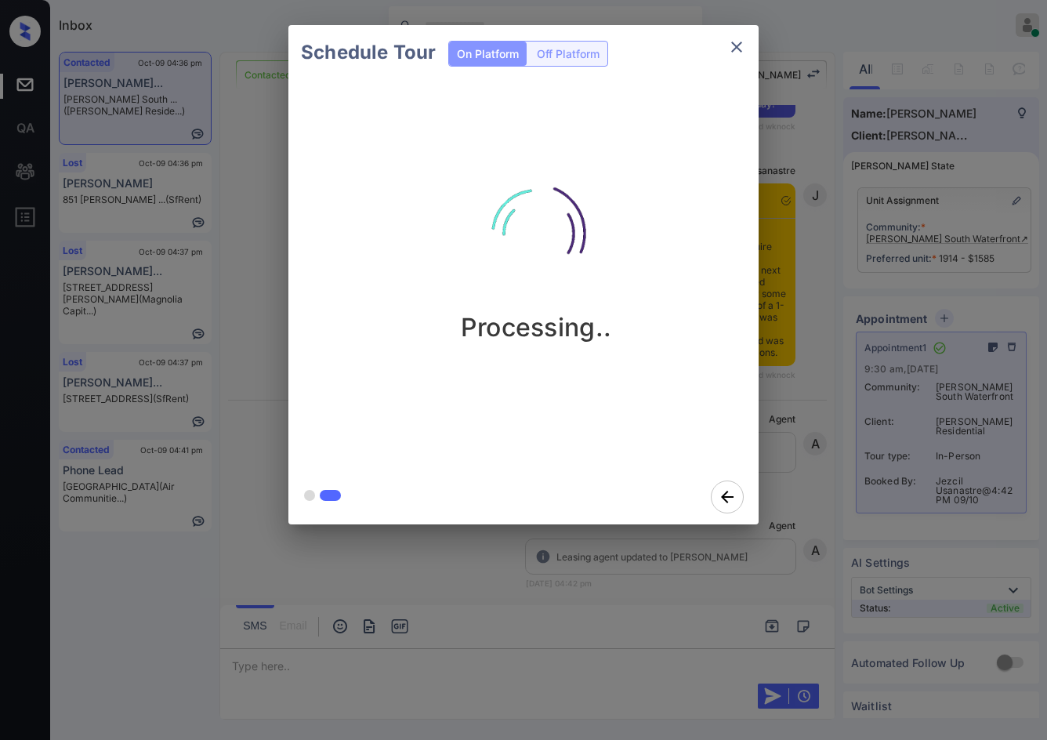
scroll to position [4738, 0]
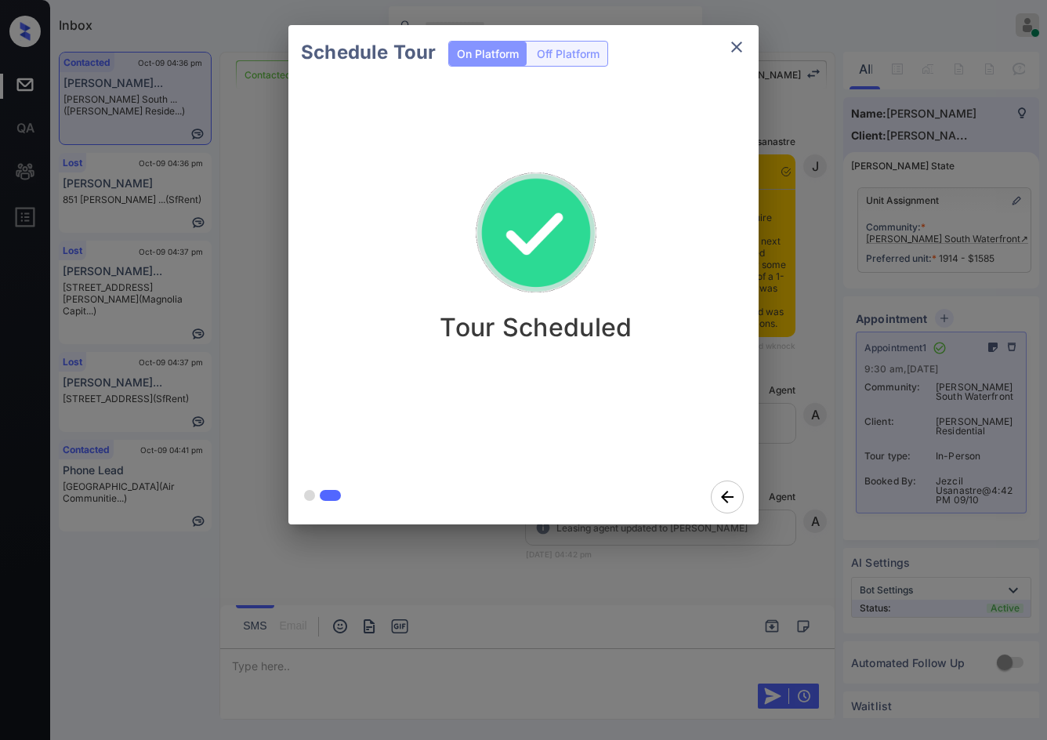
click at [257, 421] on div "Schedule Tour On Platform Off Platform Tour Scheduled" at bounding box center [523, 275] width 1047 height 550
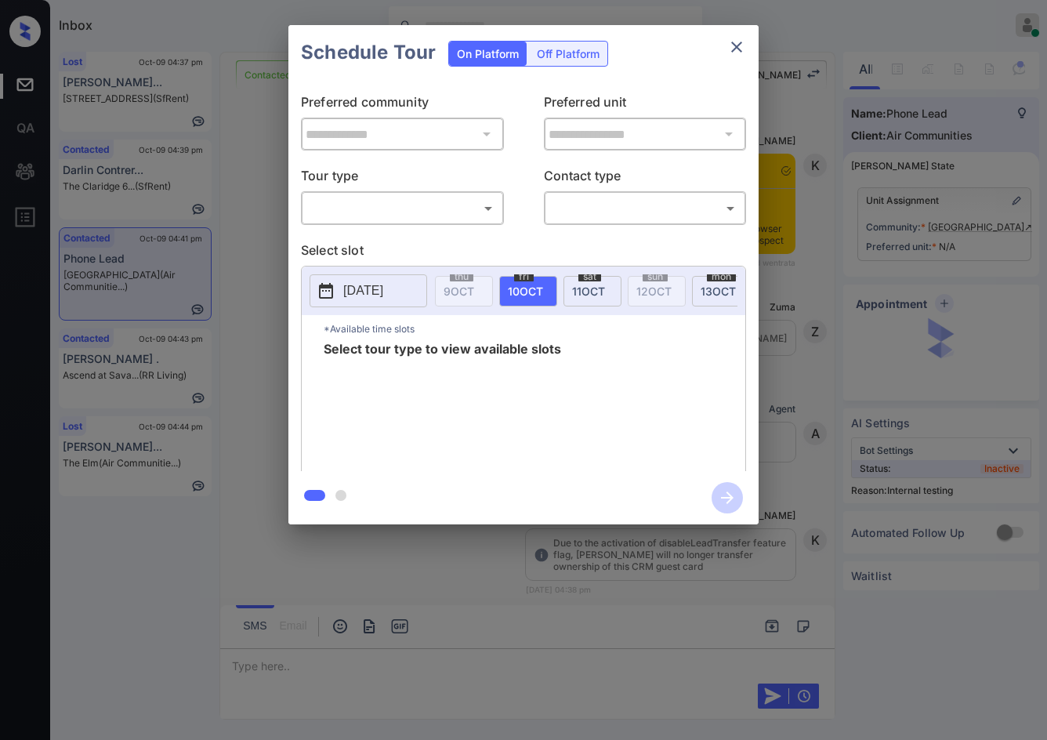
scroll to position [3587, 0]
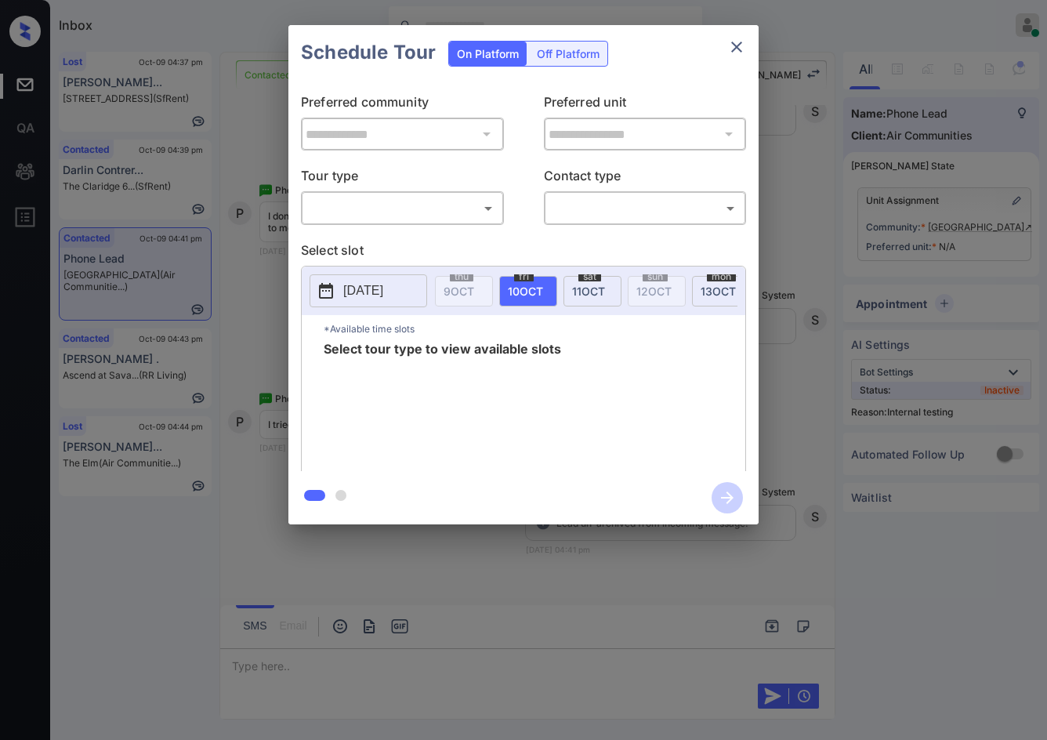
click at [417, 210] on body "Inbox Jezcil Usanastre Online Set yourself offline Set yourself on break Profil…" at bounding box center [523, 370] width 1047 height 740
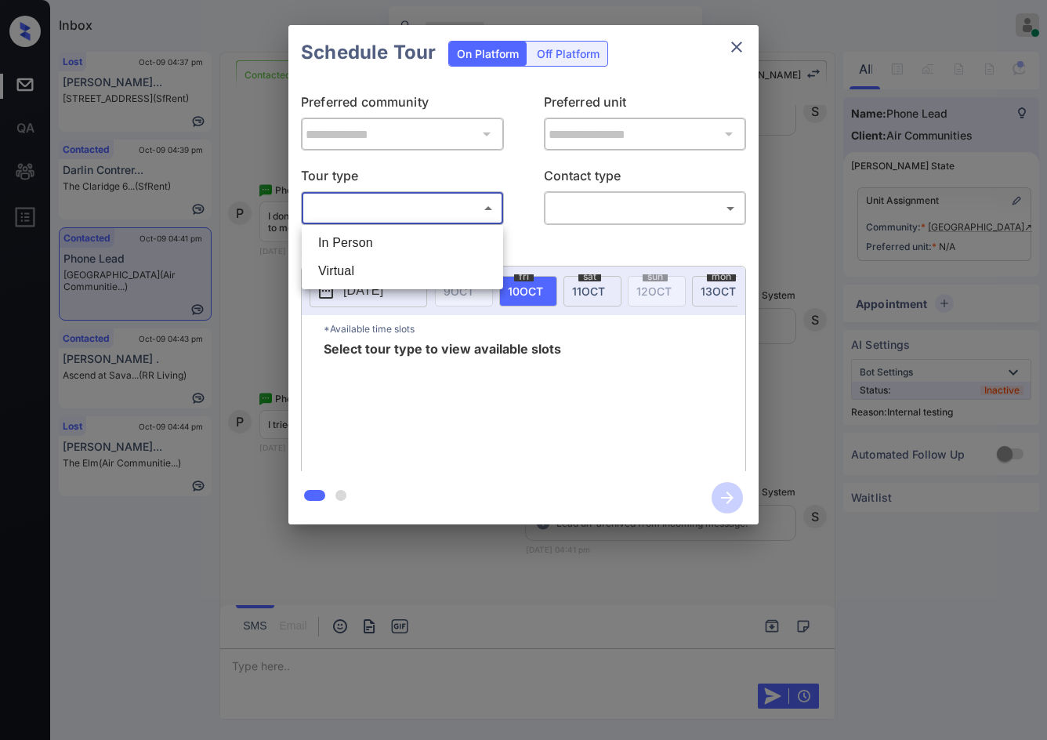
click at [412, 224] on div at bounding box center [523, 370] width 1047 height 740
click at [481, 212] on body "Inbox Jezcil Usanastre Online Set yourself offline Set yourself on break Profil…" at bounding box center [523, 370] width 1047 height 740
click at [473, 241] on li "In Person" at bounding box center [403, 243] width 194 height 28
type input "********"
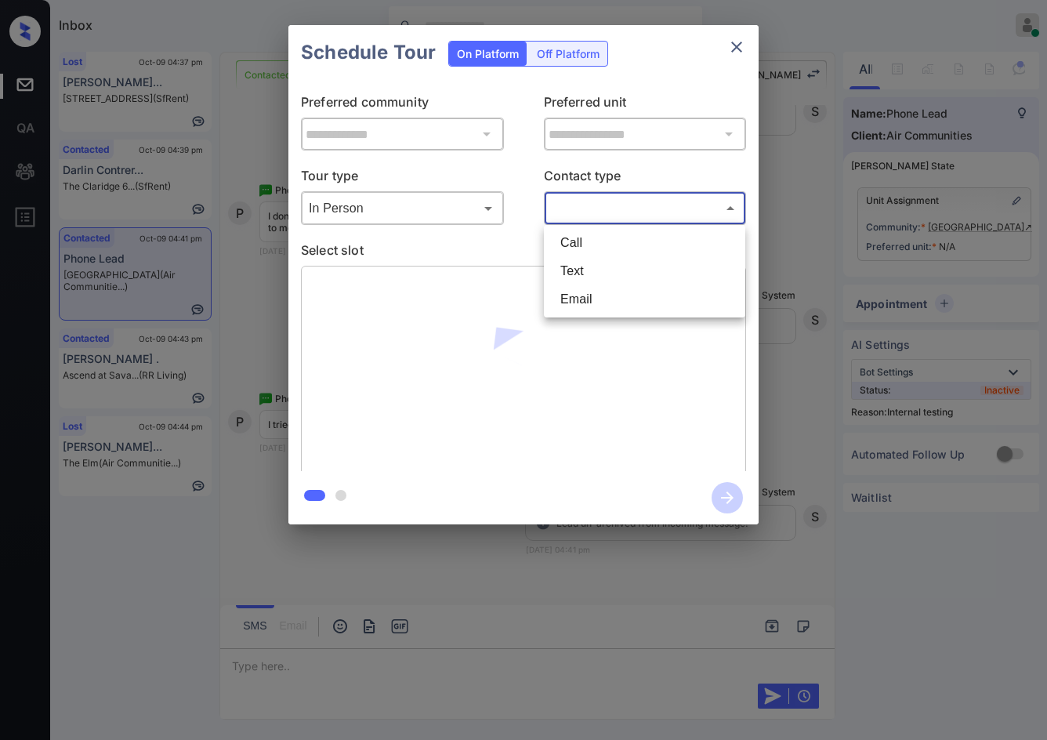
click at [653, 202] on body "Inbox Jezcil Usanastre Online Set yourself offline Set yourself on break Profil…" at bounding box center [523, 370] width 1047 height 740
click at [613, 253] on li "Call" at bounding box center [645, 243] width 194 height 28
click at [618, 225] on div "Call **** ​" at bounding box center [645, 208] width 203 height 34
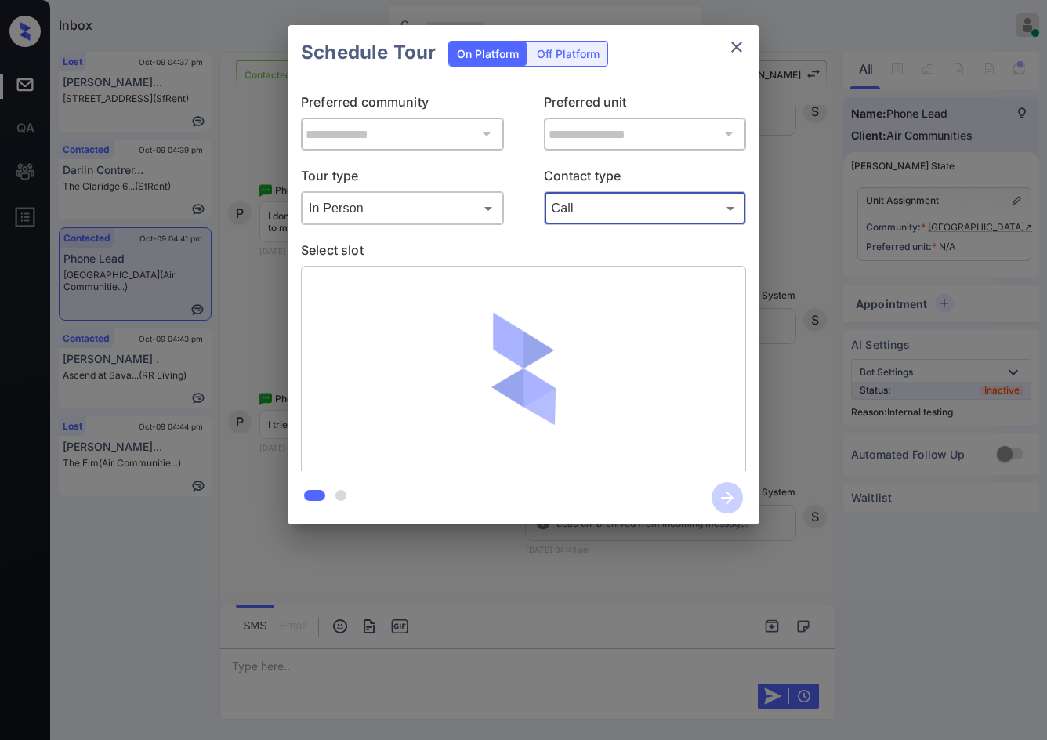
click at [621, 212] on body "Inbox Jezcil Usanastre Online Set yourself offline Set yourself on break Profil…" at bounding box center [523, 370] width 1047 height 740
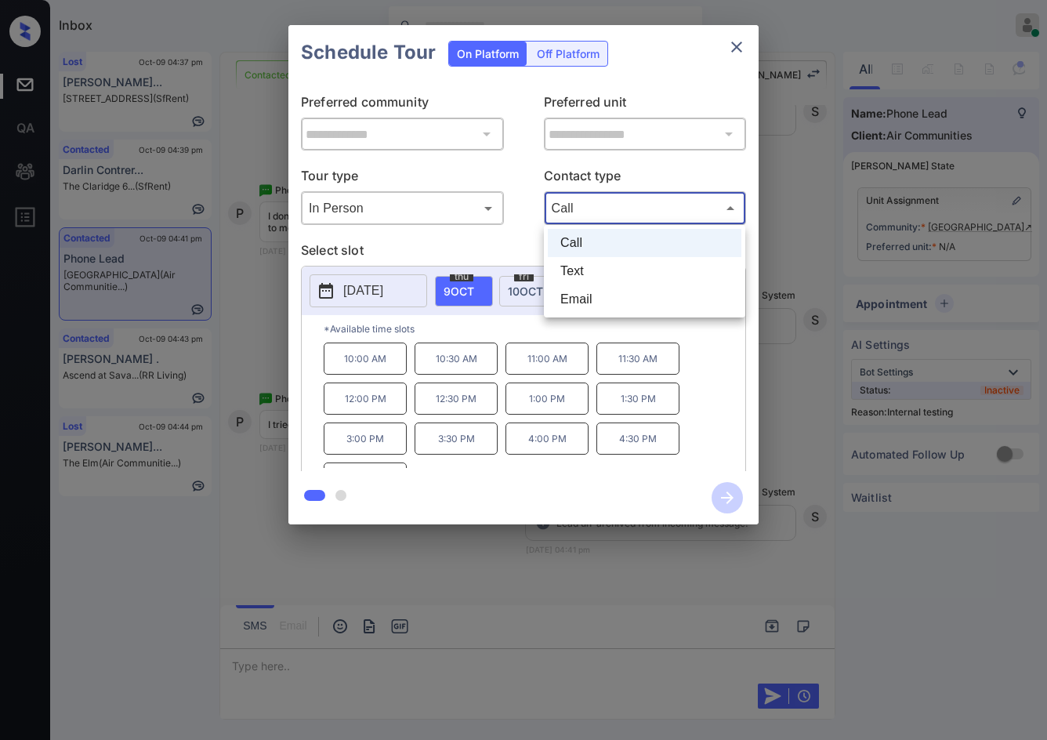
click at [626, 286] on li "Email" at bounding box center [645, 299] width 194 height 28
type input "*****"
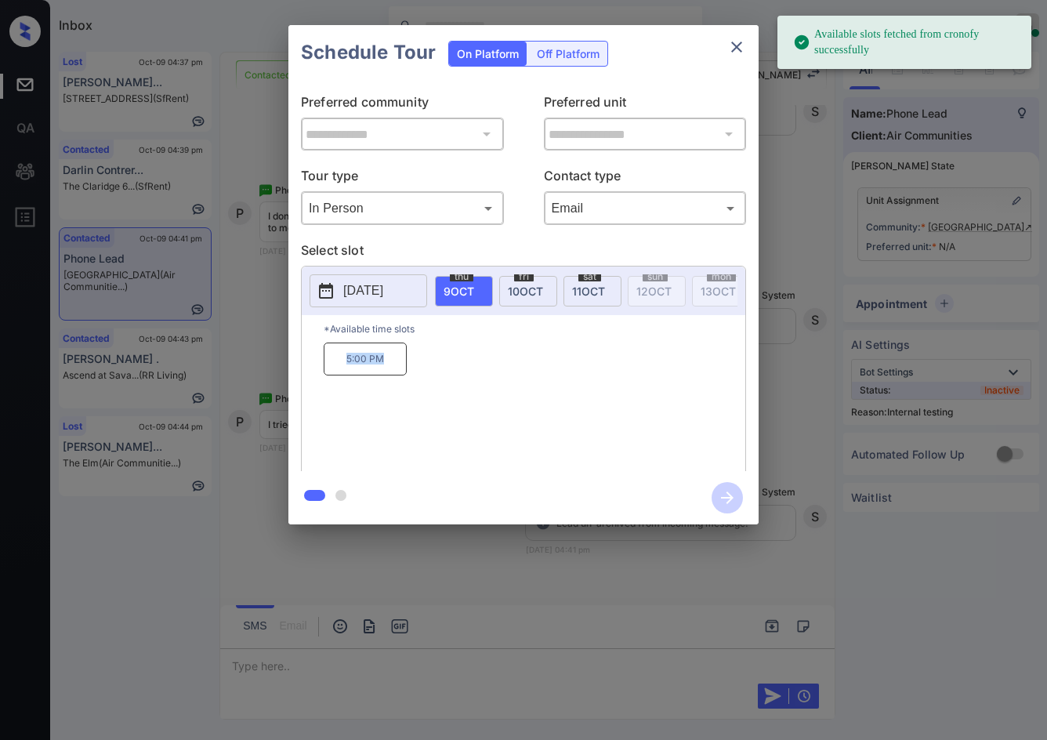
drag, startPoint x: 311, startPoint y: 373, endPoint x: 390, endPoint y: 376, distance: 78.4
click at [390, 376] on div "*Available time slots 5:00 PM" at bounding box center [524, 395] width 444 height 161
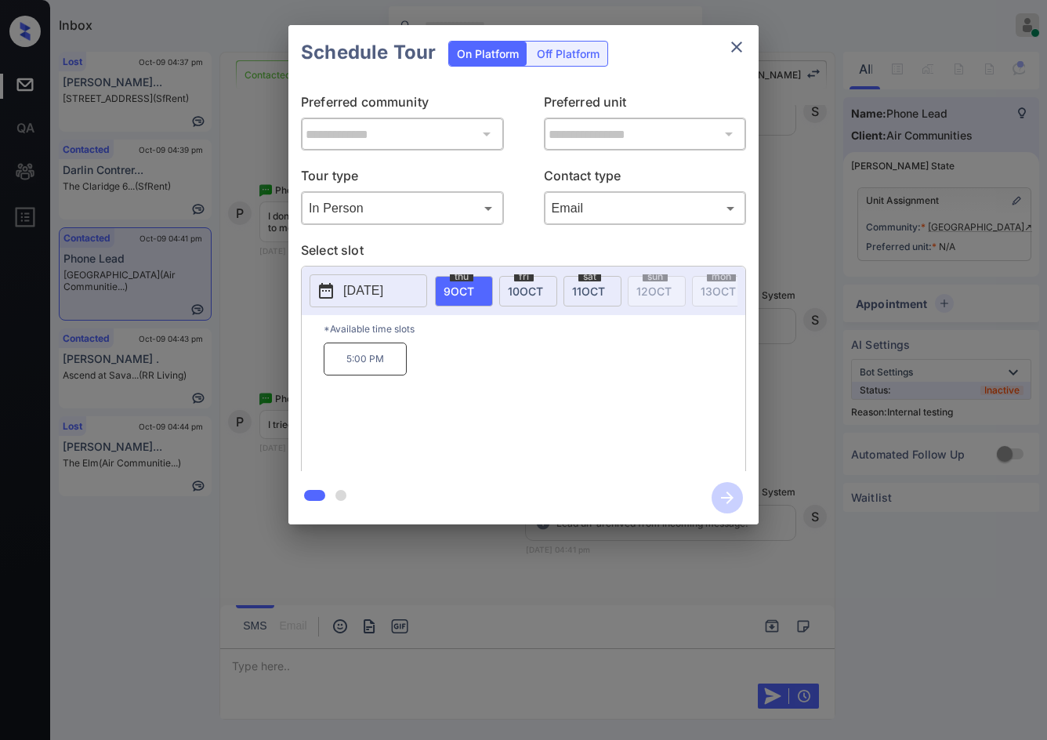
click at [227, 321] on div "**********" at bounding box center [523, 275] width 1047 height 550
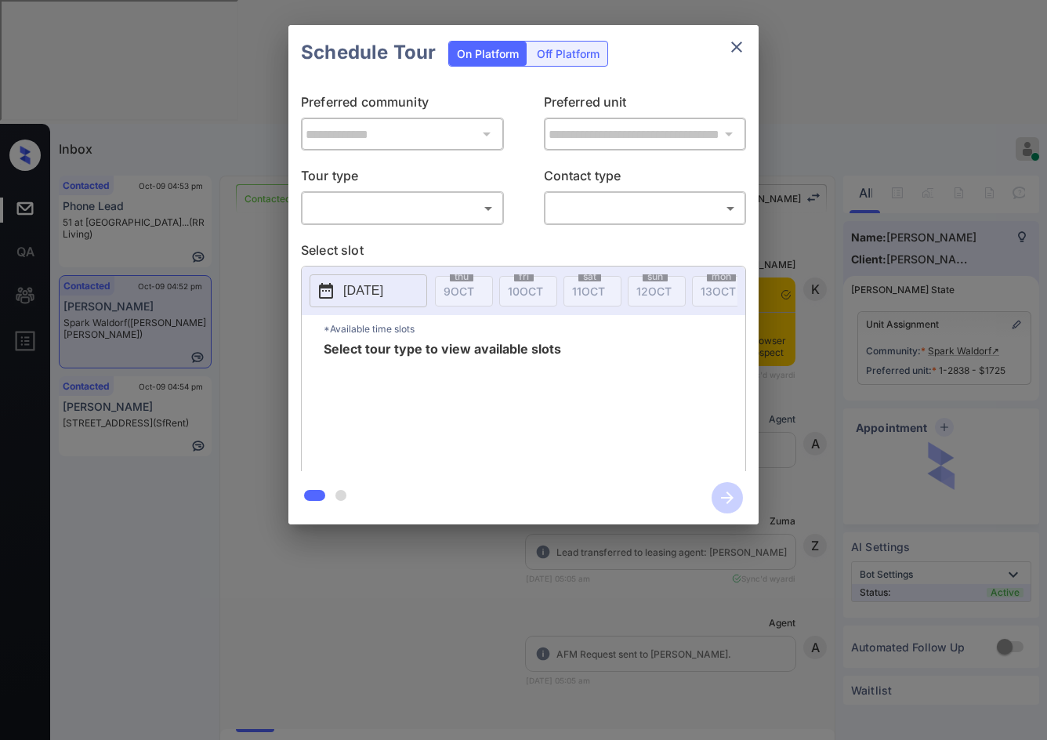
scroll to position [2909, 0]
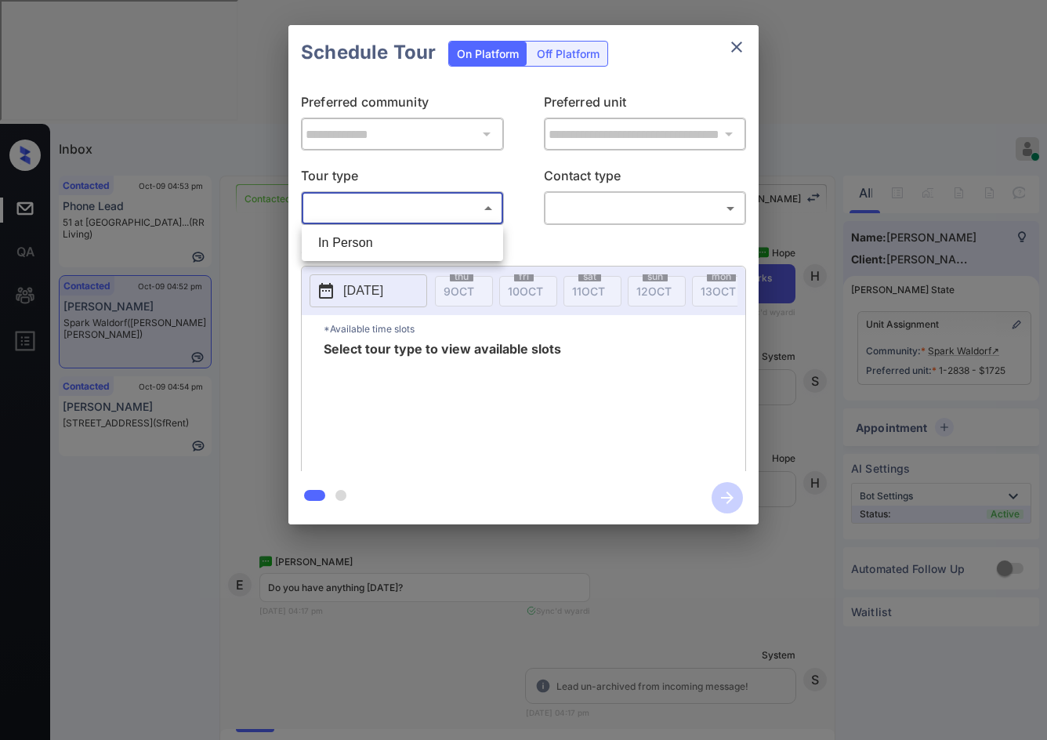
click at [434, 216] on body "Inbox Jezcil Usanastre Online Set yourself offline Set yourself on break Profil…" at bounding box center [523, 370] width 1047 height 740
click at [434, 231] on li "In Person" at bounding box center [403, 243] width 194 height 28
type input "********"
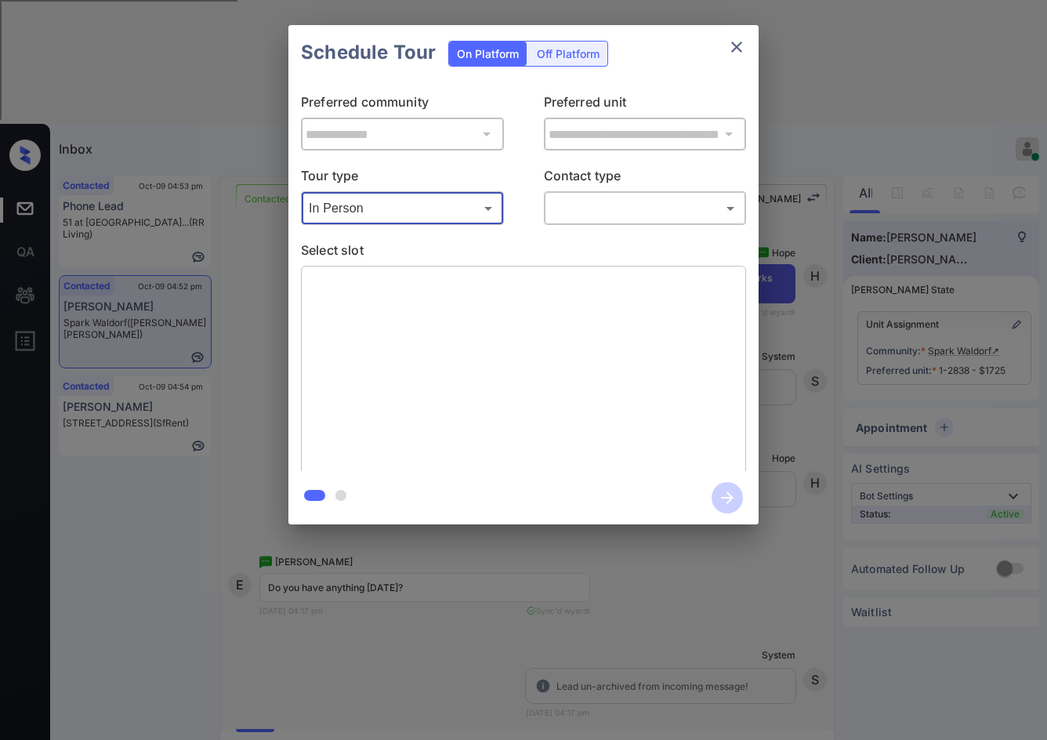
click at [688, 204] on body "Inbox Jezcil Usanastre Online Set yourself offline Set yourself on break Profil…" at bounding box center [523, 370] width 1047 height 740
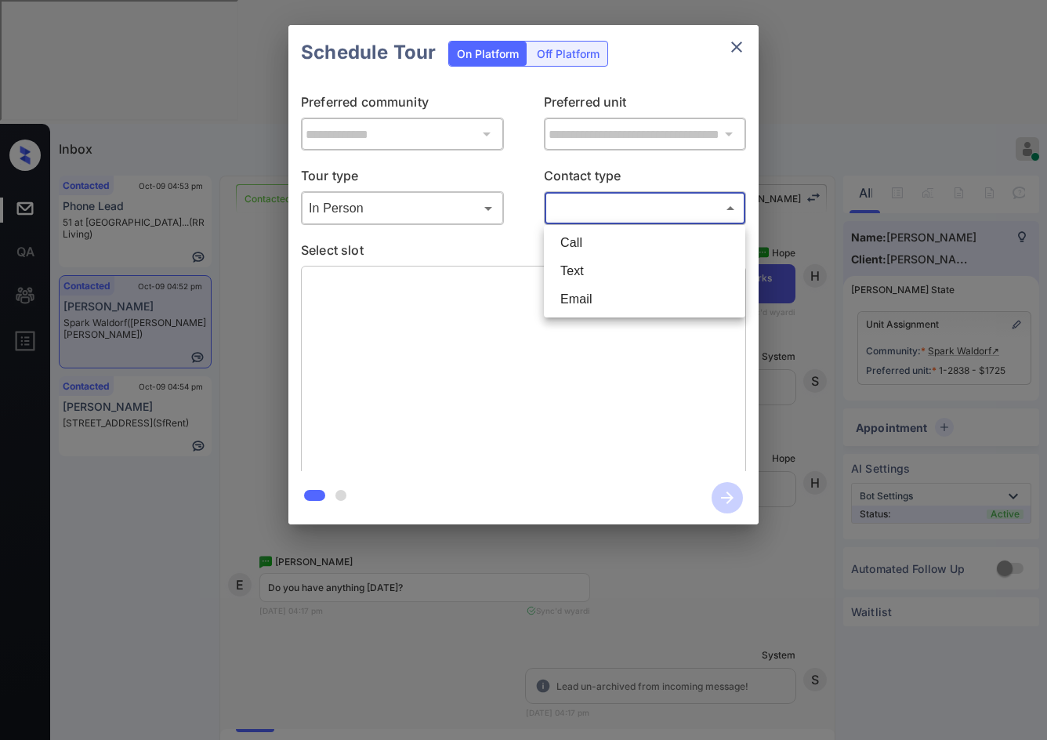
click at [641, 274] on li "Text" at bounding box center [645, 271] width 194 height 28
type input "****"
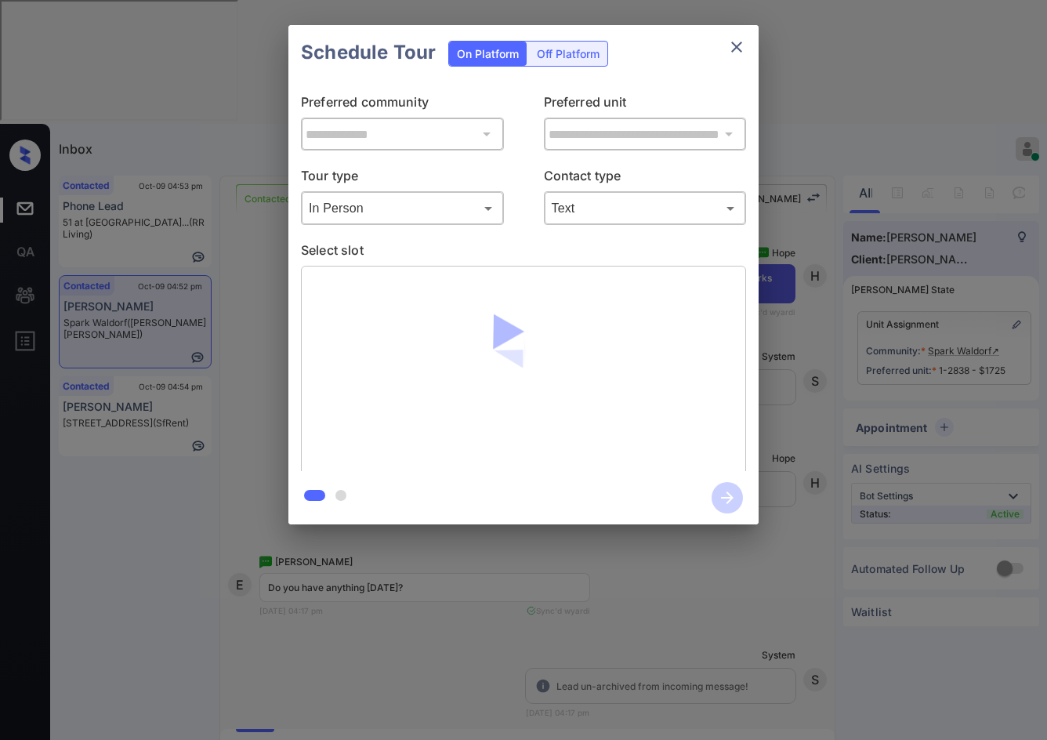
click at [697, 347] on div at bounding box center [523, 370] width 445 height 209
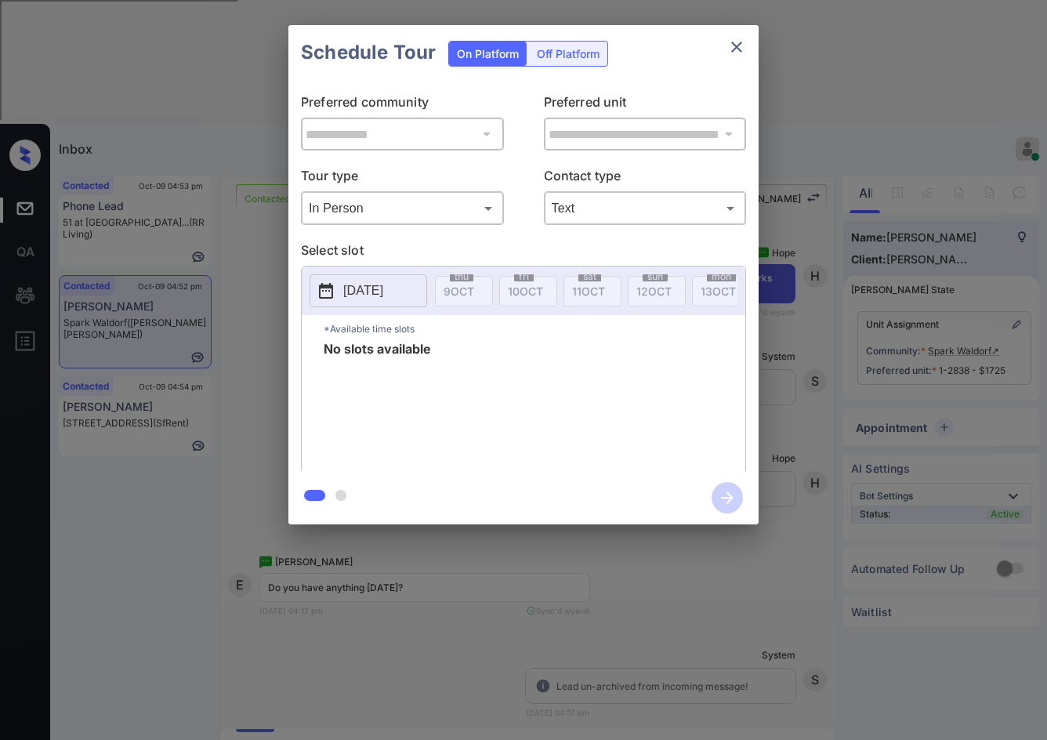
click at [376, 289] on p "[DATE]" at bounding box center [363, 290] width 40 height 19
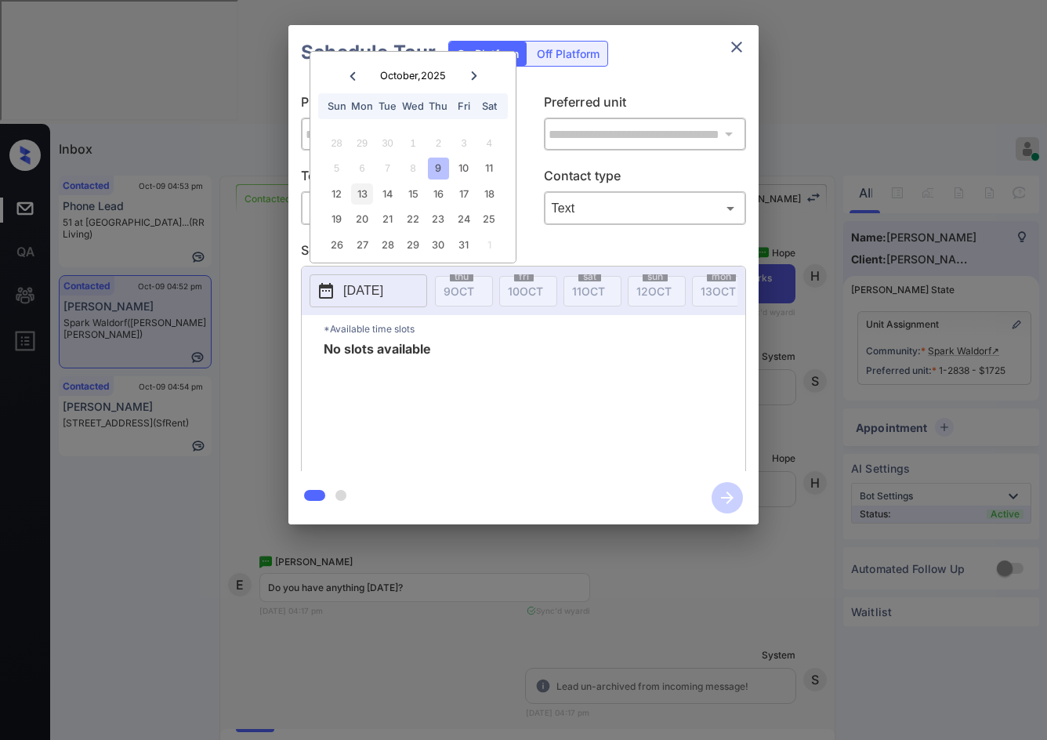
click at [353, 200] on div "13" at bounding box center [361, 193] width 21 height 21
click at [258, 281] on div "**********" at bounding box center [523, 275] width 1047 height 550
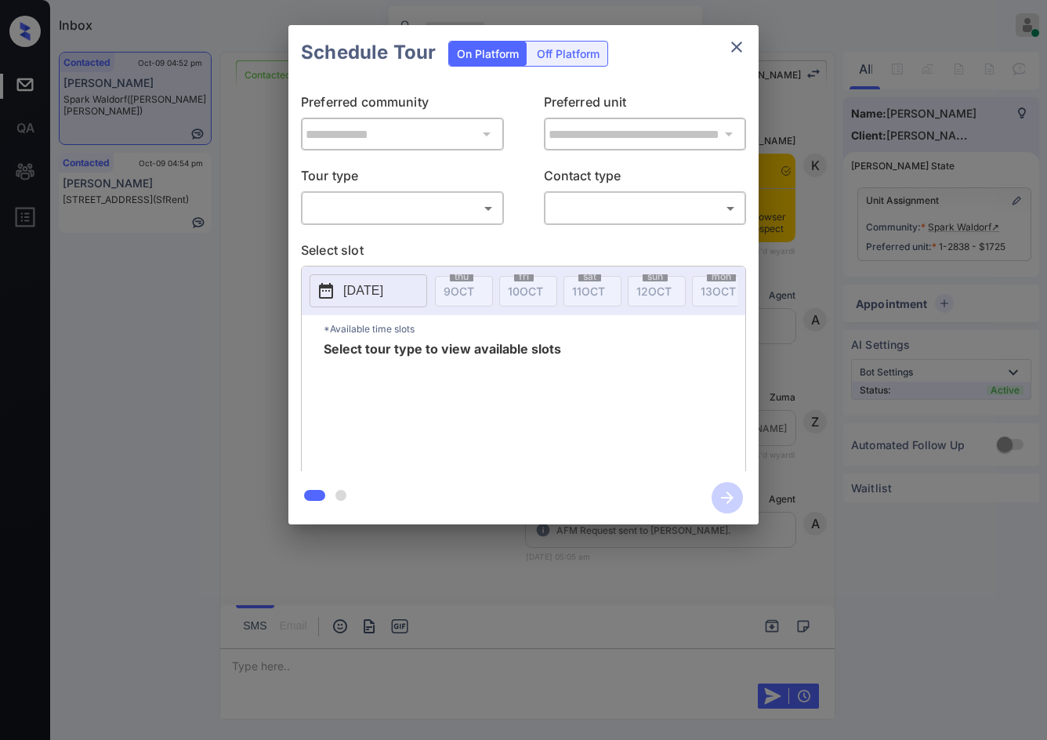
scroll to position [2752, 0]
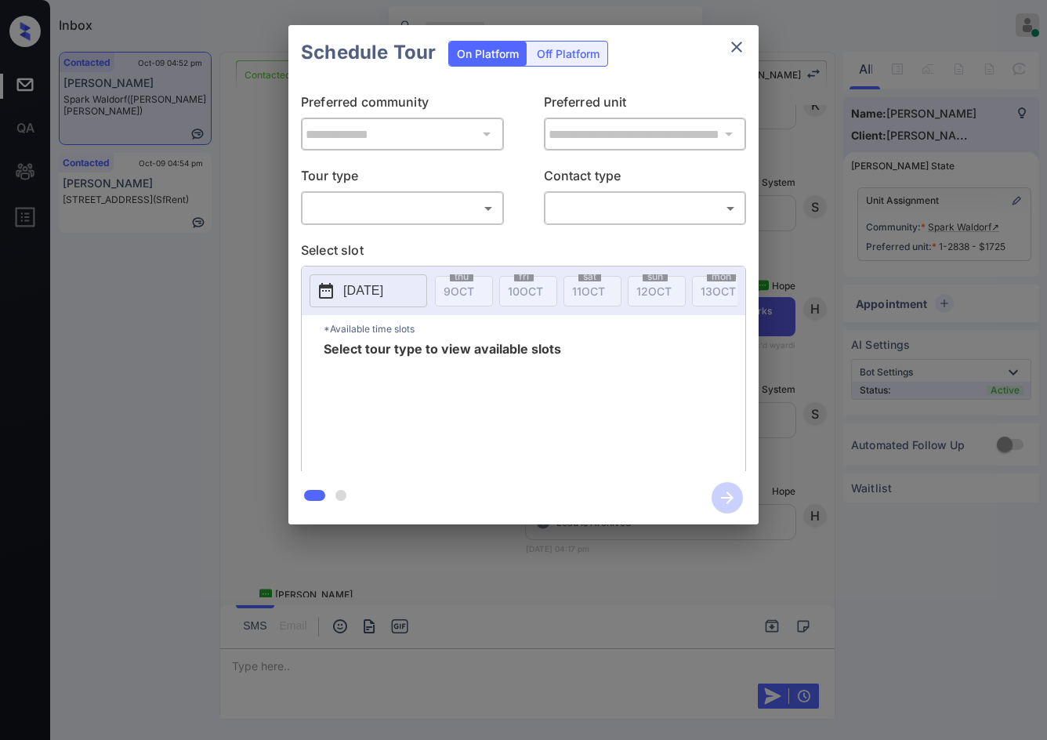
click at [435, 211] on body "Inbox Jezcil Usanastre Online Set yourself offline Set yourself on break Profil…" at bounding box center [523, 370] width 1047 height 740
click at [425, 241] on li "In Person" at bounding box center [403, 243] width 194 height 28
type input "********"
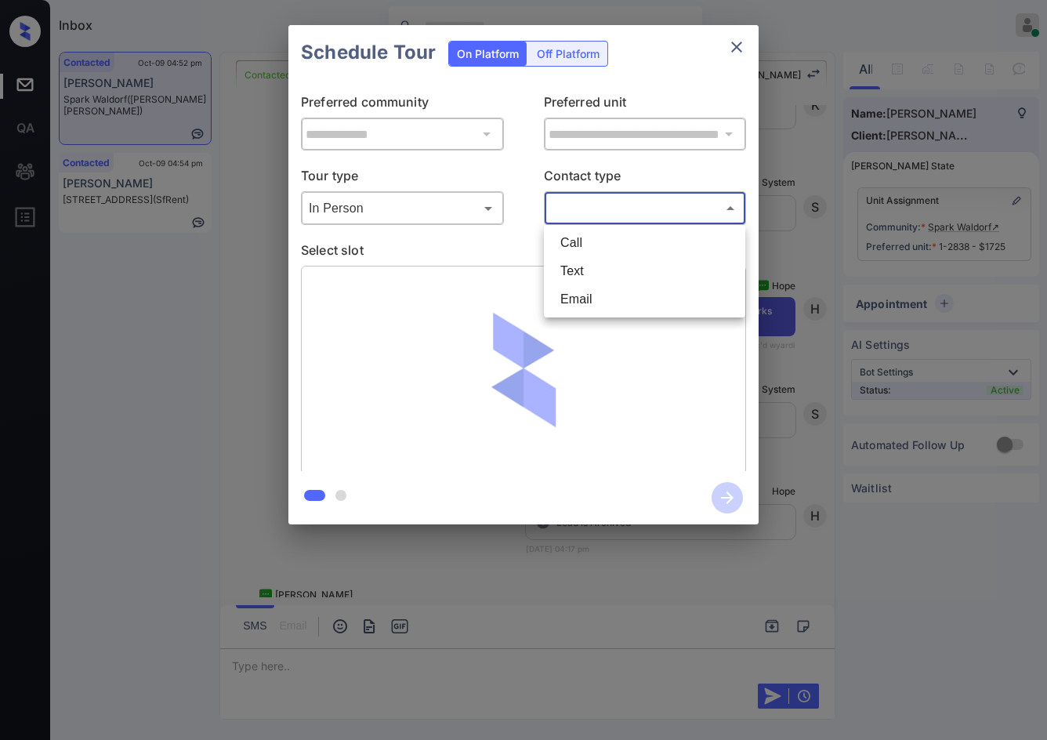
click at [594, 216] on body "Inbox Jezcil Usanastre Online Set yourself offline Set yourself on break Profil…" at bounding box center [523, 370] width 1047 height 740
click at [613, 279] on li "Text" at bounding box center [645, 271] width 194 height 28
type input "****"
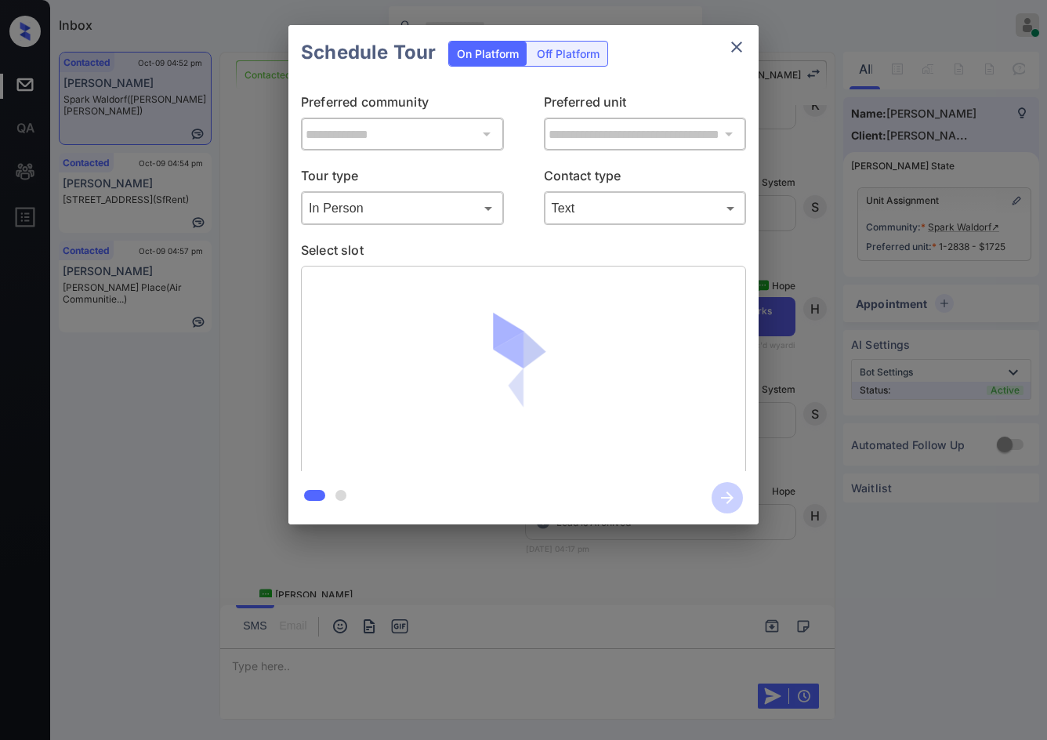
click at [582, 302] on img at bounding box center [524, 370] width 184 height 184
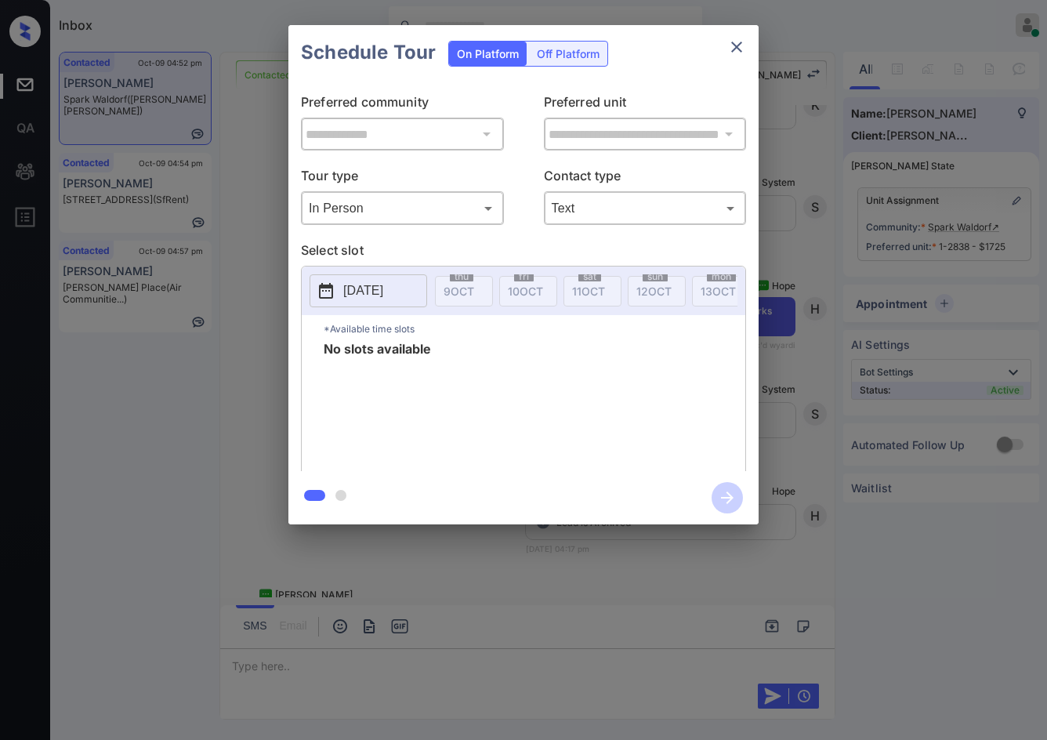
click at [380, 276] on button "2025-10-09" at bounding box center [369, 290] width 118 height 33
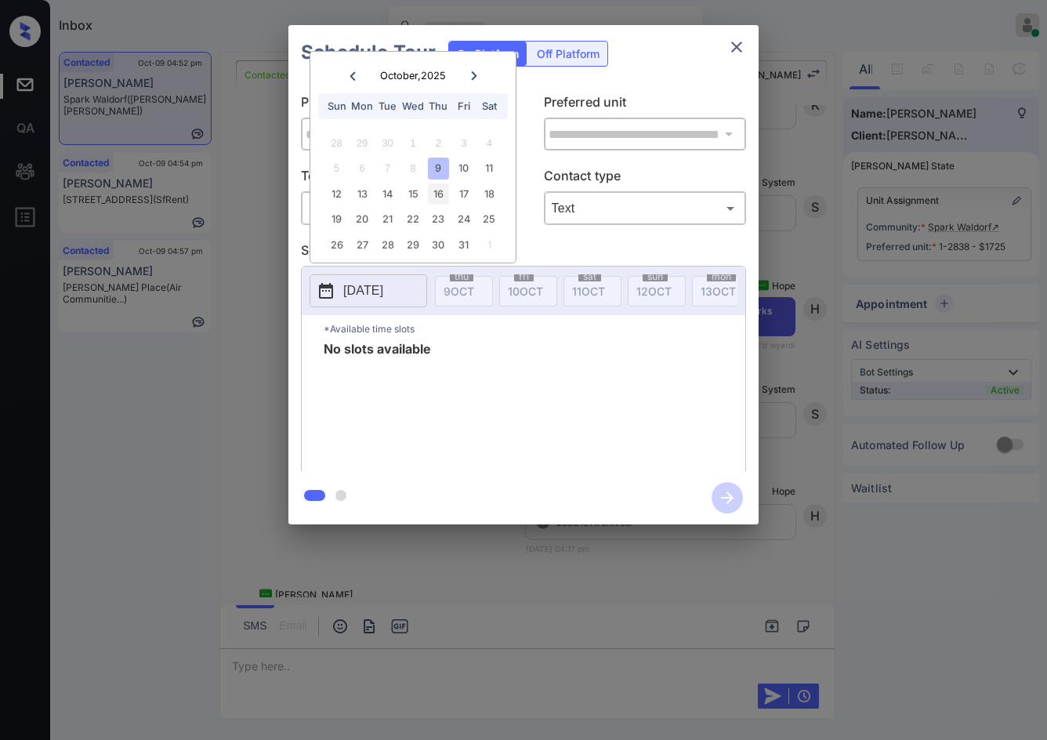
click at [428, 201] on div "16" at bounding box center [438, 193] width 21 height 21
click at [416, 200] on div "15" at bounding box center [412, 193] width 21 height 21
click at [447, 217] on div "23" at bounding box center [438, 219] width 21 height 21
click at [387, 225] on div "21" at bounding box center [387, 219] width 21 height 21
click at [457, 233] on div "26 27 28 29 30 31 1" at bounding box center [412, 244] width 195 height 25
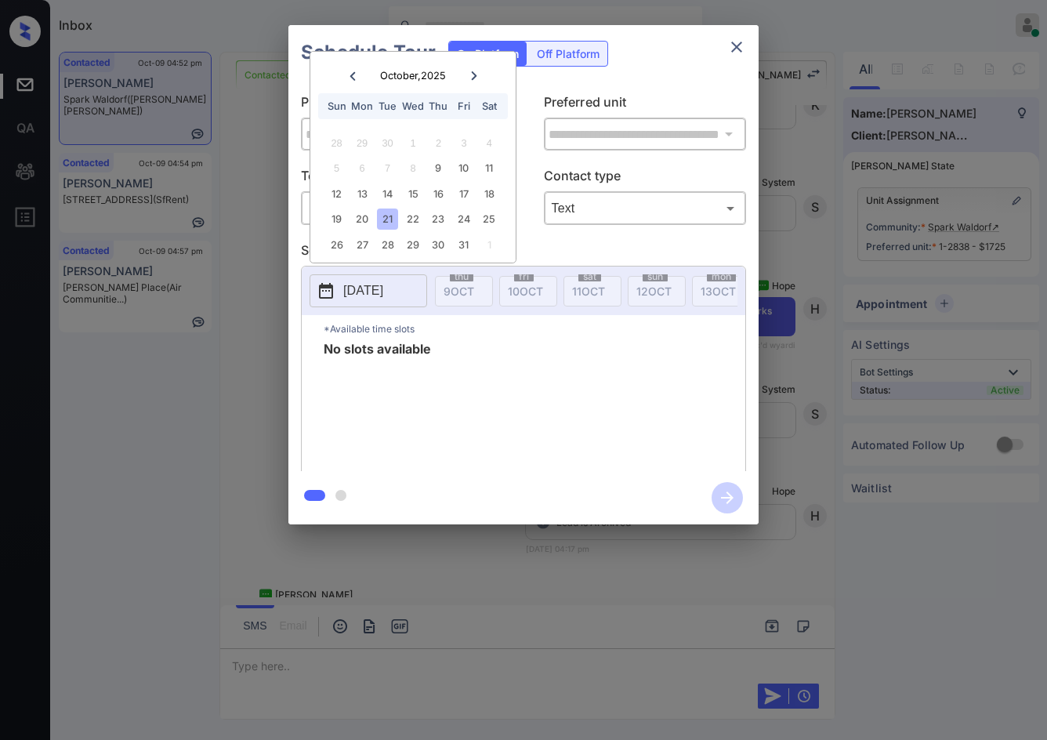
click at [251, 263] on div "**********" at bounding box center [523, 275] width 1047 height 550
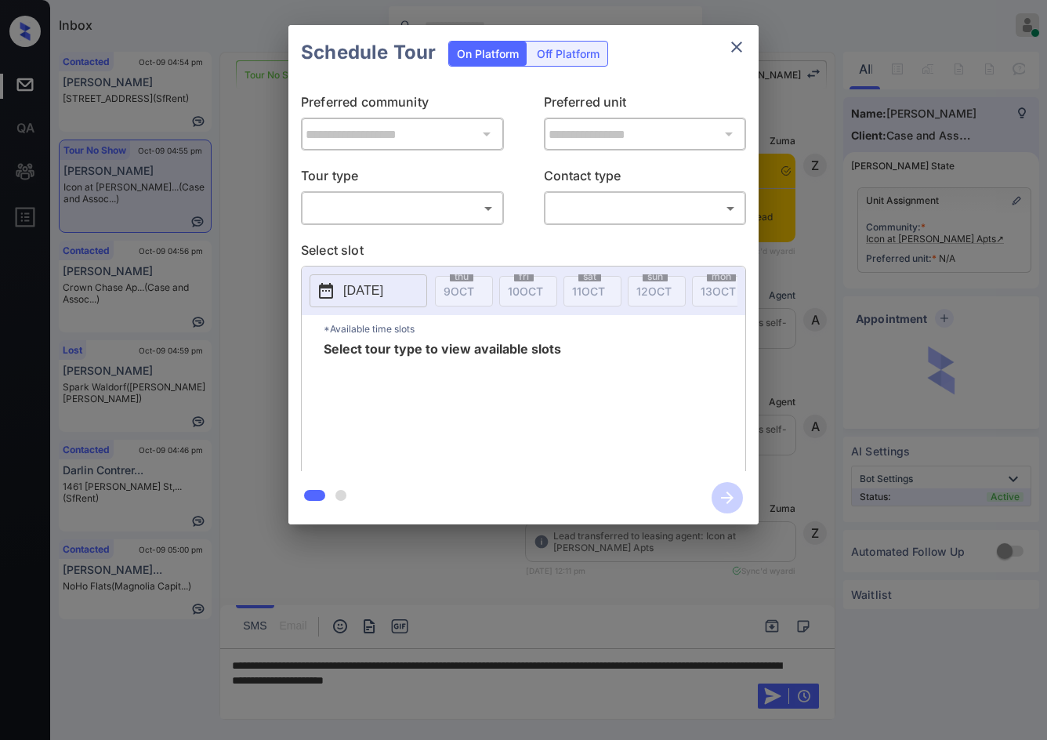
scroll to position [1461, 0]
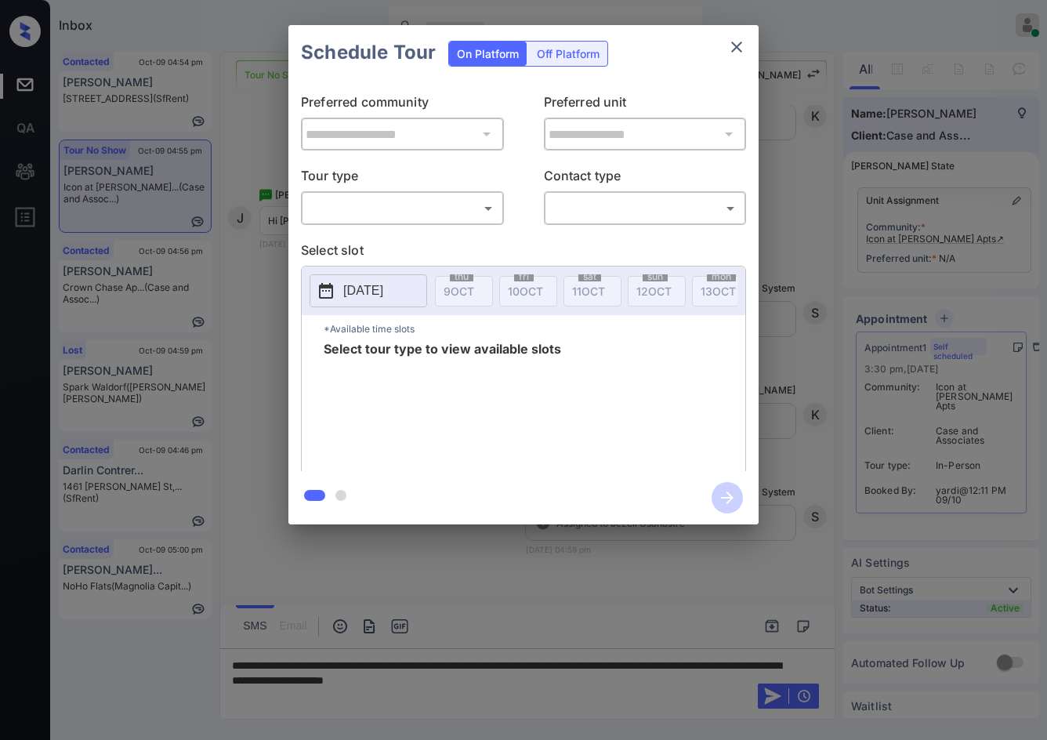
drag, startPoint x: 503, startPoint y: 198, endPoint x: 465, endPoint y: 218, distance: 43.1
click at [502, 199] on div "​ ​" at bounding box center [402, 208] width 203 height 34
click at [462, 219] on body "Inbox Jezcil Usanastre Online Set yourself offline Set yourself on break Profil…" at bounding box center [523, 370] width 1047 height 740
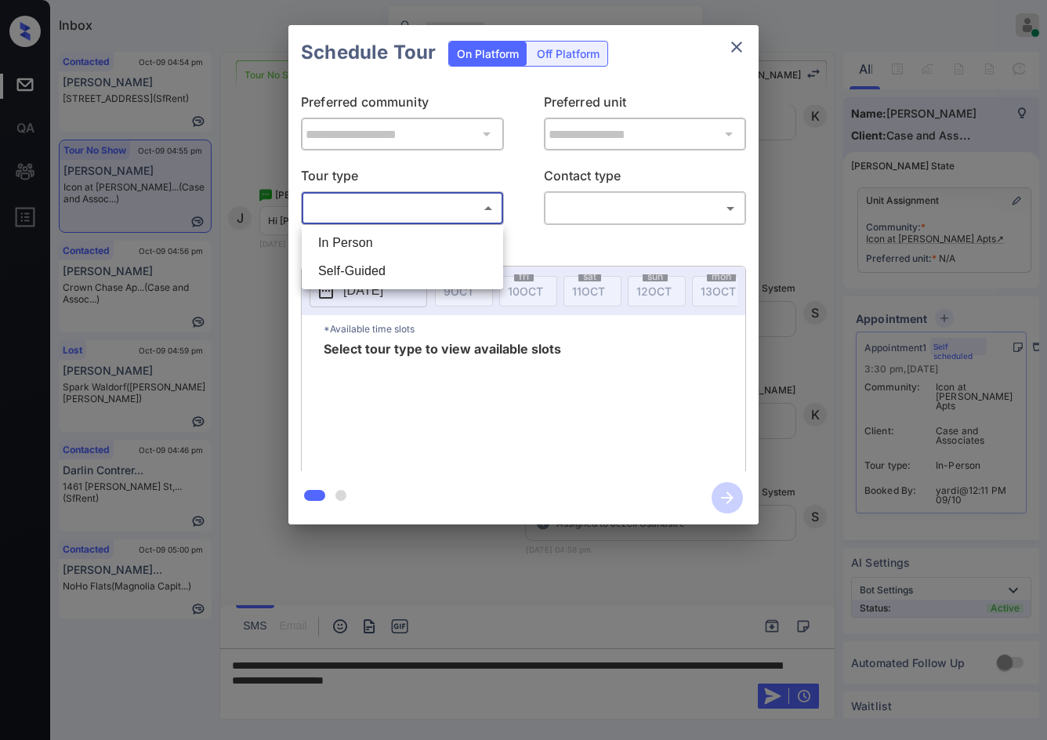
click at [790, 242] on div at bounding box center [523, 370] width 1047 height 740
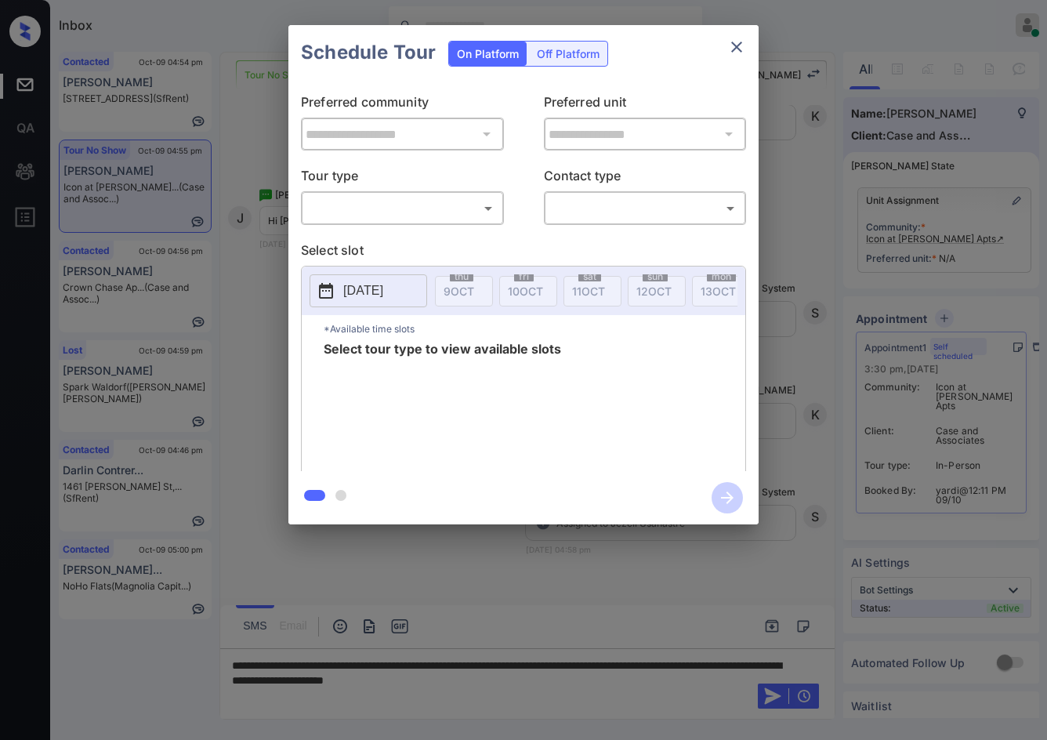
click at [870, 242] on div "**********" at bounding box center [523, 275] width 1047 height 550
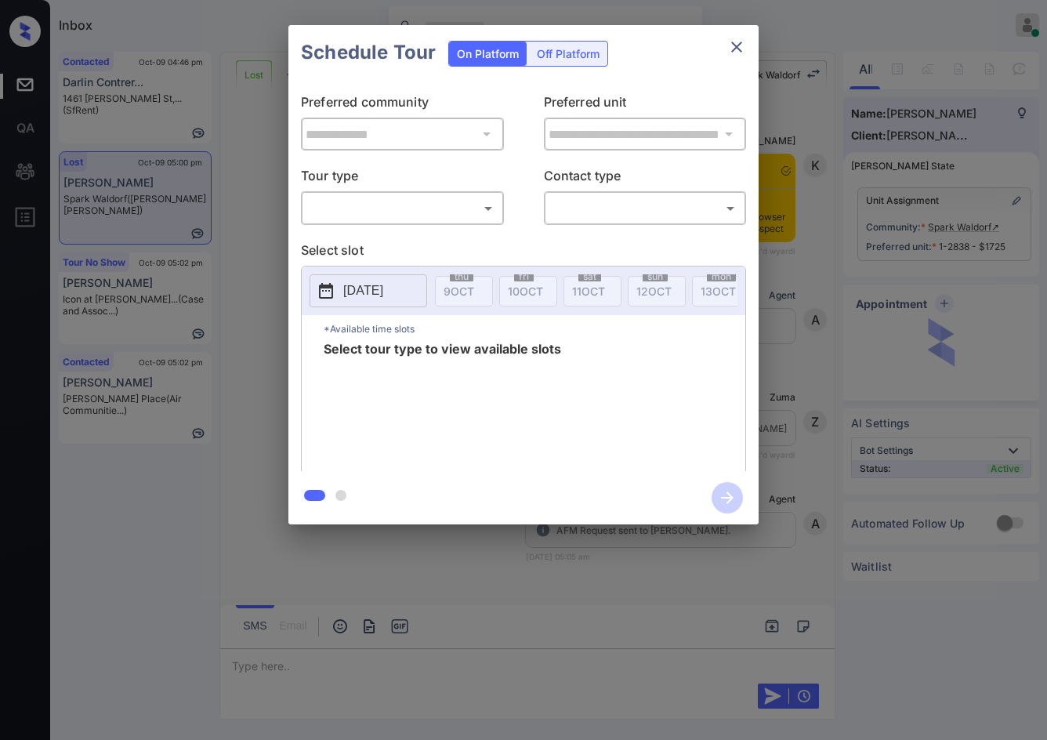
scroll to position [4708, 0]
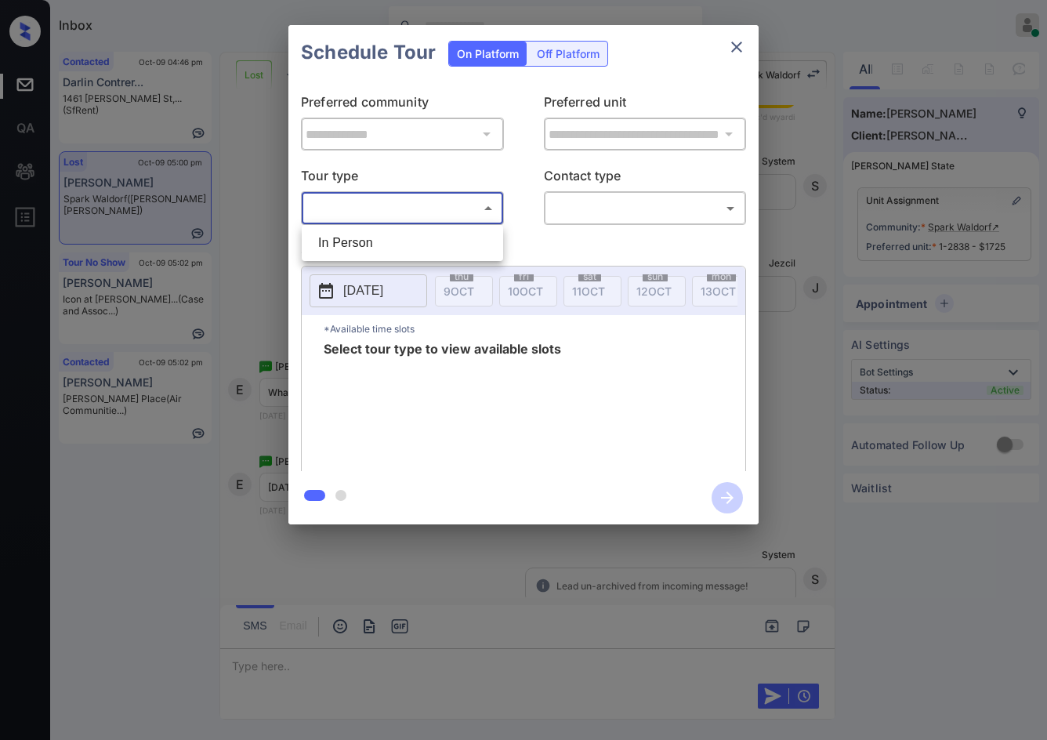
click at [376, 210] on body "Inbox Jezcil Usanastre Online Set yourself offline Set yourself on break Profil…" at bounding box center [523, 370] width 1047 height 740
click at [397, 244] on li "In Person" at bounding box center [403, 243] width 194 height 28
type input "********"
click at [383, 293] on p "[DATE]" at bounding box center [363, 290] width 40 height 19
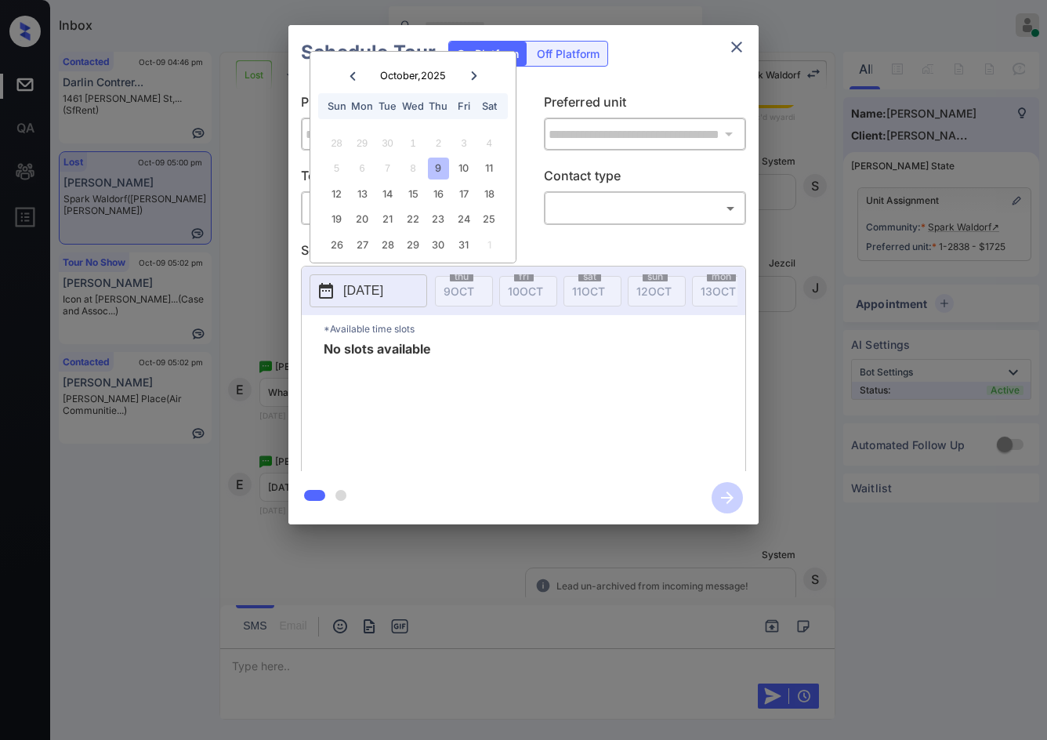
click at [202, 299] on div "**********" at bounding box center [523, 275] width 1047 height 550
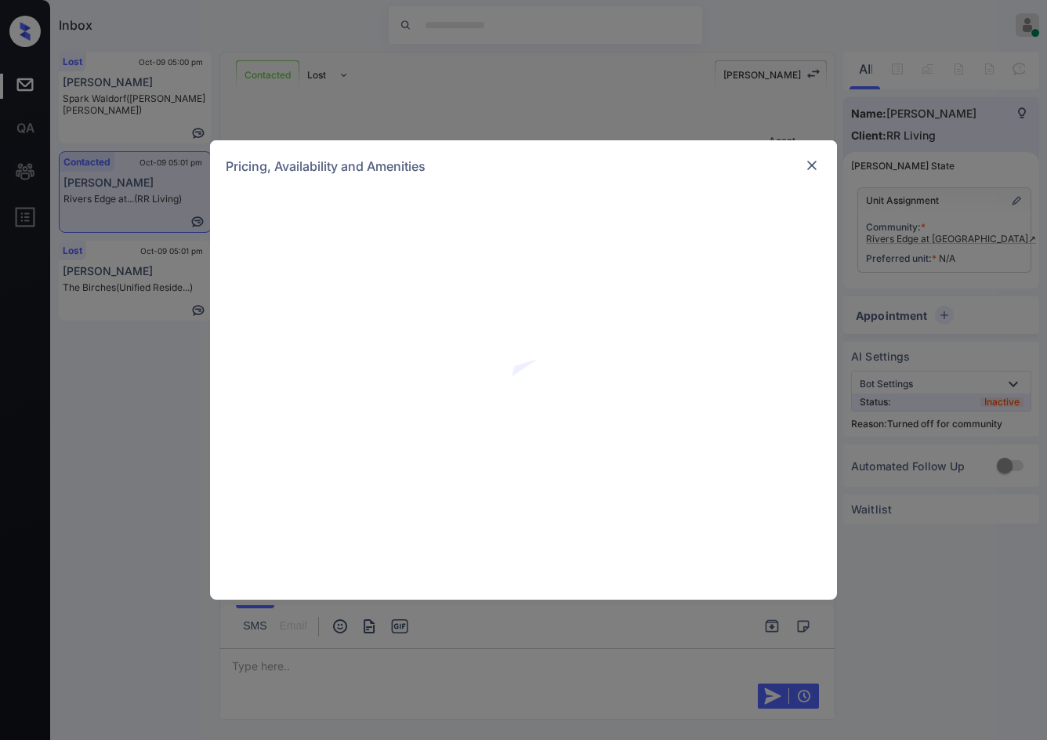
scroll to position [1156, 0]
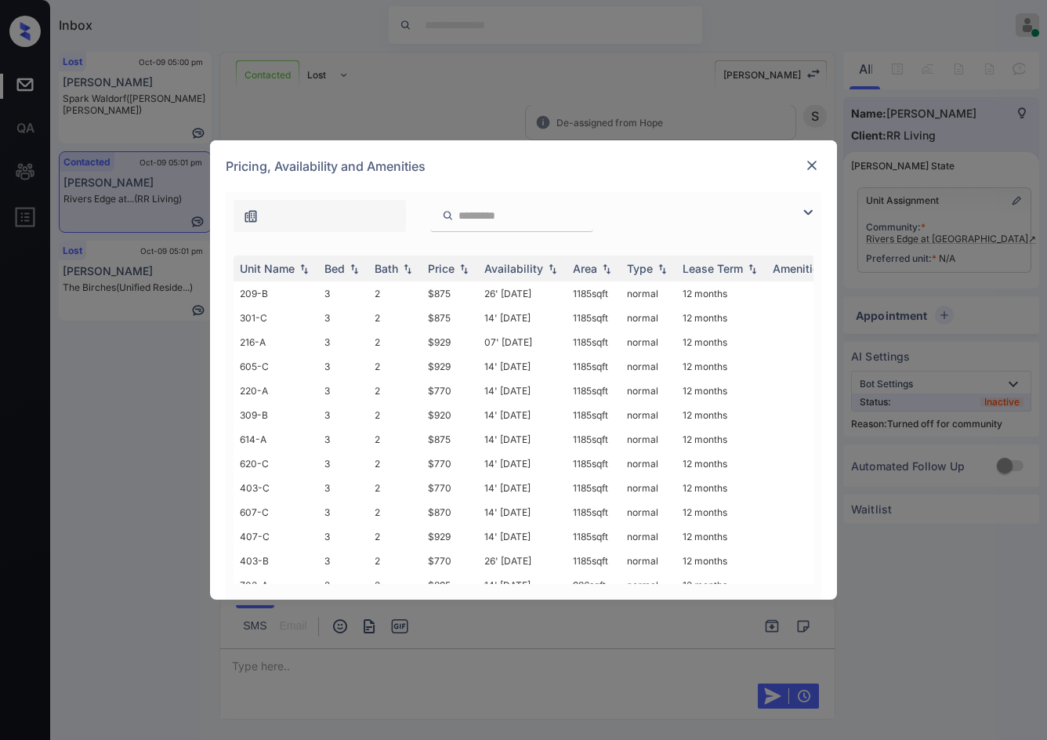
click at [806, 208] on img at bounding box center [808, 212] width 19 height 19
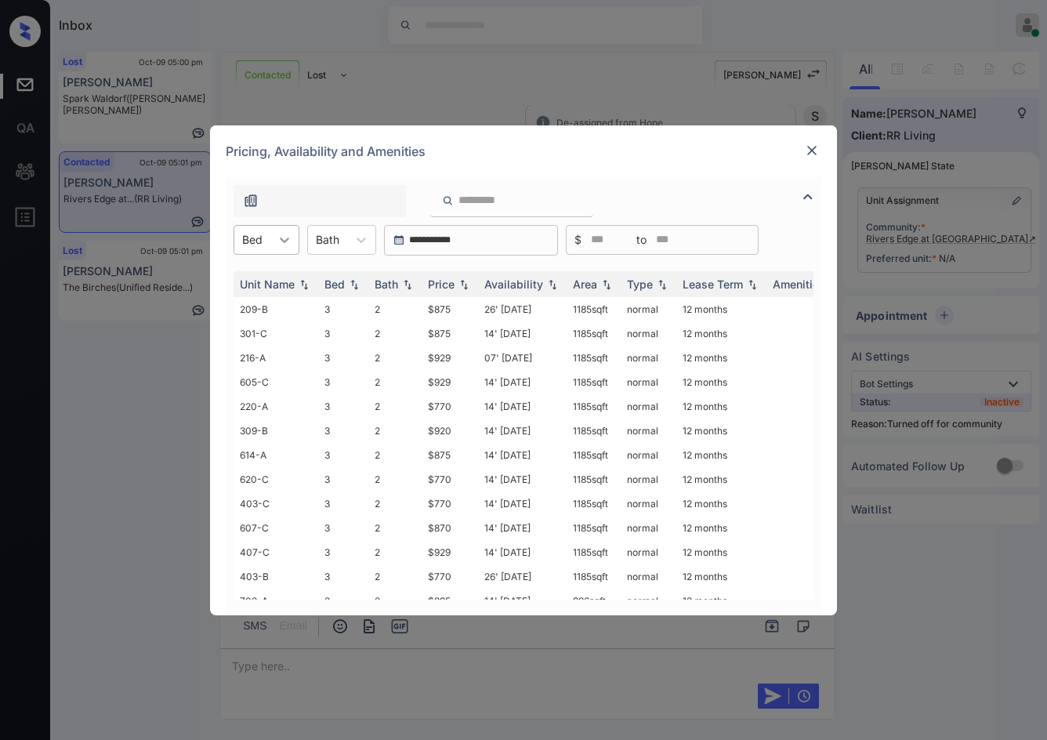
click at [281, 239] on icon at bounding box center [284, 240] width 9 height 5
click at [281, 311] on div "2" at bounding box center [267, 306] width 66 height 28
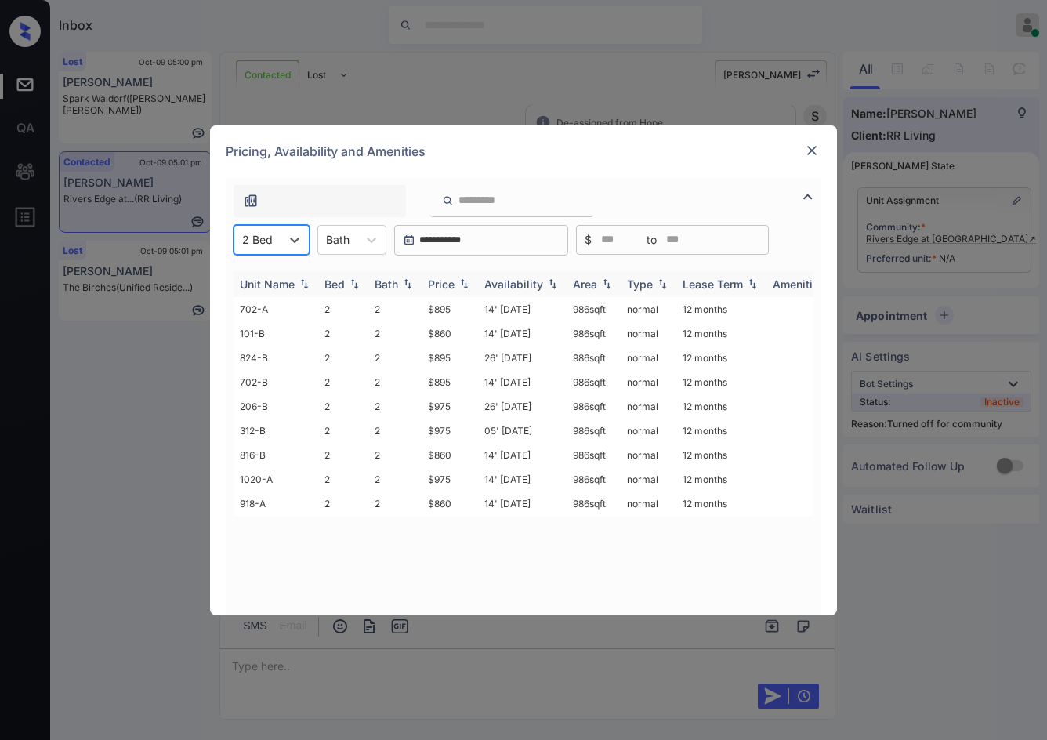
click at [480, 284] on th "Availability" at bounding box center [522, 284] width 89 height 26
click at [470, 284] on img at bounding box center [464, 283] width 16 height 11
click at [470, 284] on img at bounding box center [464, 284] width 16 height 12
drag, startPoint x: 418, startPoint y: 307, endPoint x: 464, endPoint y: 308, distance: 46.3
click at [464, 308] on tr "101-B 2 2 $860 14' Aug 25 986 sqft normal 12 months" at bounding box center [643, 309] width 819 height 24
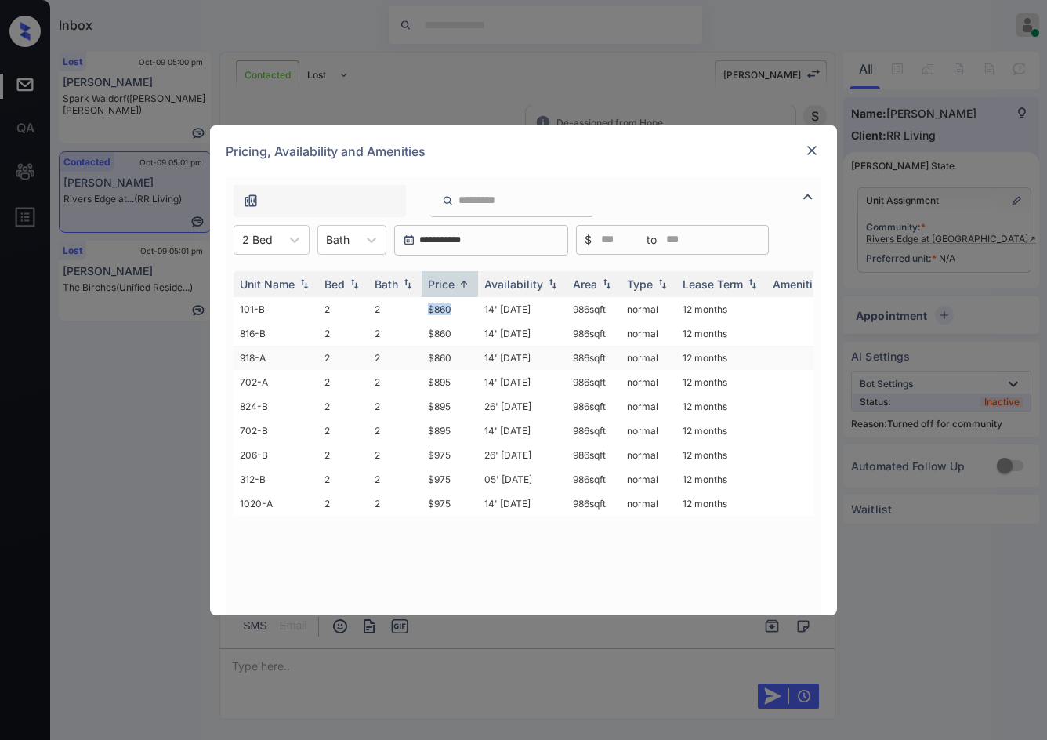
copy tr "$860"
drag, startPoint x: 255, startPoint y: 249, endPoint x: 256, endPoint y: 260, distance: 11.0
click at [255, 249] on div "2 Bed" at bounding box center [257, 239] width 46 height 23
click at [268, 336] on div "3" at bounding box center [272, 335] width 76 height 28
drag, startPoint x: 427, startPoint y: 307, endPoint x: 457, endPoint y: 307, distance: 30.6
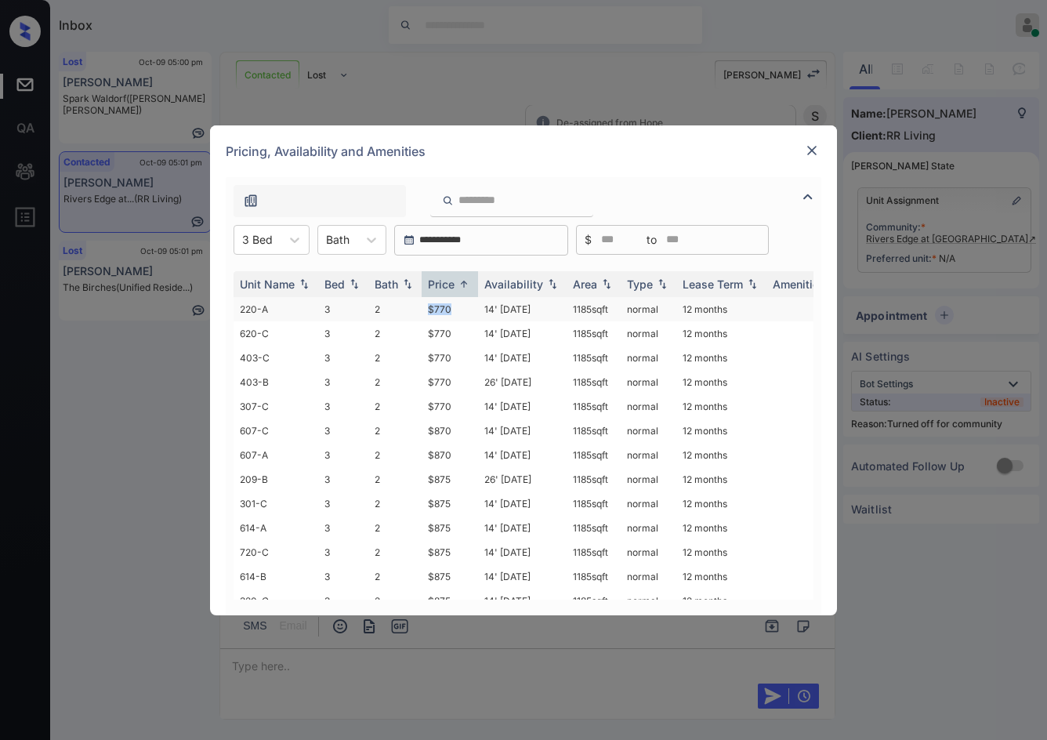
click at [457, 307] on td "$770" at bounding box center [450, 309] width 56 height 24
copy td "$770"
click at [242, 244] on input "text" at bounding box center [243, 239] width 3 height 13
click at [280, 306] on div "2" at bounding box center [272, 306] width 76 height 28
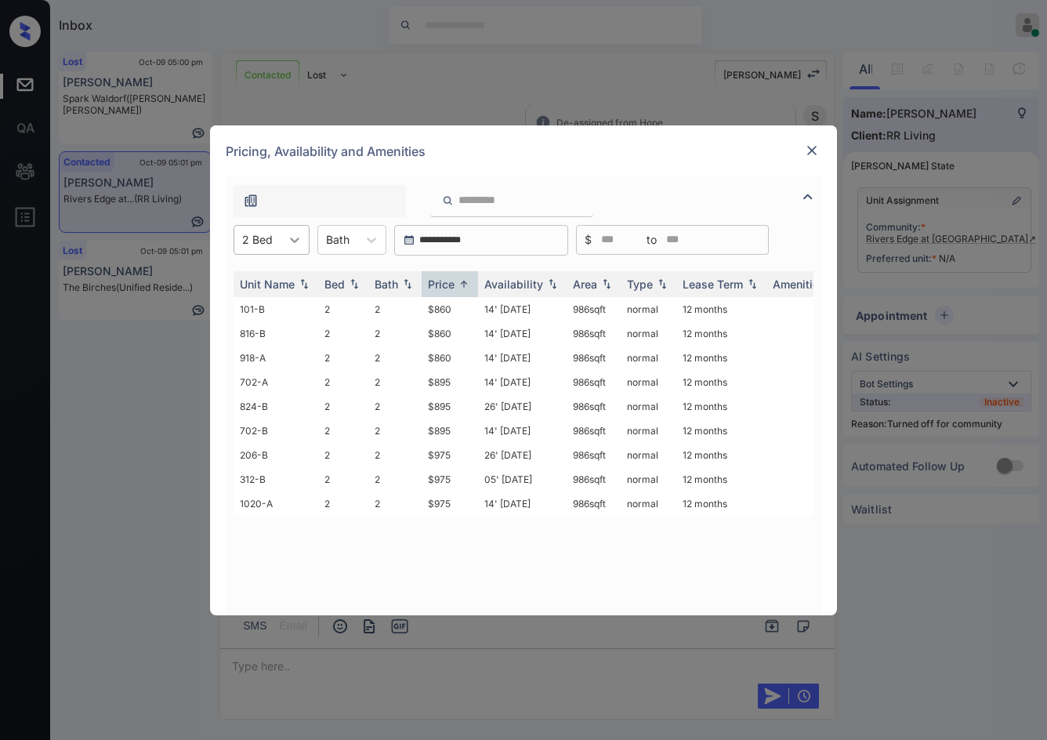
click at [289, 246] on icon at bounding box center [295, 240] width 16 height 16
click at [285, 335] on div "3" at bounding box center [272, 335] width 76 height 28
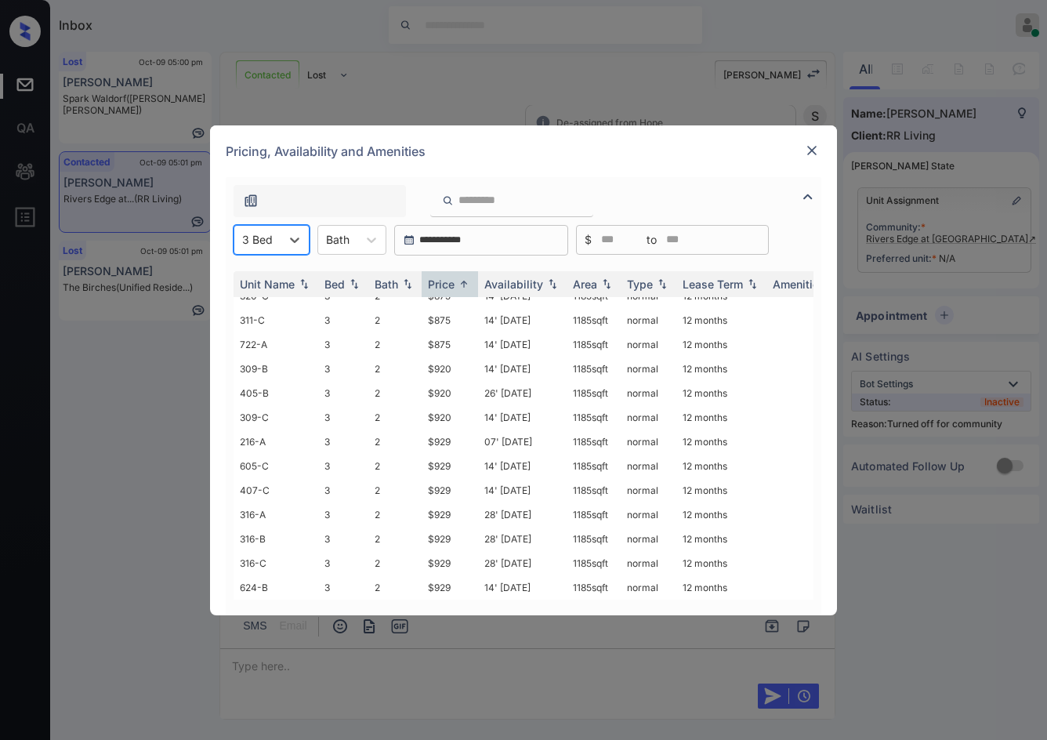
scroll to position [317, 0]
click at [108, 340] on div "**********" at bounding box center [523, 370] width 1047 height 740
drag, startPoint x: 801, startPoint y: 153, endPoint x: 814, endPoint y: 140, distance: 17.7
click at [814, 140] on div "Pricing, Availability and Amenities" at bounding box center [523, 151] width 627 height 52
click at [815, 141] on div at bounding box center [812, 150] width 19 height 19
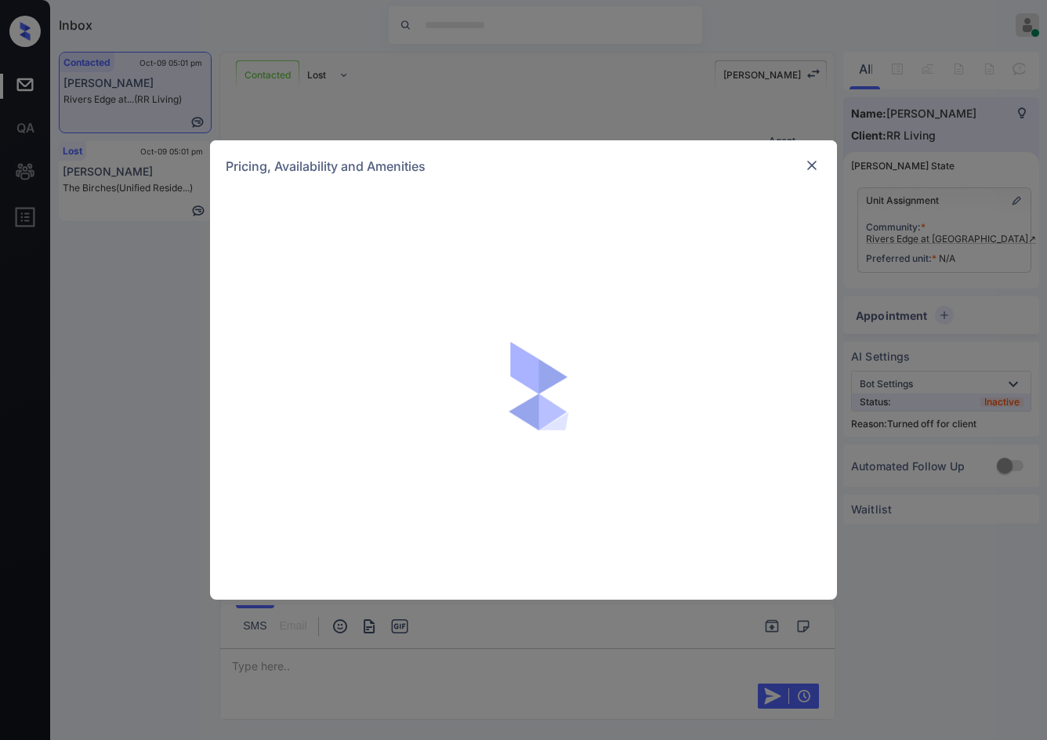
scroll to position [1058, 0]
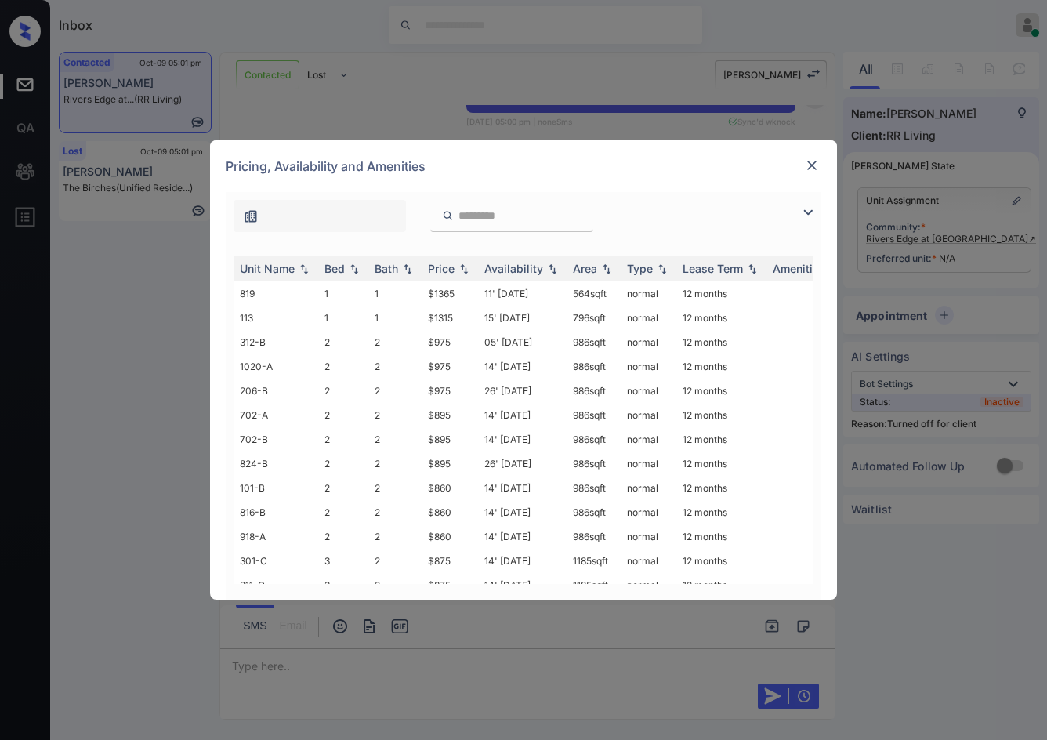
click at [807, 211] on img at bounding box center [808, 212] width 19 height 19
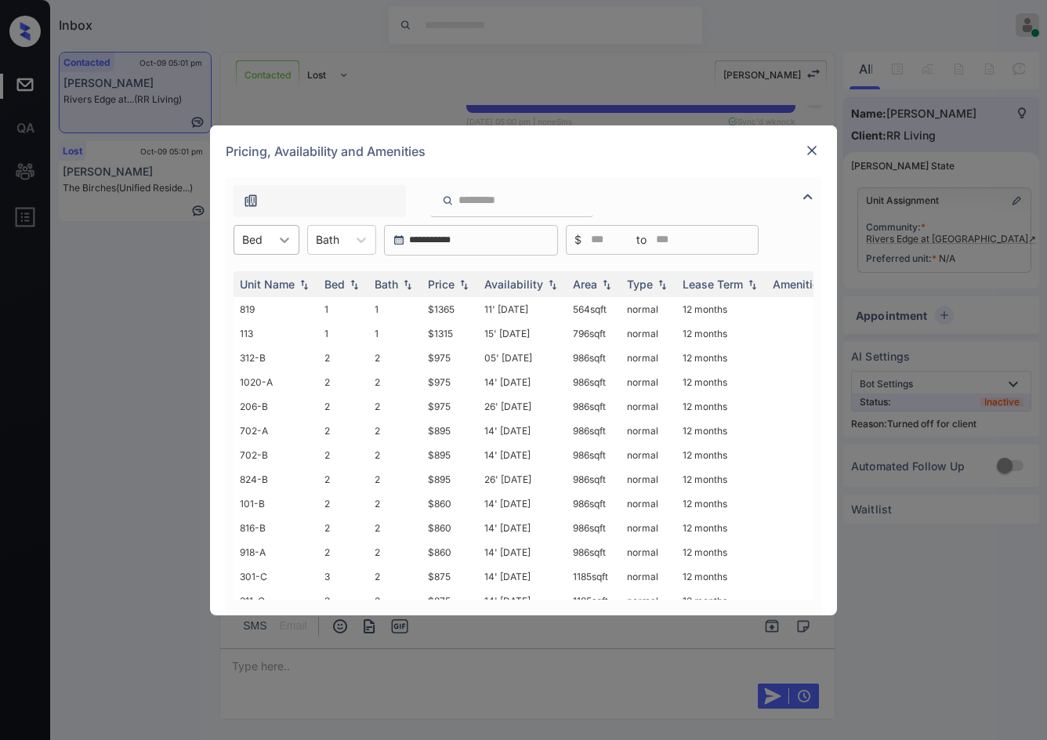
click at [273, 241] on div at bounding box center [284, 240] width 28 height 28
click at [274, 304] on div "2" at bounding box center [267, 306] width 66 height 28
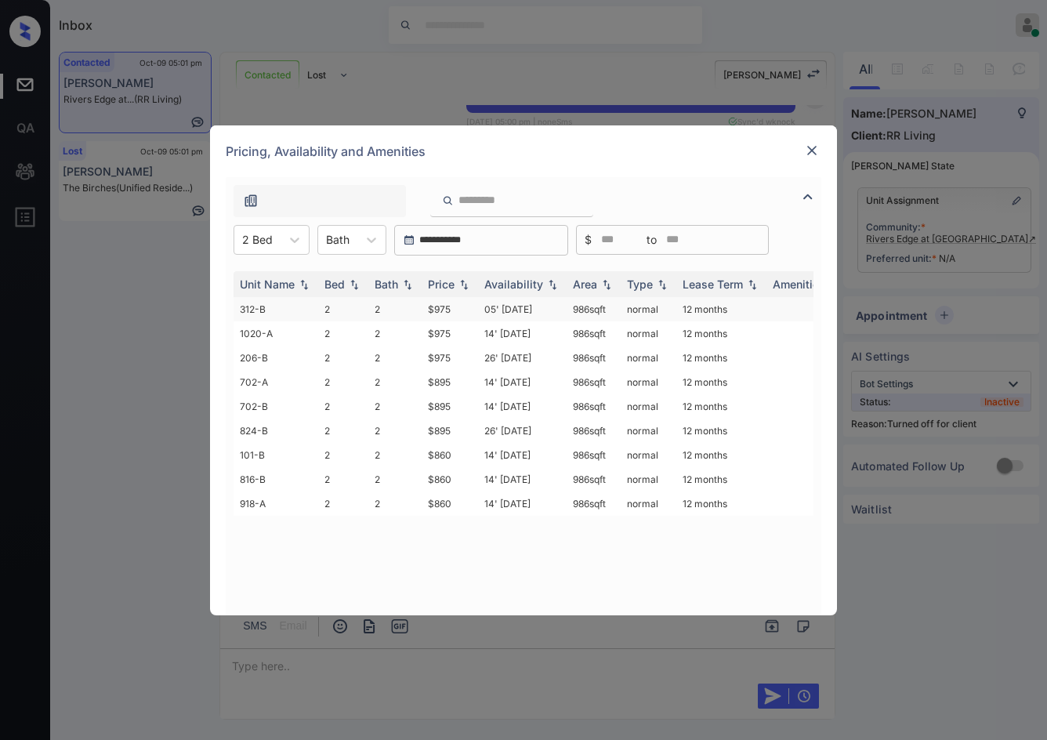
click at [489, 308] on td "05' [DATE]" at bounding box center [522, 309] width 89 height 24
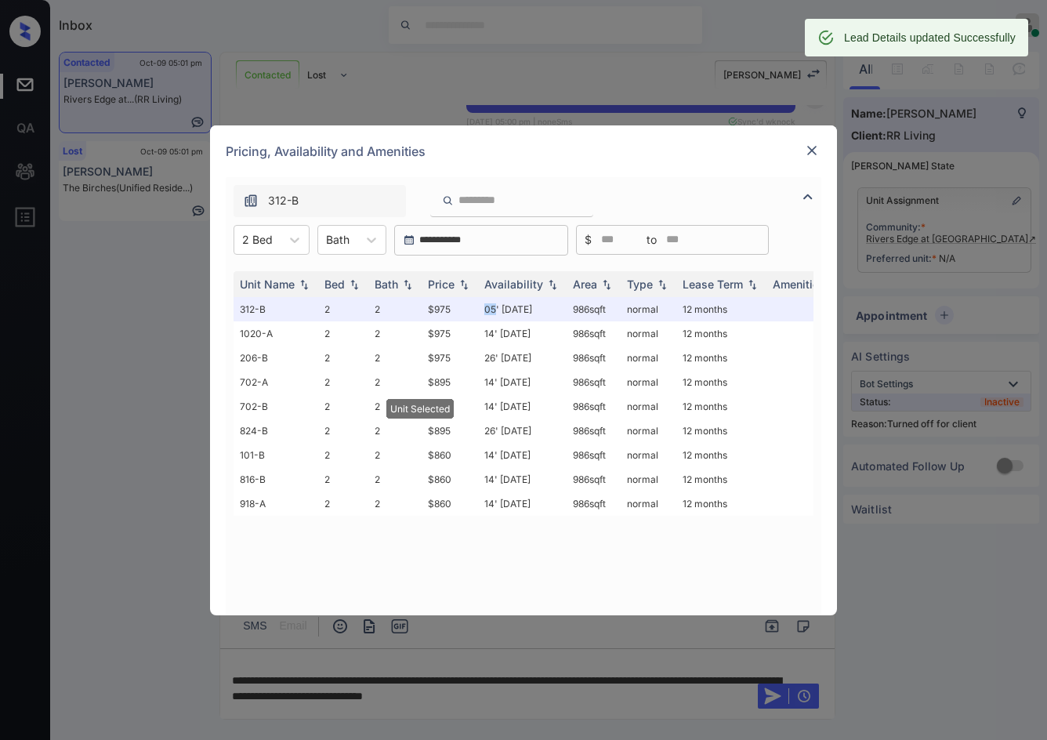
click at [817, 151] on img at bounding box center [812, 151] width 16 height 16
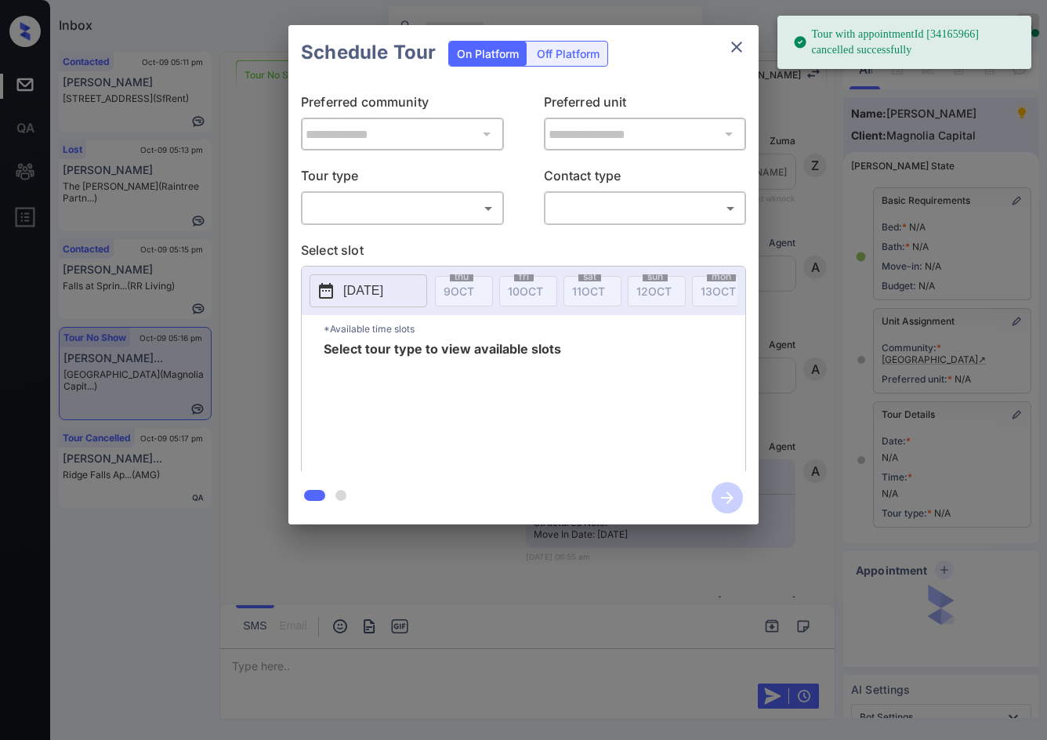
scroll to position [51, 0]
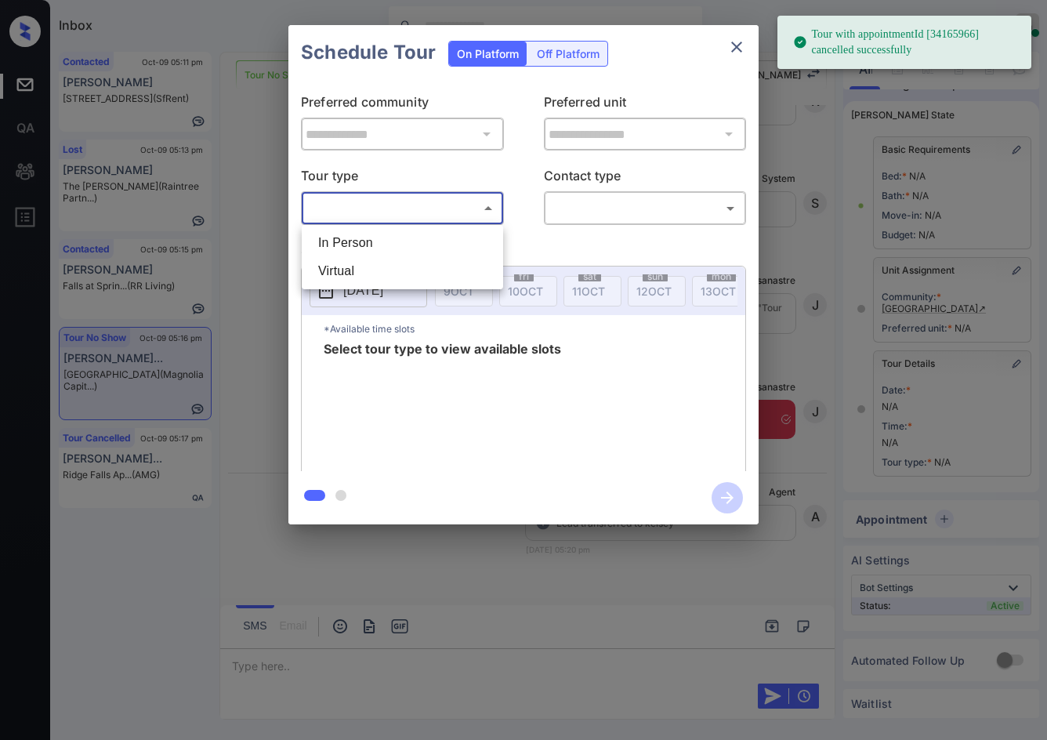
click at [387, 212] on body "Tour with appointmentId [34165966] cancelled successfully Inbox Jezcil Usanastr…" at bounding box center [523, 370] width 1047 height 740
click at [404, 252] on li "In Person" at bounding box center [403, 243] width 194 height 28
type input "********"
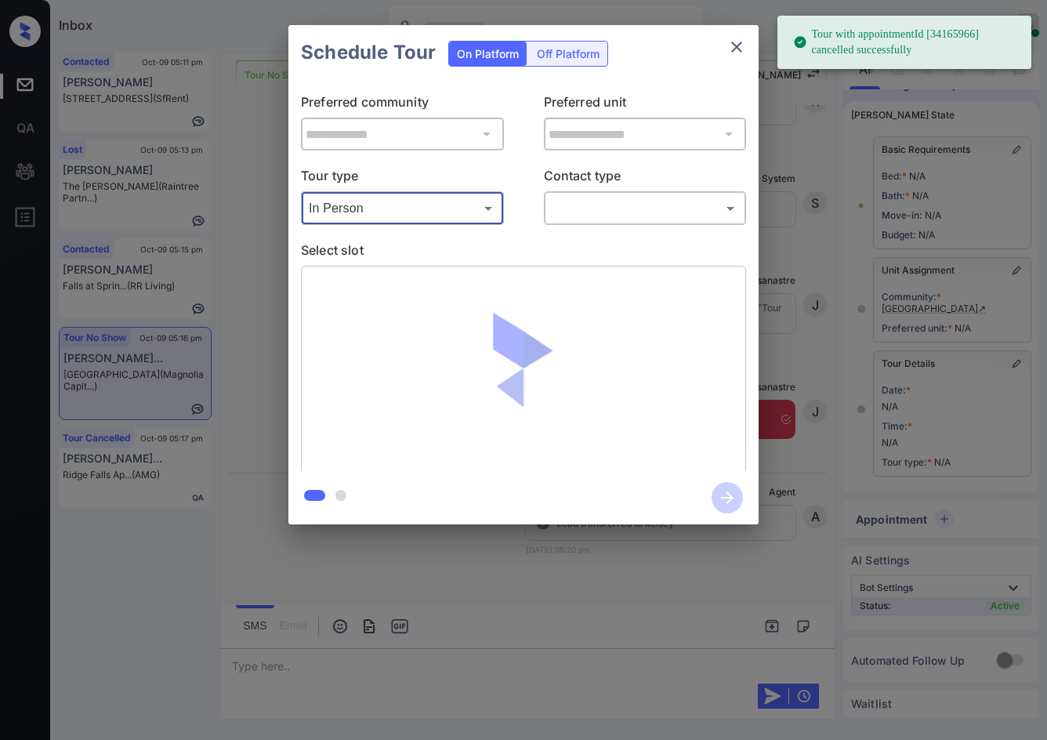
drag, startPoint x: 533, startPoint y: 206, endPoint x: 590, endPoint y: 212, distance: 57.5
click at [535, 206] on div "Tour type In Person ******** ​ Contact type ​ ​" at bounding box center [523, 195] width 445 height 59
click at [597, 213] on body "Tour with appointmentId [34165966] cancelled successfully Inbox Jezcil Usanastr…" at bounding box center [523, 370] width 1047 height 740
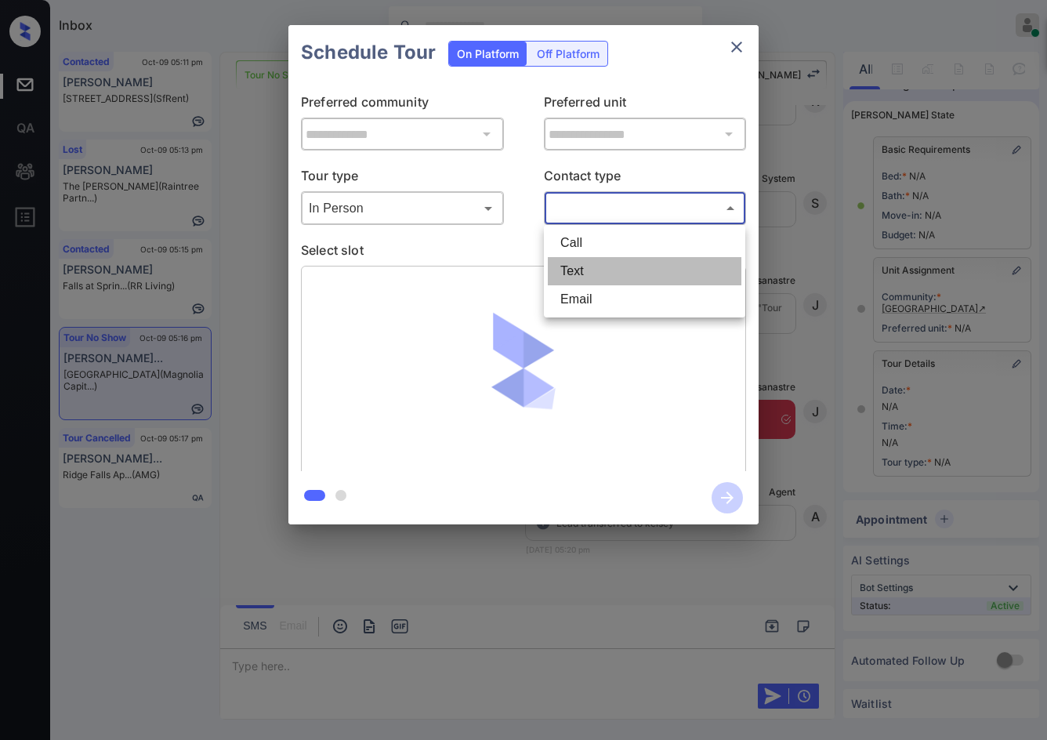
click at [604, 258] on li "Text" at bounding box center [645, 271] width 194 height 28
type input "****"
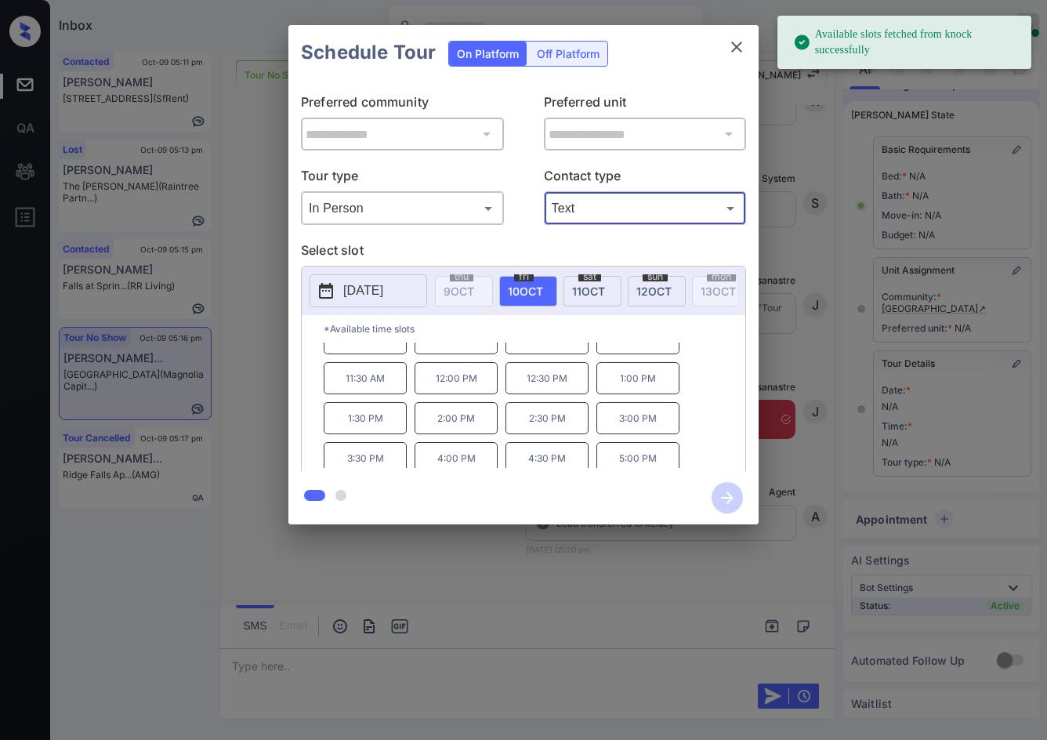
scroll to position [27, 0]
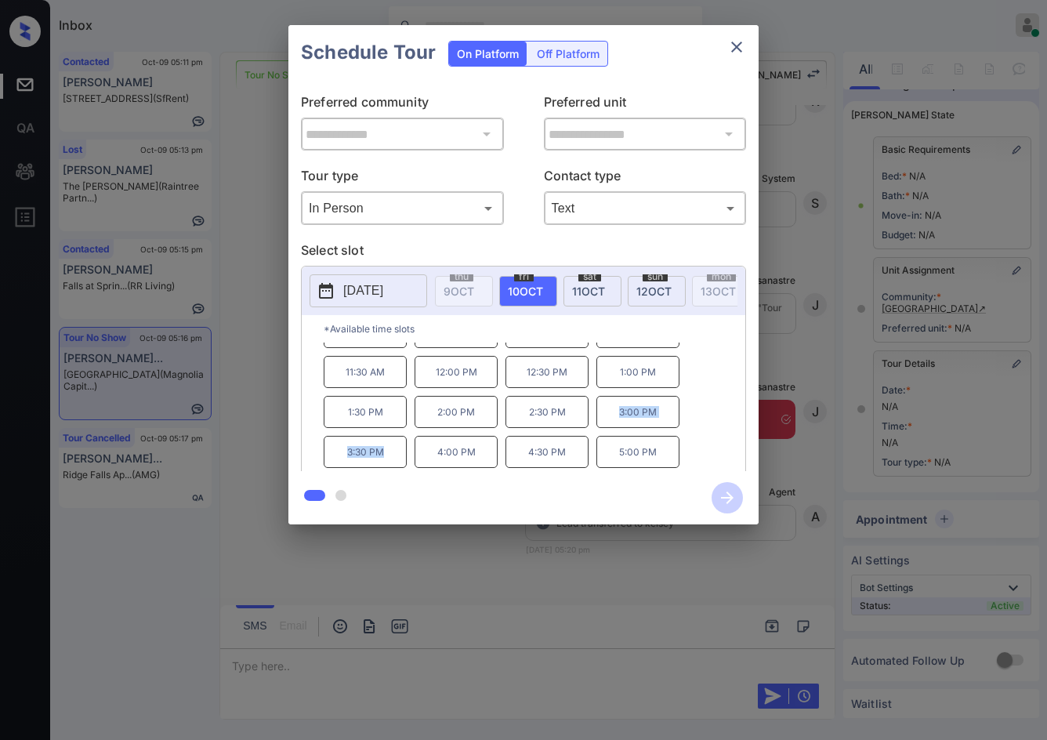
drag, startPoint x: 618, startPoint y: 423, endPoint x: 394, endPoint y: 455, distance: 225.6
click at [394, 455] on div "9:30 AM 10:00 AM 10:30 AM 11:00 AM 11:30 AM 12:00 PM 12:30 PM 1:00 PM 1:30 PM 2…" at bounding box center [535, 405] width 422 height 125
copy div "3:00 PM 3:30 PM"
click at [249, 372] on div "**********" at bounding box center [523, 275] width 1047 height 550
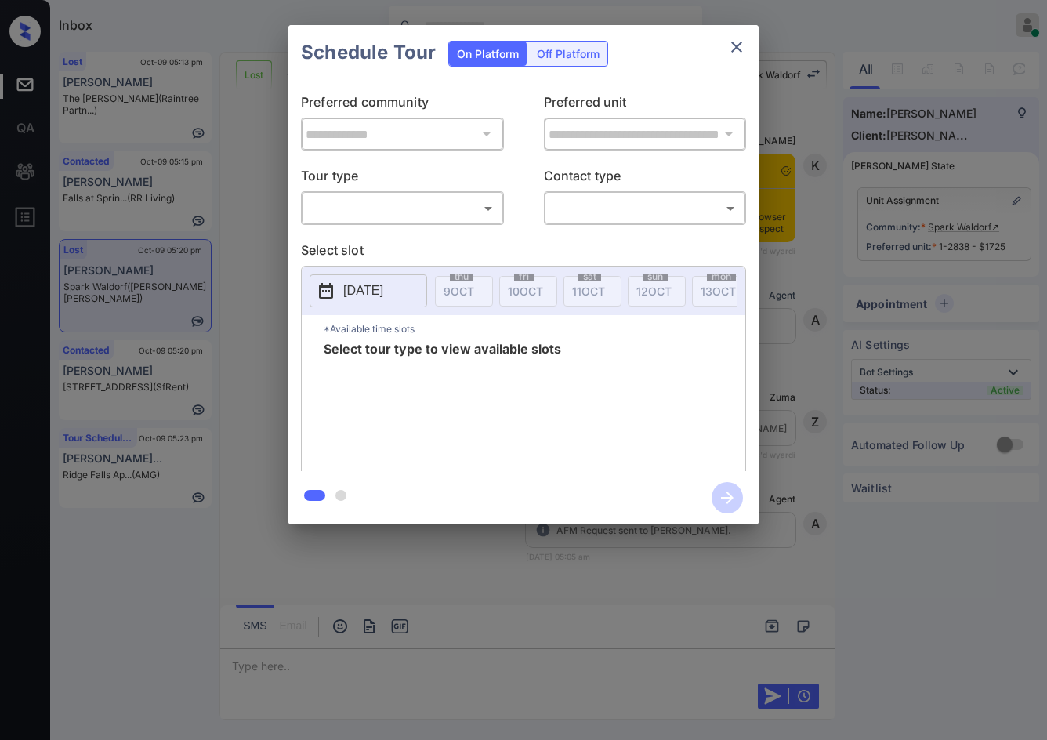
scroll to position [5586, 0]
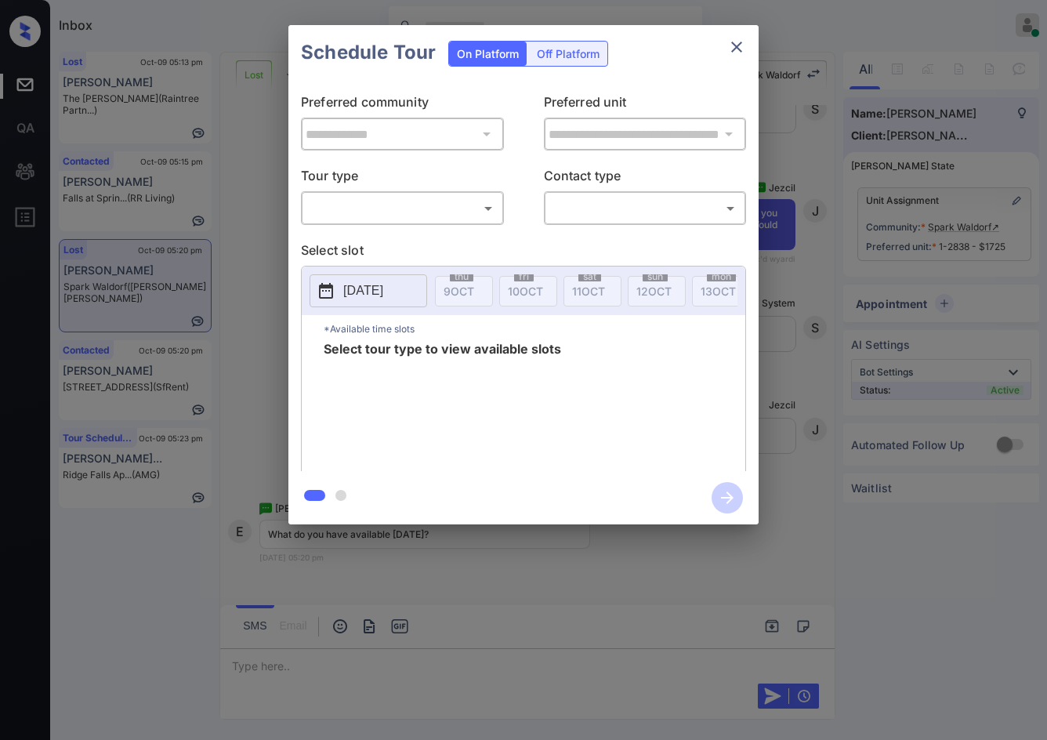
click at [859, 327] on div "**********" at bounding box center [523, 275] width 1047 height 550
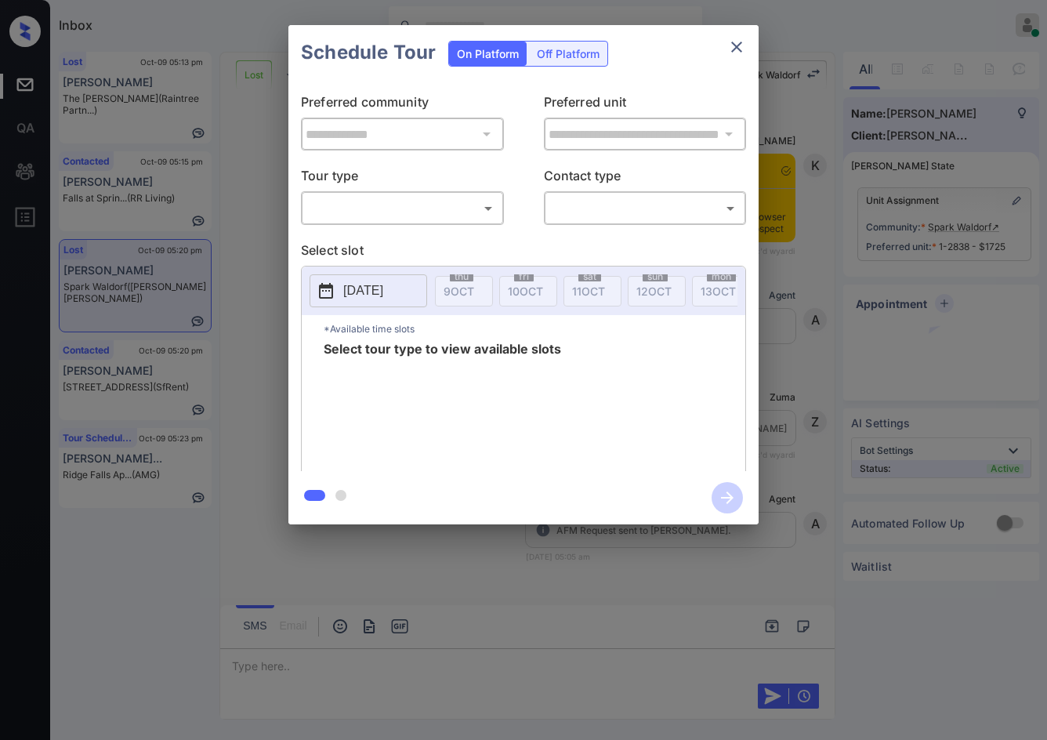
scroll to position [5821, 0]
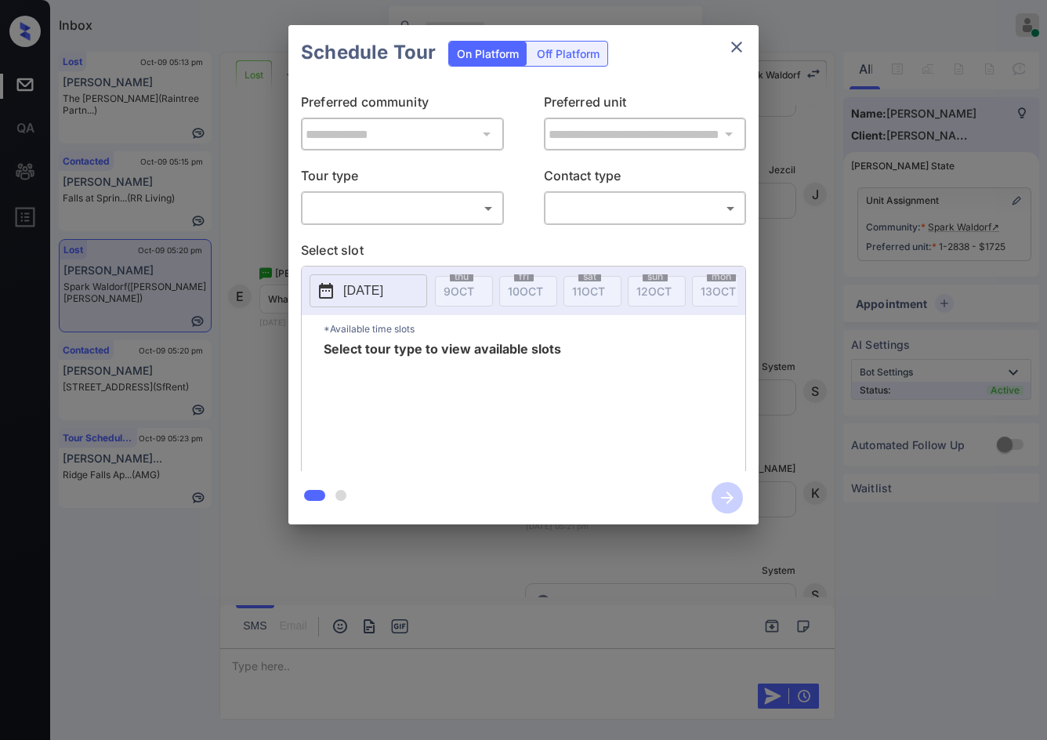
click at [328, 209] on body "Inbox Jezcil Usanastre Online Set yourself offline Set yourself on break Profil…" at bounding box center [523, 370] width 1047 height 740
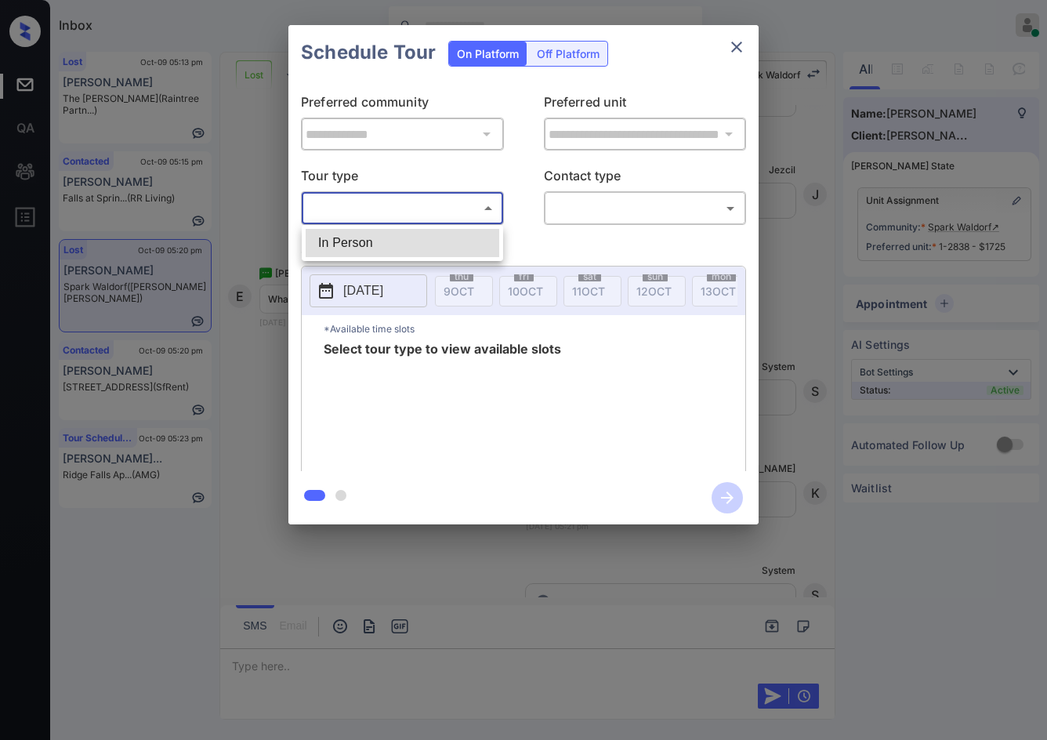
click at [354, 238] on li "In Person" at bounding box center [403, 243] width 194 height 28
type input "********"
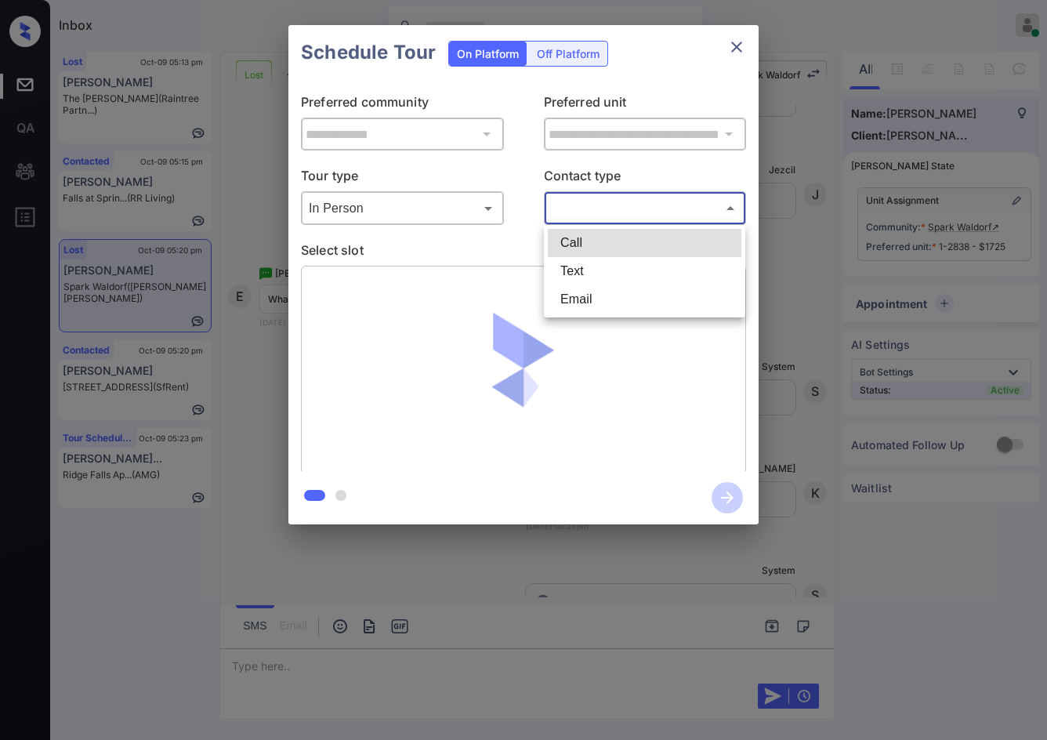
click at [575, 217] on body "Inbox Jezcil Usanastre Online Set yourself offline Set yourself on break Profil…" at bounding box center [523, 370] width 1047 height 740
click at [579, 258] on li "Text" at bounding box center [645, 271] width 194 height 28
type input "****"
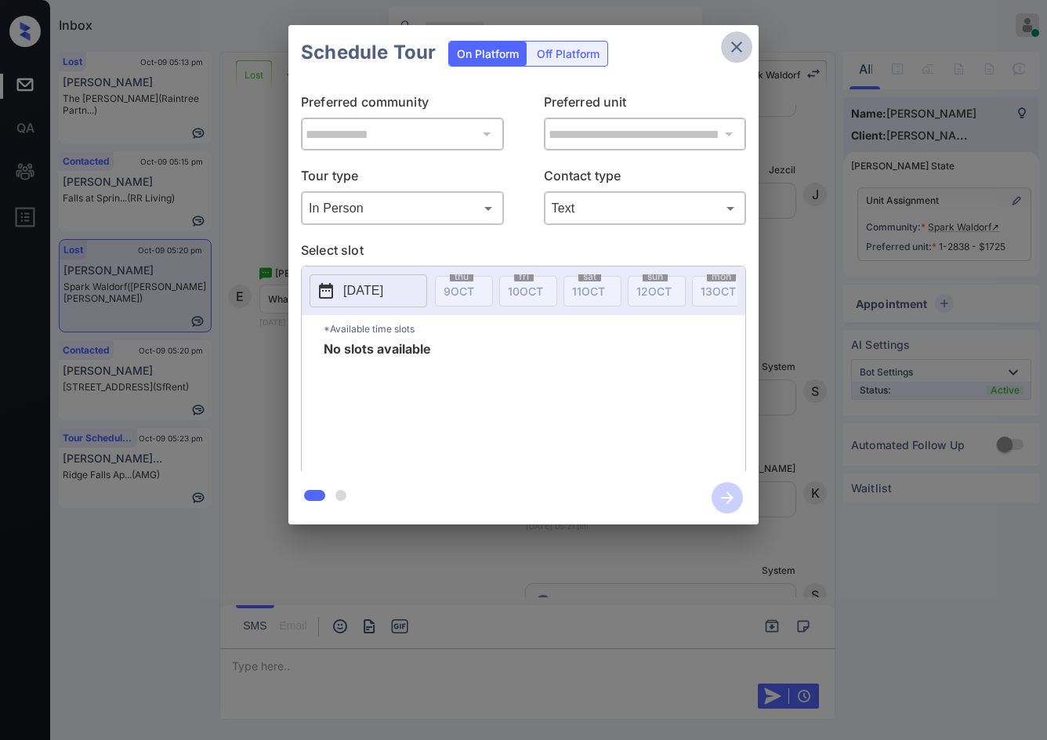
click at [729, 46] on button "close" at bounding box center [736, 46] width 31 height 31
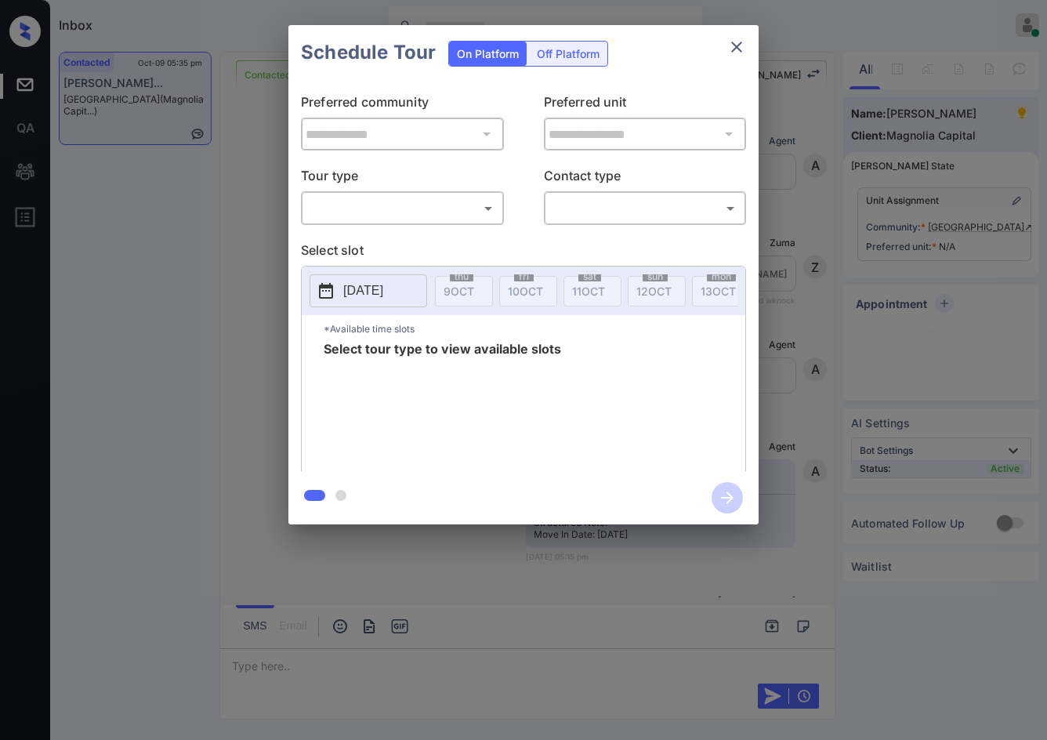
scroll to position [1387, 0]
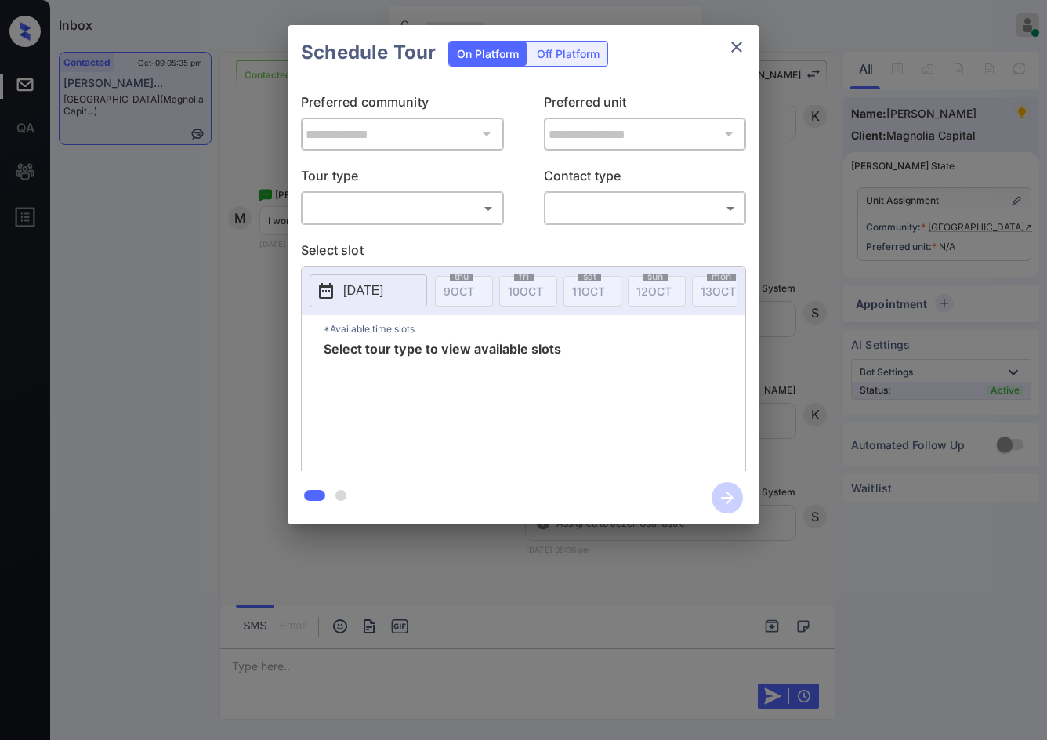
click at [378, 205] on body "Inbox Jezcil Usanastre Online Set yourself offline Set yourself on break Profil…" at bounding box center [523, 370] width 1047 height 740
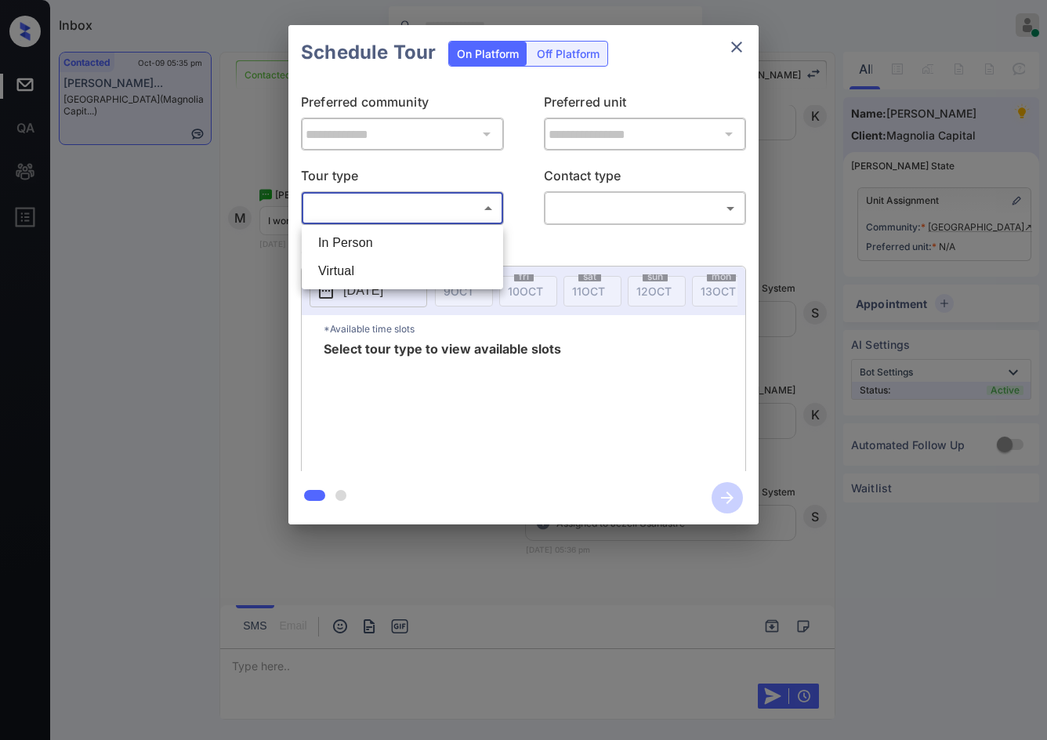
click at [373, 228] on ul "In Person Virtual" at bounding box center [402, 257] width 201 height 64
click at [374, 231] on li "In Person" at bounding box center [403, 243] width 194 height 28
type input "********"
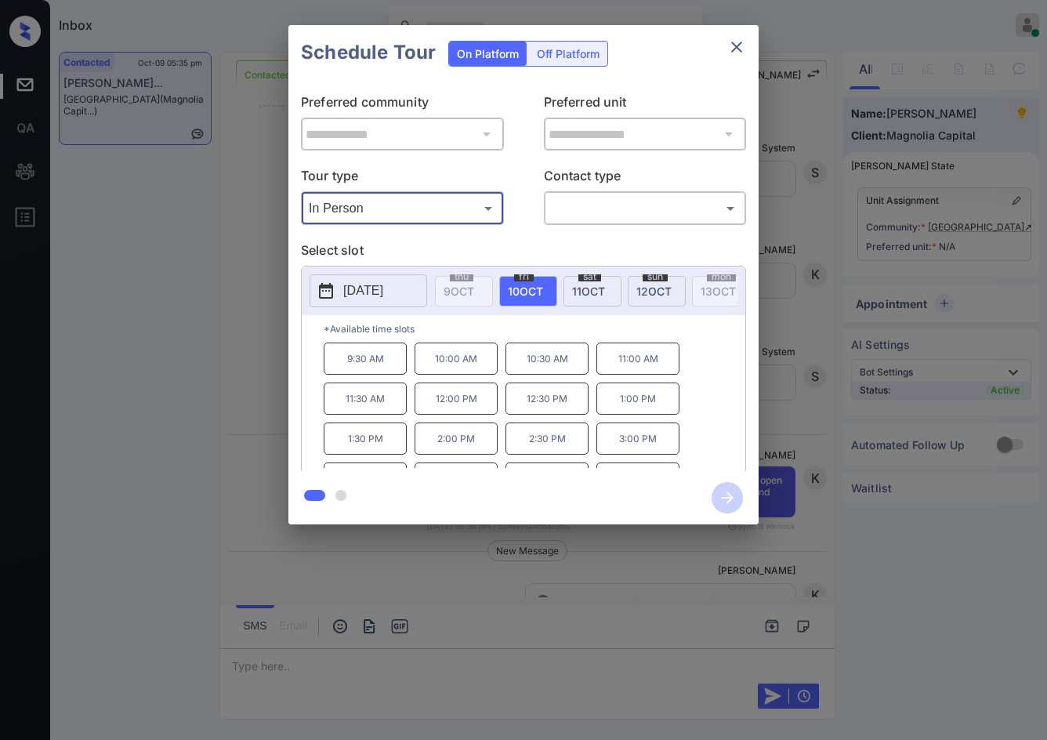
scroll to position [1606, 0]
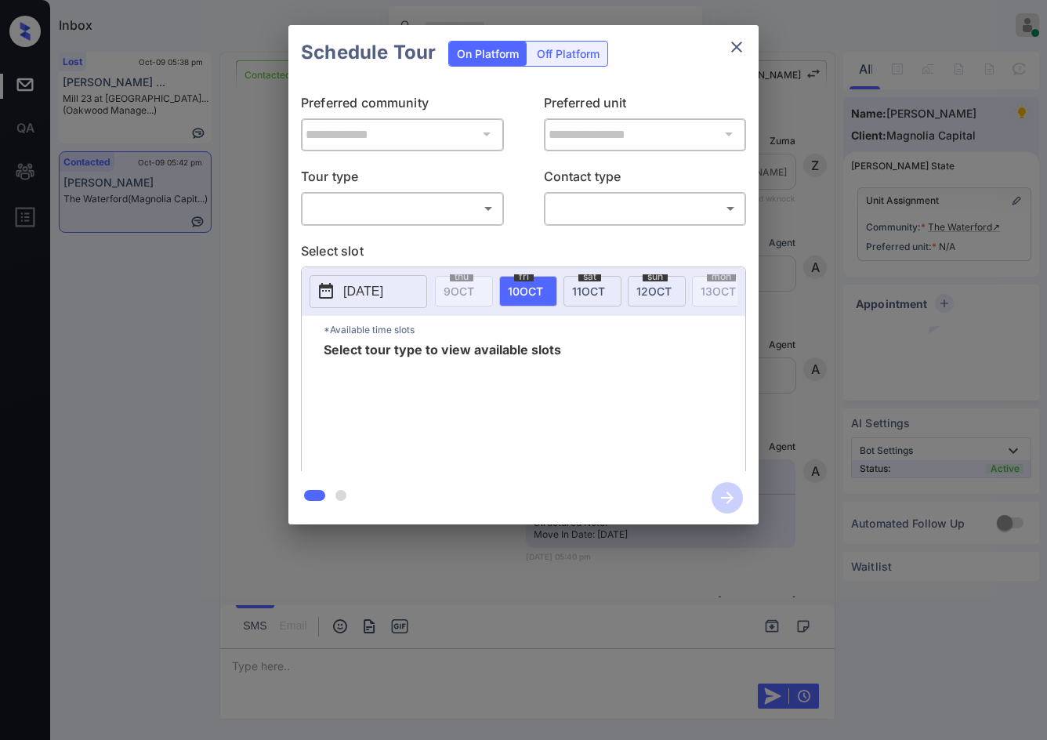
scroll to position [612, 0]
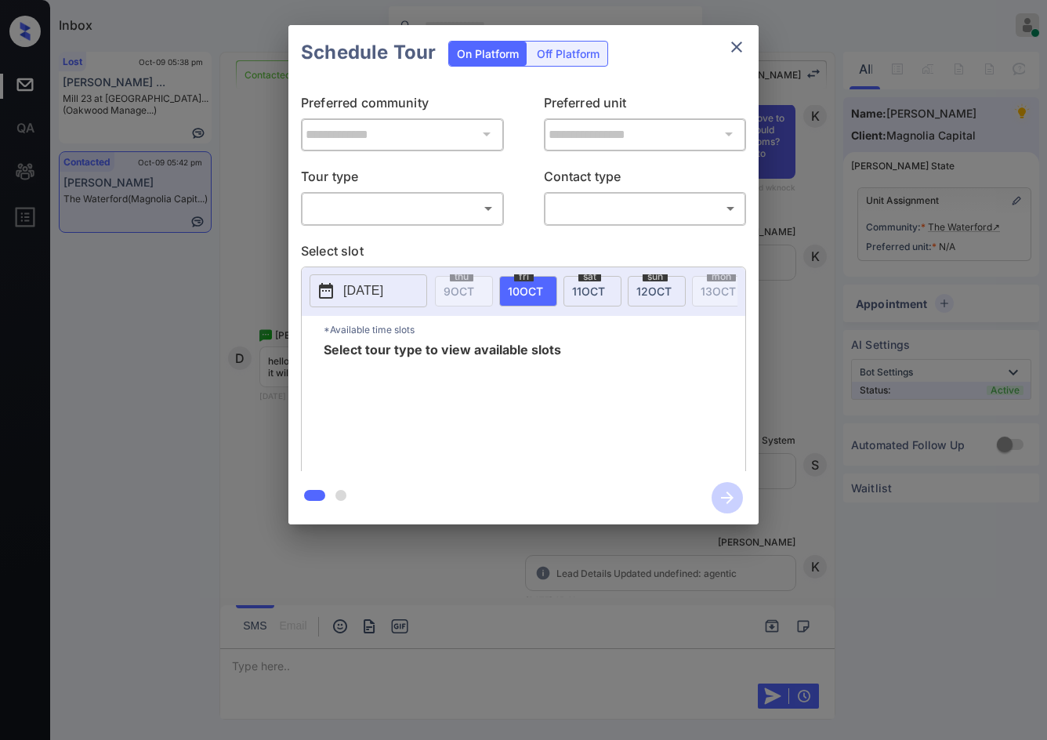
click at [468, 223] on div "​ ​" at bounding box center [402, 208] width 203 height 34
click at [456, 205] on body "Inbox Jezcil Usanastre Online Set yourself offline Set yourself on break Profil…" at bounding box center [523, 370] width 1047 height 740
click at [228, 257] on div at bounding box center [523, 370] width 1047 height 740
click at [231, 257] on div "**********" at bounding box center [523, 275] width 1047 height 550
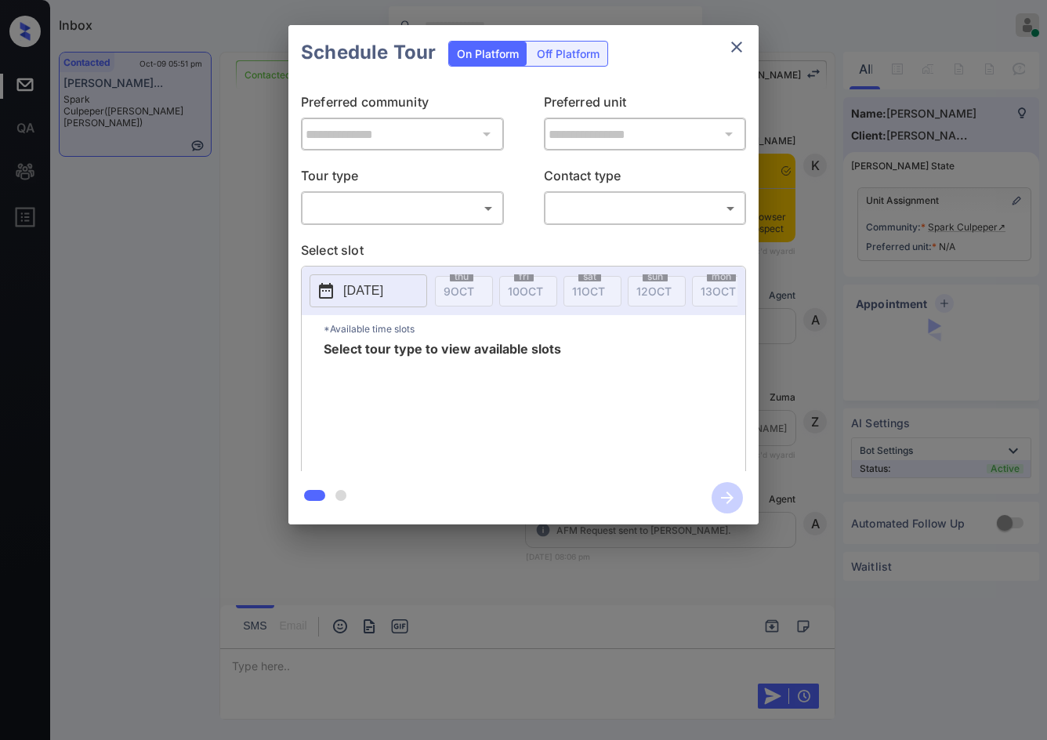
scroll to position [793, 0]
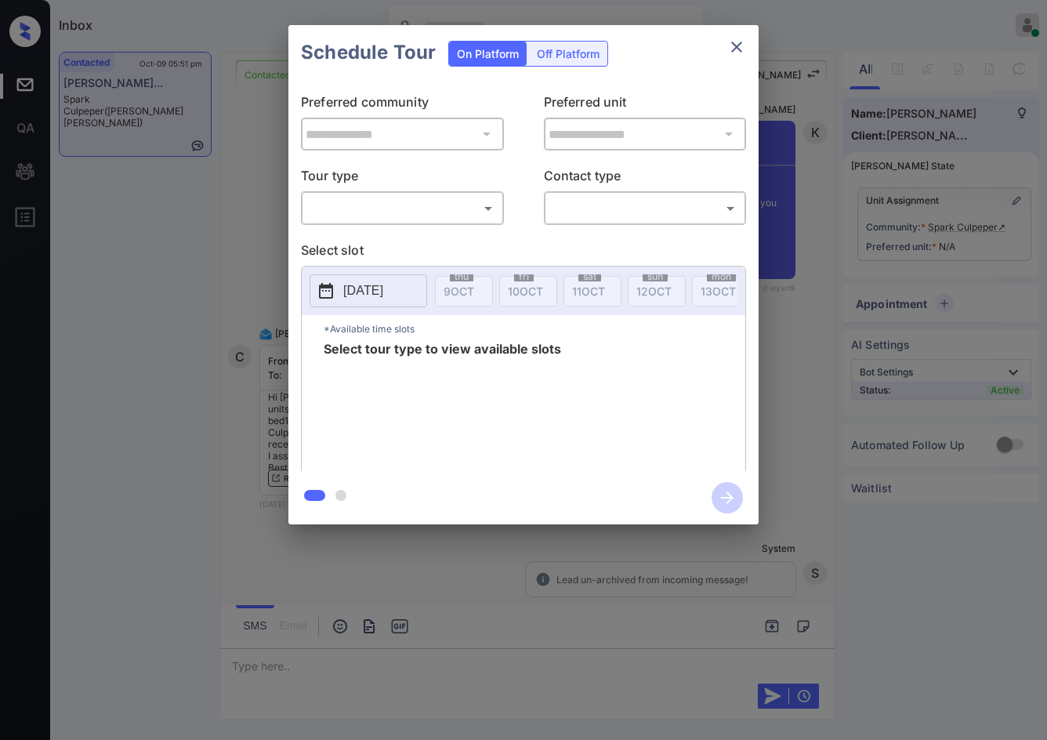
click at [431, 208] on body "Inbox Jezcil Usanastre Online Set yourself offline Set yourself on break Profil…" at bounding box center [523, 370] width 1047 height 740
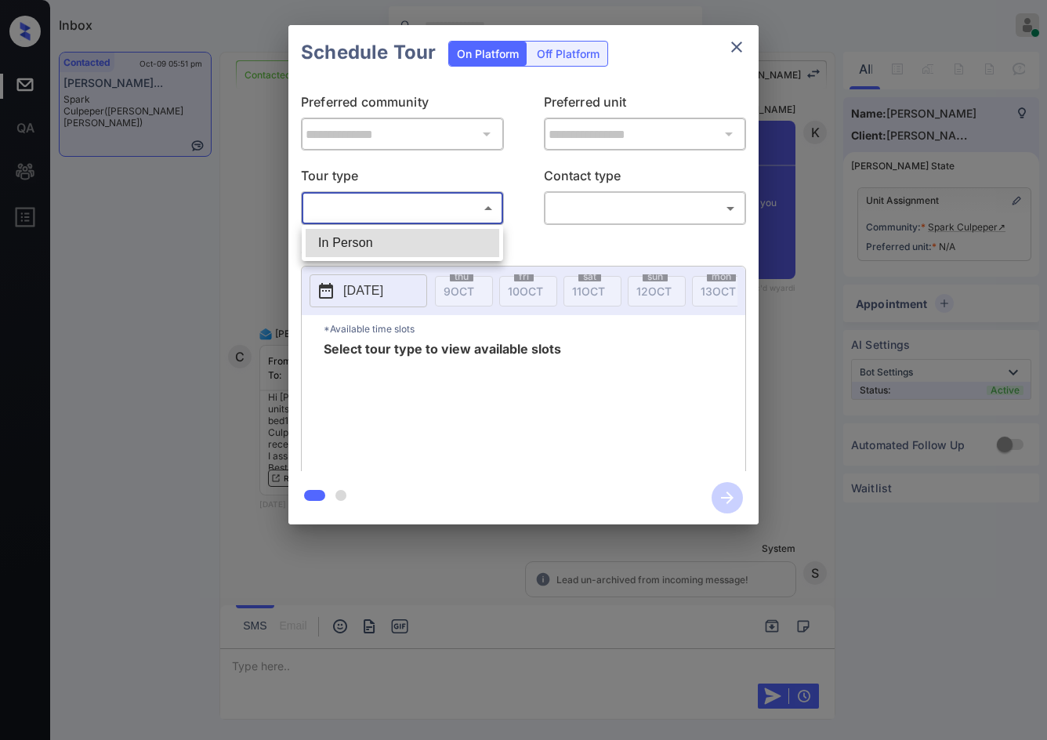
click at [393, 235] on li "In Person" at bounding box center [403, 243] width 194 height 28
type input "********"
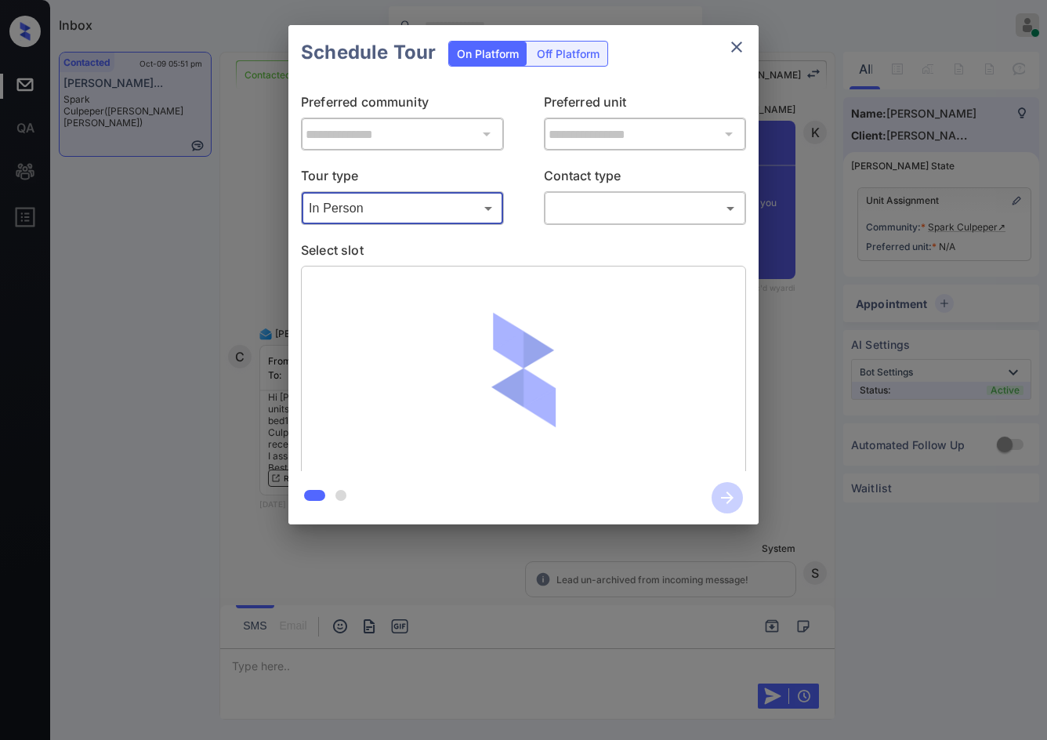
click at [258, 273] on div "**********" at bounding box center [523, 275] width 1047 height 550
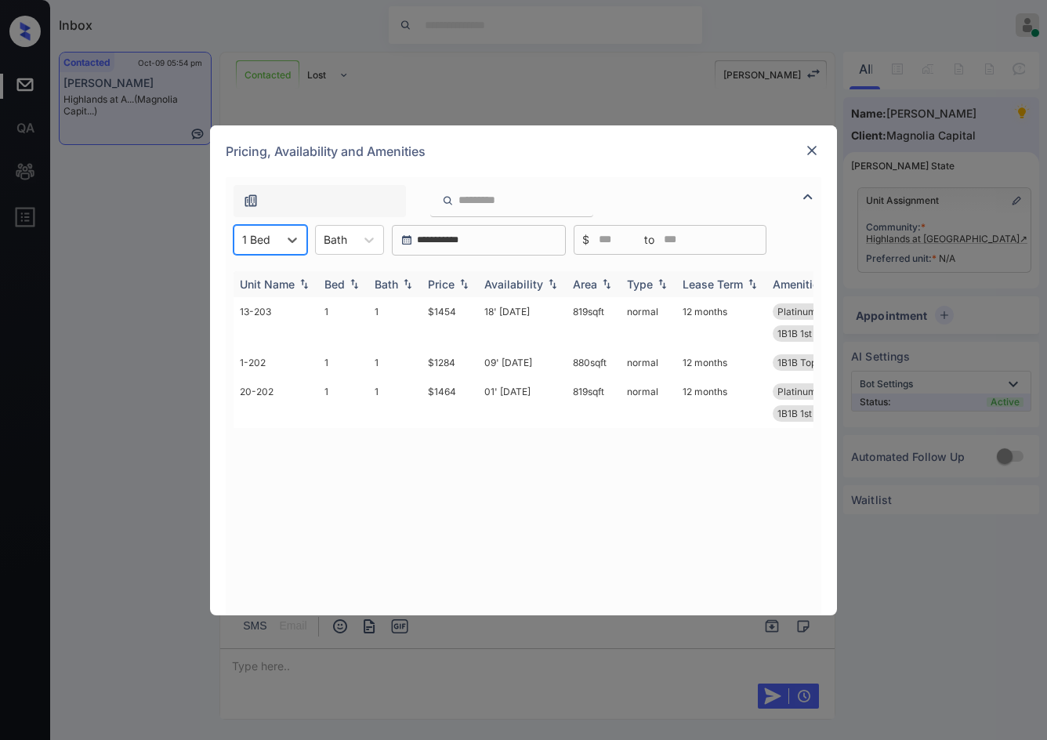
scroll to position [470, 0]
click at [462, 285] on img at bounding box center [464, 283] width 16 height 11
click at [462, 286] on img at bounding box center [464, 283] width 16 height 11
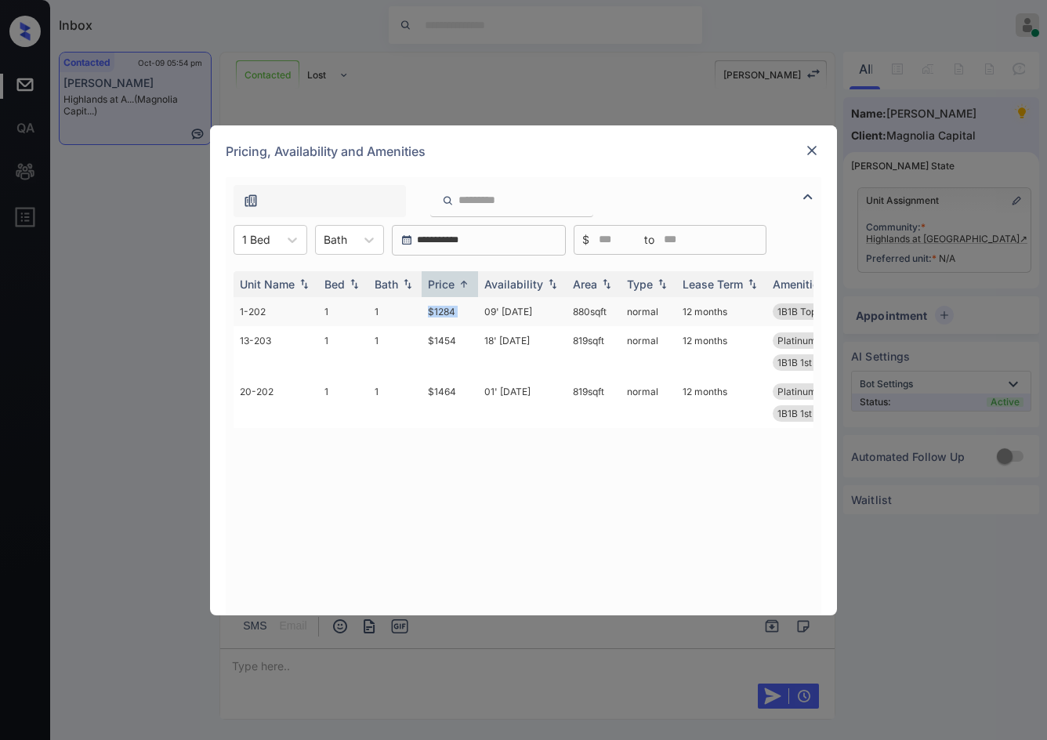
click at [481, 308] on tr "1-202 1 1 $1284 09' [DATE] 880 sqft normal 12 months 1B1B Top Floor ... Close t…" at bounding box center [643, 311] width 819 height 29
click at [481, 309] on td "09' [DATE]" at bounding box center [522, 311] width 89 height 29
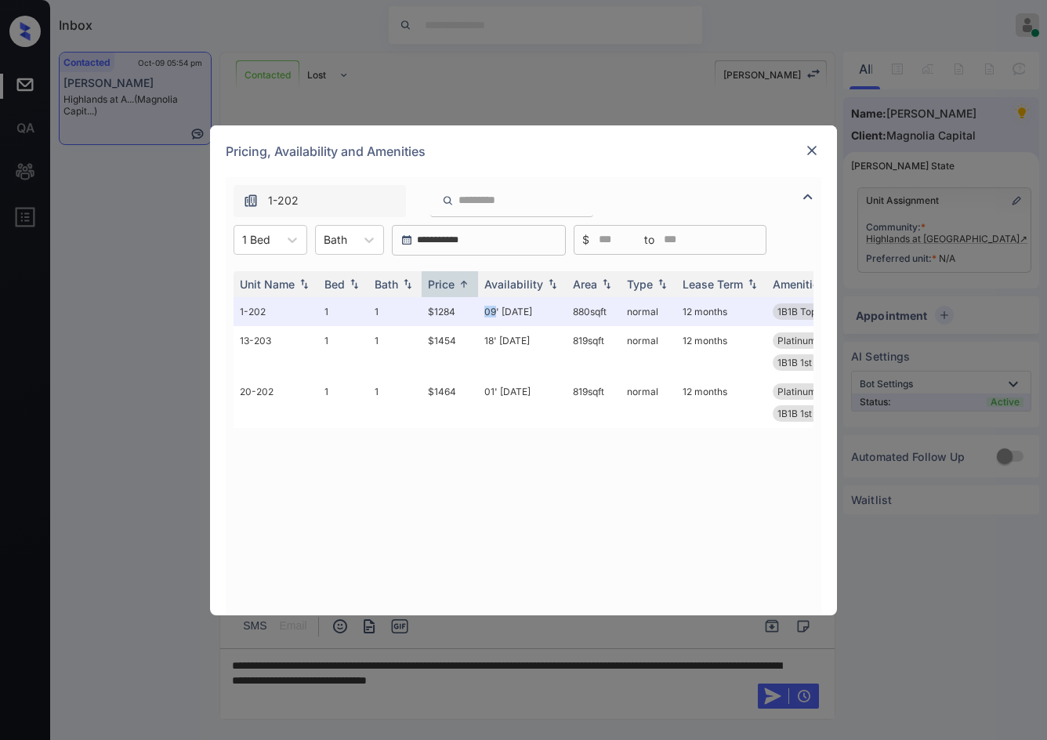
click at [811, 150] on img at bounding box center [812, 151] width 16 height 16
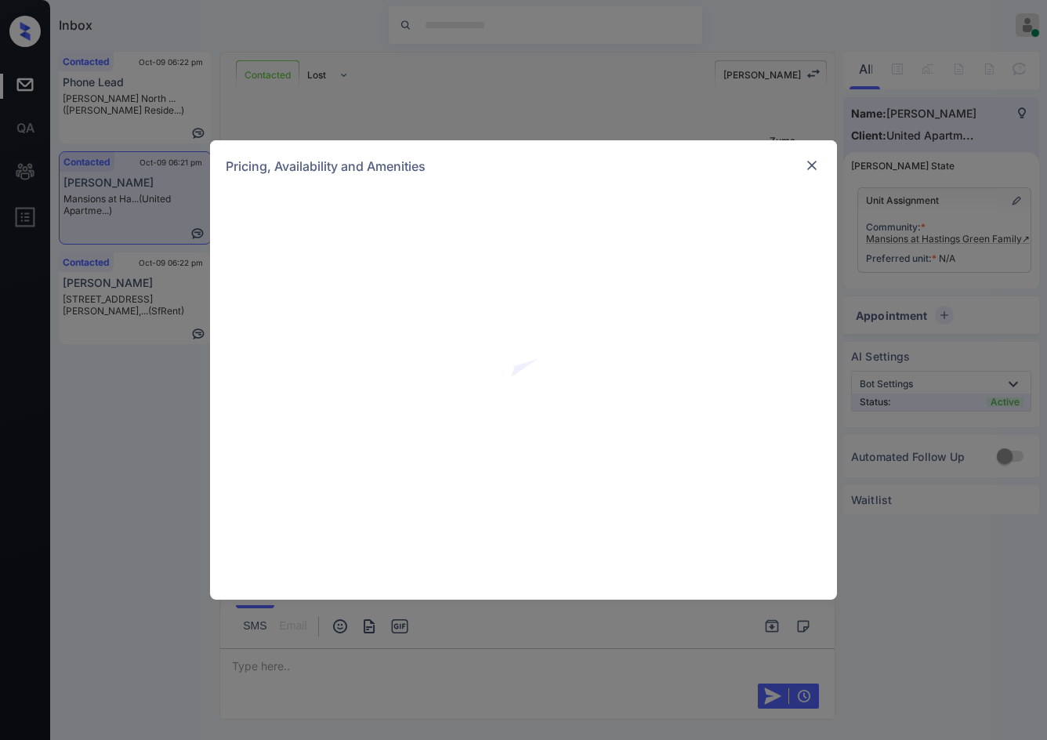
scroll to position [549, 0]
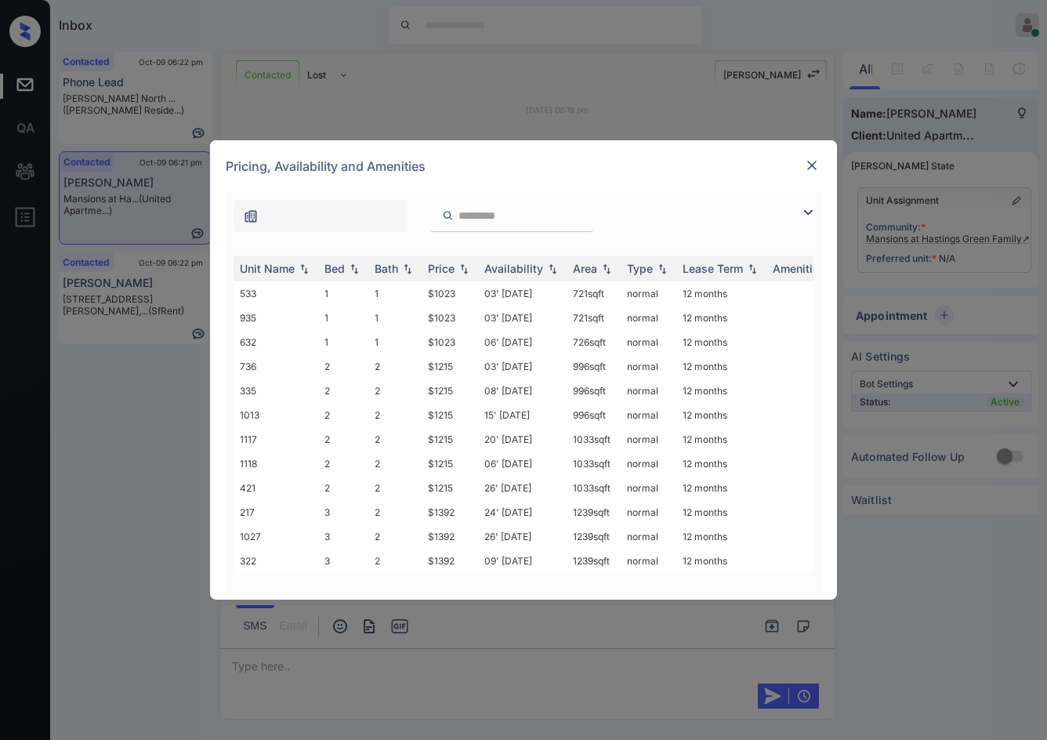
click at [806, 221] on img at bounding box center [808, 212] width 19 height 19
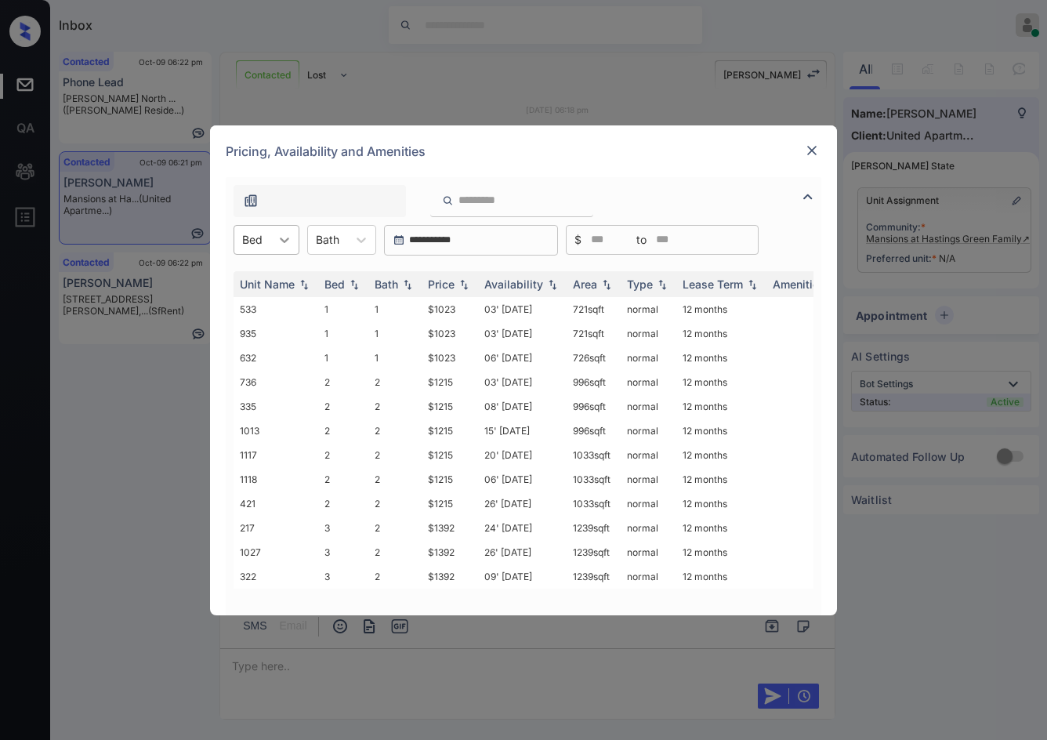
click at [284, 245] on icon at bounding box center [285, 240] width 16 height 16
click at [277, 346] on div "3" at bounding box center [267, 335] width 66 height 28
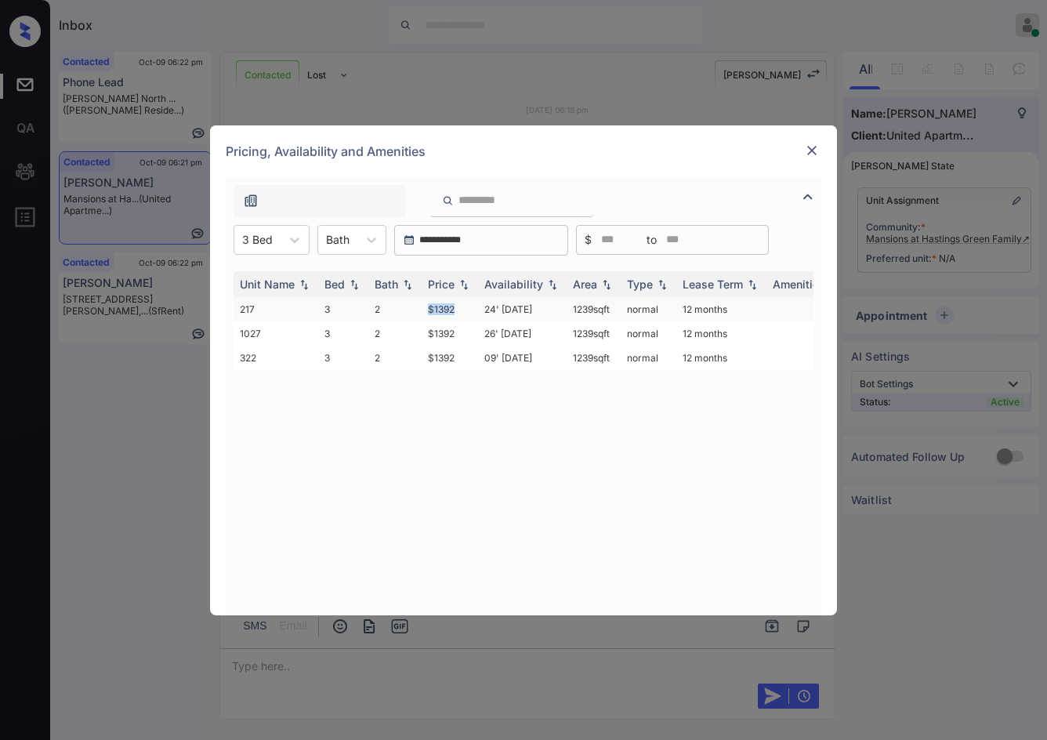
drag, startPoint x: 423, startPoint y: 315, endPoint x: 456, endPoint y: 314, distance: 32.9
click at [456, 314] on td "$1392" at bounding box center [450, 309] width 56 height 24
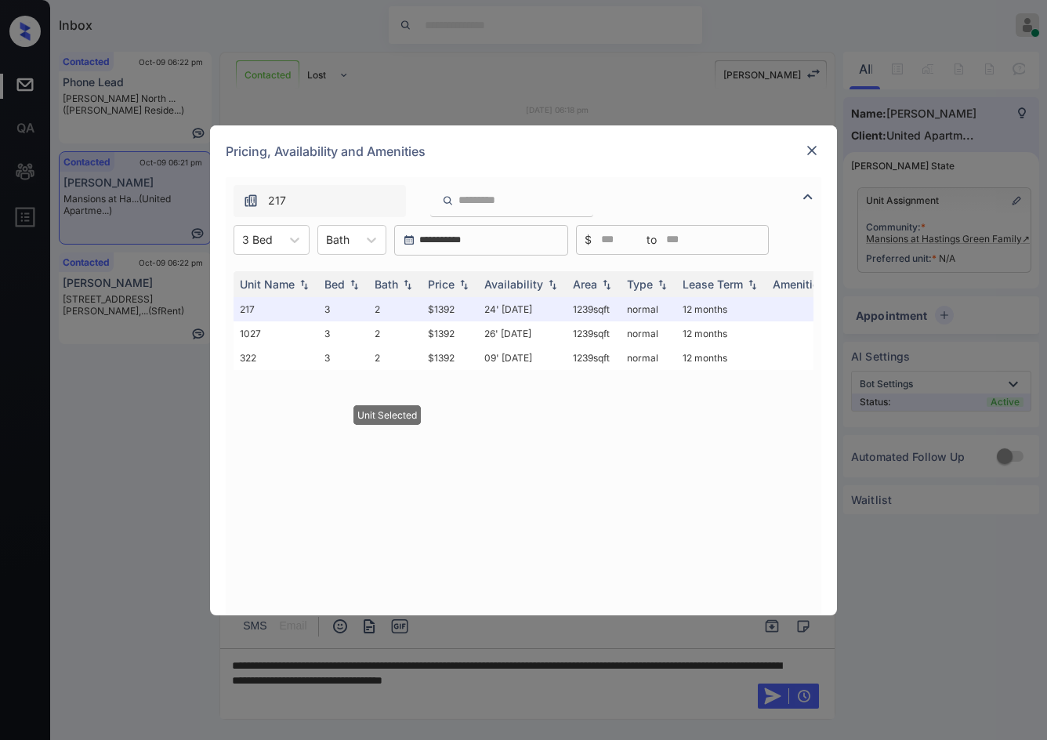
click at [811, 151] on img at bounding box center [812, 151] width 16 height 16
